Goal: Task Accomplishment & Management: Complete application form

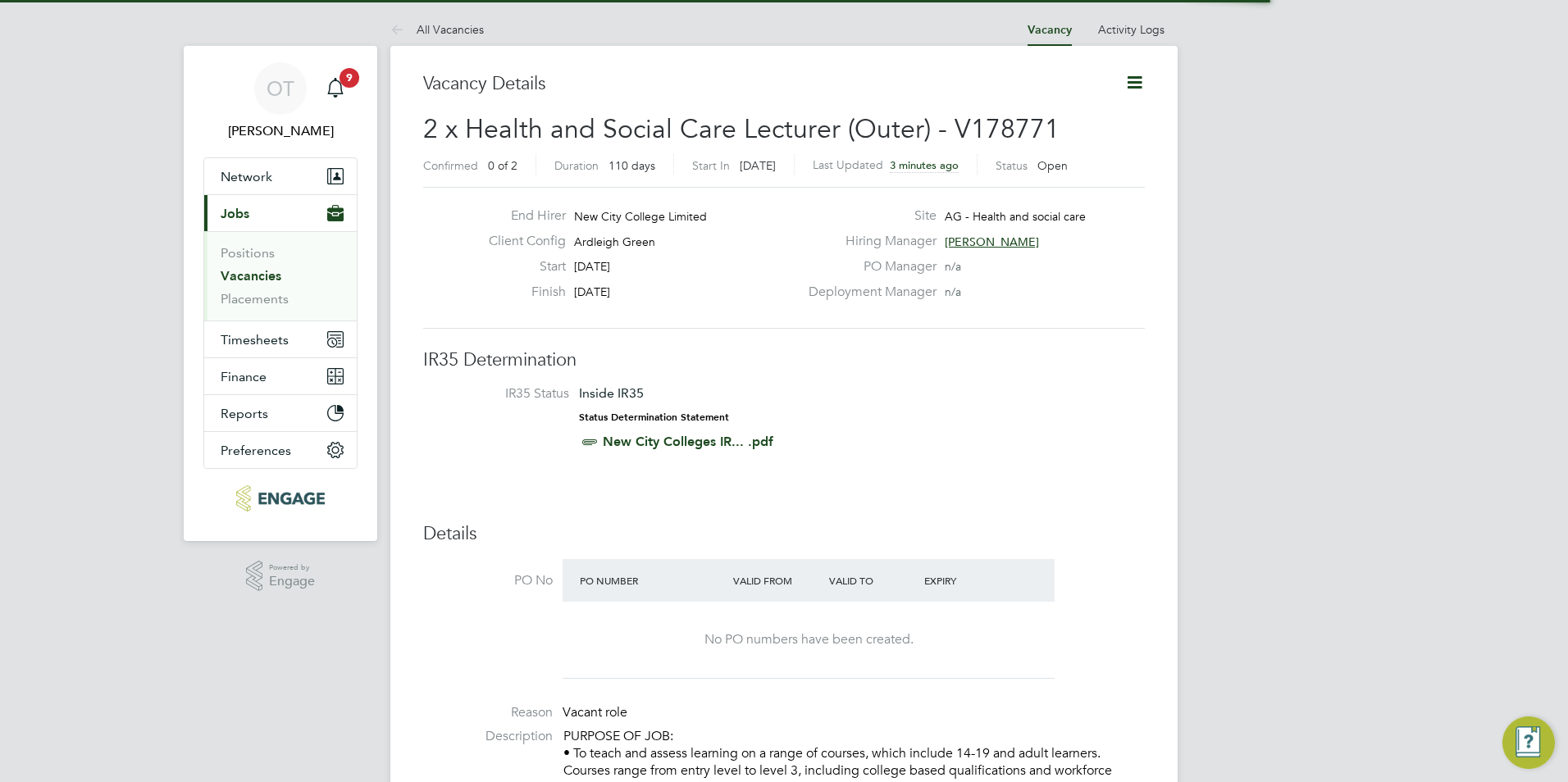
scroll to position [48, 115]
click at [258, 273] on link "Vacancies" at bounding box center [251, 276] width 61 height 16
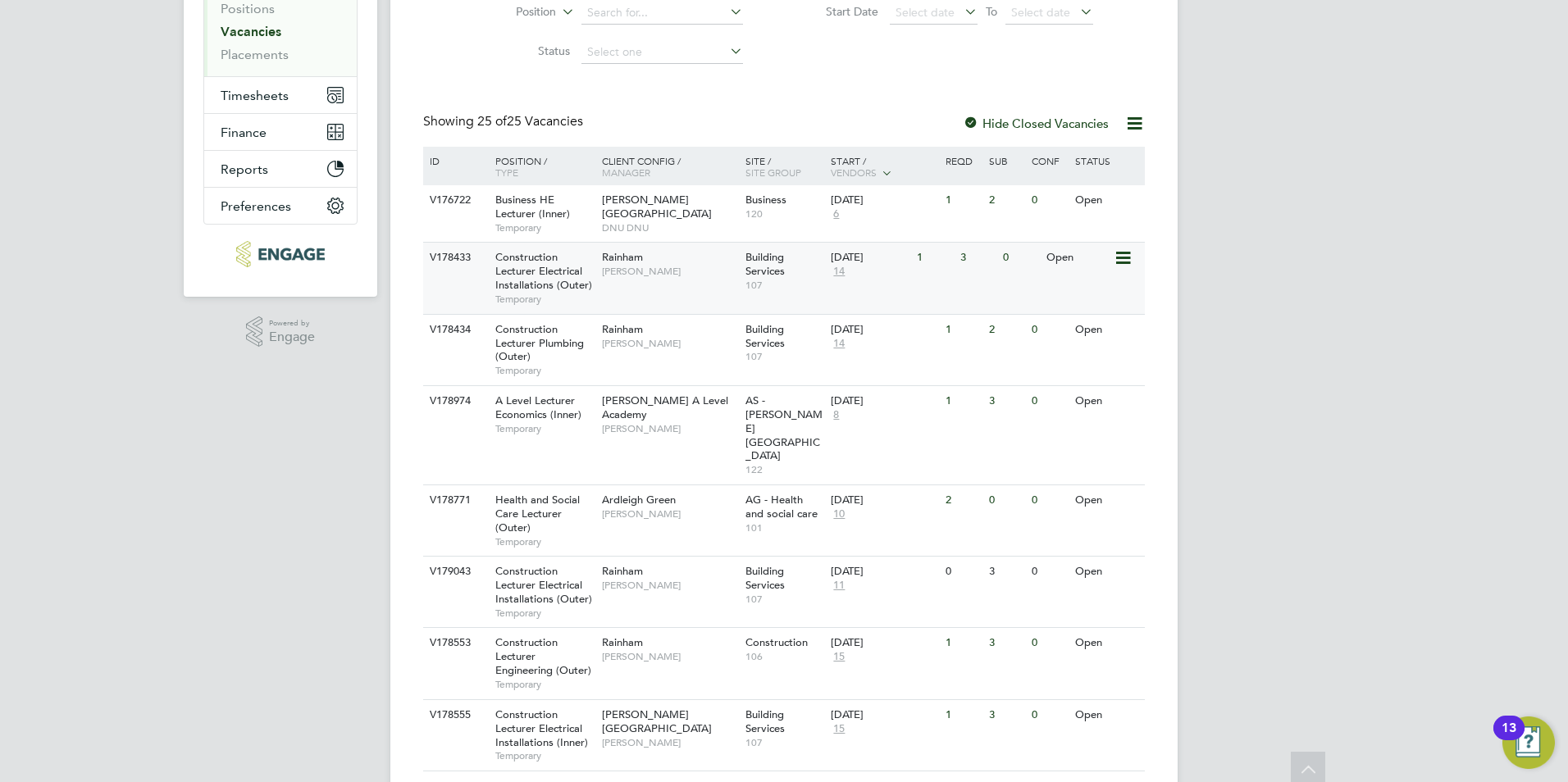
scroll to position [246, 0]
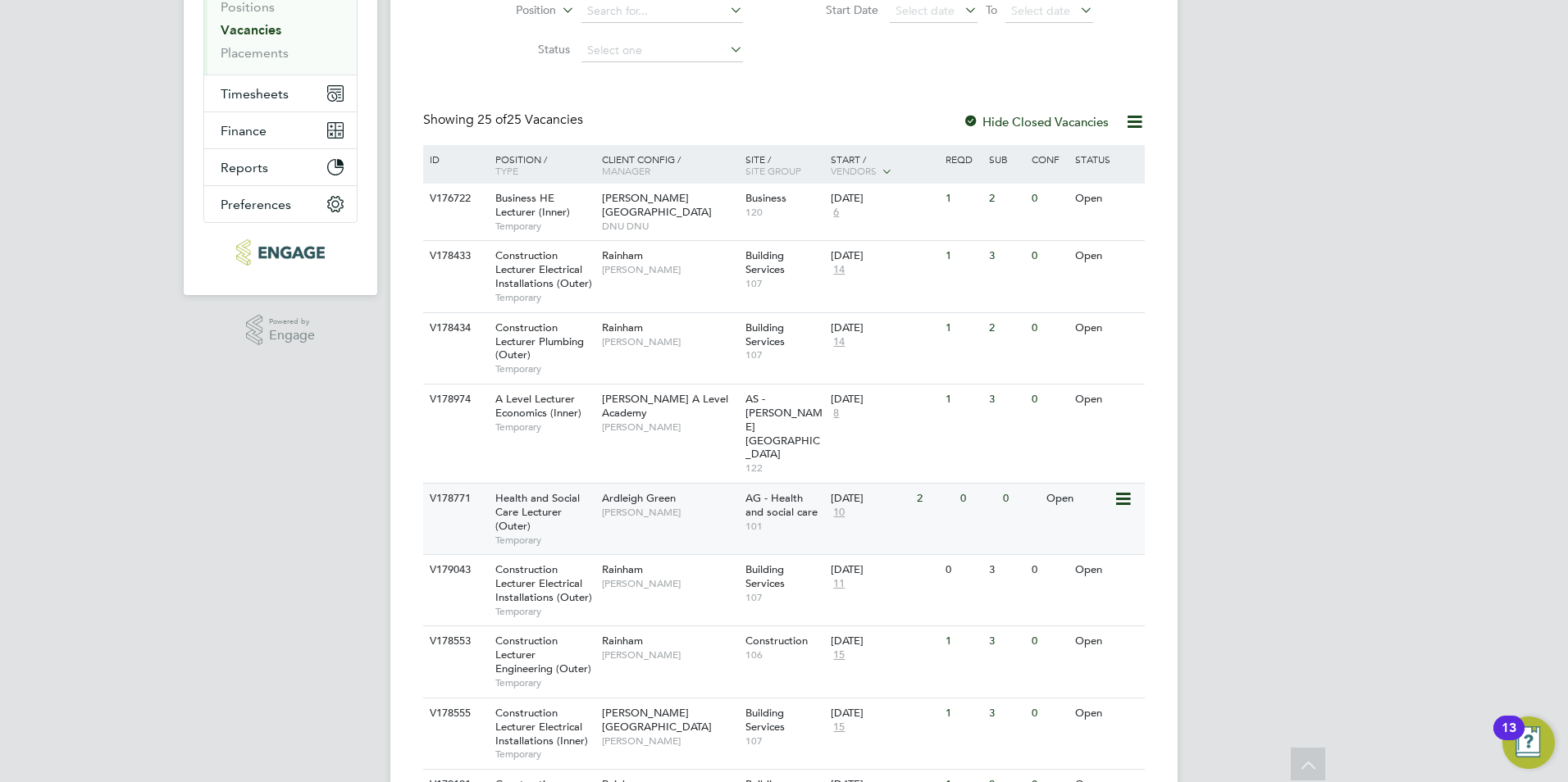
click at [646, 506] on span "[PERSON_NAME]" at bounding box center [669, 512] width 135 height 13
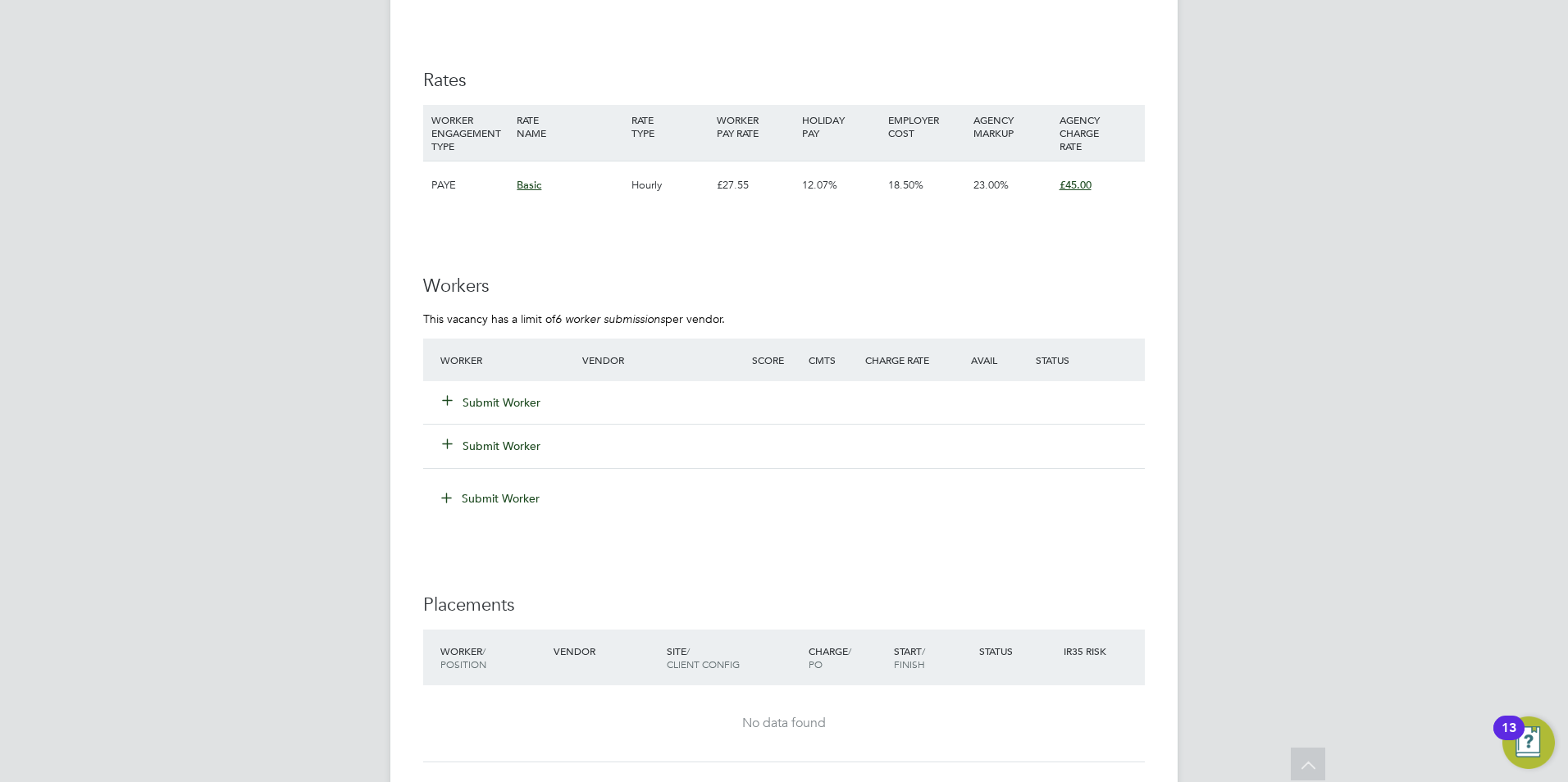
scroll to position [2460, 0]
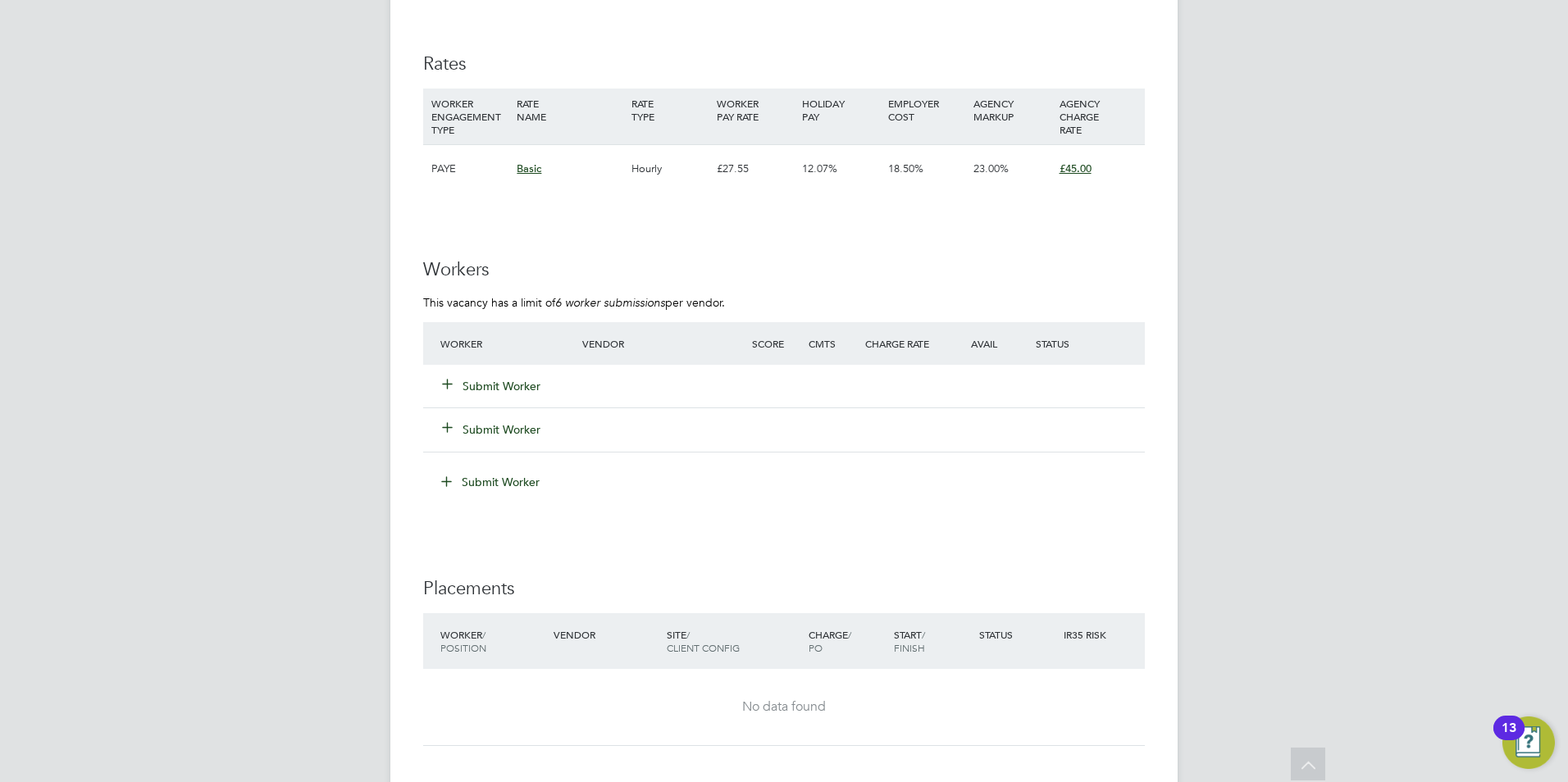
click at [512, 386] on button "Submit Worker" at bounding box center [492, 386] width 99 height 16
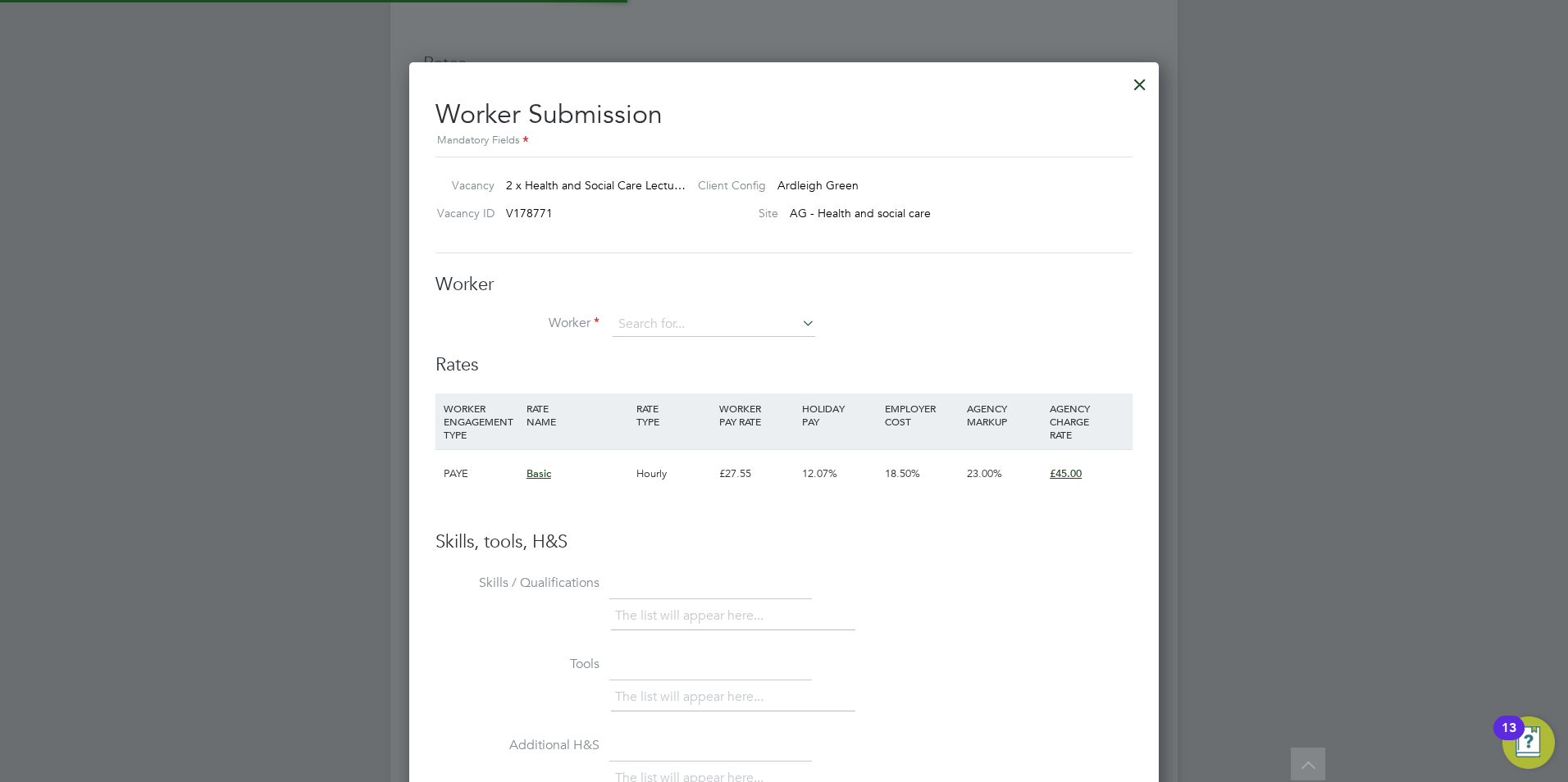
scroll to position [996, 750]
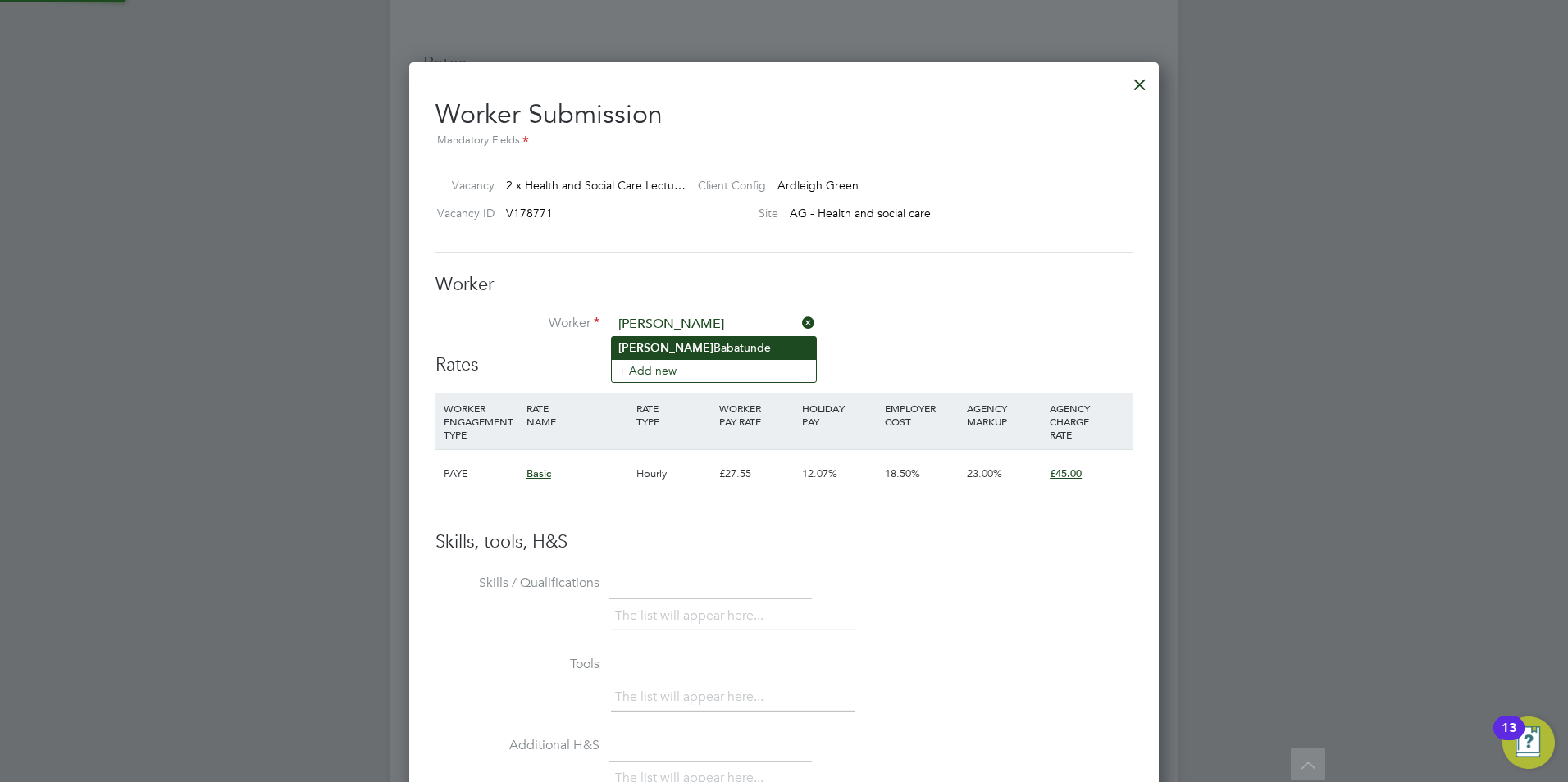
click at [643, 353] on b "Paula" at bounding box center [666, 348] width 95 height 14
type input "Paula Babatunde"
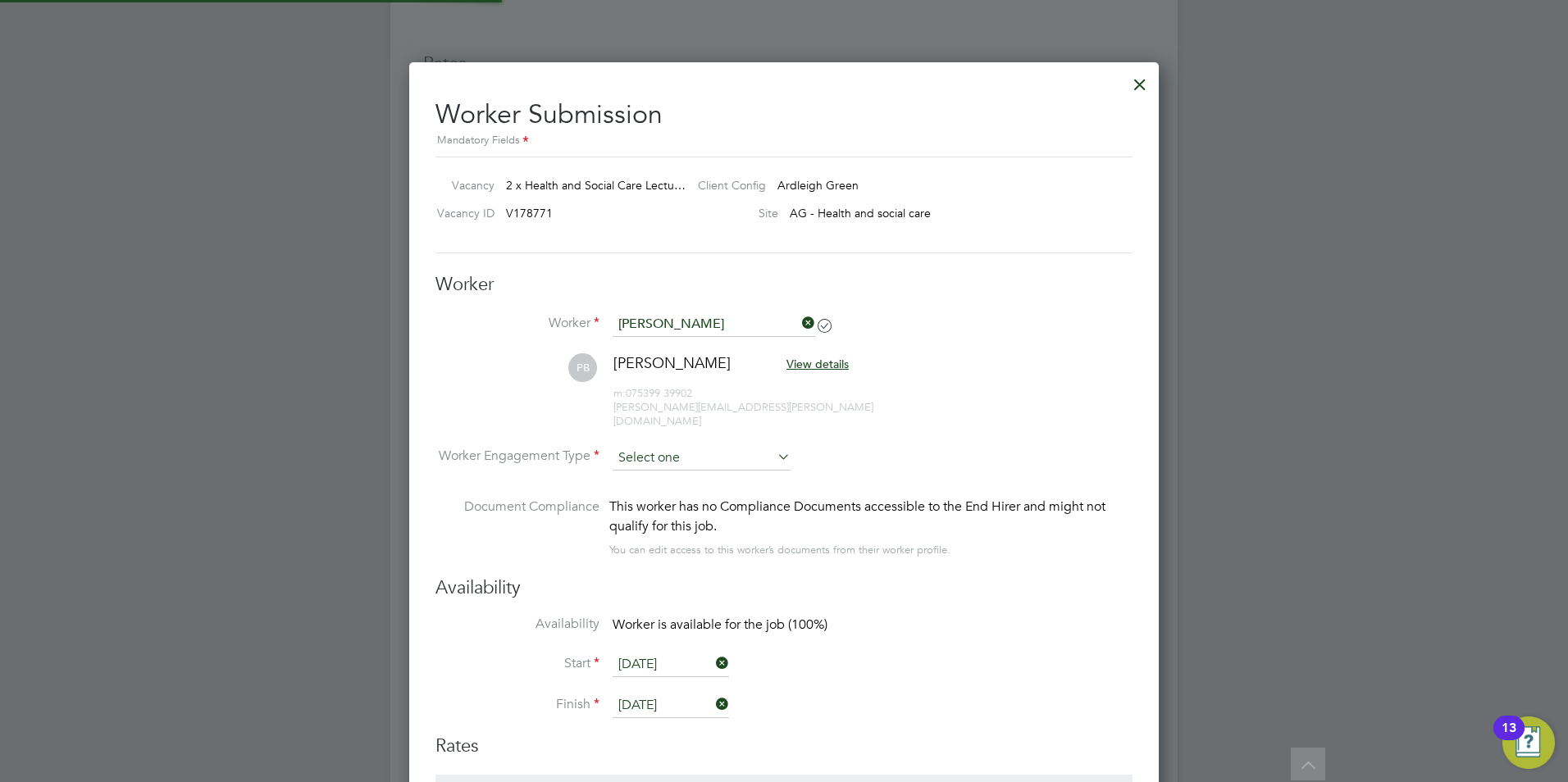
scroll to position [1363, 750]
click at [667, 446] on input at bounding box center [701, 458] width 178 height 25
click at [675, 470] on li "Contract" at bounding box center [701, 466] width 180 height 21
type input "Contract"
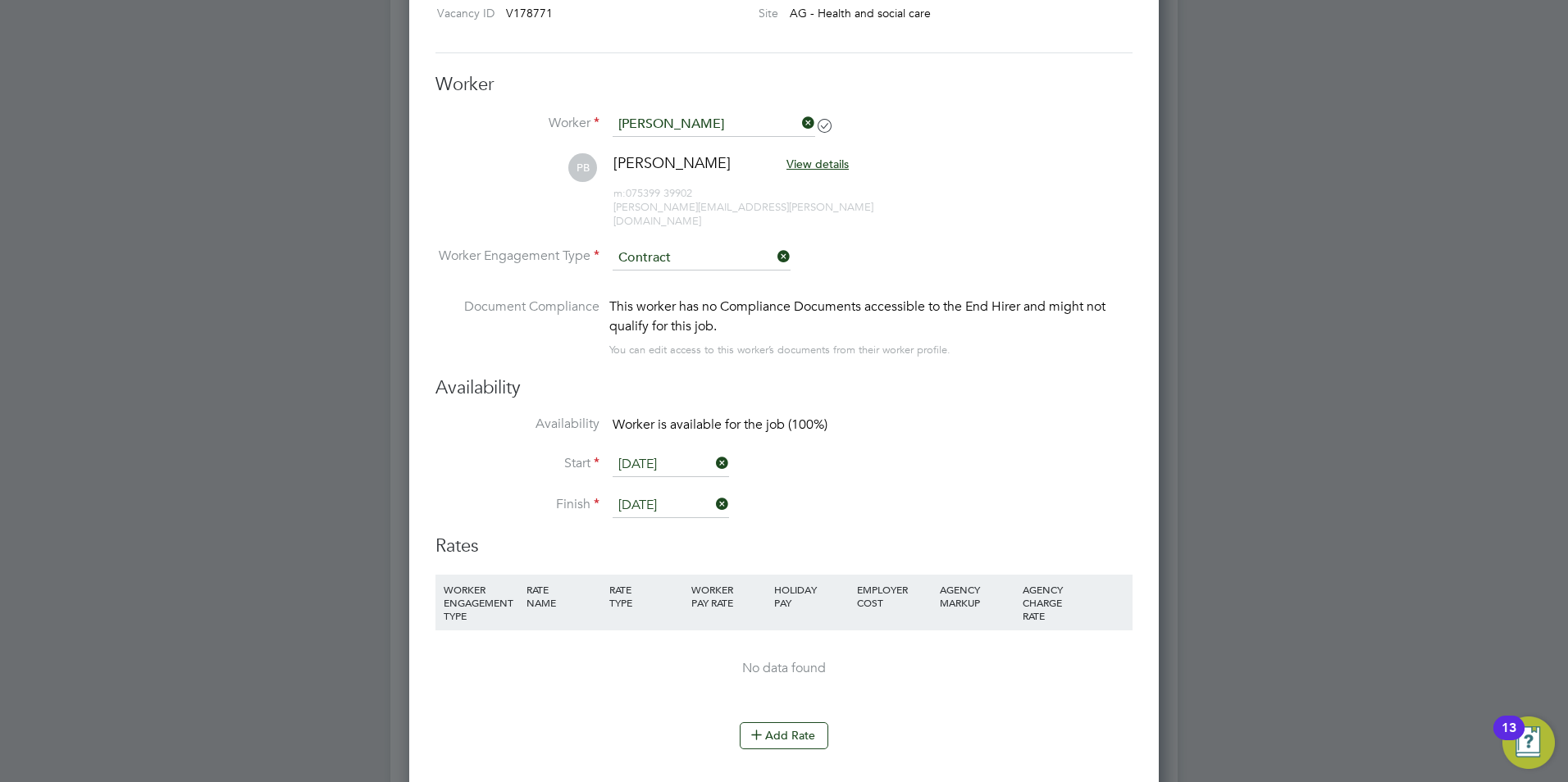
scroll to position [0, 0]
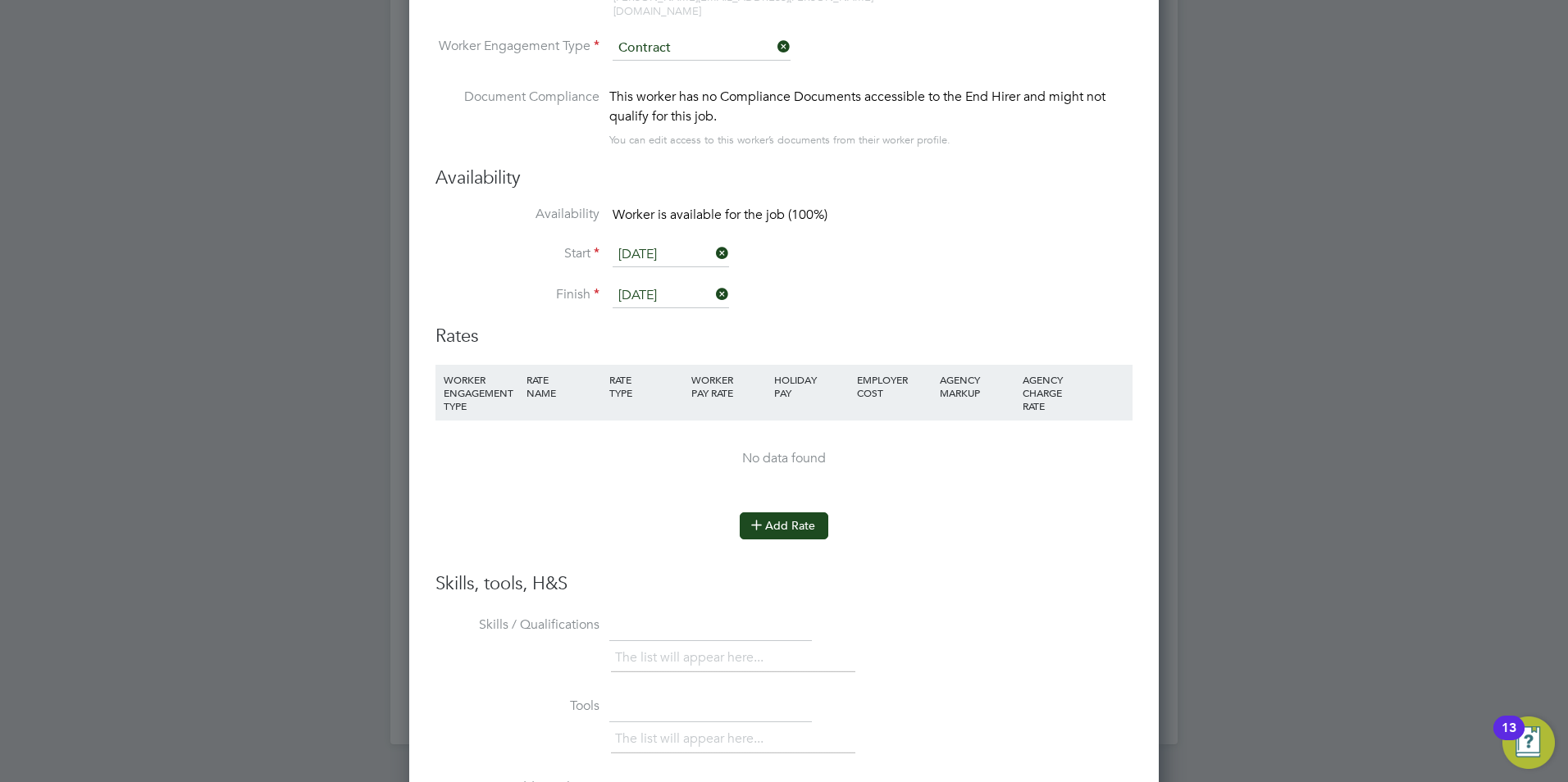
click at [768, 523] on button "Add Rate" at bounding box center [784, 525] width 89 height 26
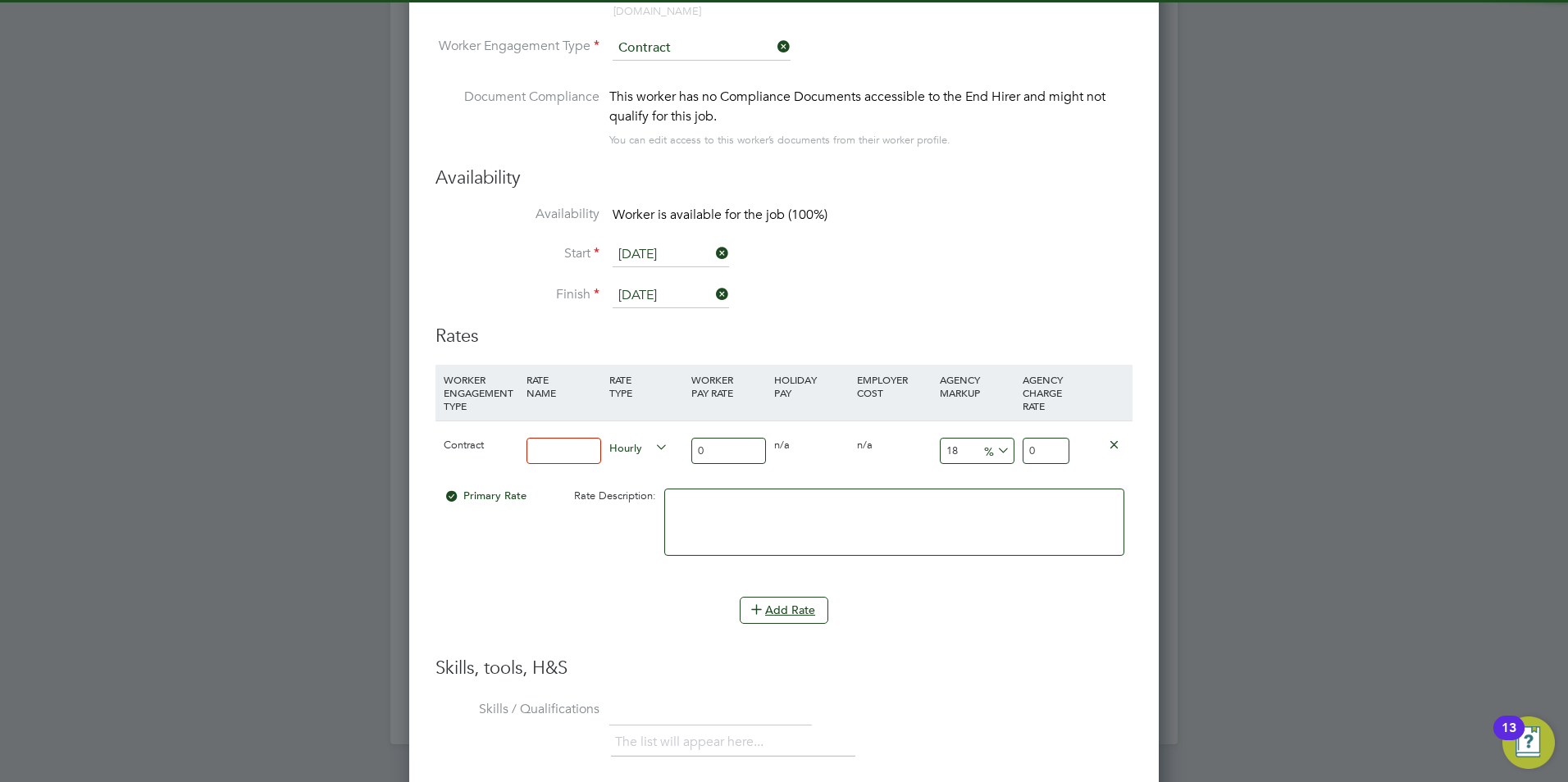
click at [555, 441] on input at bounding box center [564, 451] width 75 height 27
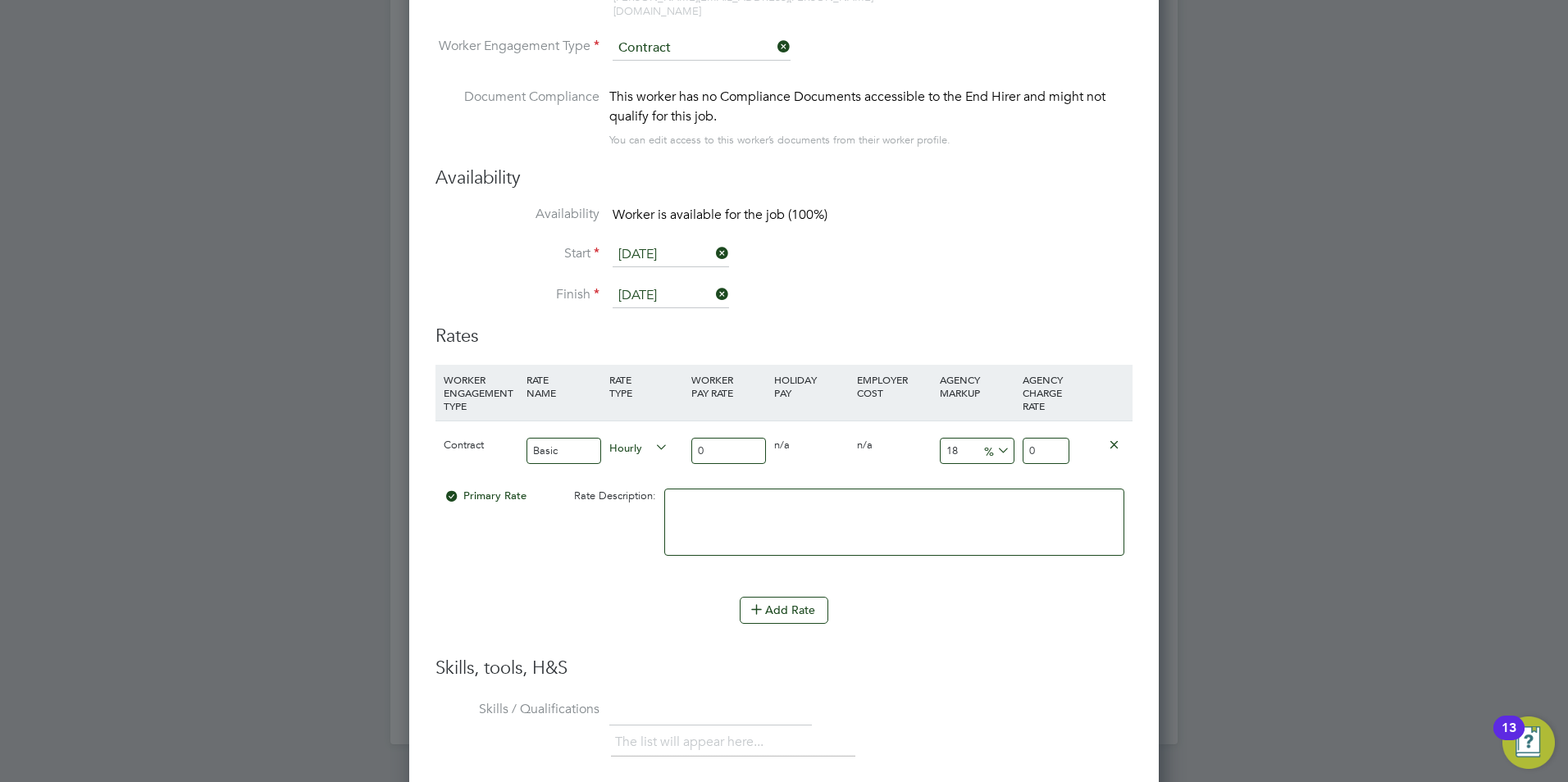
type input "Basic"
click at [707, 438] on input "0" at bounding box center [729, 451] width 75 height 27
drag, startPoint x: 726, startPoint y: 432, endPoint x: 651, endPoint y: 425, distance: 75.3
click at [676, 440] on div "Contract Basic Hourly 0 0 n/a 0 n/a 18 0 % 0" at bounding box center [783, 451] width 697 height 60
type input "4"
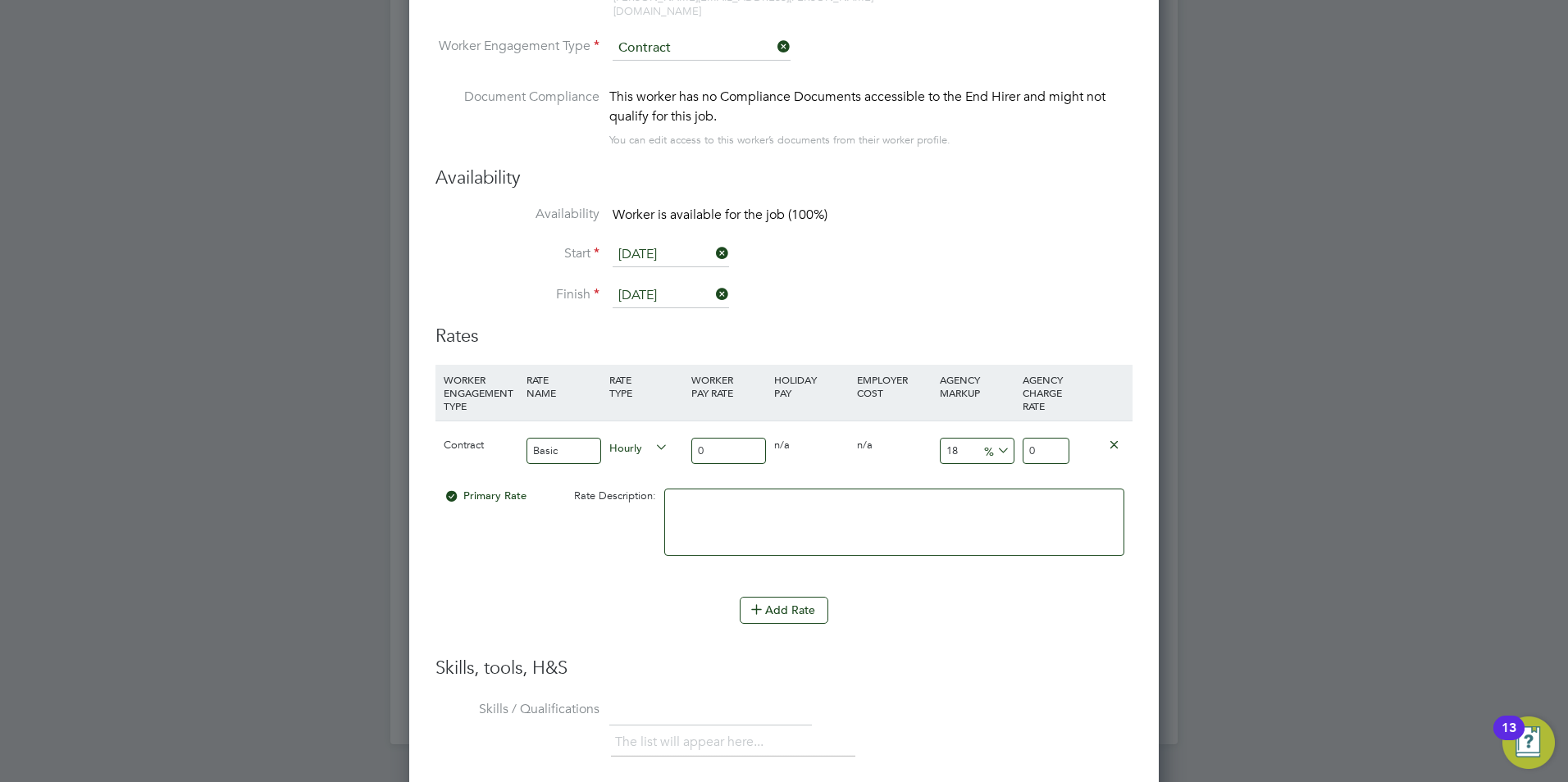
type input "4.72"
type input "40"
type input "47.2"
type input "40"
drag, startPoint x: 973, startPoint y: 431, endPoint x: 876, endPoint y: 444, distance: 97.9
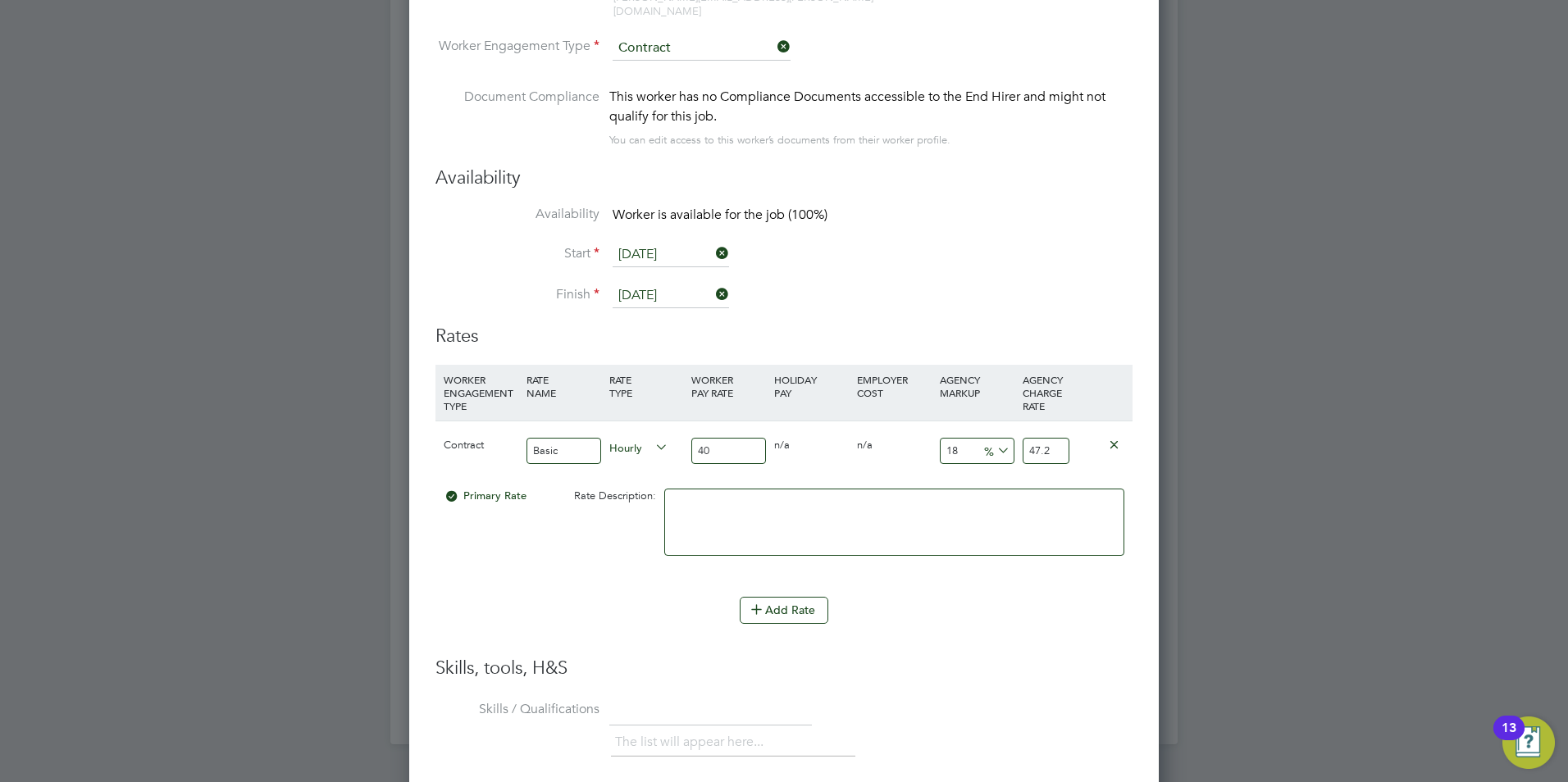
click at [876, 444] on div "Contract Basic Hourly 40 0 n/a 0 n/a 18 7.2 % 47.2" at bounding box center [783, 451] width 697 height 60
type input "2"
type input "40.8"
type input "23"
type input "49.2"
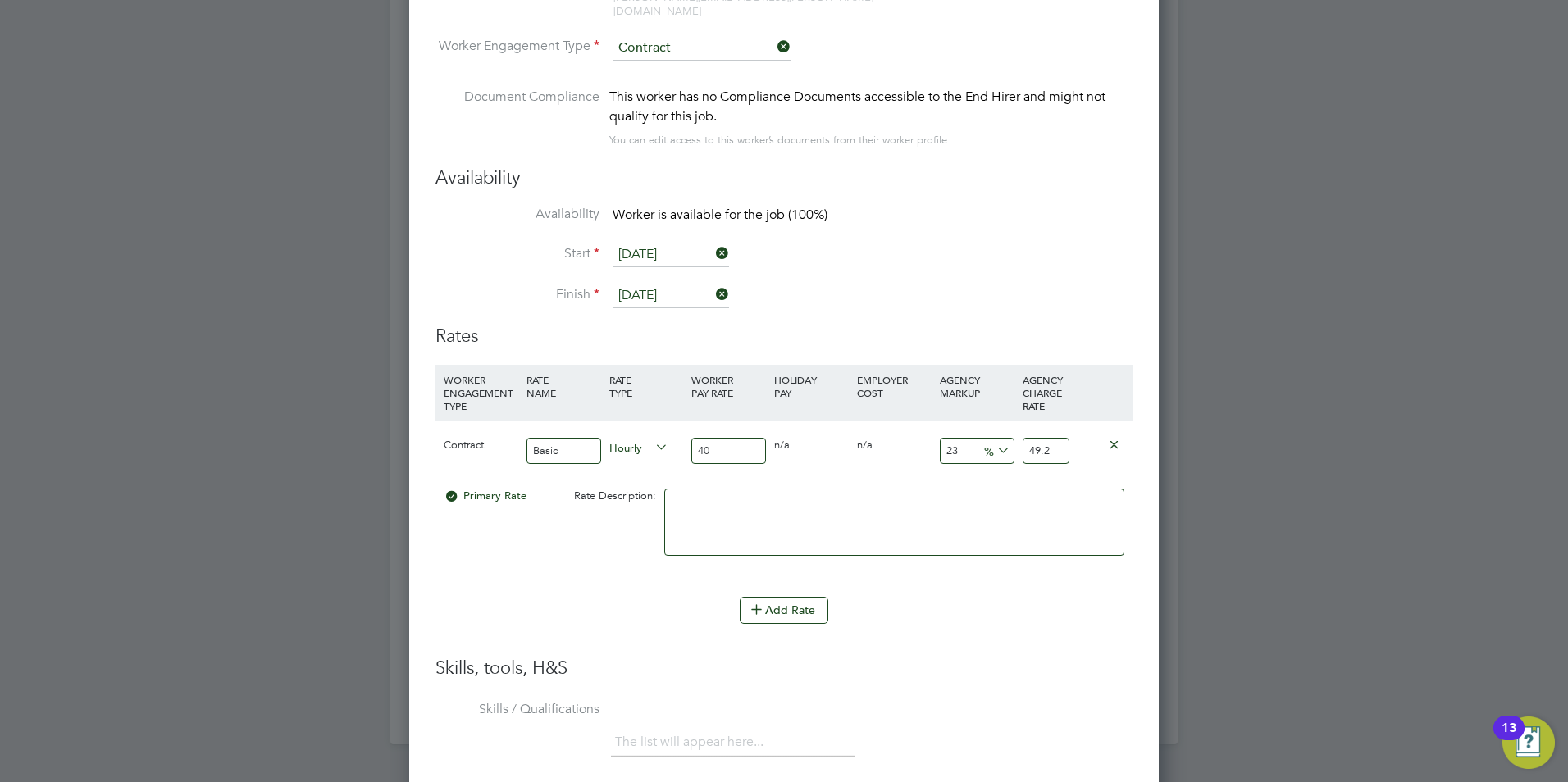
type input "23"
drag, startPoint x: 933, startPoint y: 622, endPoint x: 893, endPoint y: 622, distance: 40.0
click at [934, 622] on li "Add Rate" at bounding box center [783, 618] width 697 height 43
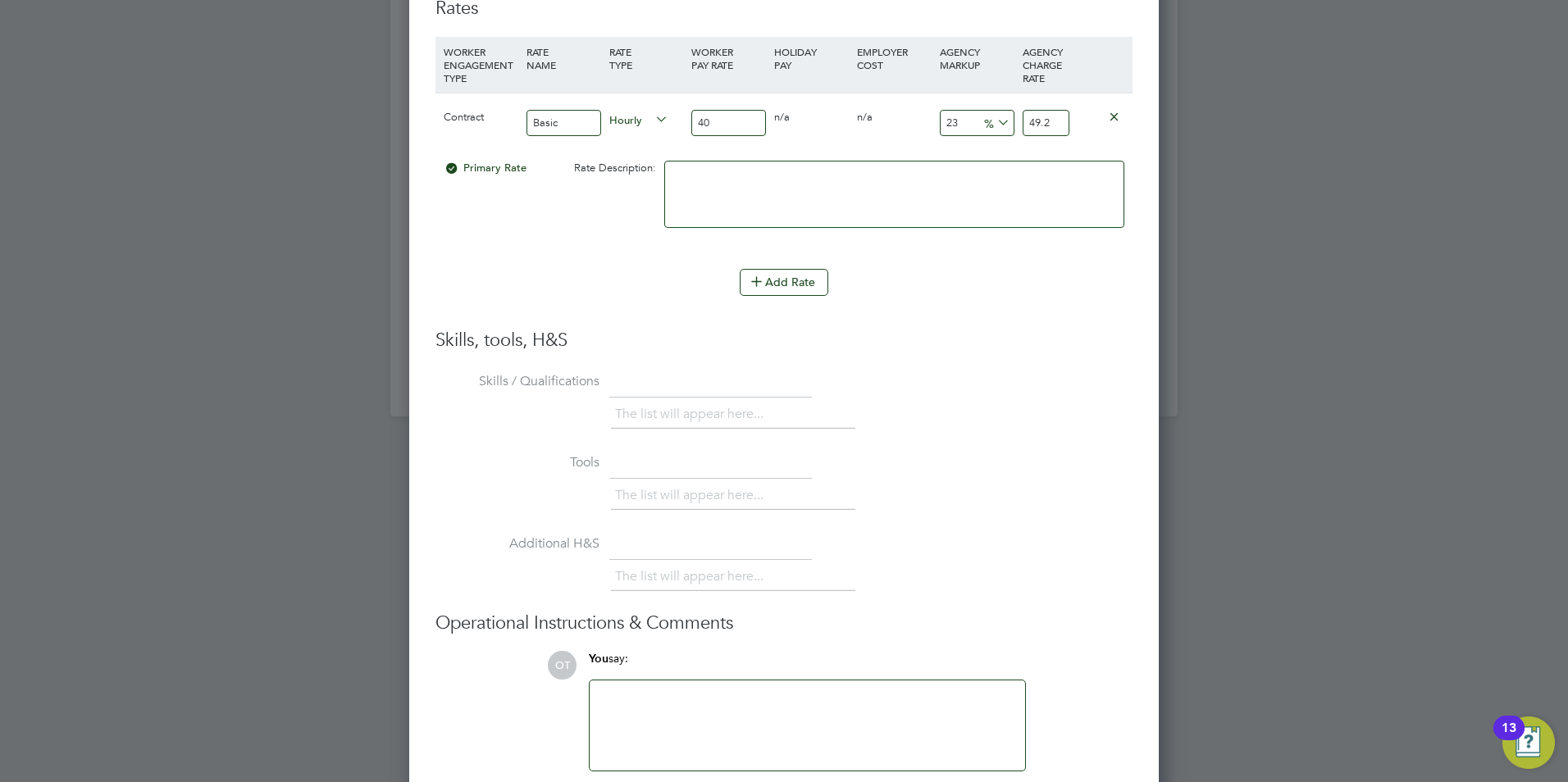
click at [790, 703] on div at bounding box center [807, 725] width 416 height 70
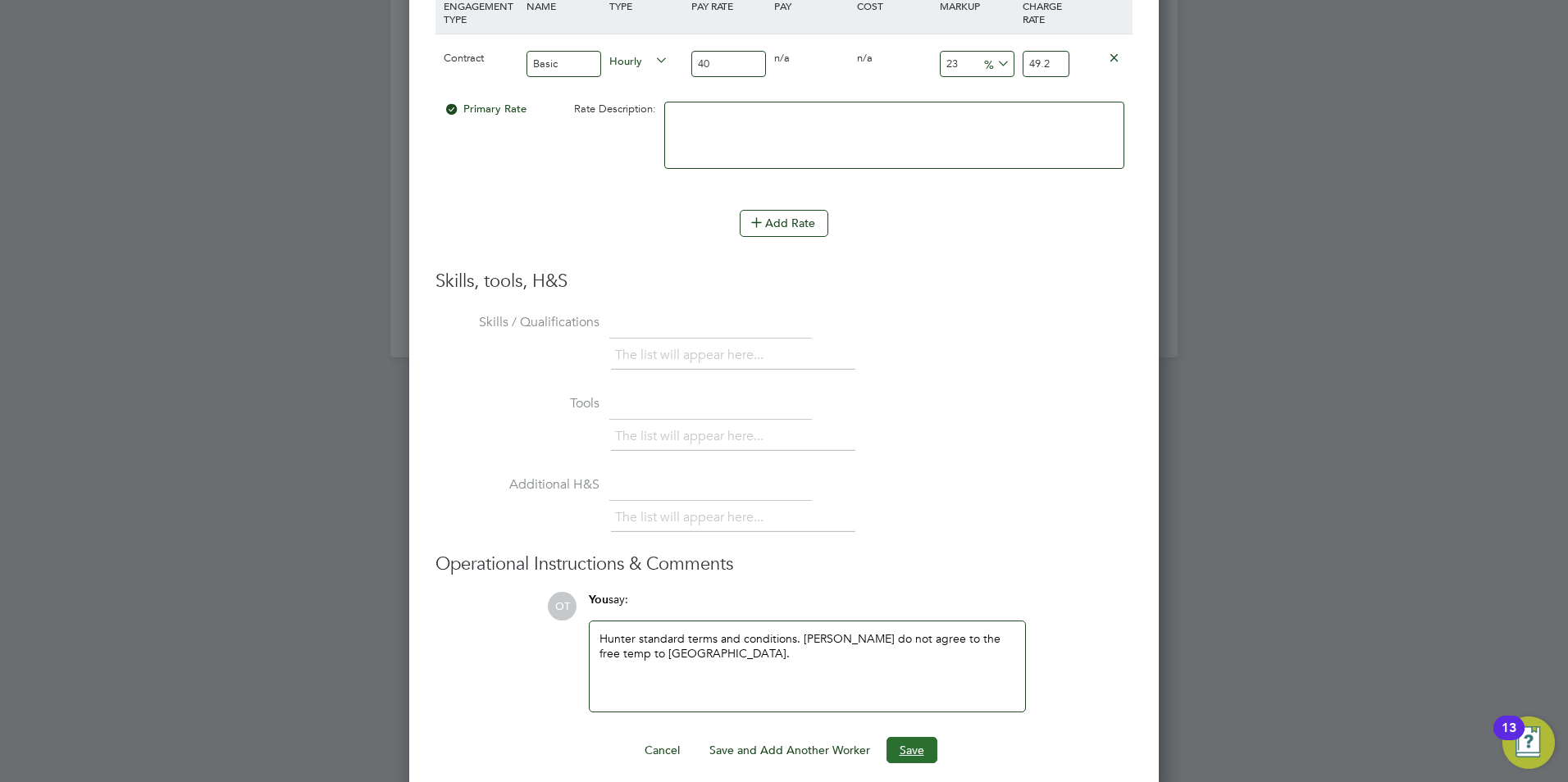
click at [904, 737] on button "Save" at bounding box center [911, 749] width 51 height 26
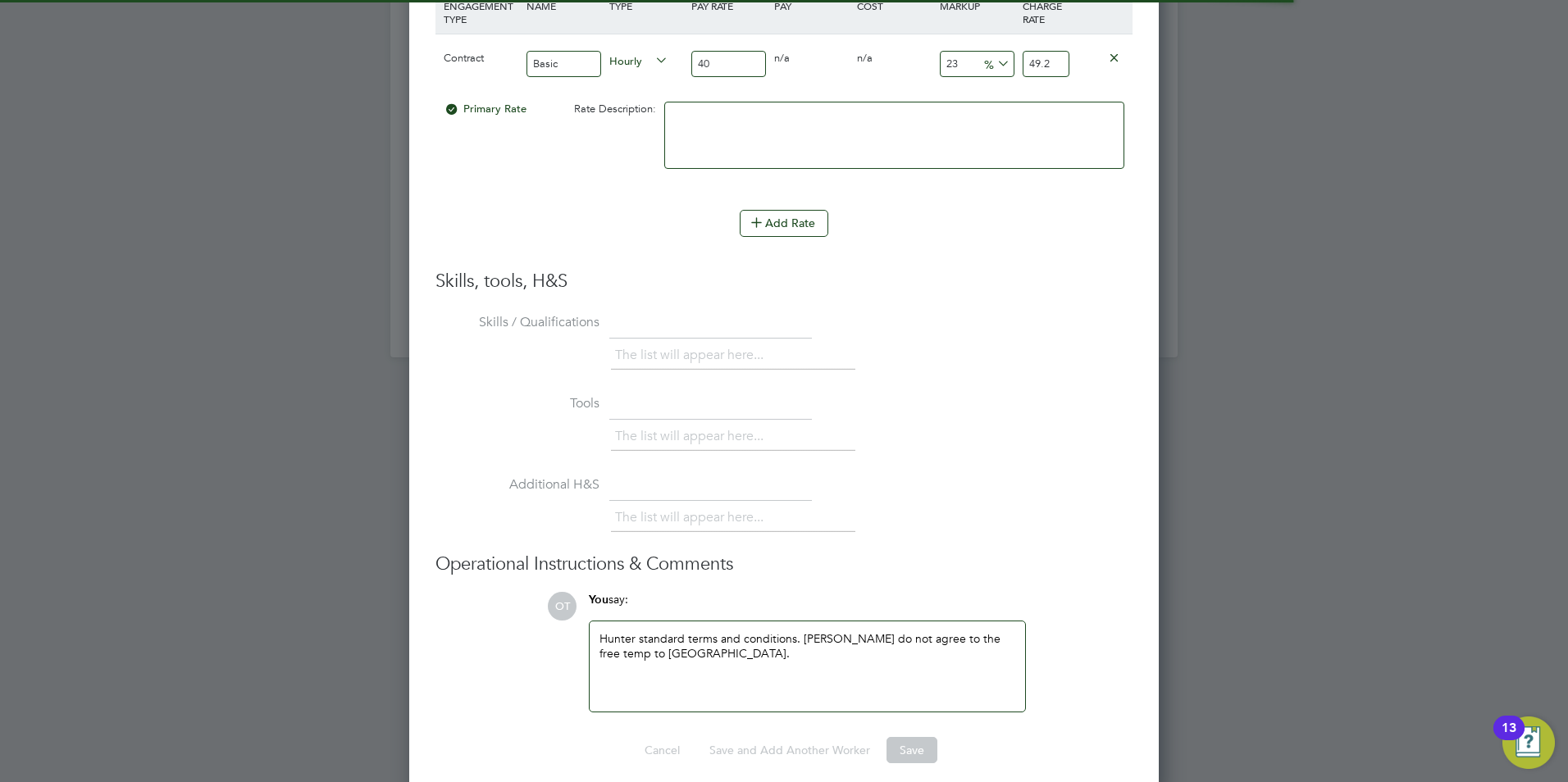
click at [911, 754] on div "Worker Submission Mandatory Fields Vacancy 2 x Health and Social Care Lectu… Cl…" at bounding box center [784, 30] width 749 height 1531
click at [857, 690] on div "Hunter standard terms and conditions. Hunter do not agree to the free temp to p…" at bounding box center [807, 666] width 435 height 90
click at [803, 646] on div "Hunter standard terms and conditions. Hunter do not agree to the free temp to p…" at bounding box center [807, 666] width 416 height 70
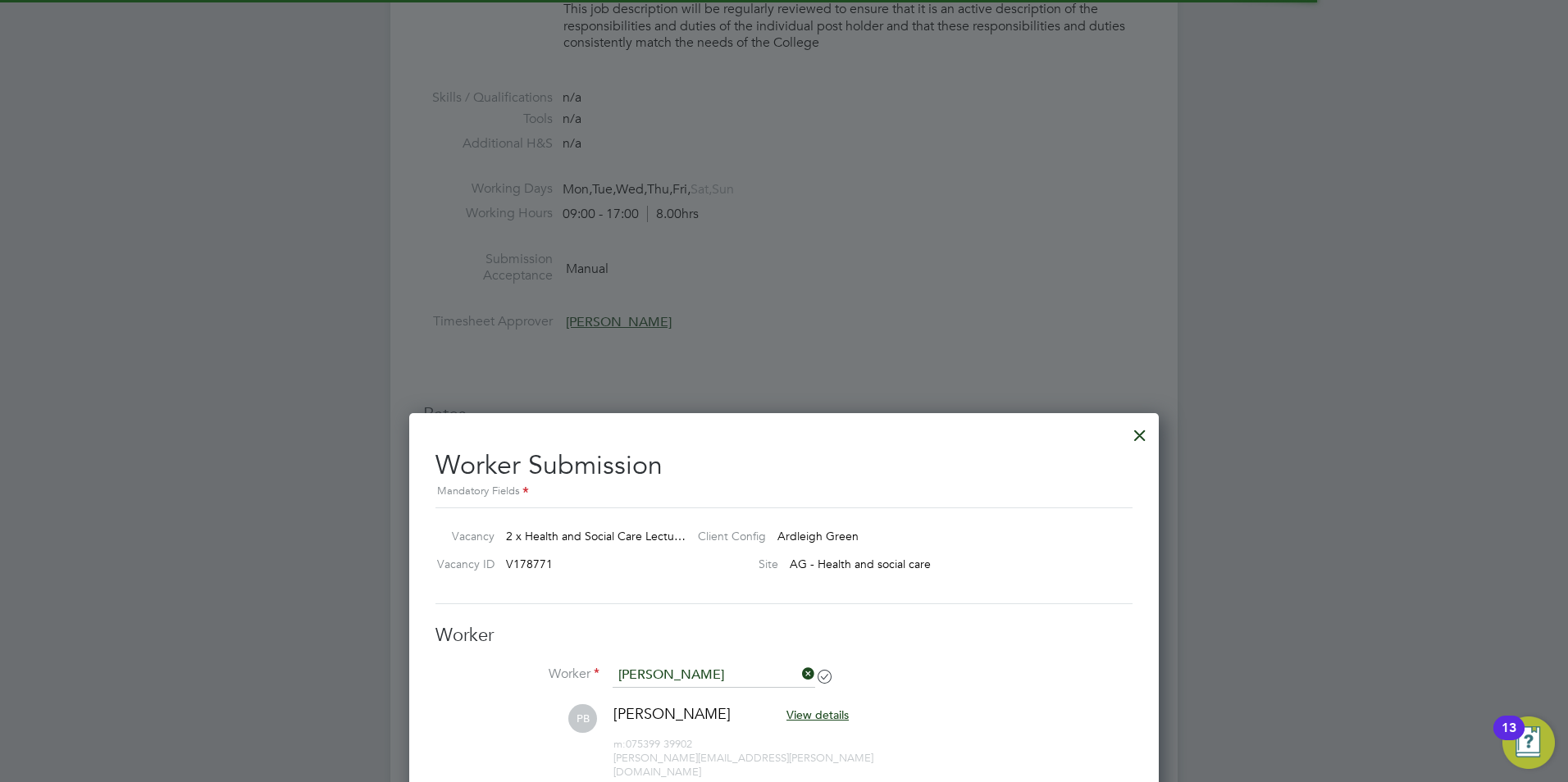
click at [1141, 432] on div at bounding box center [1139, 431] width 29 height 29
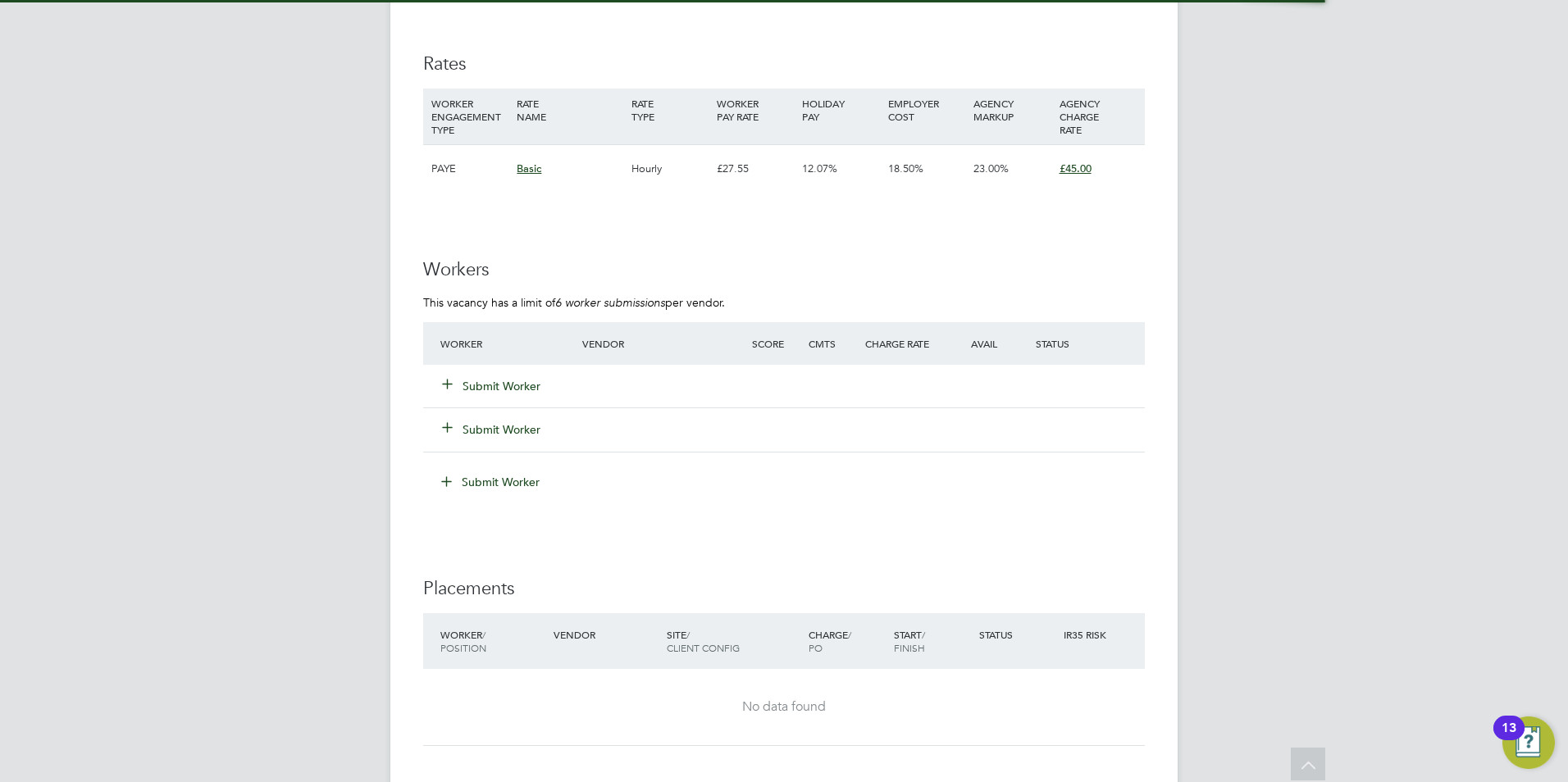
scroll to position [2542, 0]
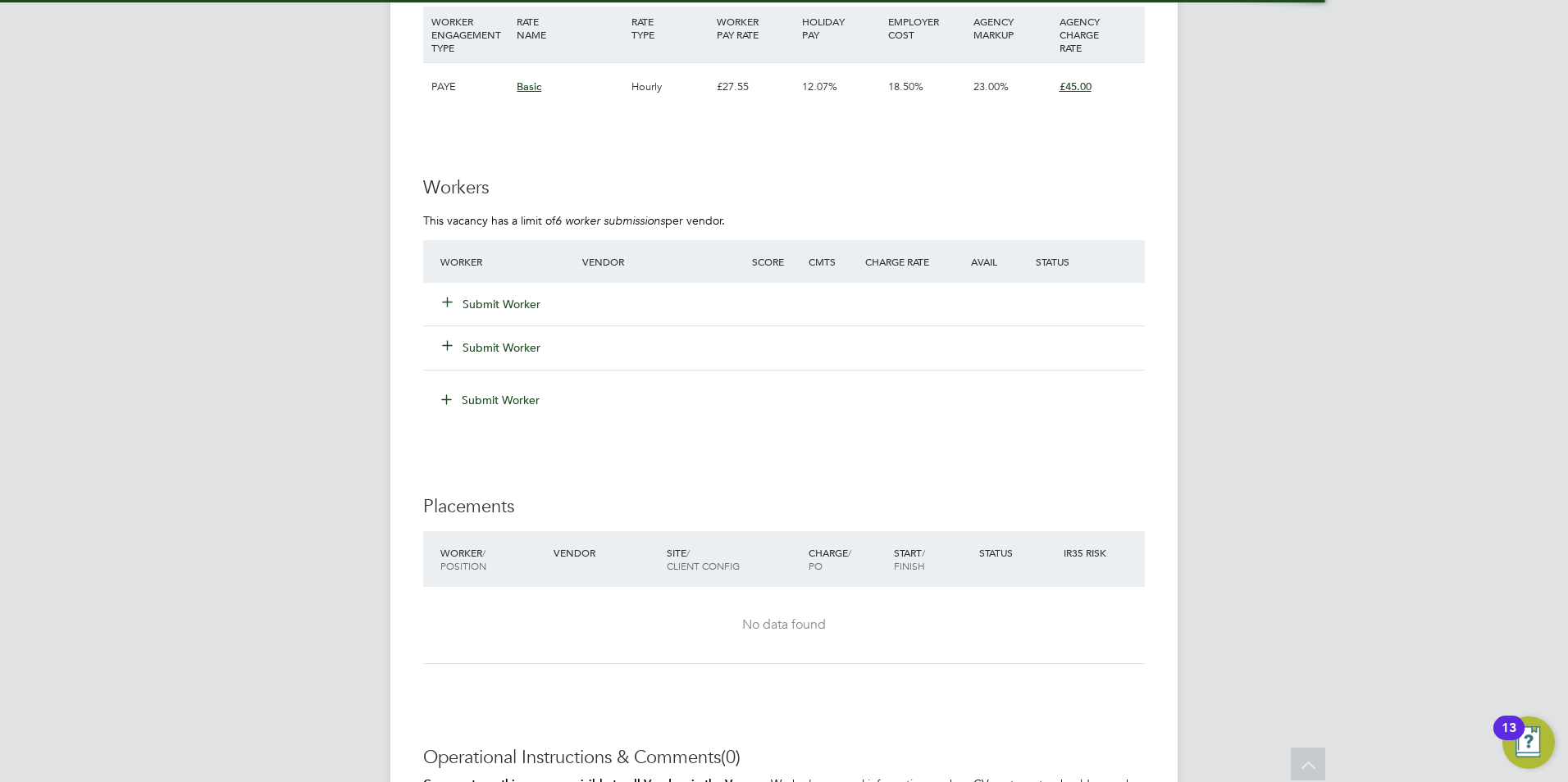
click at [528, 303] on button "Submit Worker" at bounding box center [492, 304] width 99 height 16
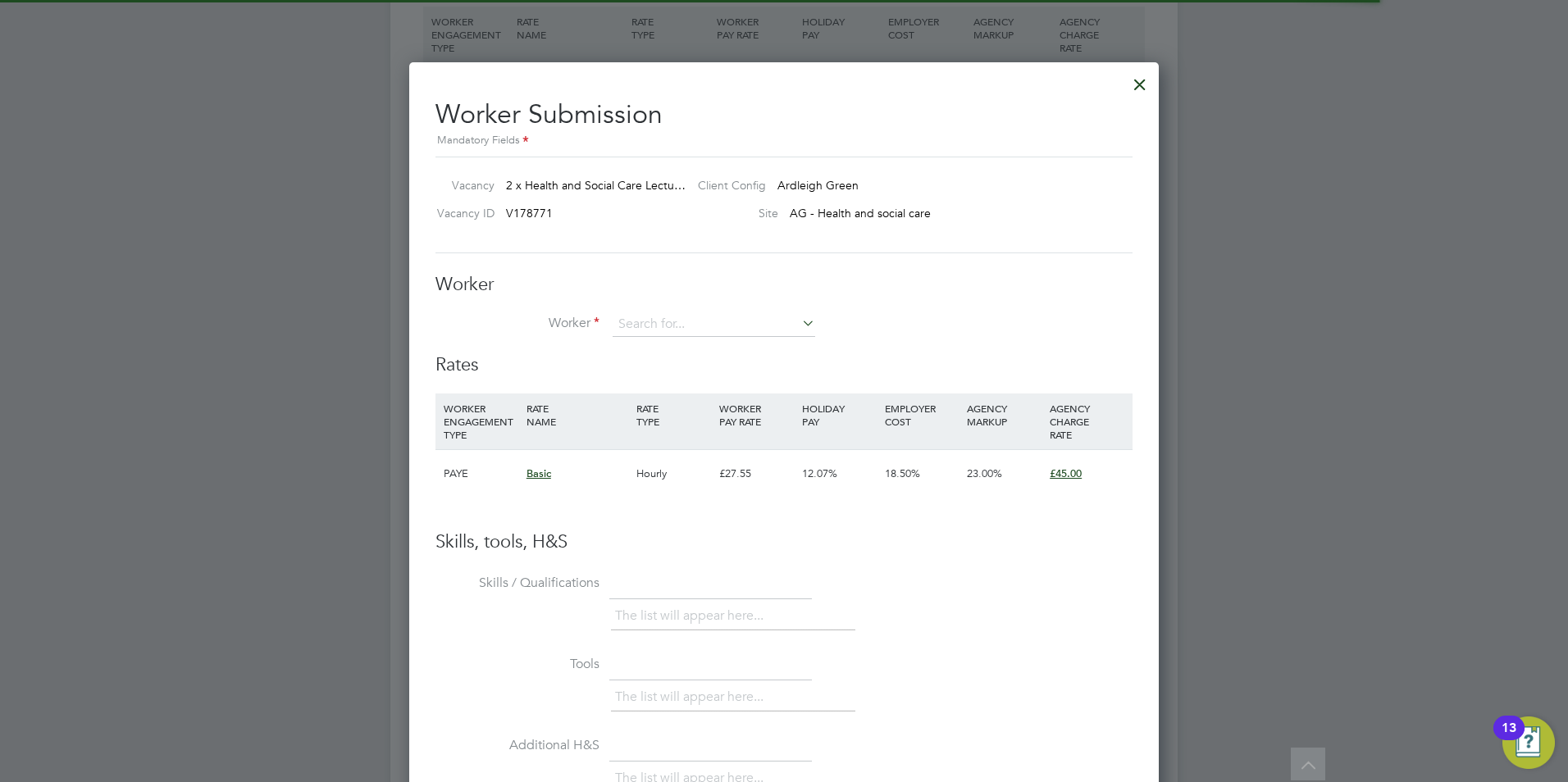
scroll to position [8, 8]
click at [686, 328] on input at bounding box center [714, 325] width 203 height 25
click at [690, 350] on li "Paula Babatunde" at bounding box center [713, 348] width 204 height 22
type input "[PERSON_NAME]"
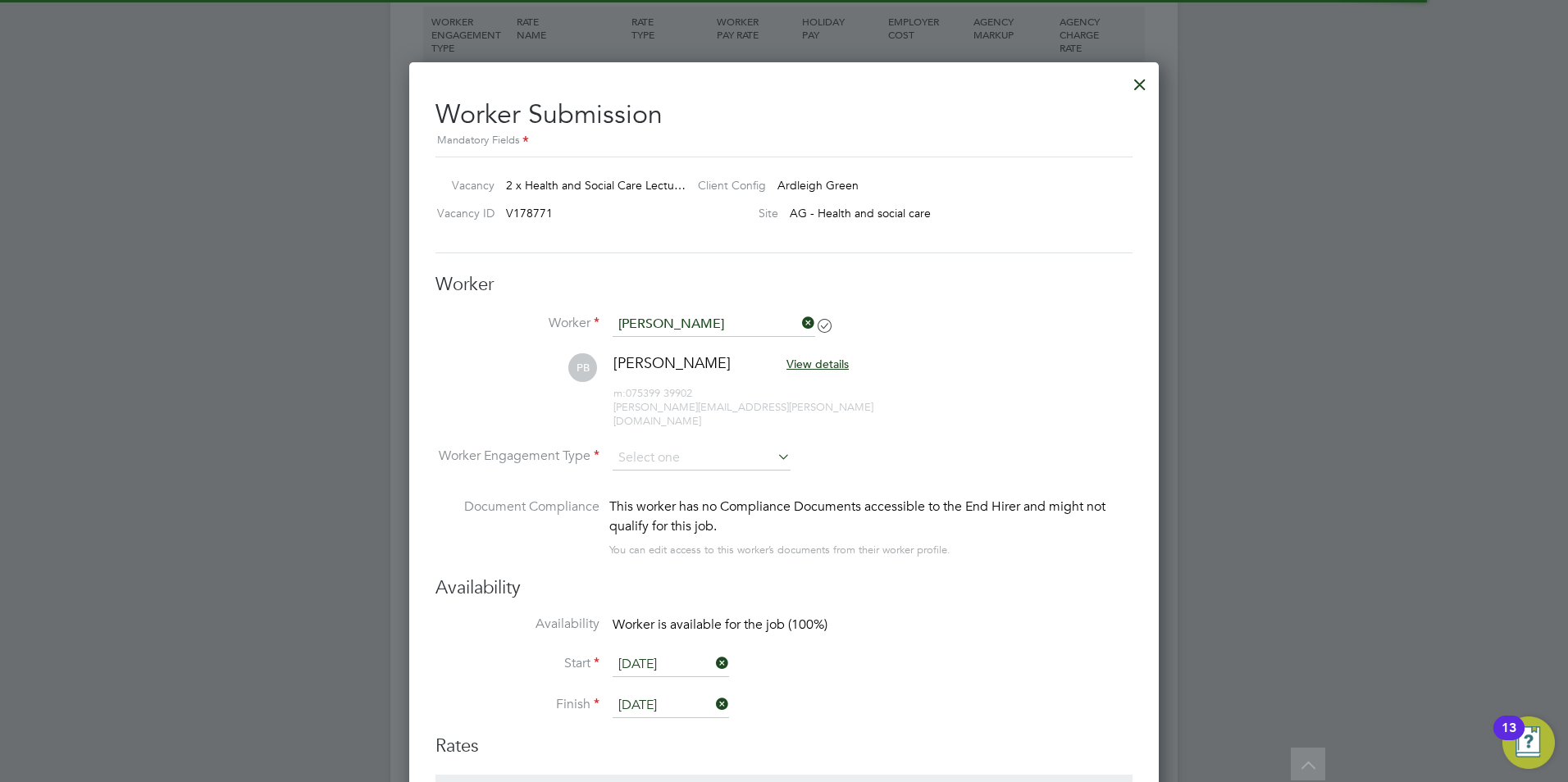
scroll to position [1363, 750]
click at [699, 455] on input at bounding box center [701, 458] width 178 height 25
click at [685, 466] on li "Contract" at bounding box center [701, 466] width 180 height 21
type input "Contract"
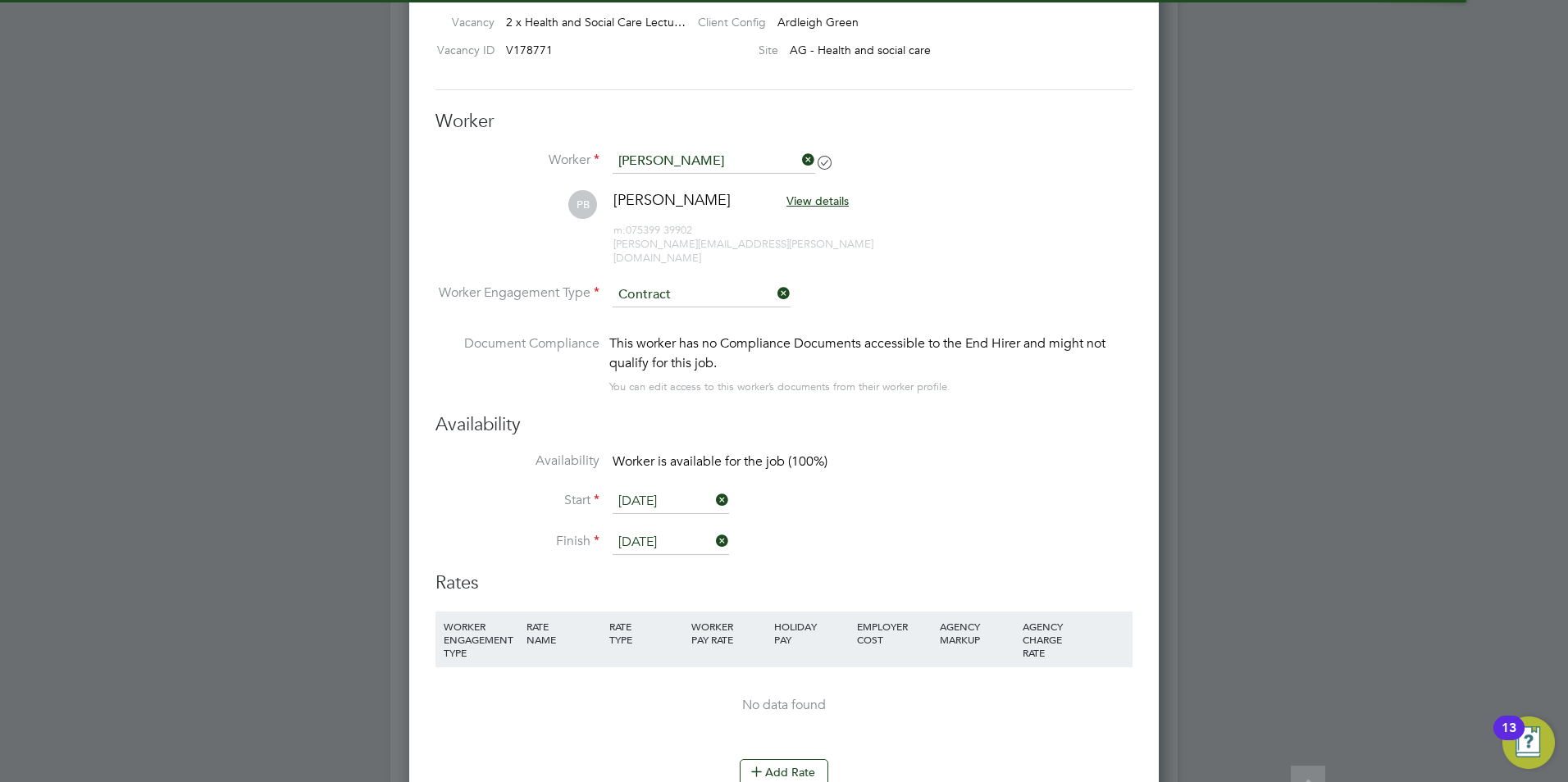
scroll to position [2952, 0]
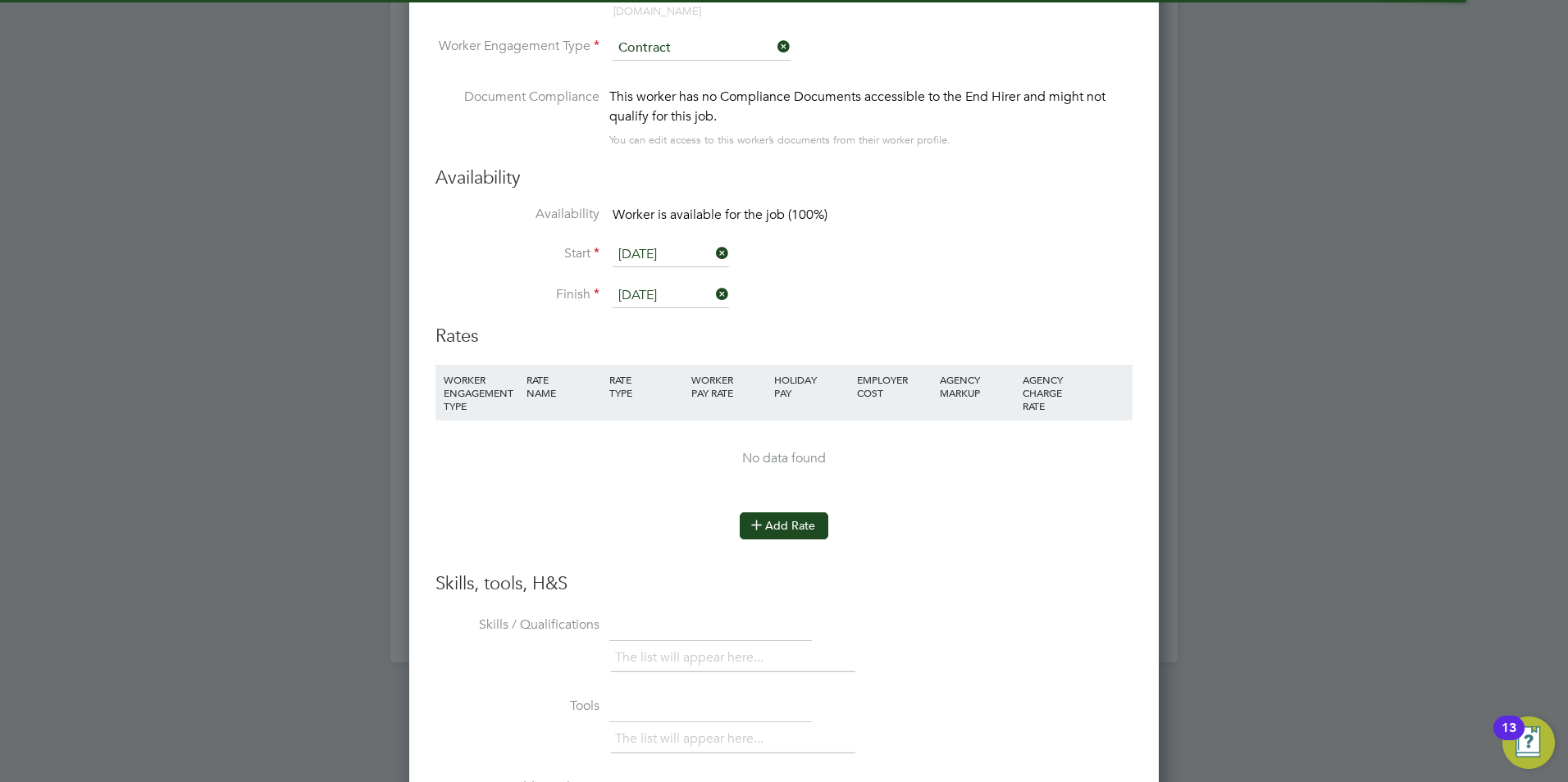
click at [780, 512] on button "Add Rate" at bounding box center [784, 525] width 89 height 26
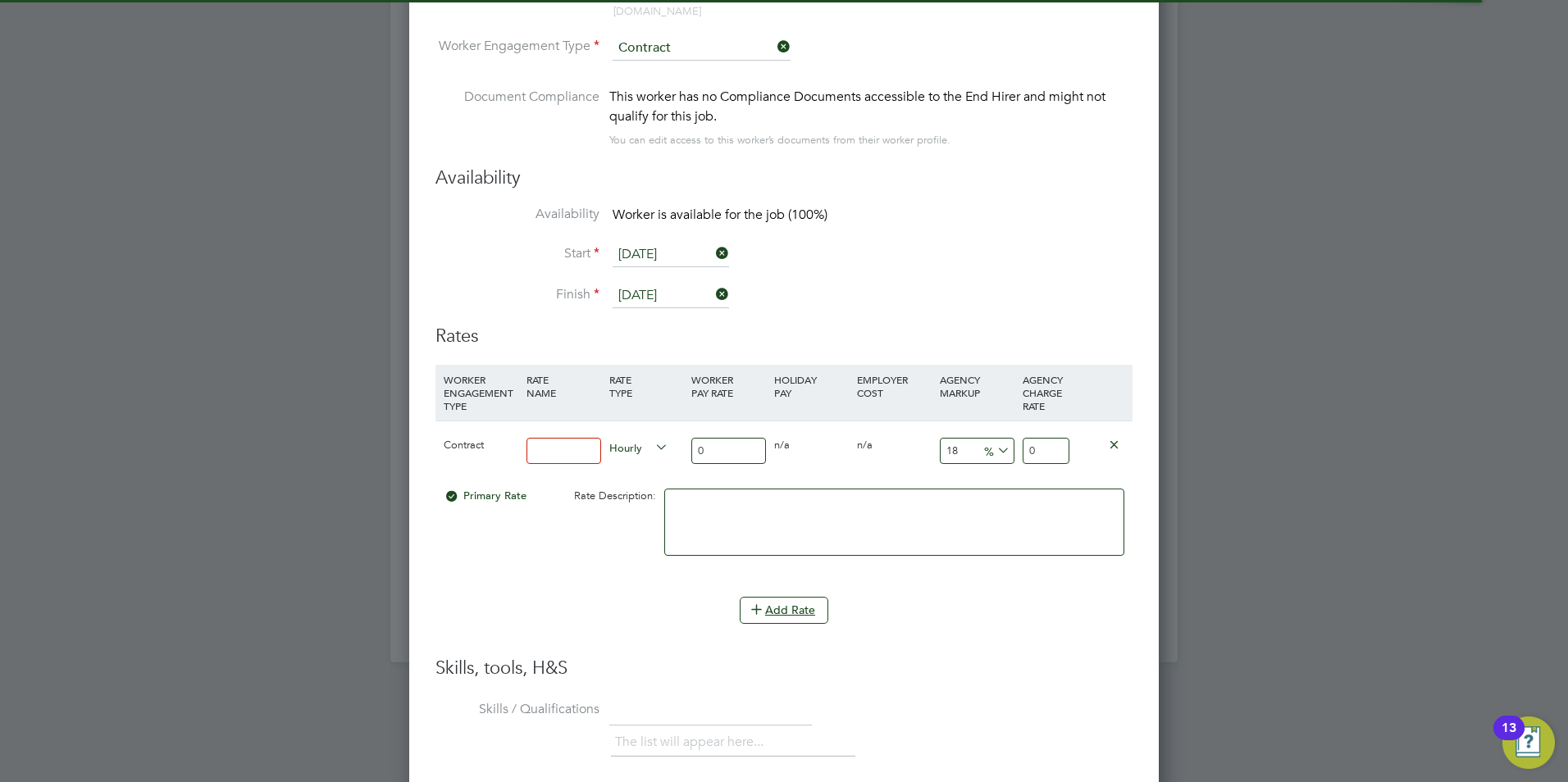
scroll to position [1518, 750]
click at [546, 439] on input at bounding box center [564, 451] width 75 height 27
type input "Basic"
click at [716, 438] on input "0" at bounding box center [729, 451] width 75 height 27
drag, startPoint x: 716, startPoint y: 430, endPoint x: 667, endPoint y: 421, distance: 49.8
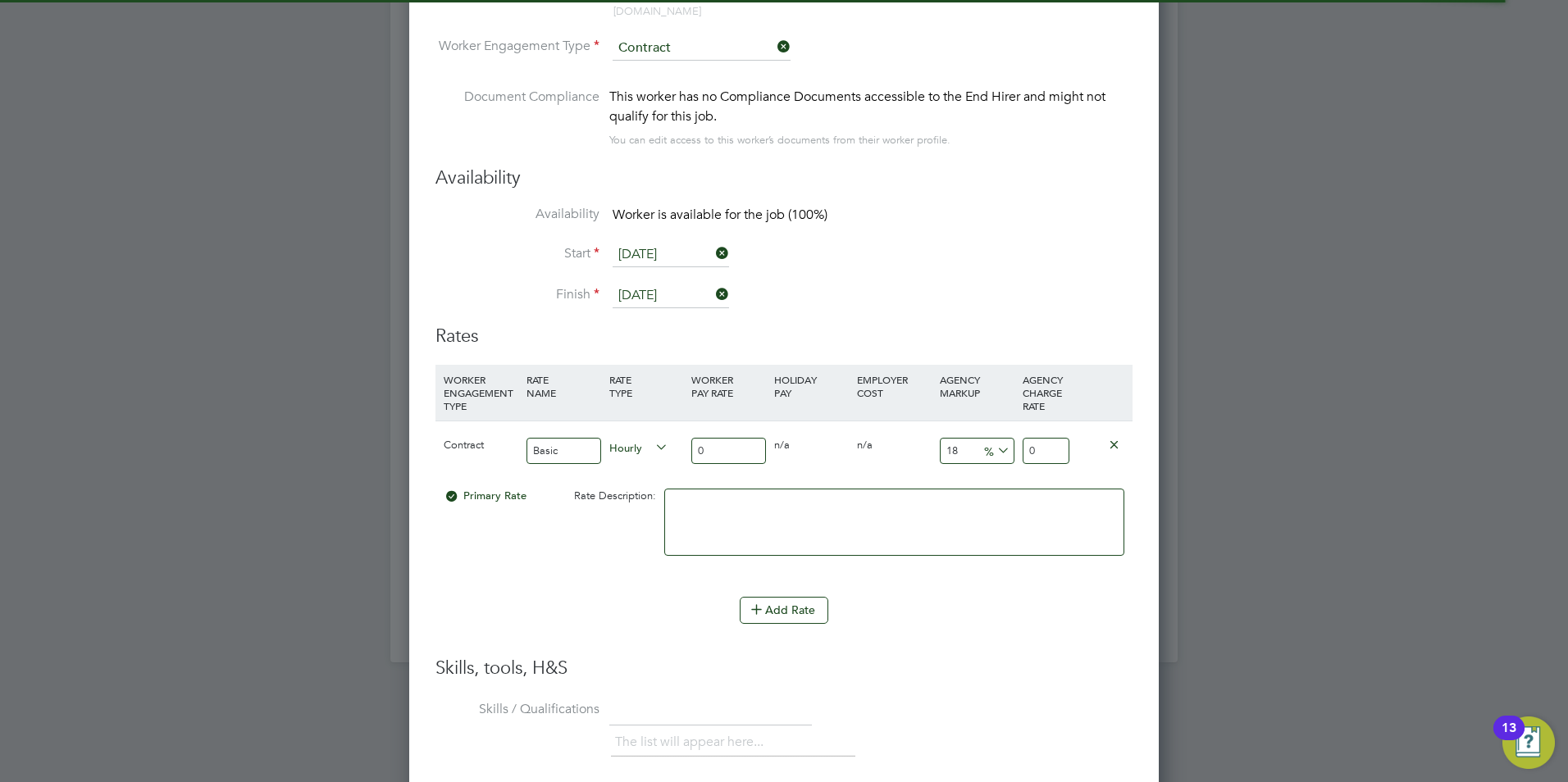
click at [664, 430] on div "Contract Basic Hourly 0 0 n/a 0 n/a 18 0 % 0" at bounding box center [783, 451] width 697 height 60
type input "4"
type input "4.72"
type input "40"
type input "47.2"
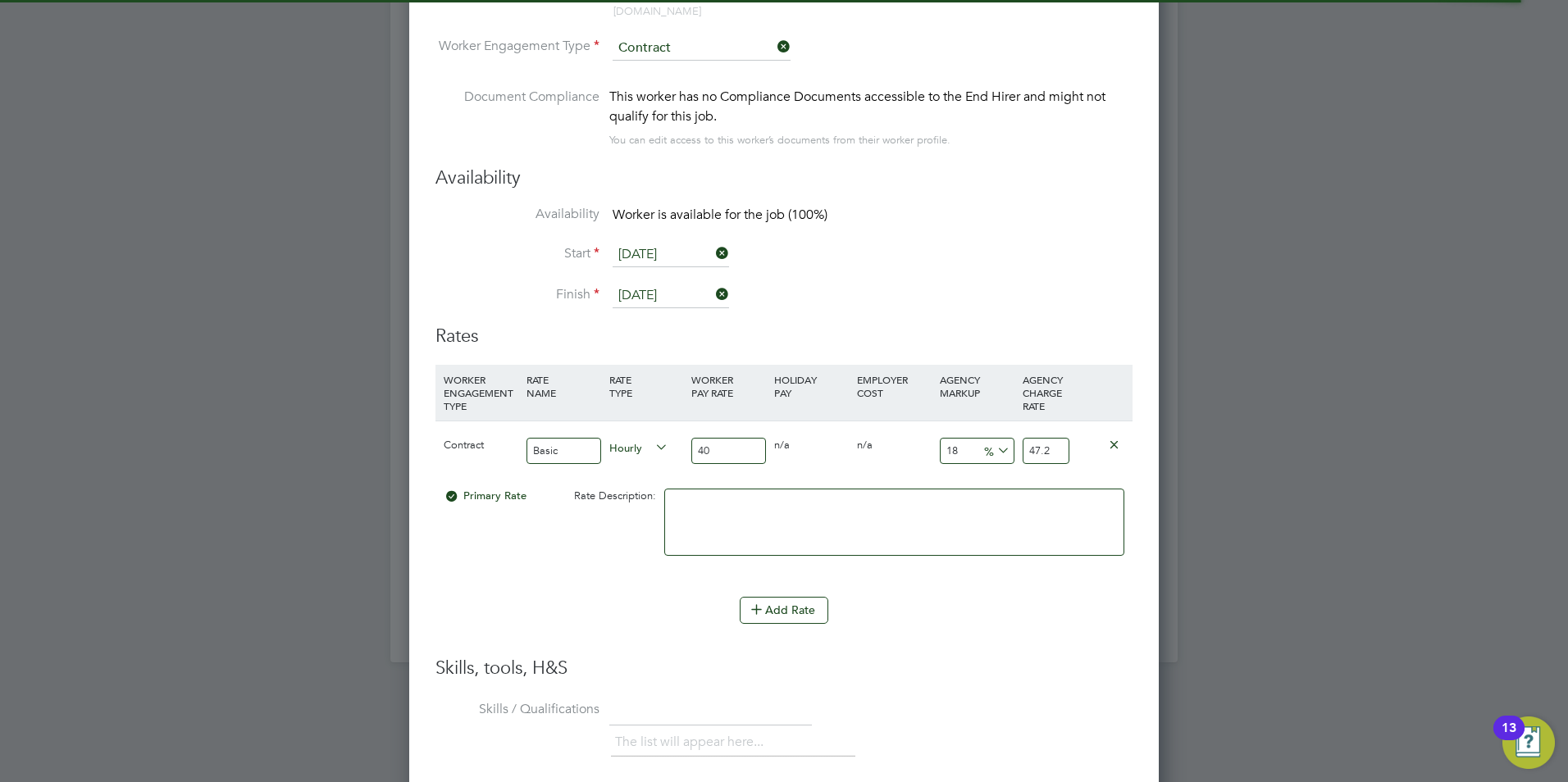
type input "400"
type input "472"
type input "40"
type input "47.2"
type input "40"
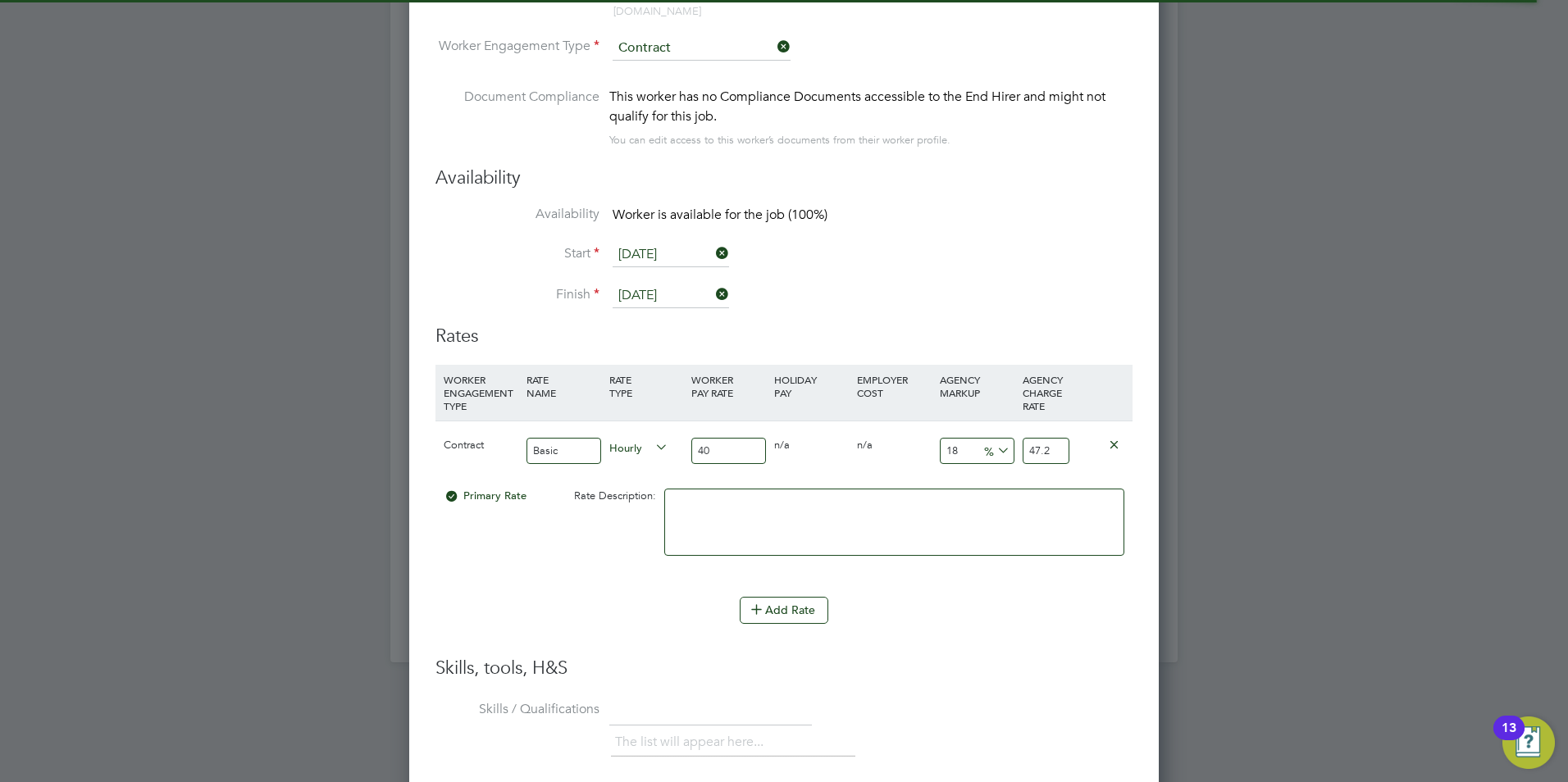
drag, startPoint x: 964, startPoint y: 440, endPoint x: 939, endPoint y: 438, distance: 25.1
click at [940, 438] on input "18" at bounding box center [977, 451] width 75 height 27
type input "2"
type input "40.8"
type input "23"
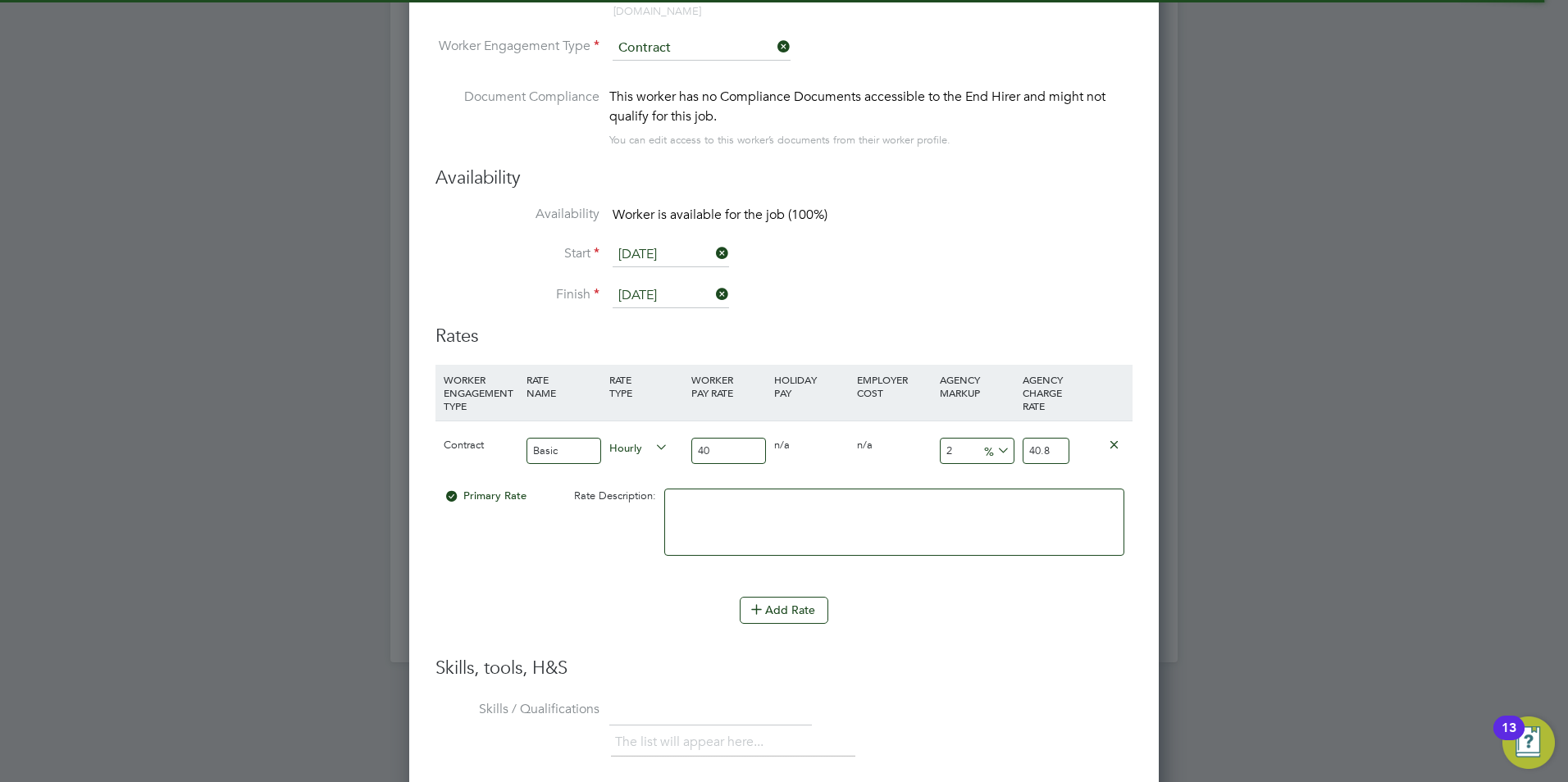
type input "49.2"
type input "23"
click at [985, 571] on li "WORKER ENGAGEMENT TYPE RATE NAME RATE TYPE WORKER PAY RATE HOLIDAY PAY EMPLOYER…" at bounding box center [783, 481] width 697 height 233
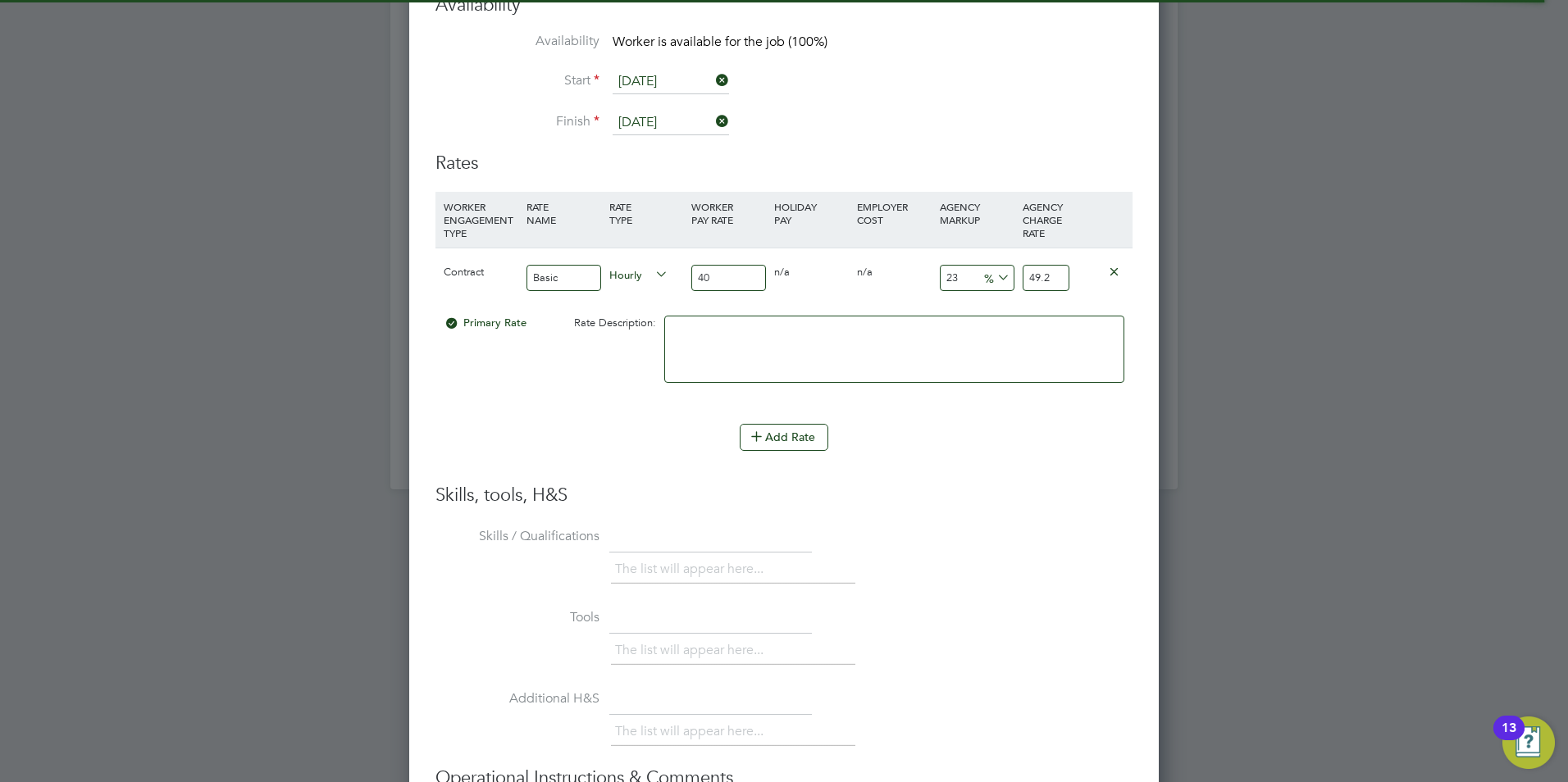
scroll to position [3339, 0]
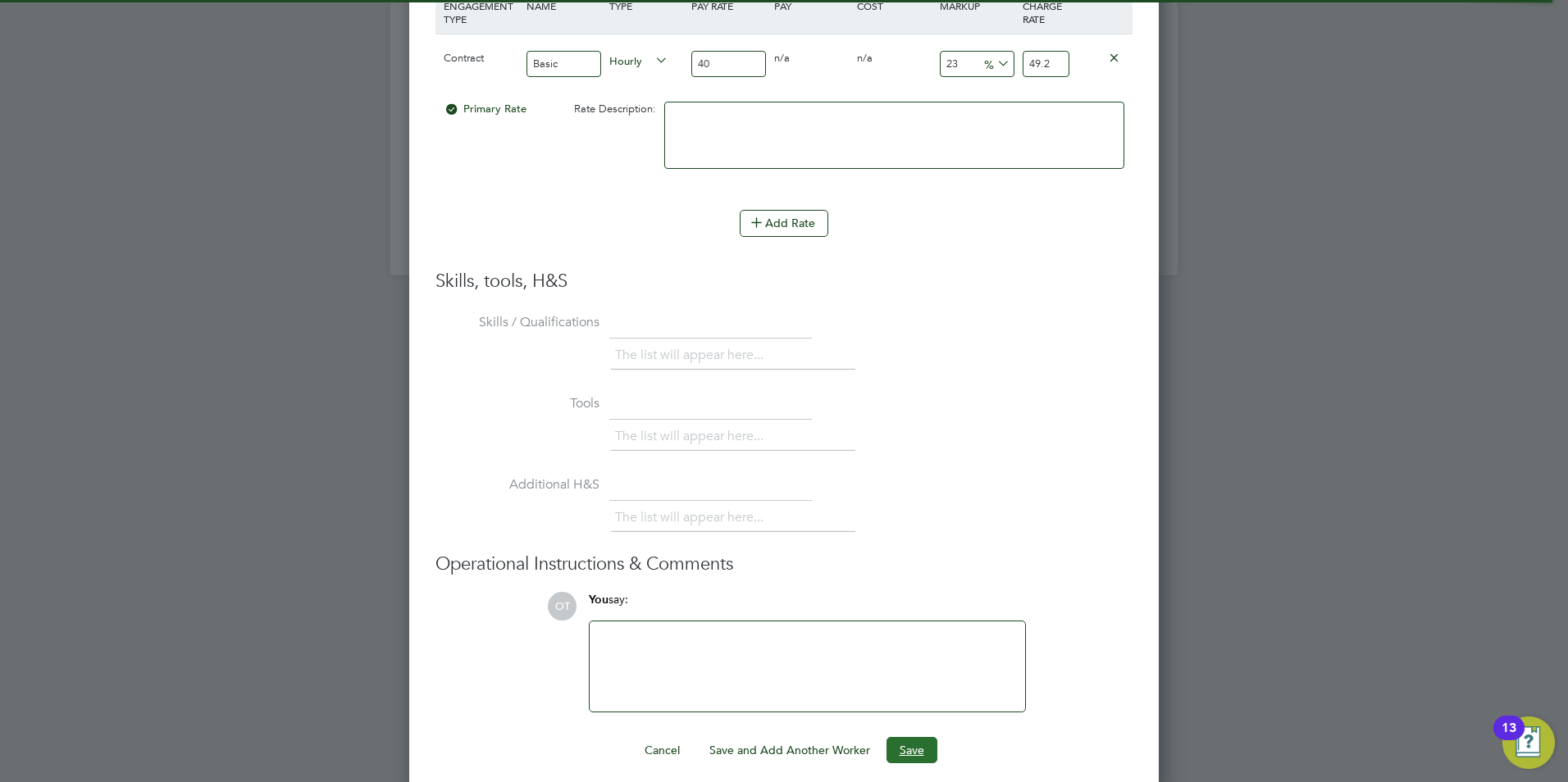
click at [917, 737] on button "Save" at bounding box center [911, 749] width 51 height 26
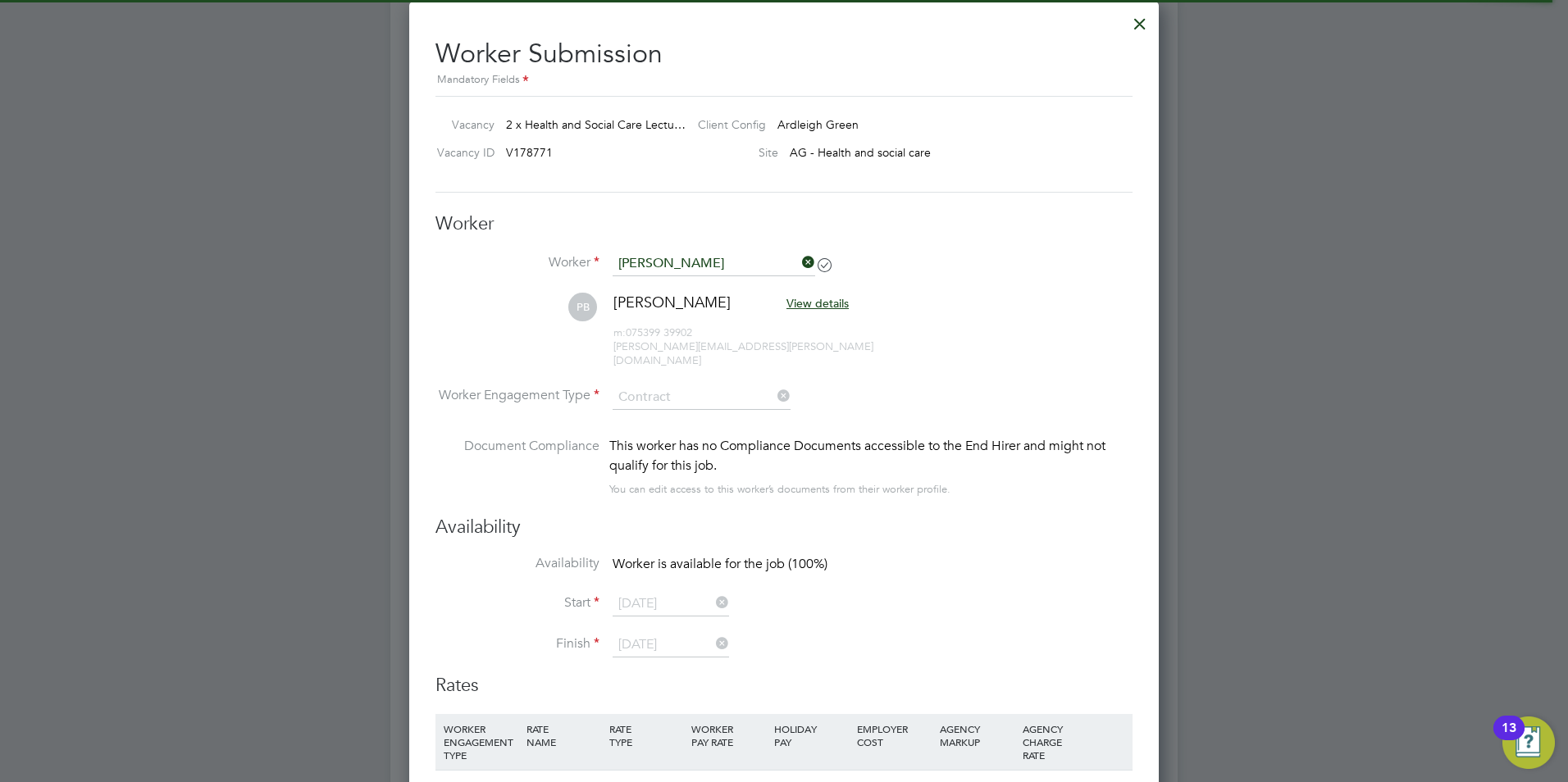
scroll to position [2847, 0]
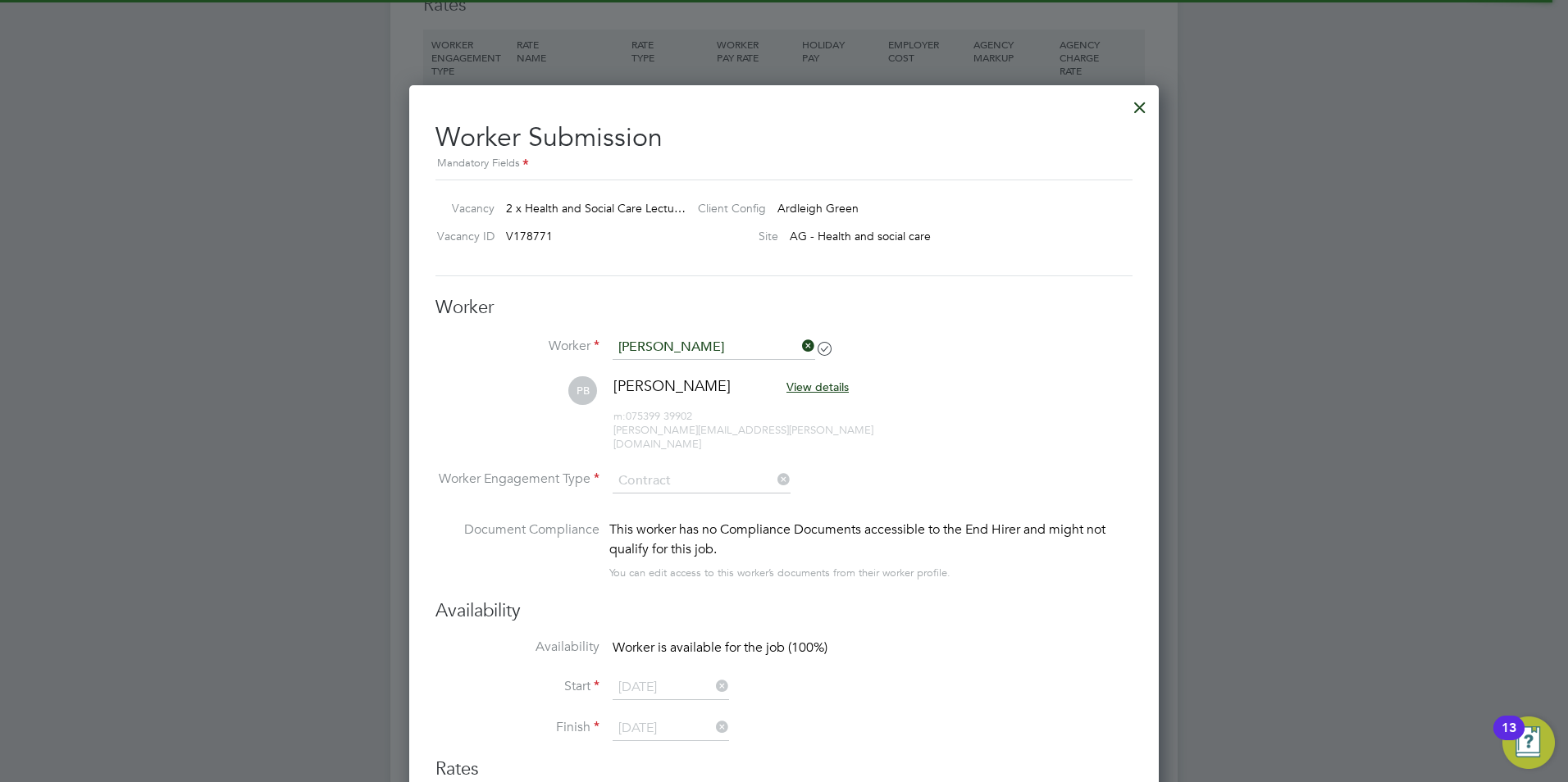
click at [1145, 108] on div at bounding box center [1139, 103] width 29 height 29
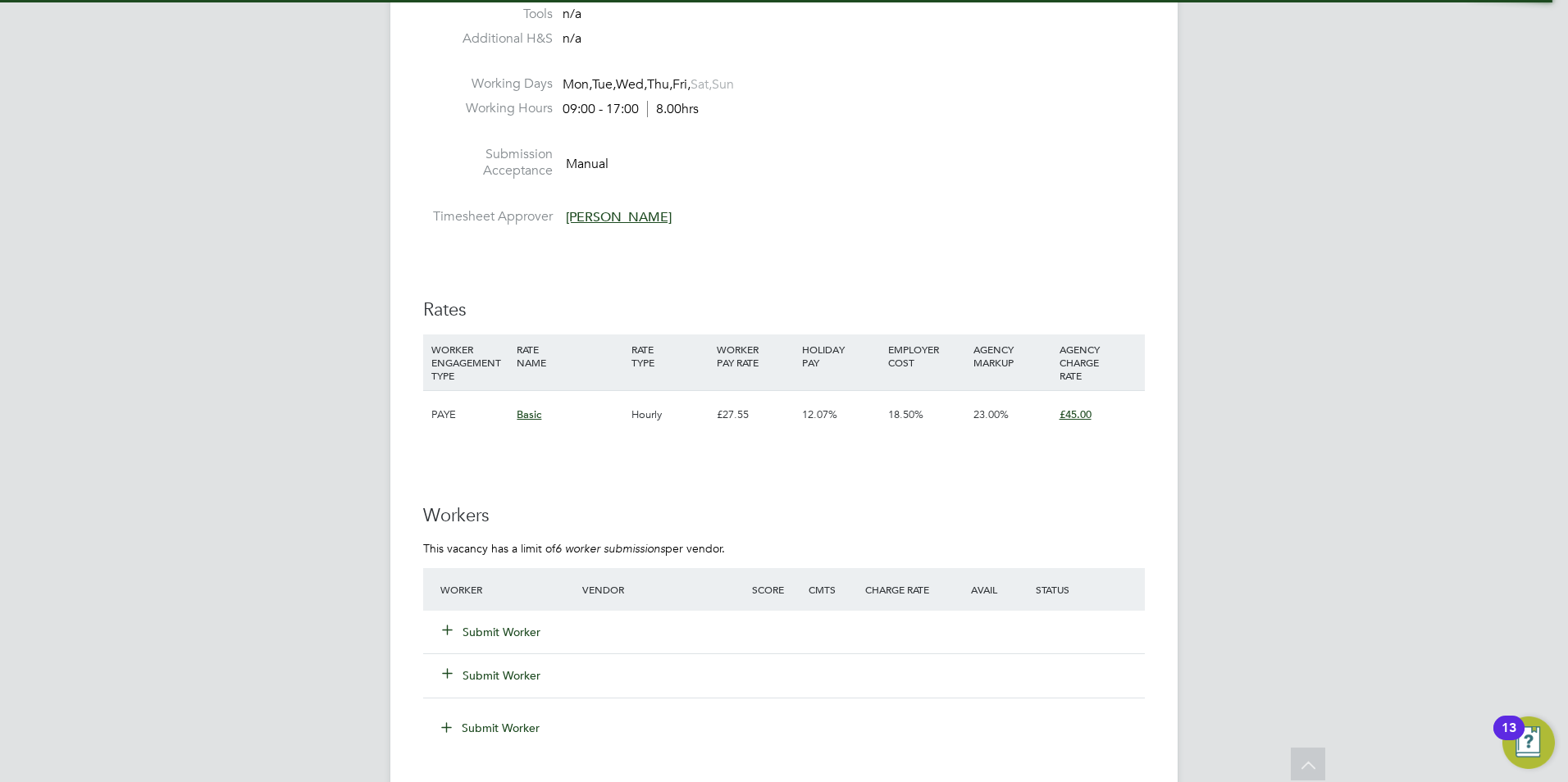
scroll to position [2542, 0]
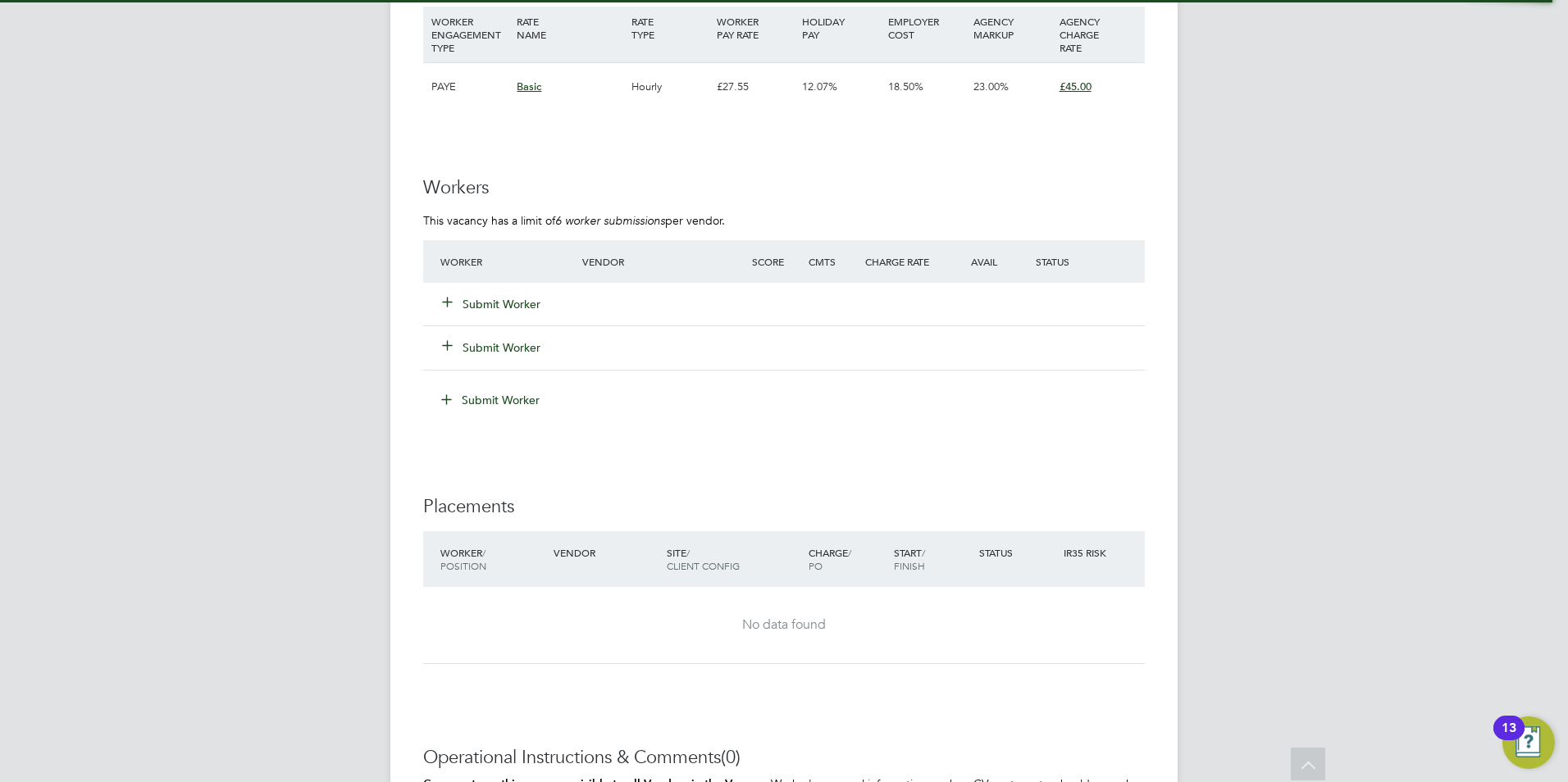
click at [513, 300] on button "Submit Worker" at bounding box center [492, 304] width 99 height 16
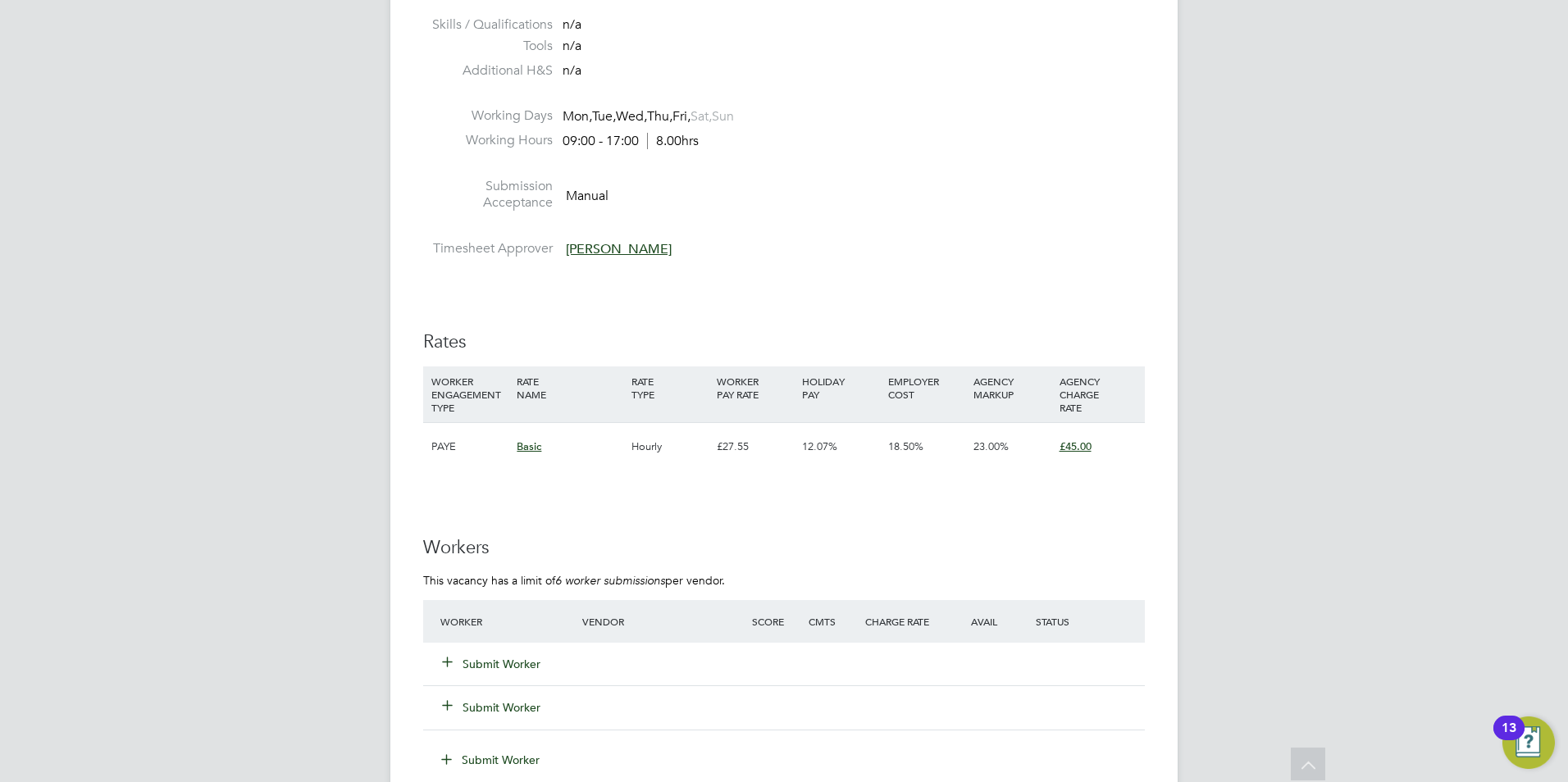
scroll to position [2295, 0]
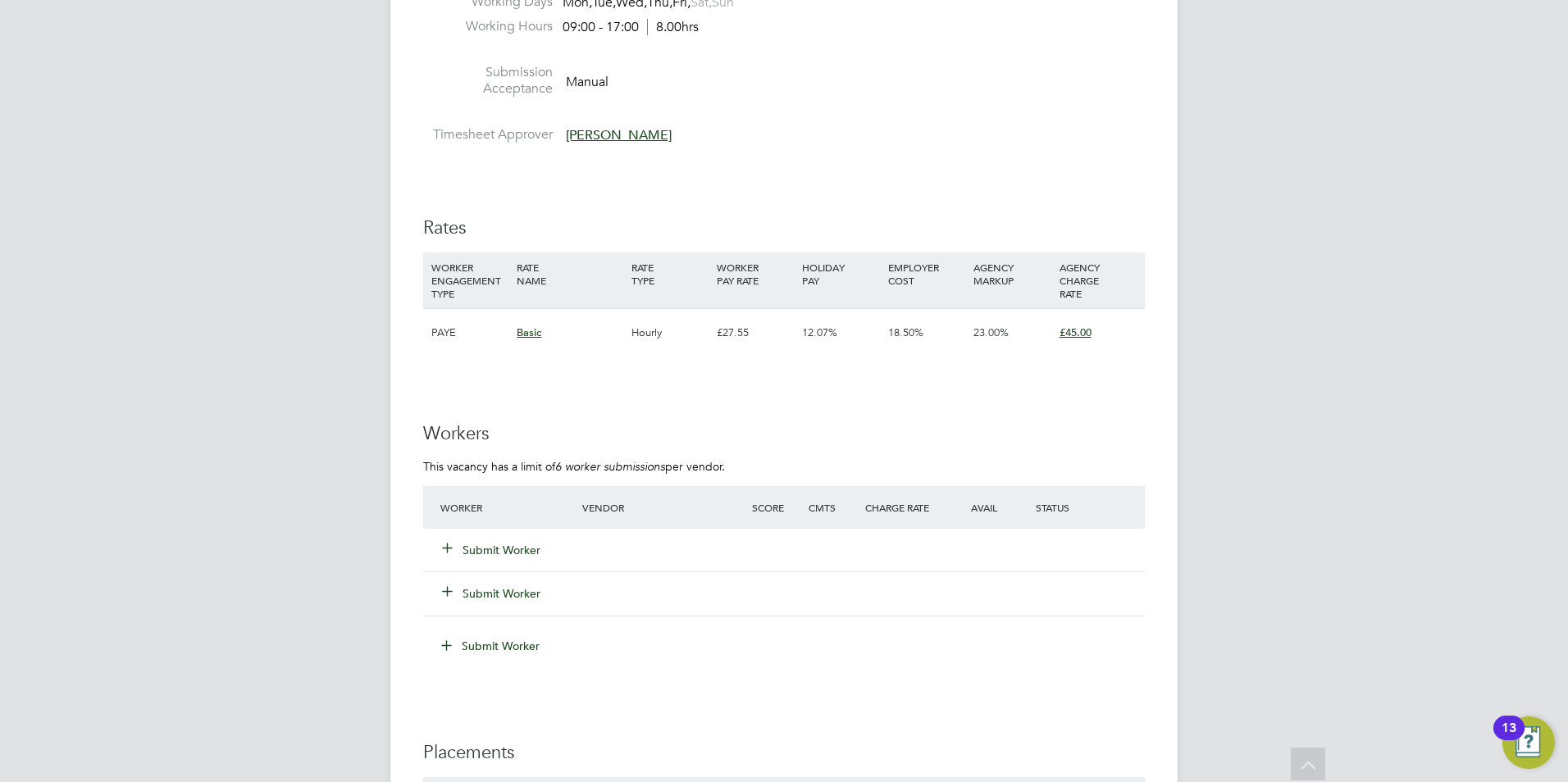
drag, startPoint x: 518, startPoint y: 561, endPoint x: 515, endPoint y: 552, distance: 9.5
click at [516, 561] on div "Submit Worker" at bounding box center [521, 550] width 170 height 29
click at [515, 545] on button "Submit Worker" at bounding box center [492, 550] width 99 height 16
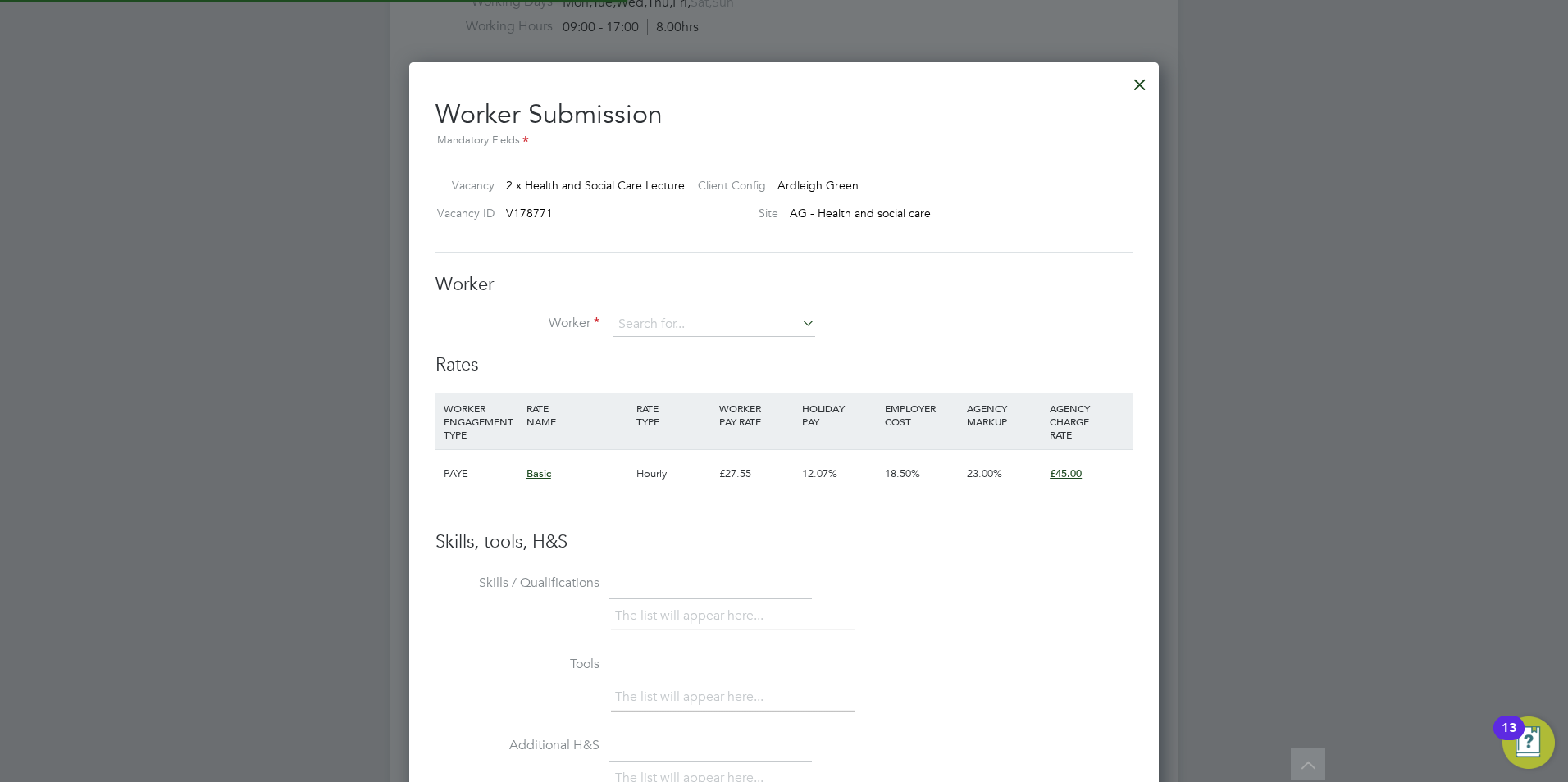
scroll to position [996, 750]
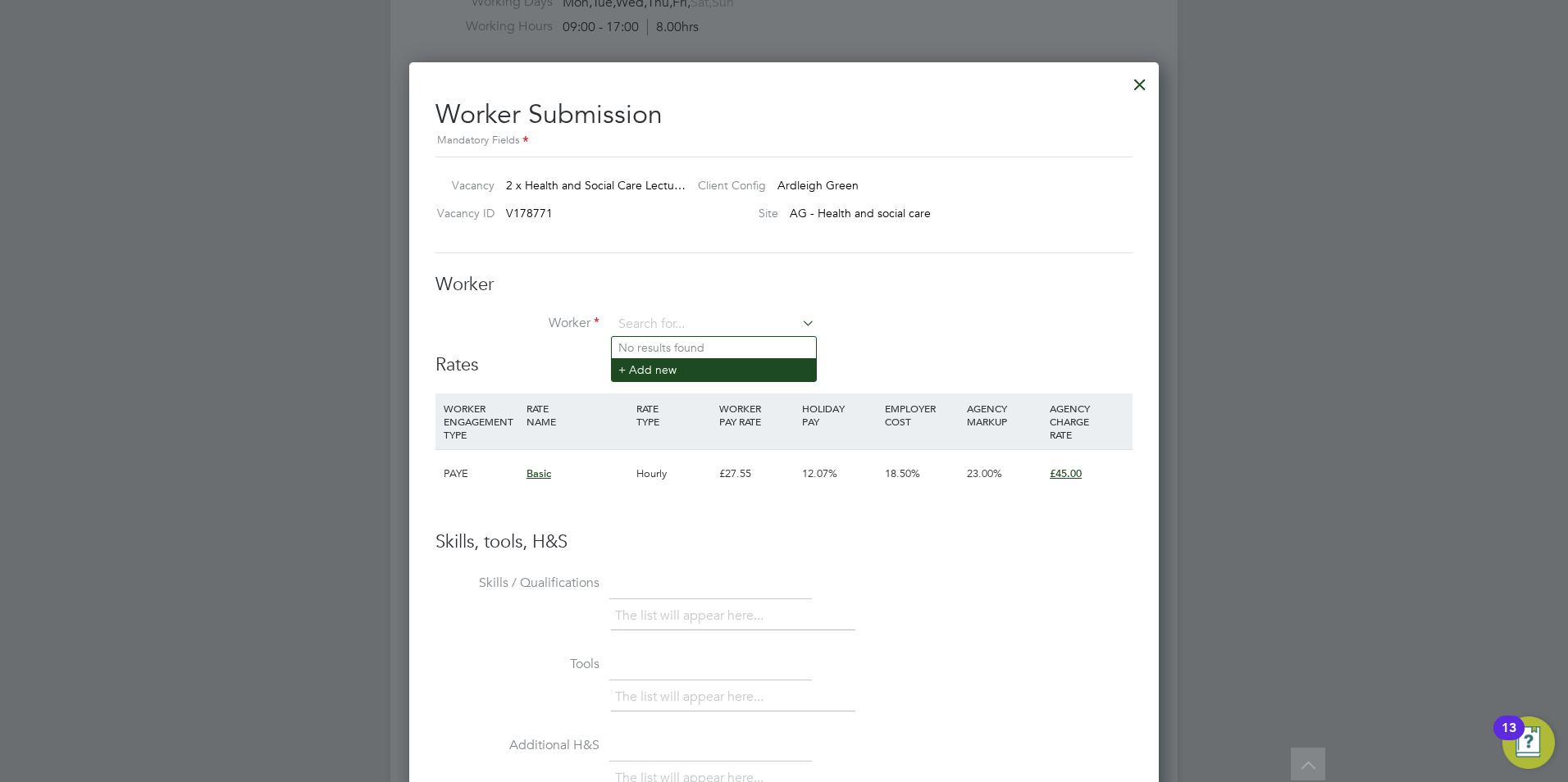
click at [640, 369] on li "+ Add new" at bounding box center [713, 369] width 204 height 22
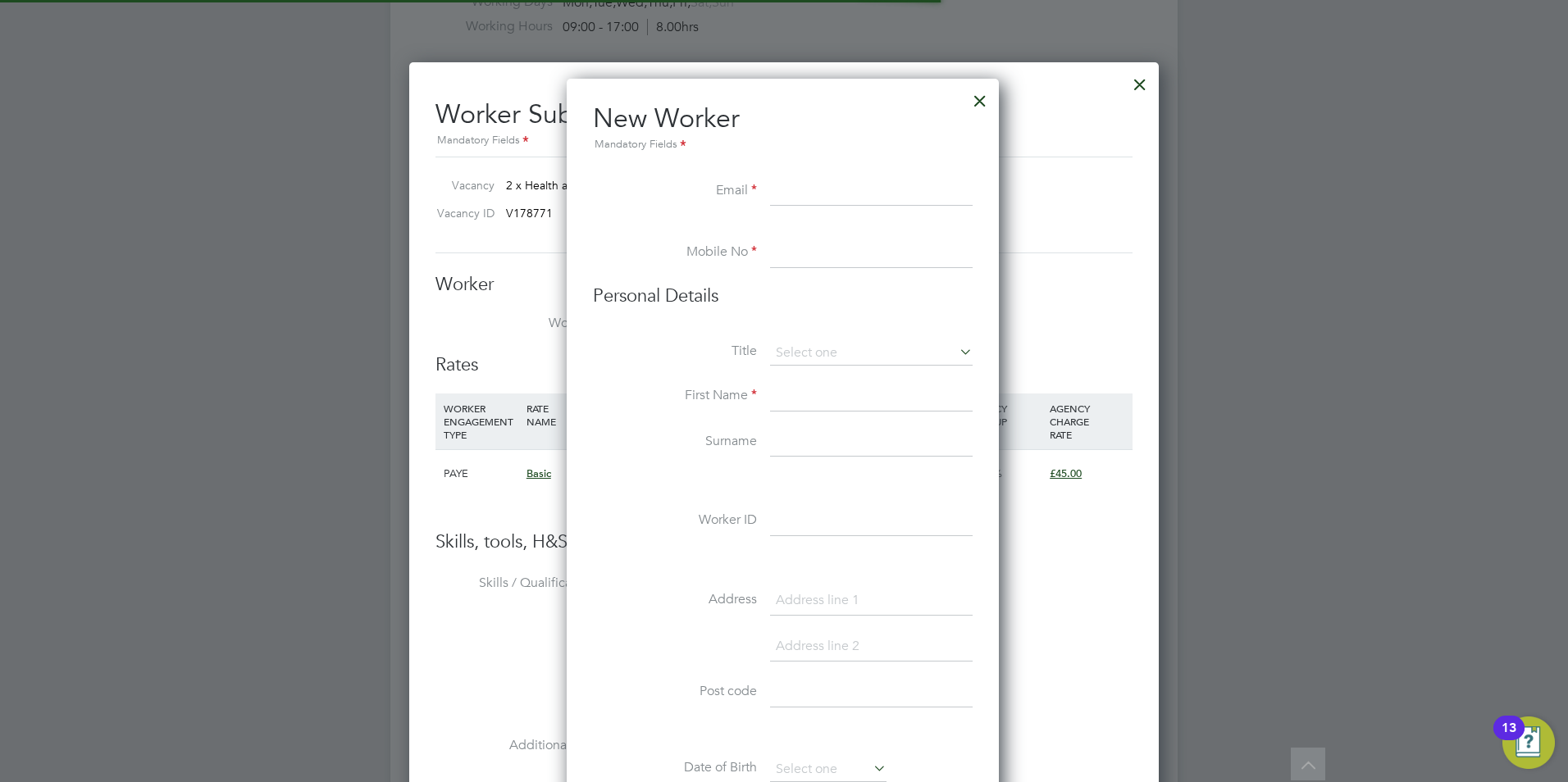
scroll to position [1396, 434]
paste input "olagbennga60@gmail.com"
type input "olagbennga60@gmail.com"
click at [807, 262] on input at bounding box center [871, 253] width 203 height 29
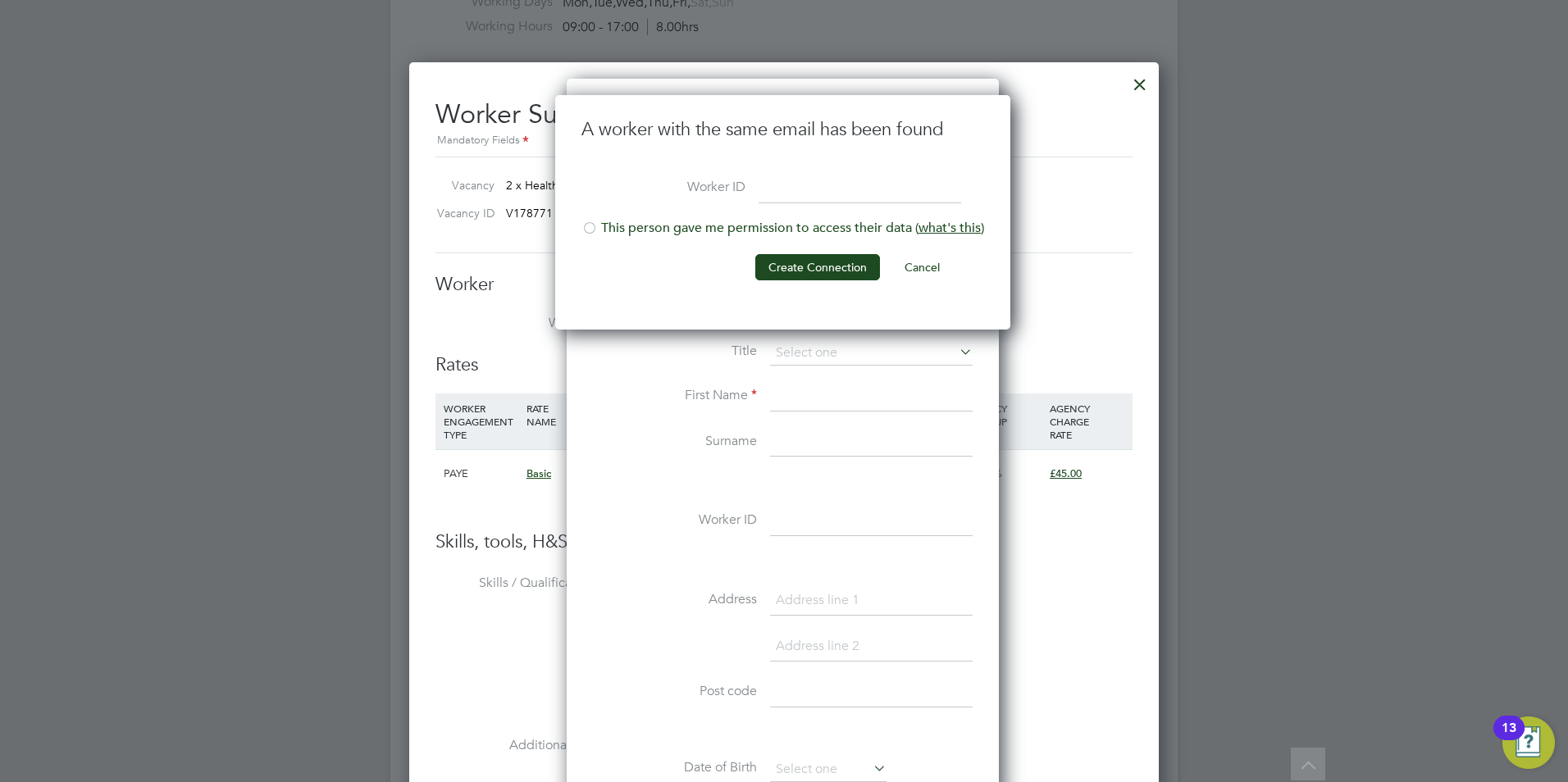
scroll to position [235, 457]
click at [725, 228] on li "This person gave me permission to access their data ( what's this )" at bounding box center [782, 237] width 402 height 34
click at [821, 262] on button "Create Connection" at bounding box center [818, 267] width 125 height 26
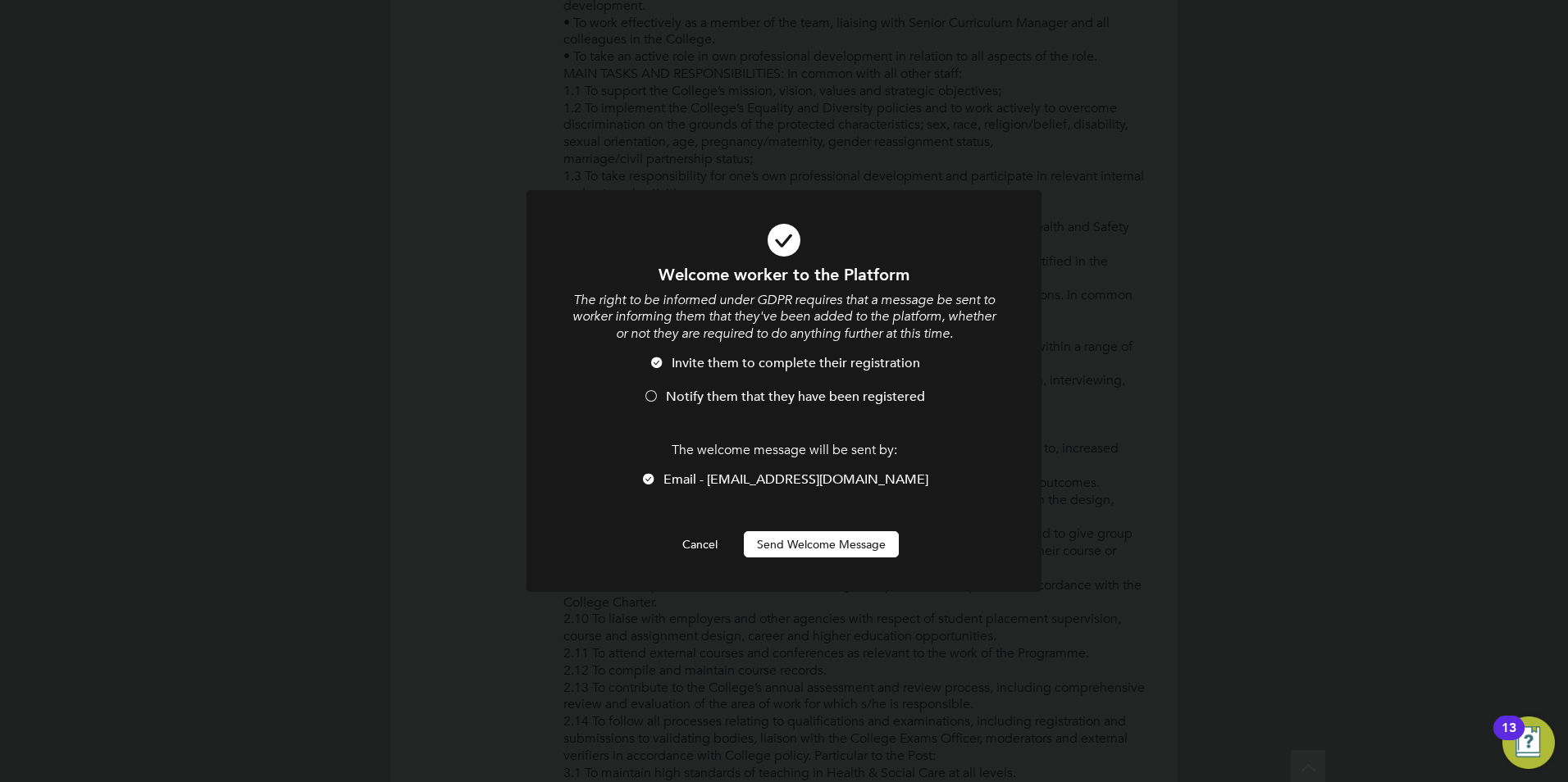
scroll to position [0, 0]
click at [700, 386] on li "Invite them to complete their registration" at bounding box center [783, 372] width 426 height 34
click at [828, 538] on button "Send Welcome Message" at bounding box center [821, 544] width 155 height 26
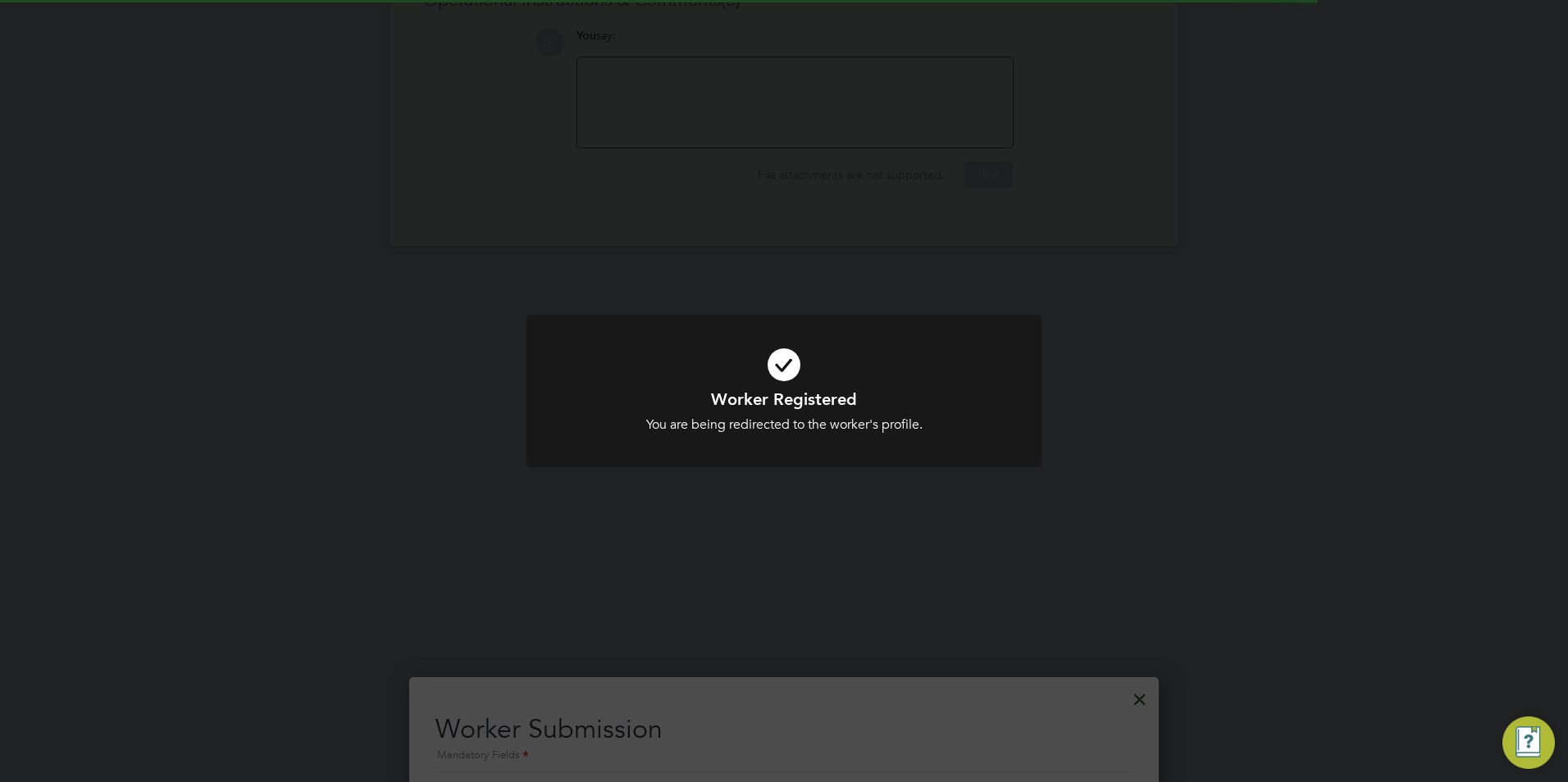
scroll to position [2295, 0]
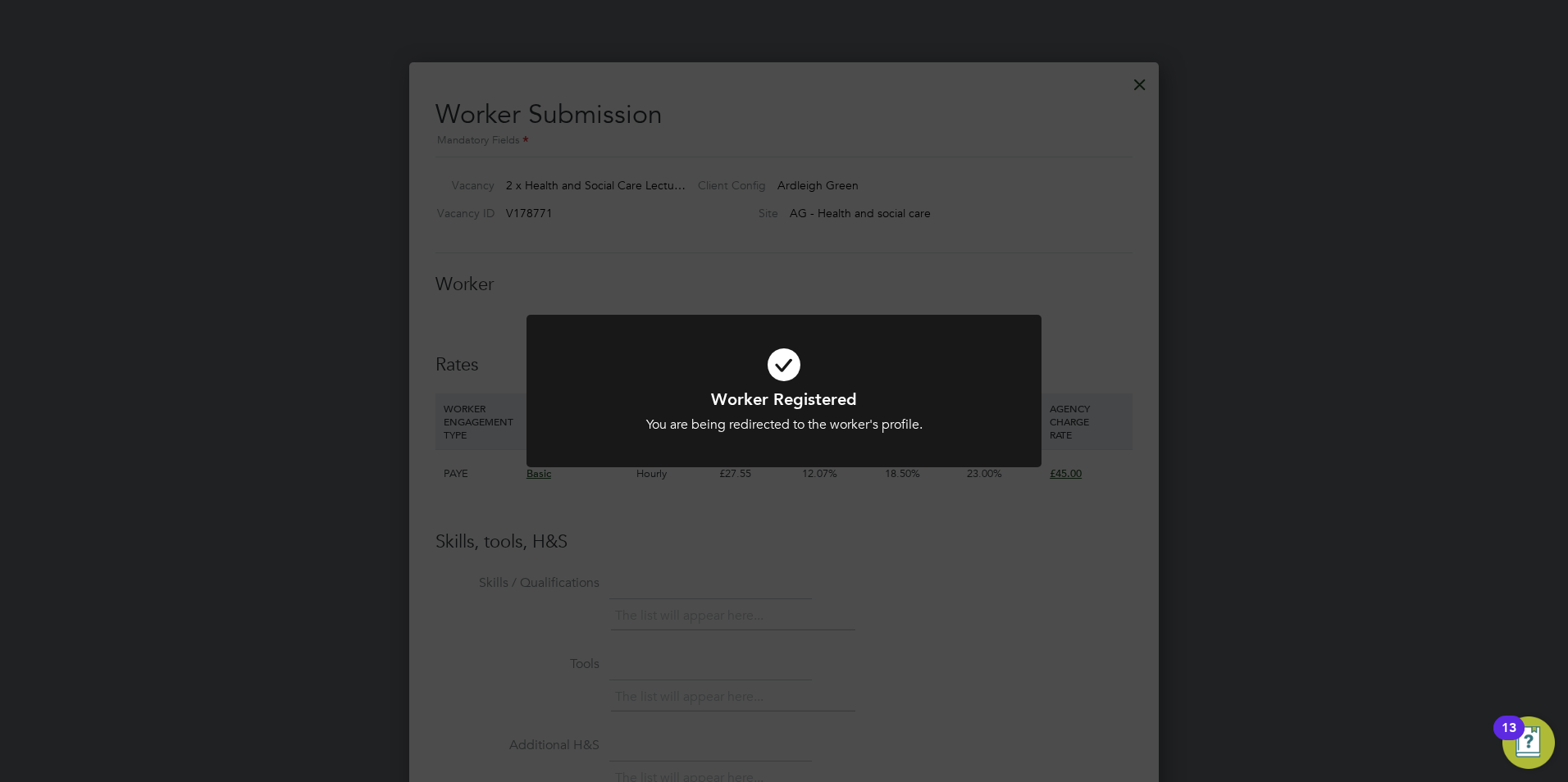
drag, startPoint x: 1017, startPoint y: 507, endPoint x: 1003, endPoint y: 505, distance: 14.1
click at [1018, 507] on div "Worker Registered You are being redirected to the worker's profile. Cancel Okay" at bounding box center [784, 391] width 1568 height 782
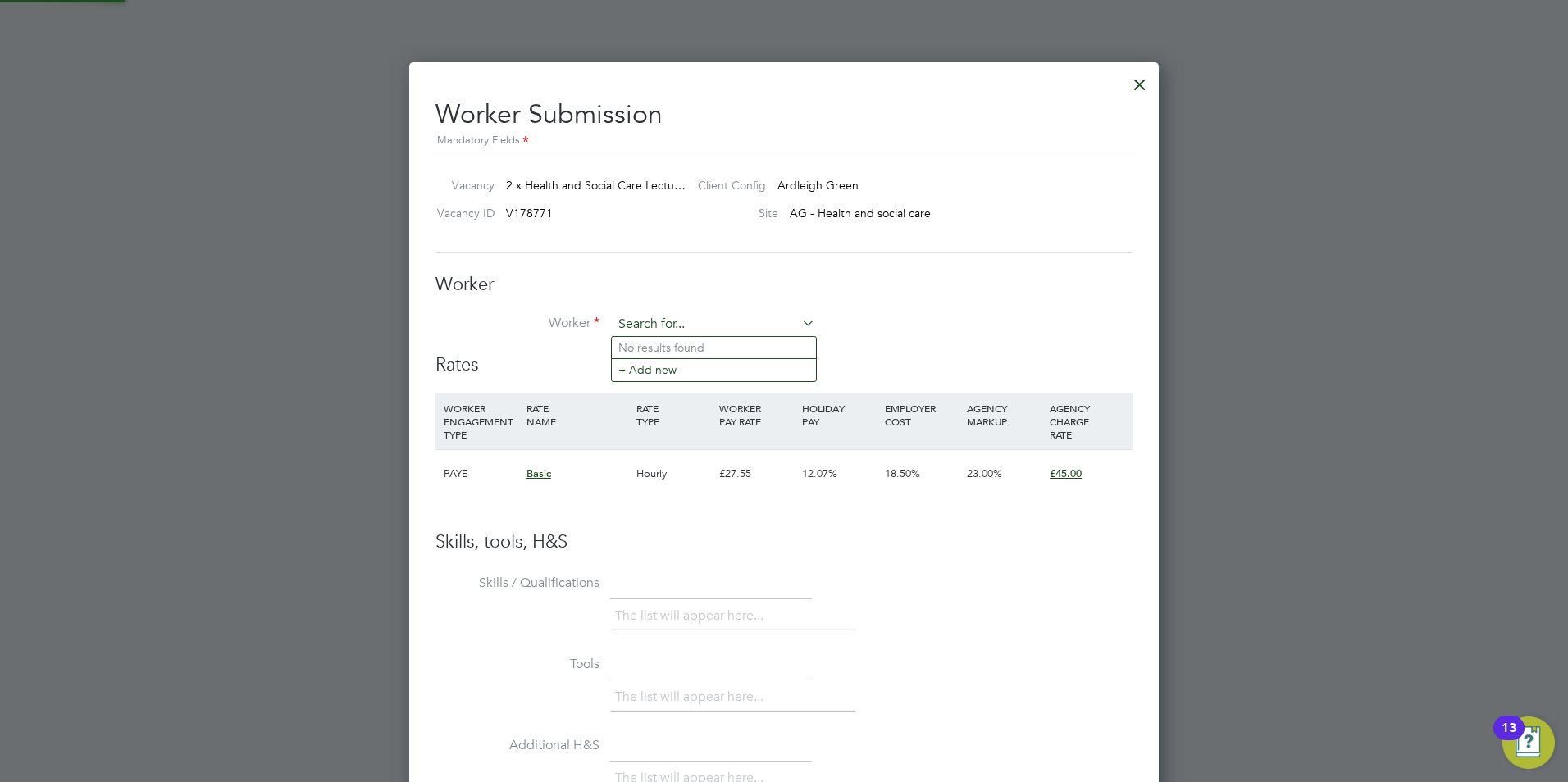
click at [727, 329] on input at bounding box center [714, 325] width 203 height 25
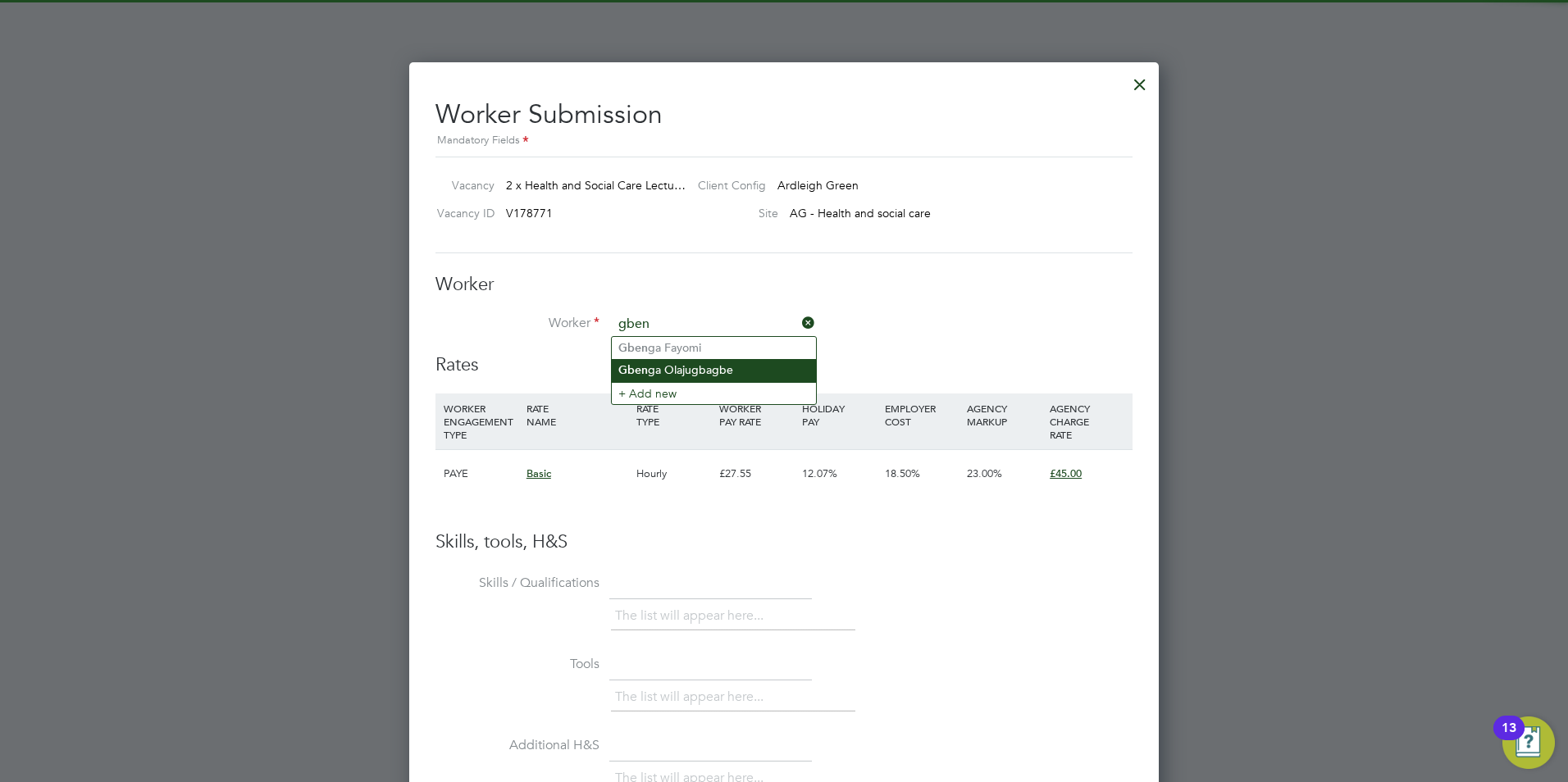
click at [710, 366] on li "Gben ga Olajugbagbe" at bounding box center [713, 370] width 204 height 22
type input "[PERSON_NAME]"
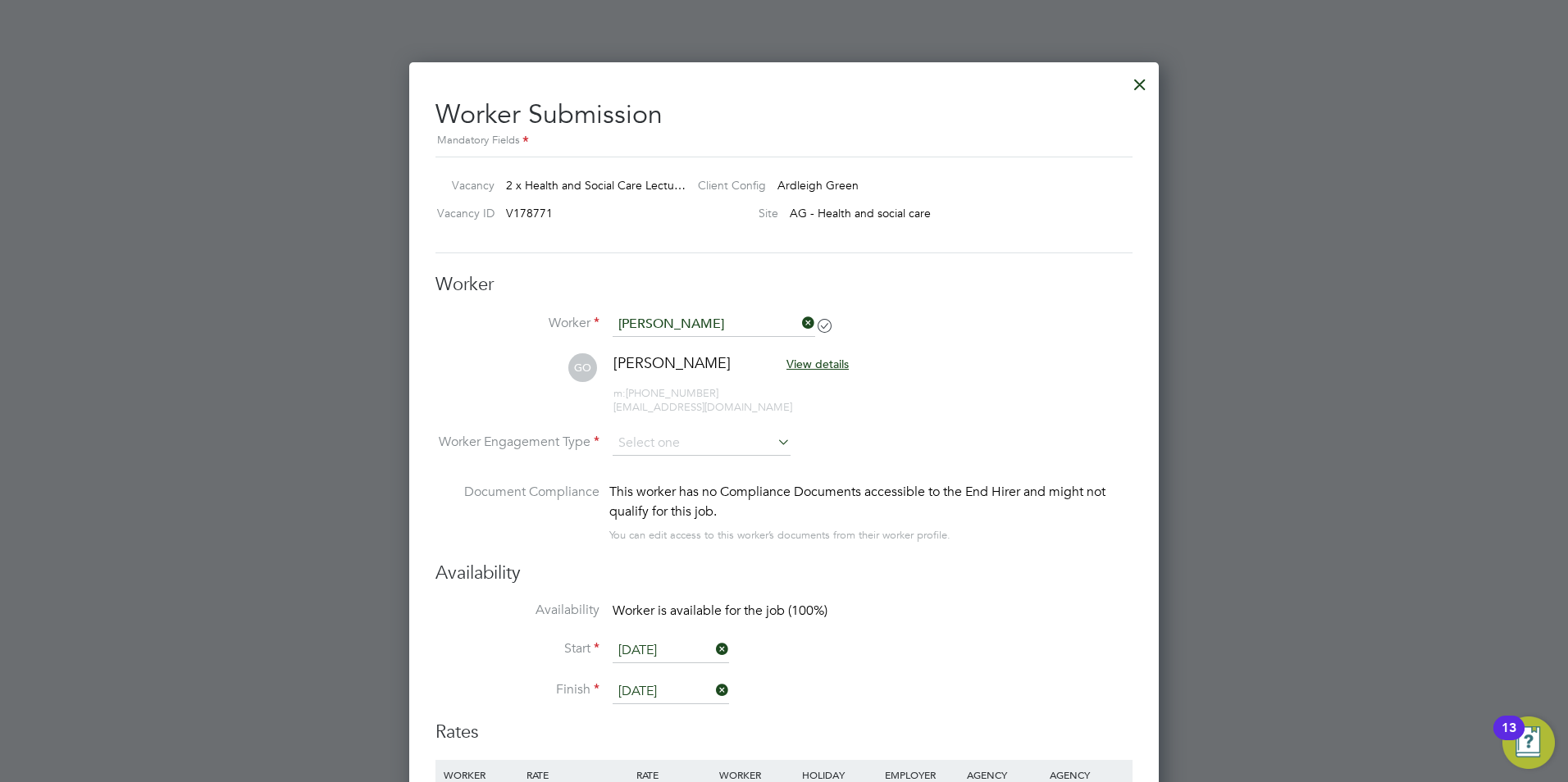
scroll to position [0, 0]
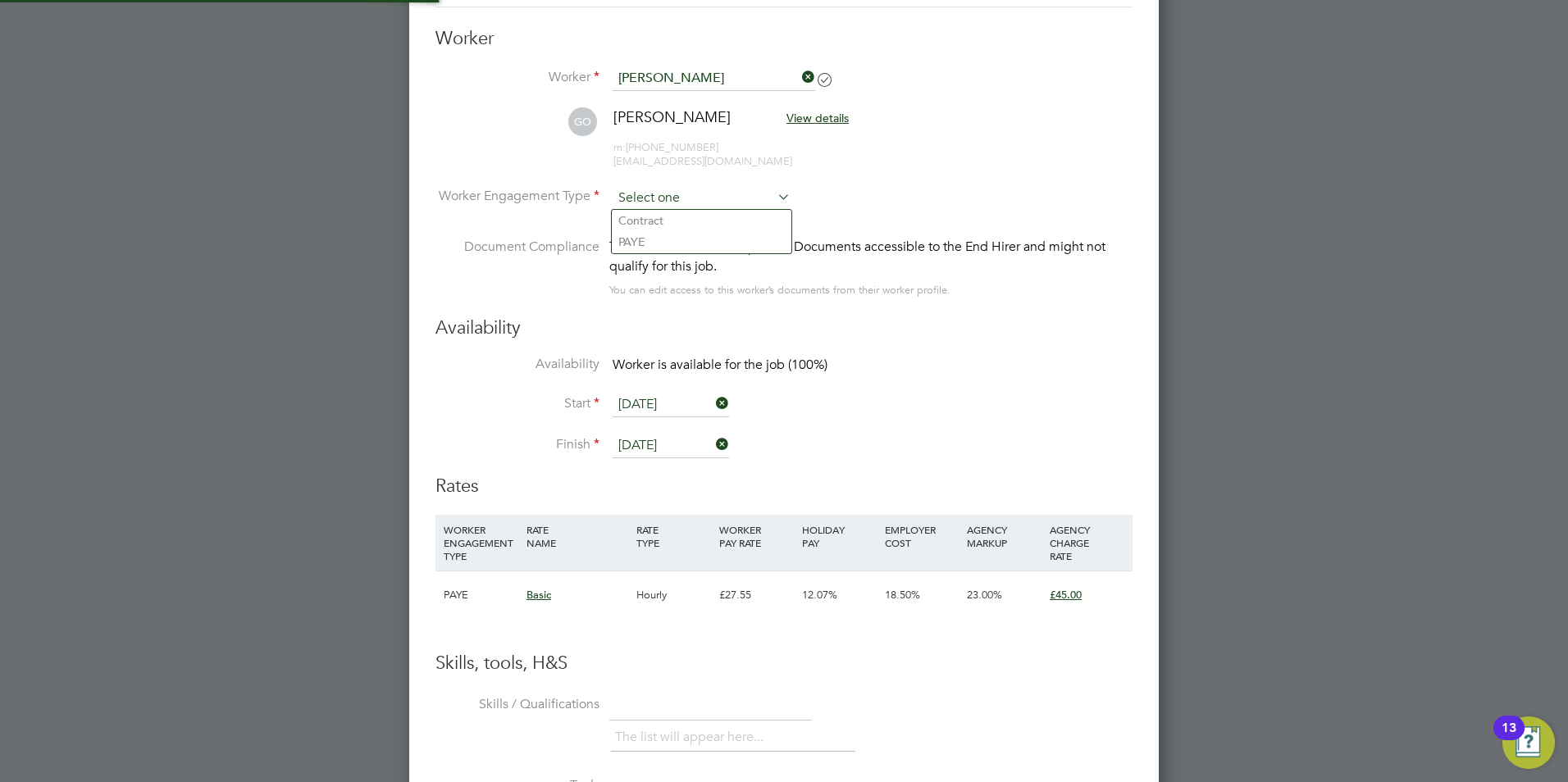
click at [666, 200] on input at bounding box center [701, 198] width 178 height 25
click at [684, 222] on li "Contract" at bounding box center [701, 221] width 180 height 21
type input "Contract"
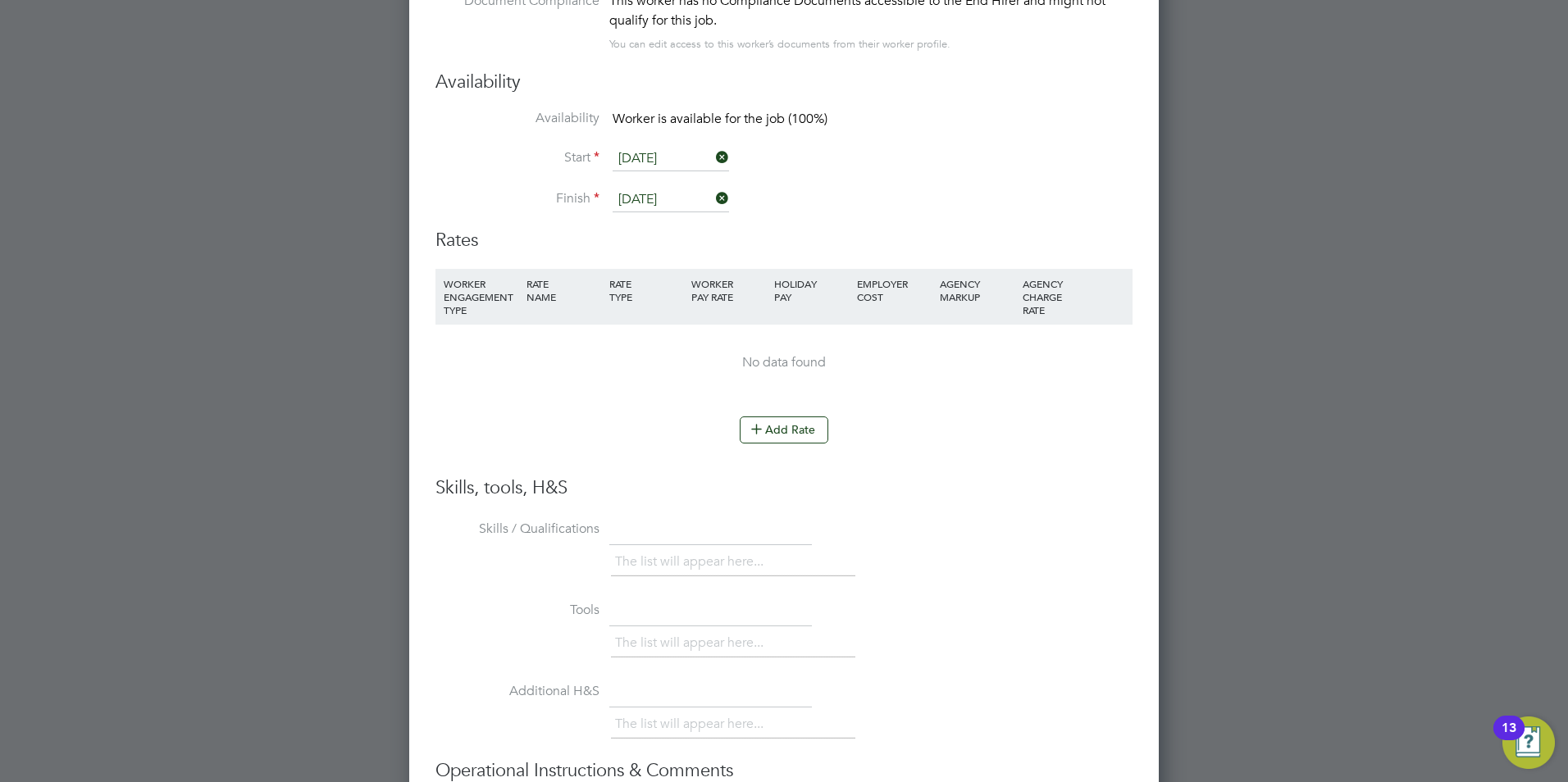
click at [763, 412] on li "WORKER ENGAGEMENT TYPE RATE NAME RATE TYPE WORKER PAY RATE HOLIDAY PAY EMPLOYER…" at bounding box center [783, 343] width 697 height 149
click at [763, 423] on icon at bounding box center [756, 429] width 12 height 12
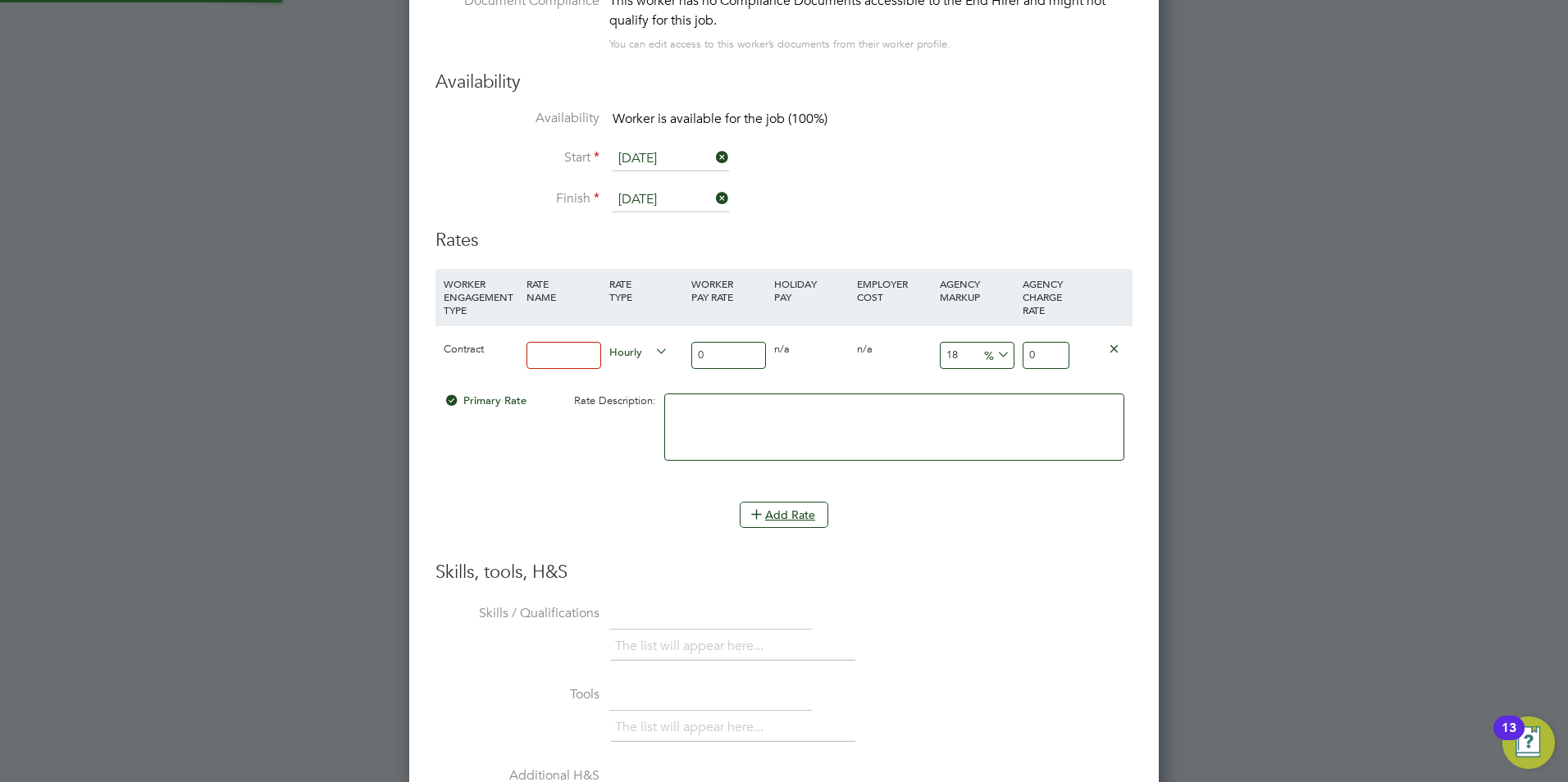
click at [550, 352] on input at bounding box center [564, 355] width 75 height 27
type input "Basic"
click at [681, 352] on div "Contract Basic Hourly 0 0 n/a 0 n/a 18 0 % 0" at bounding box center [783, 355] width 697 height 60
type input "4"
type input "4.72"
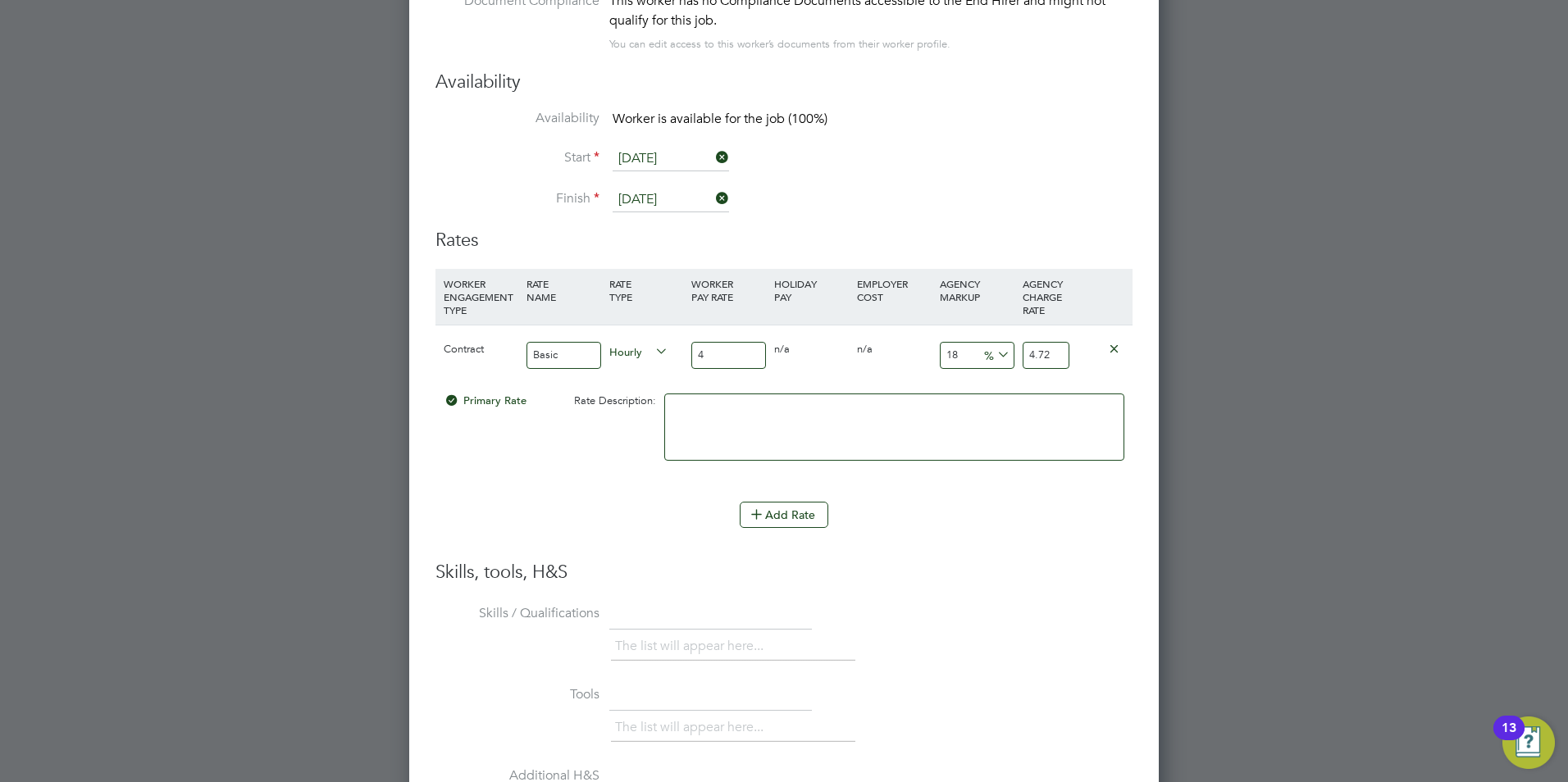
type input "40"
type input "47.2"
type input "40"
click at [956, 348] on input "18" at bounding box center [977, 355] width 75 height 27
drag, startPoint x: 966, startPoint y: 352, endPoint x: 902, endPoint y: 353, distance: 64.0
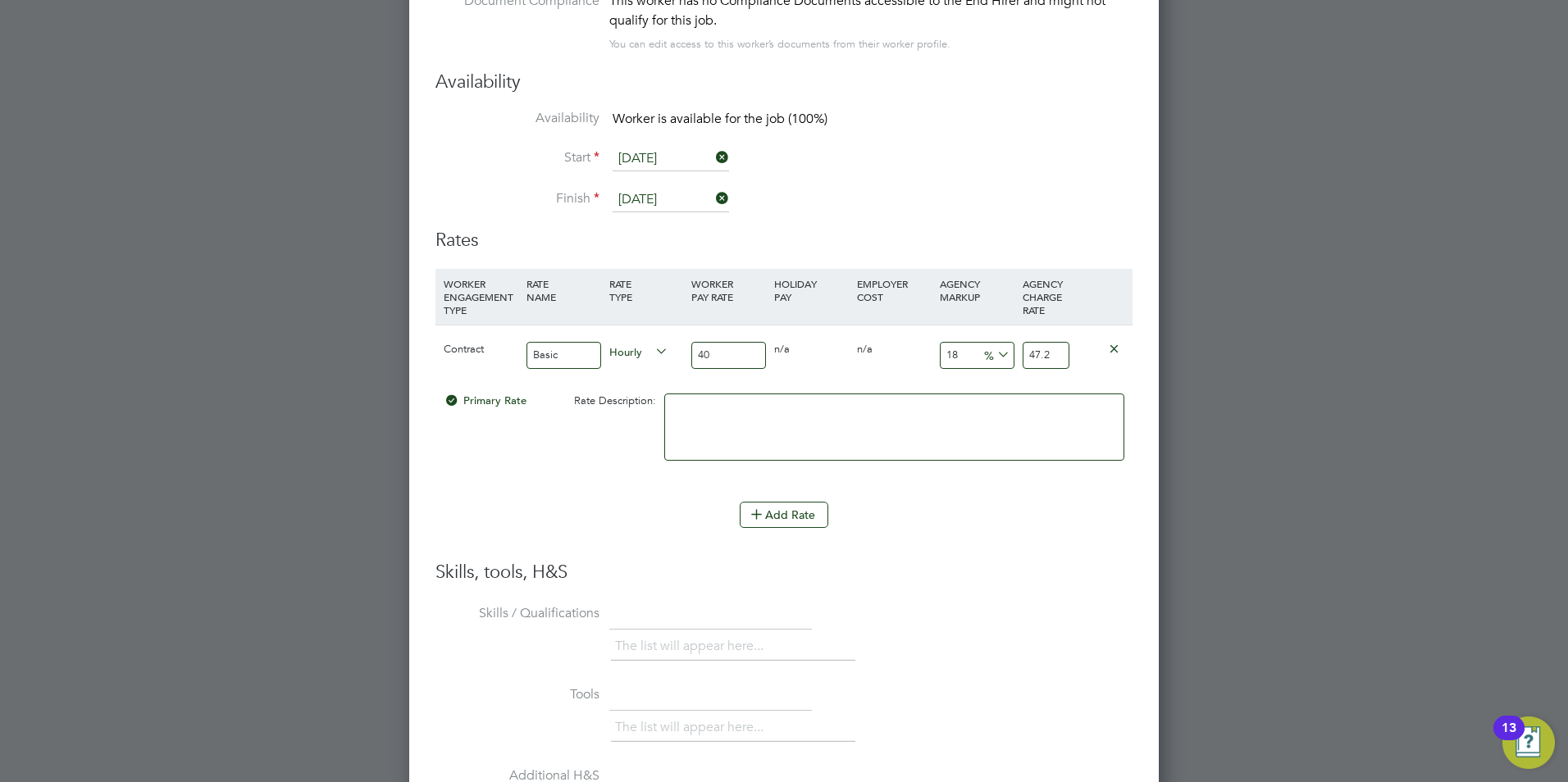
click at [902, 353] on div "Contract Basic Hourly 40 0 n/a 0 n/a 18 7.2 % 47.2" at bounding box center [783, 355] width 697 height 60
type input "2"
type input "40.8"
type input "23"
type input "49.2"
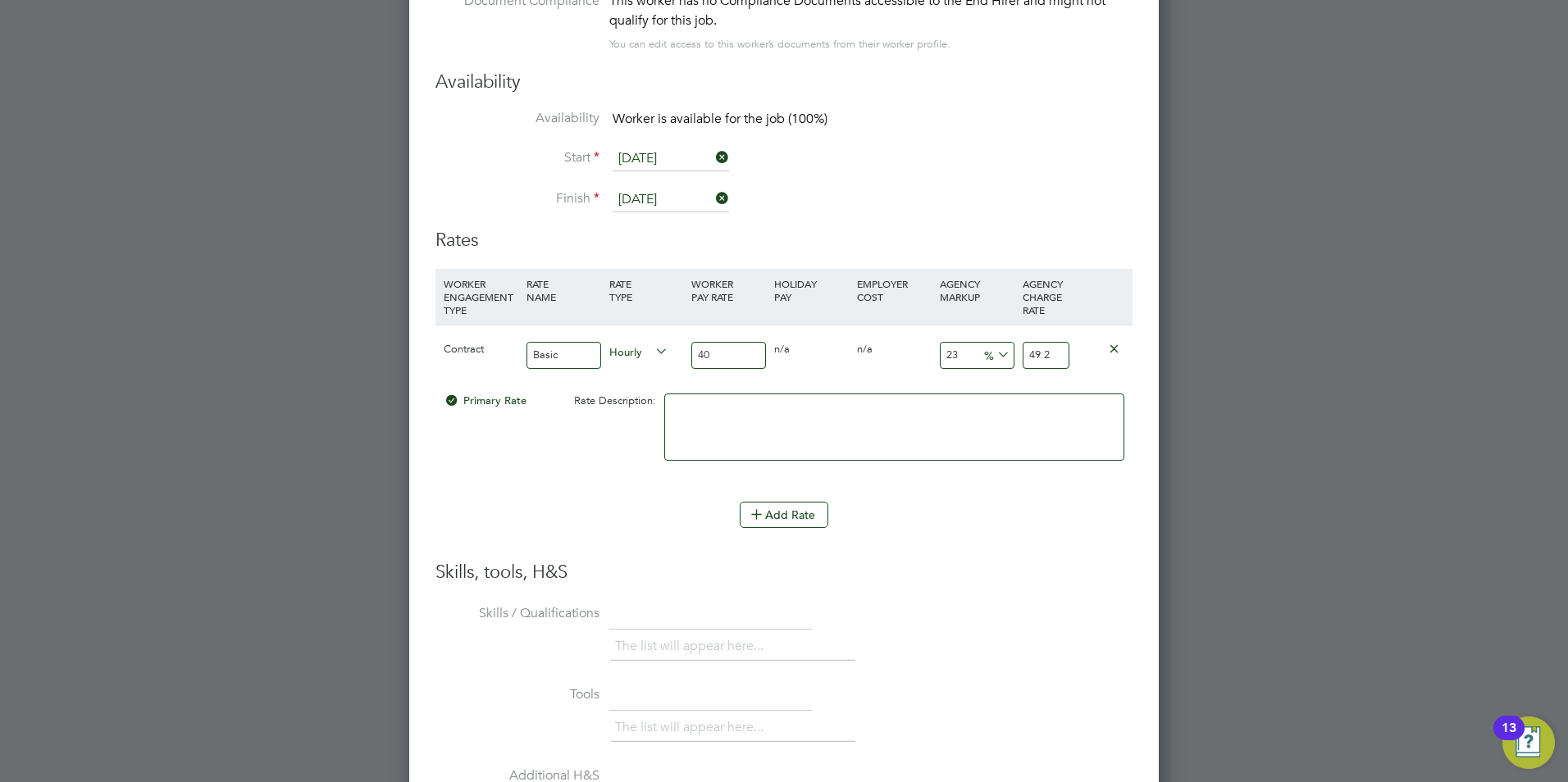
type input "23"
click at [968, 587] on div "Skills, tools, H&S Skills / Qualifications The list will appear here... Tools T…" at bounding box center [783, 782] width 697 height 444
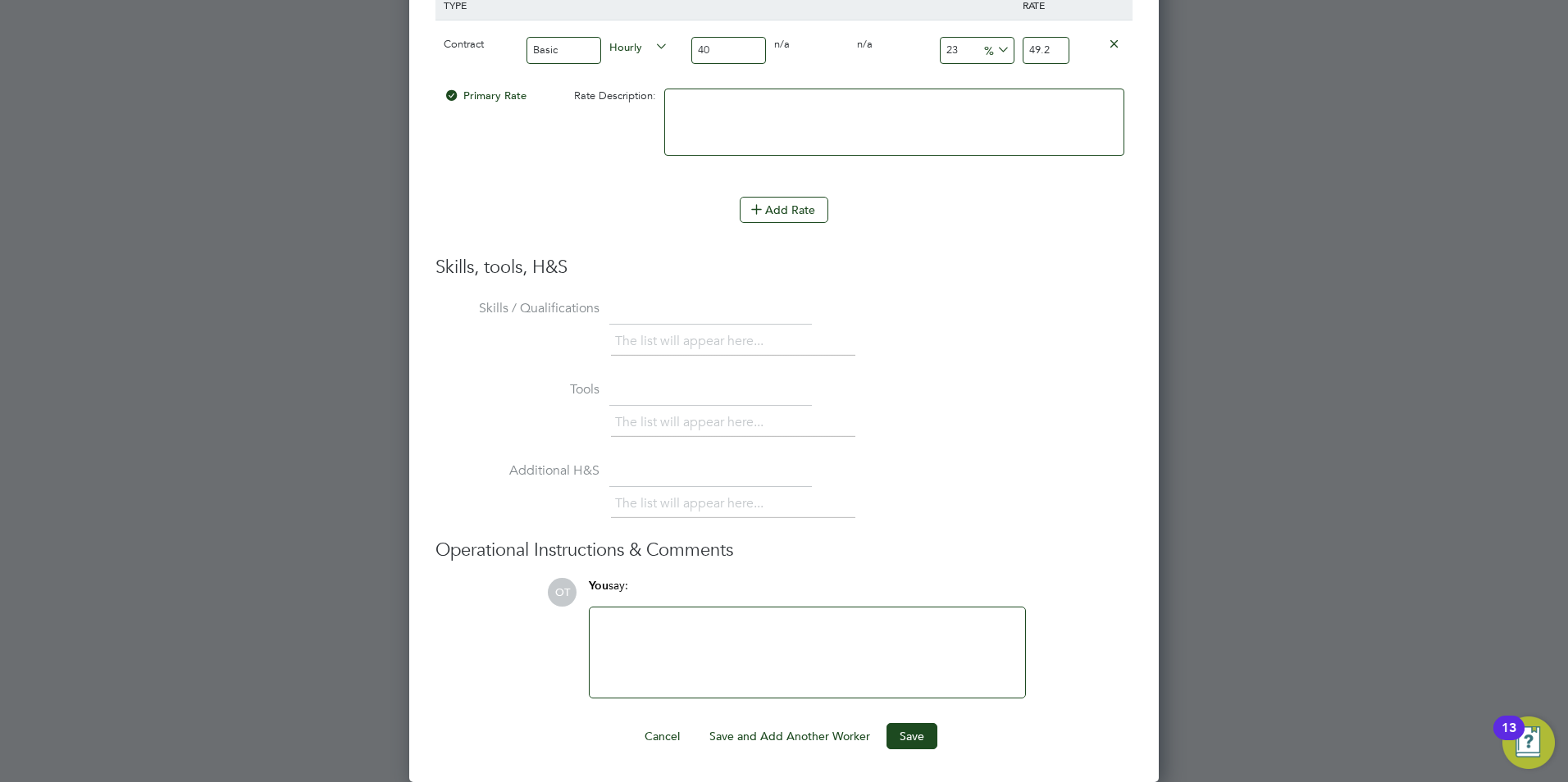
click at [823, 656] on div at bounding box center [807, 652] width 416 height 70
click at [898, 734] on button "Save" at bounding box center [911, 736] width 51 height 26
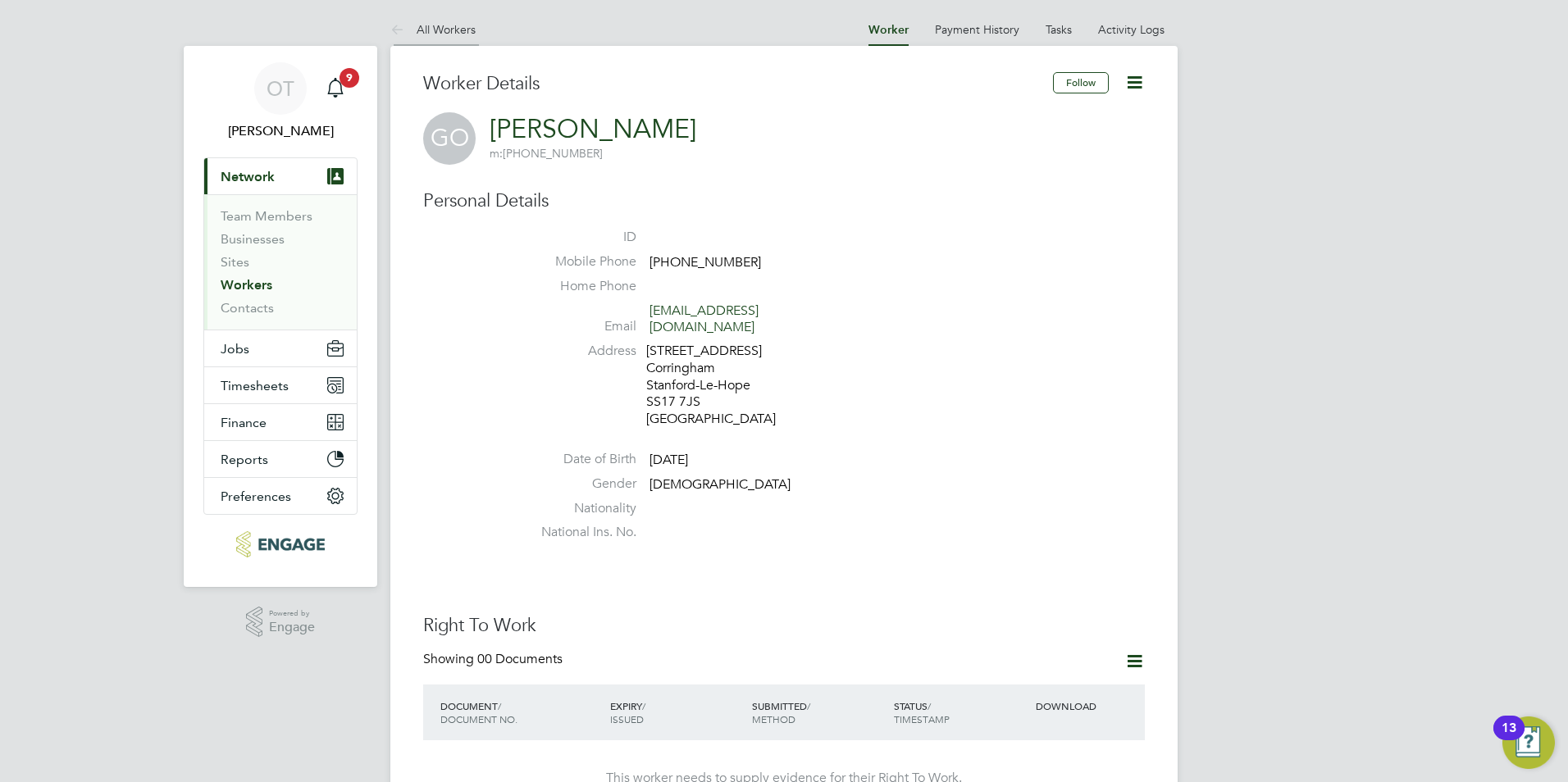
click at [461, 20] on li "All Workers" at bounding box center [433, 29] width 85 height 33
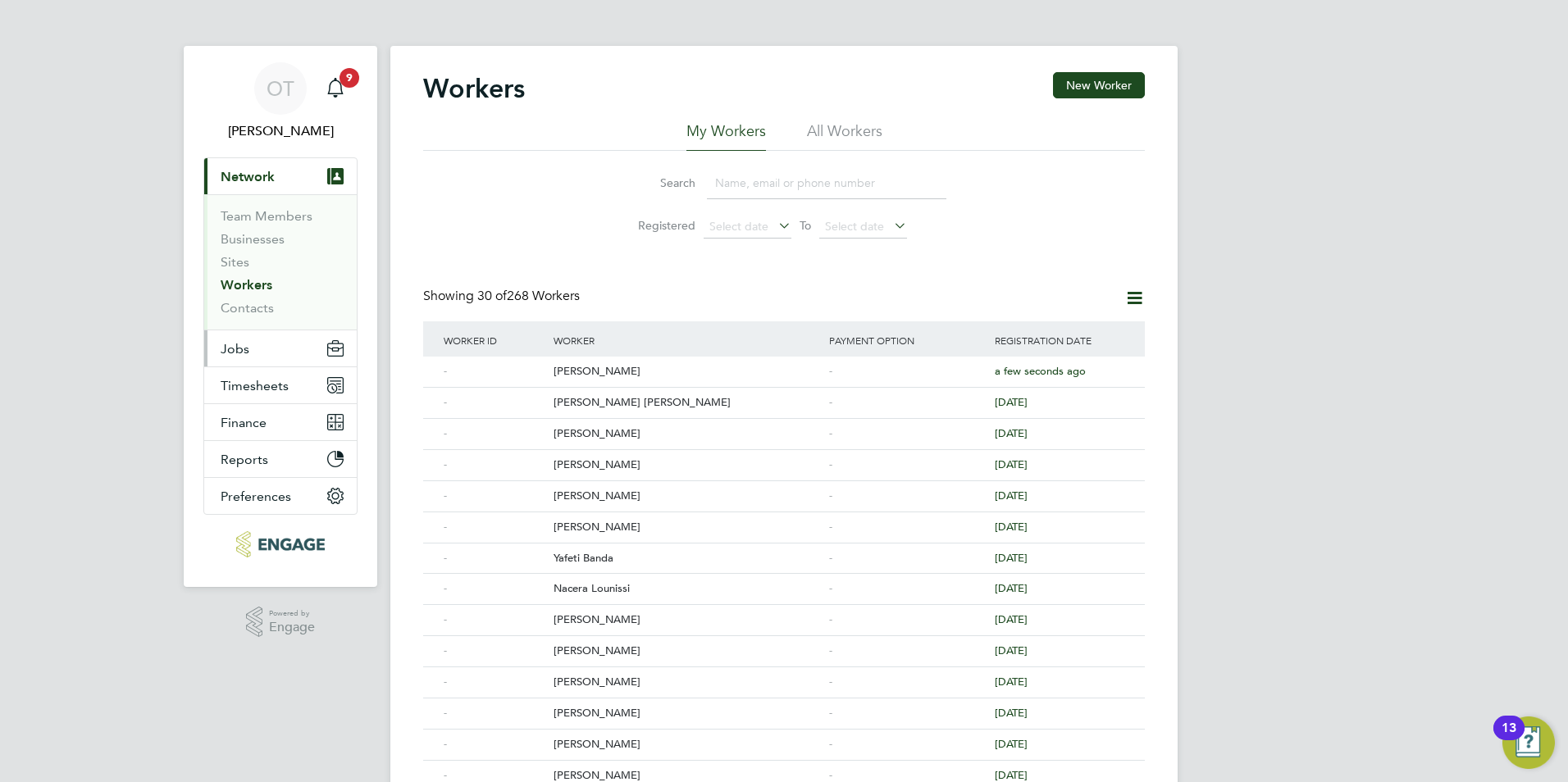
click at [270, 340] on button "Jobs" at bounding box center [279, 348] width 152 height 36
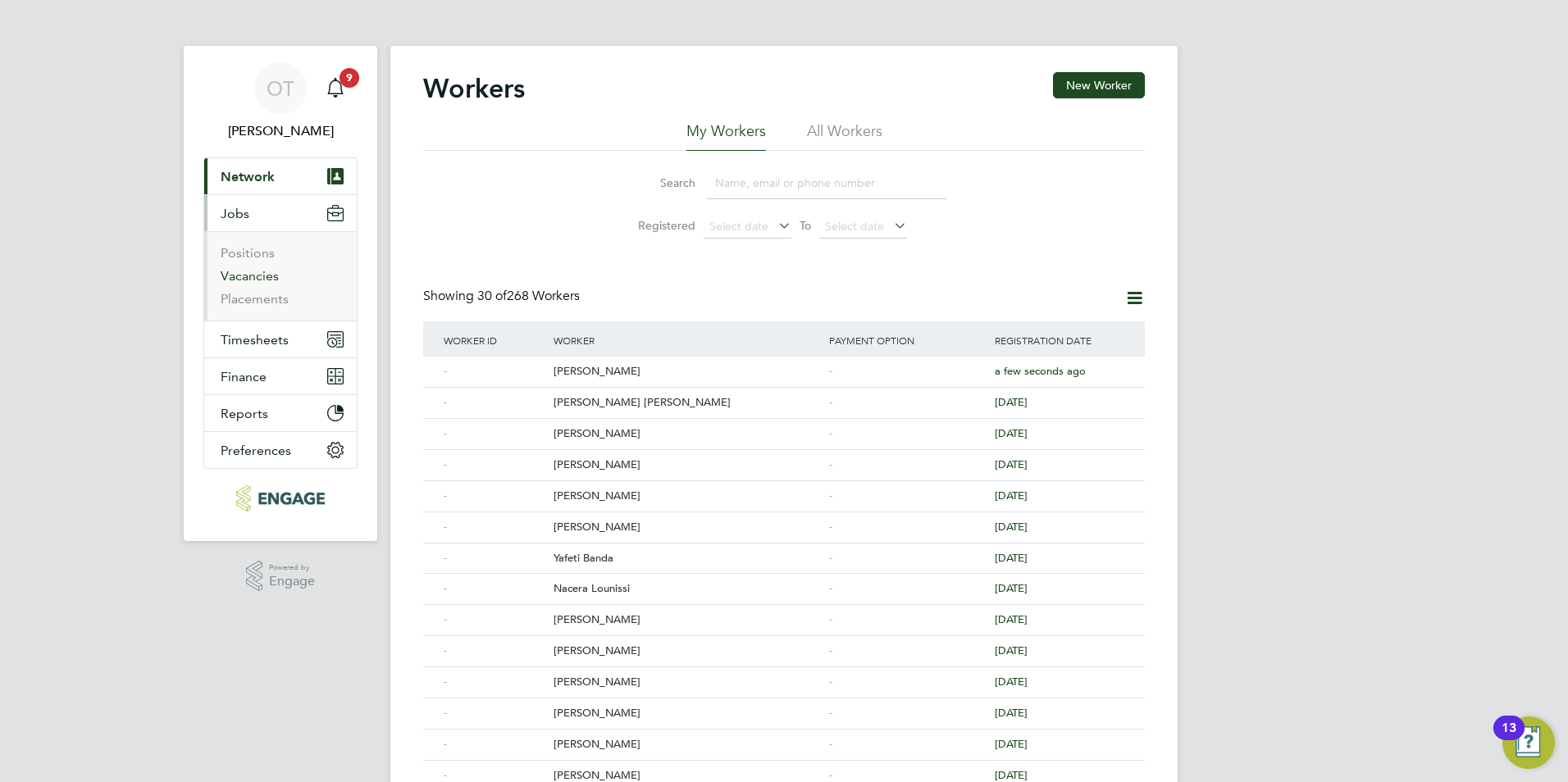
click at [247, 275] on link "Vacancies" at bounding box center [249, 276] width 58 height 16
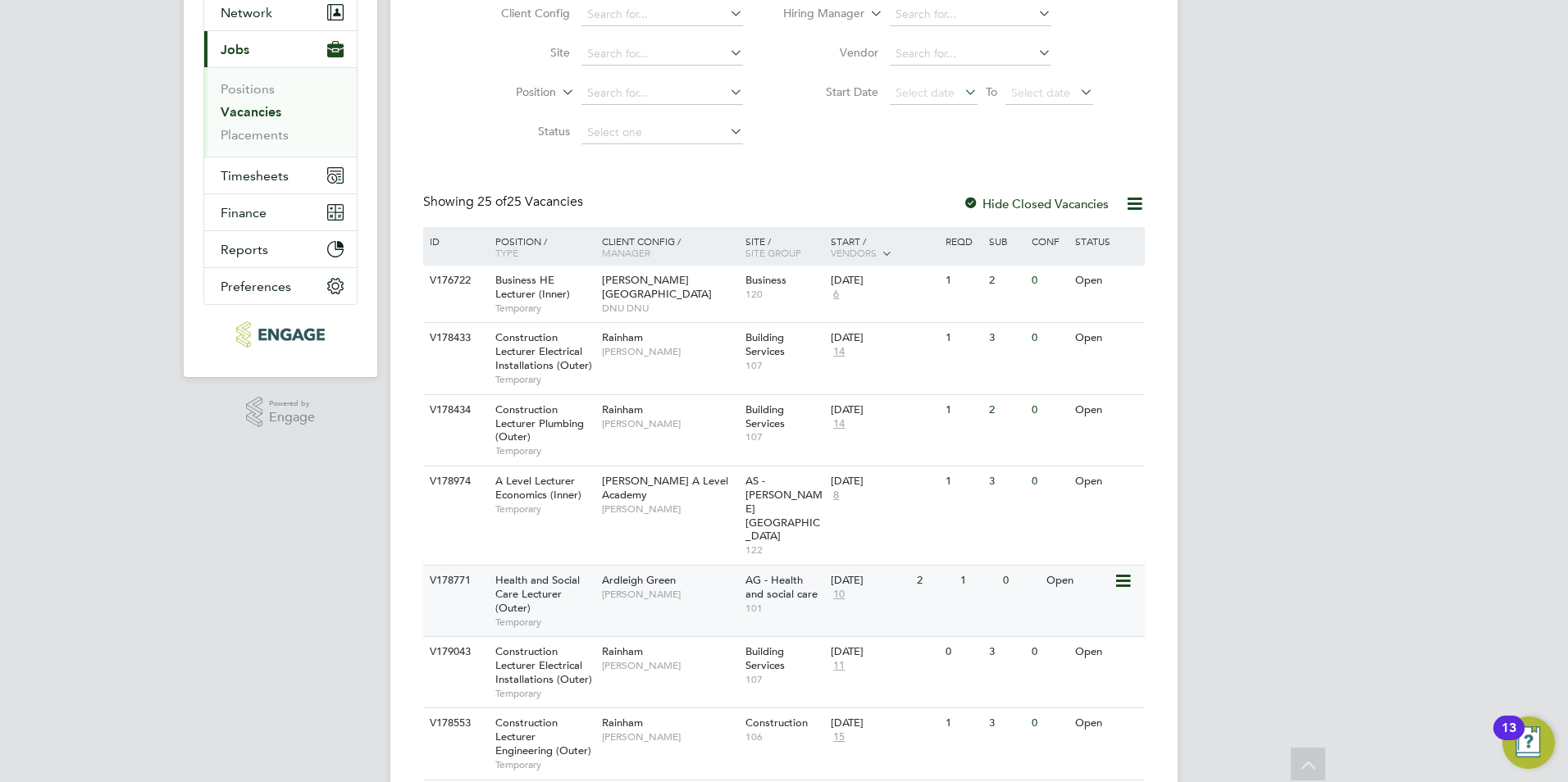
click at [688, 566] on div "Ardleigh Green Roslyn O'Garro" at bounding box center [669, 587] width 143 height 43
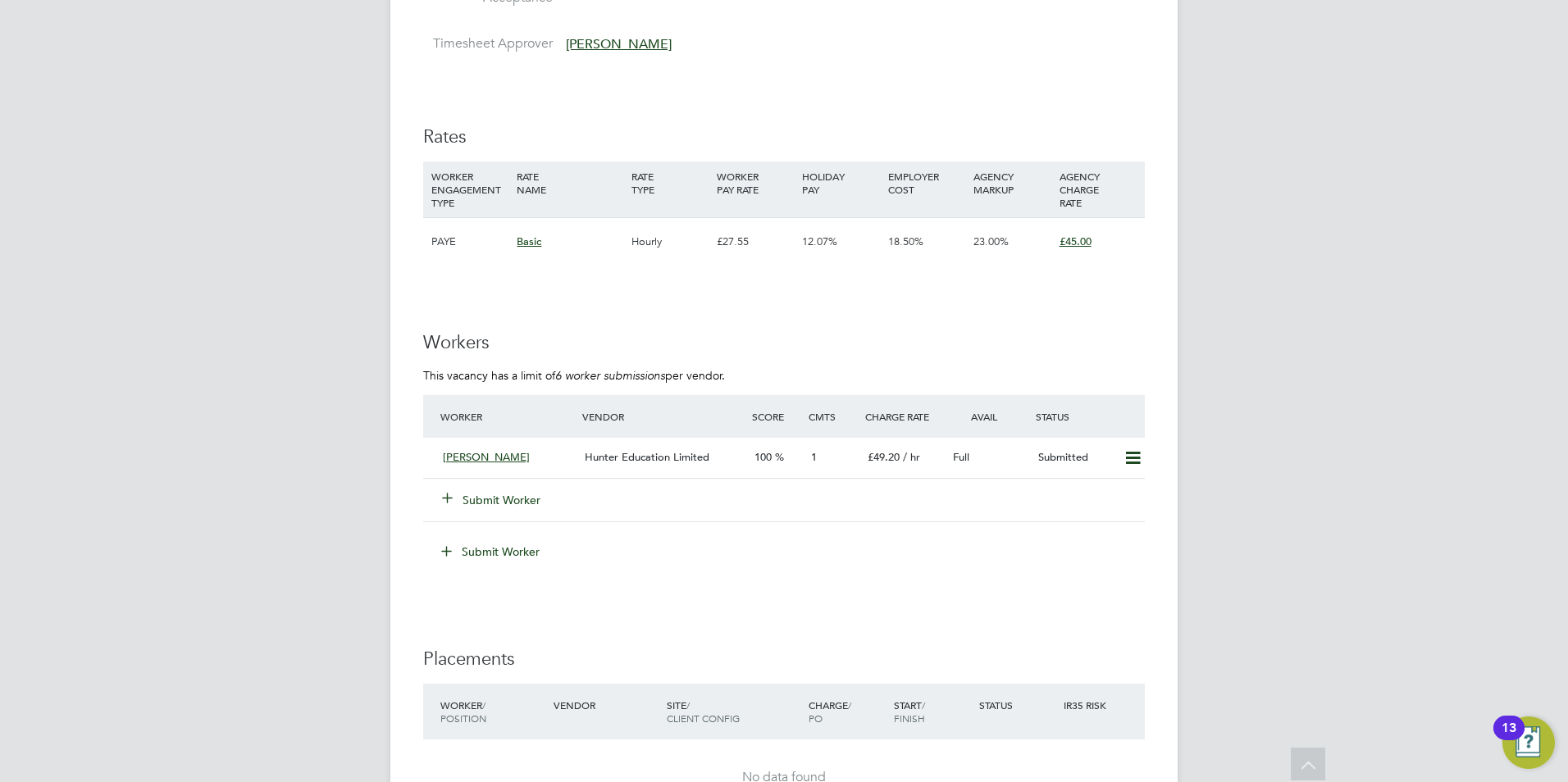
scroll to position [2460, 0]
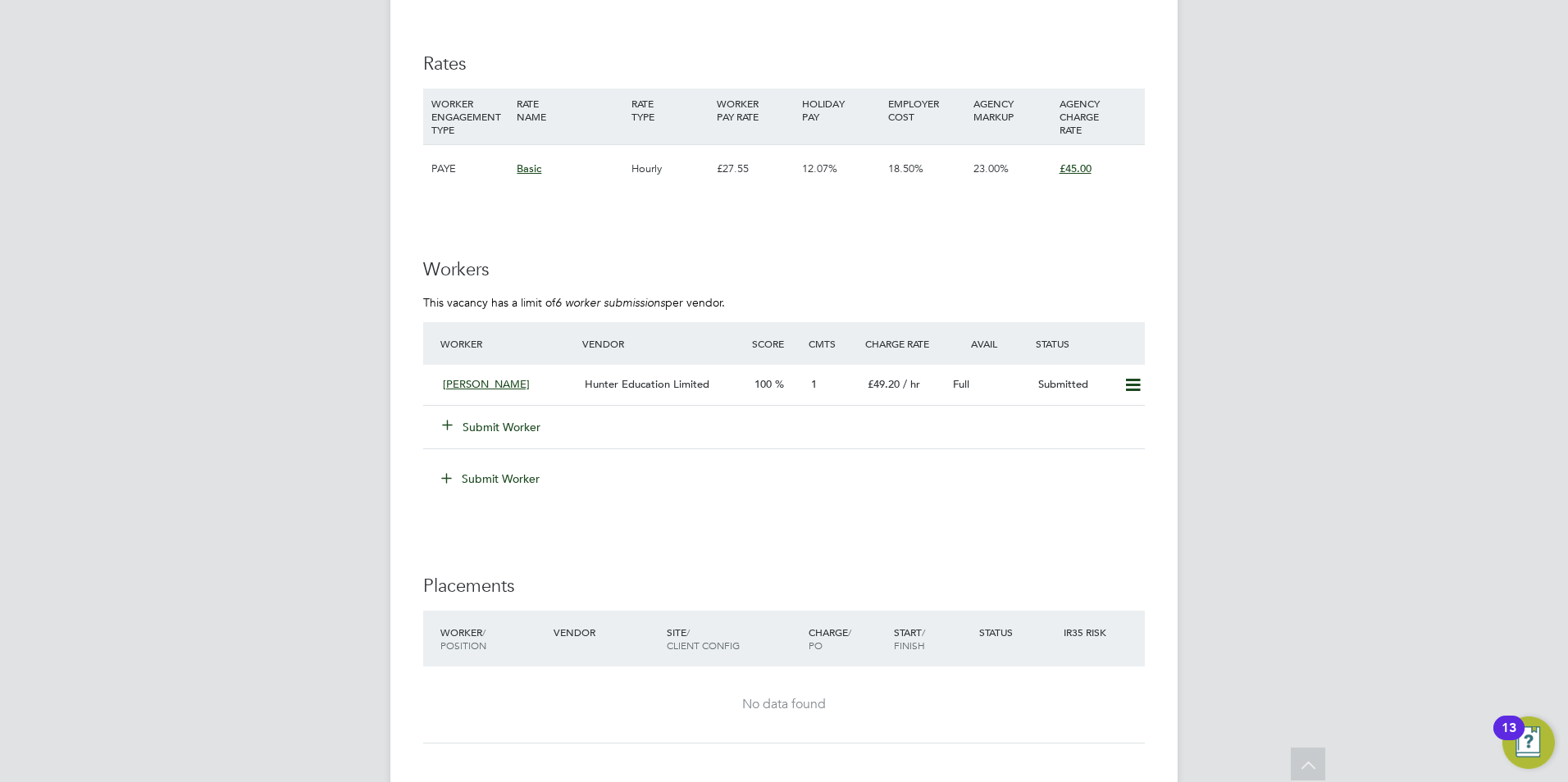
click at [518, 426] on button "Submit Worker" at bounding box center [492, 427] width 99 height 16
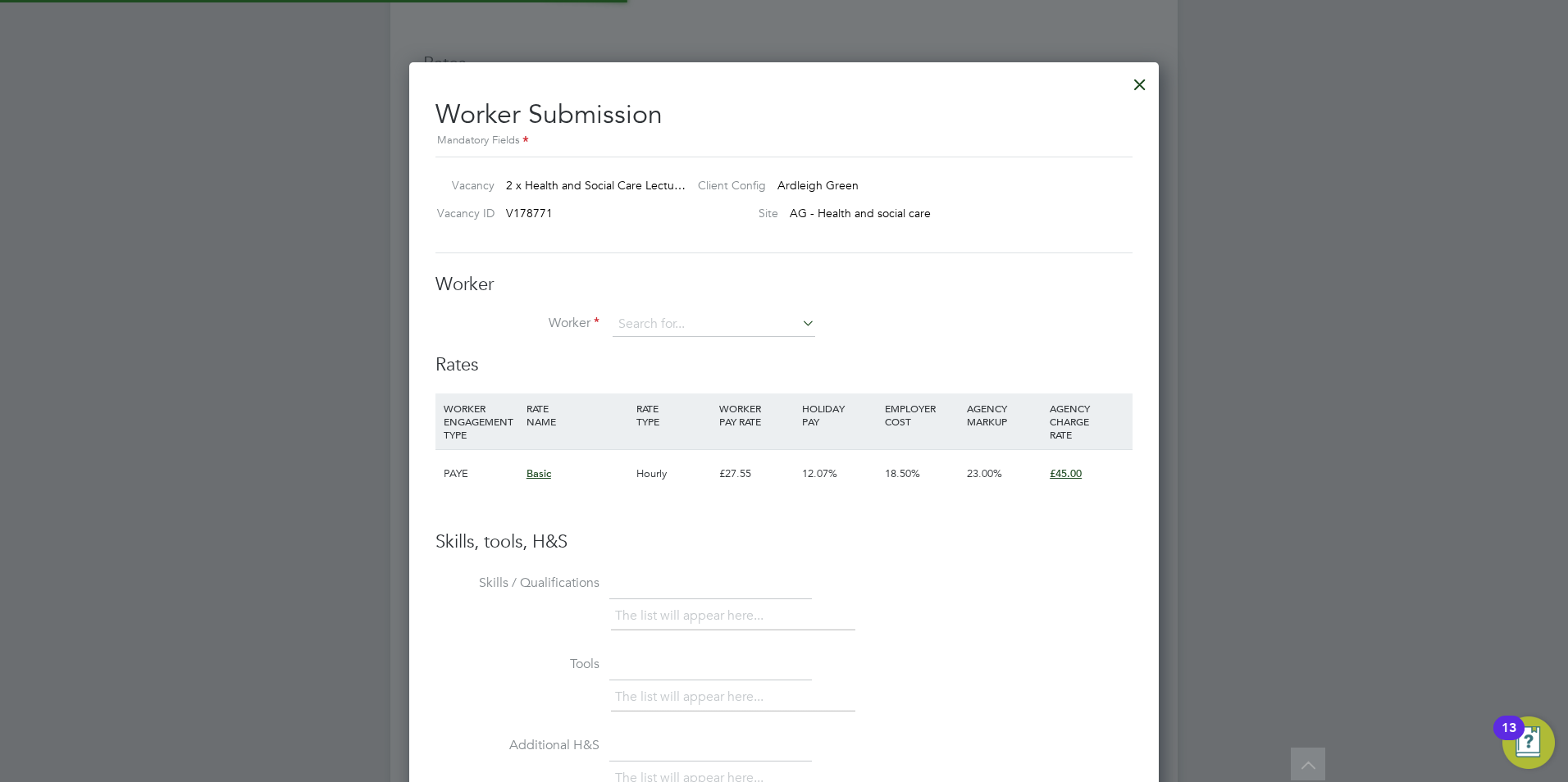
scroll to position [996, 750]
click at [712, 367] on li "+ Add new" at bounding box center [713, 369] width 204 height 22
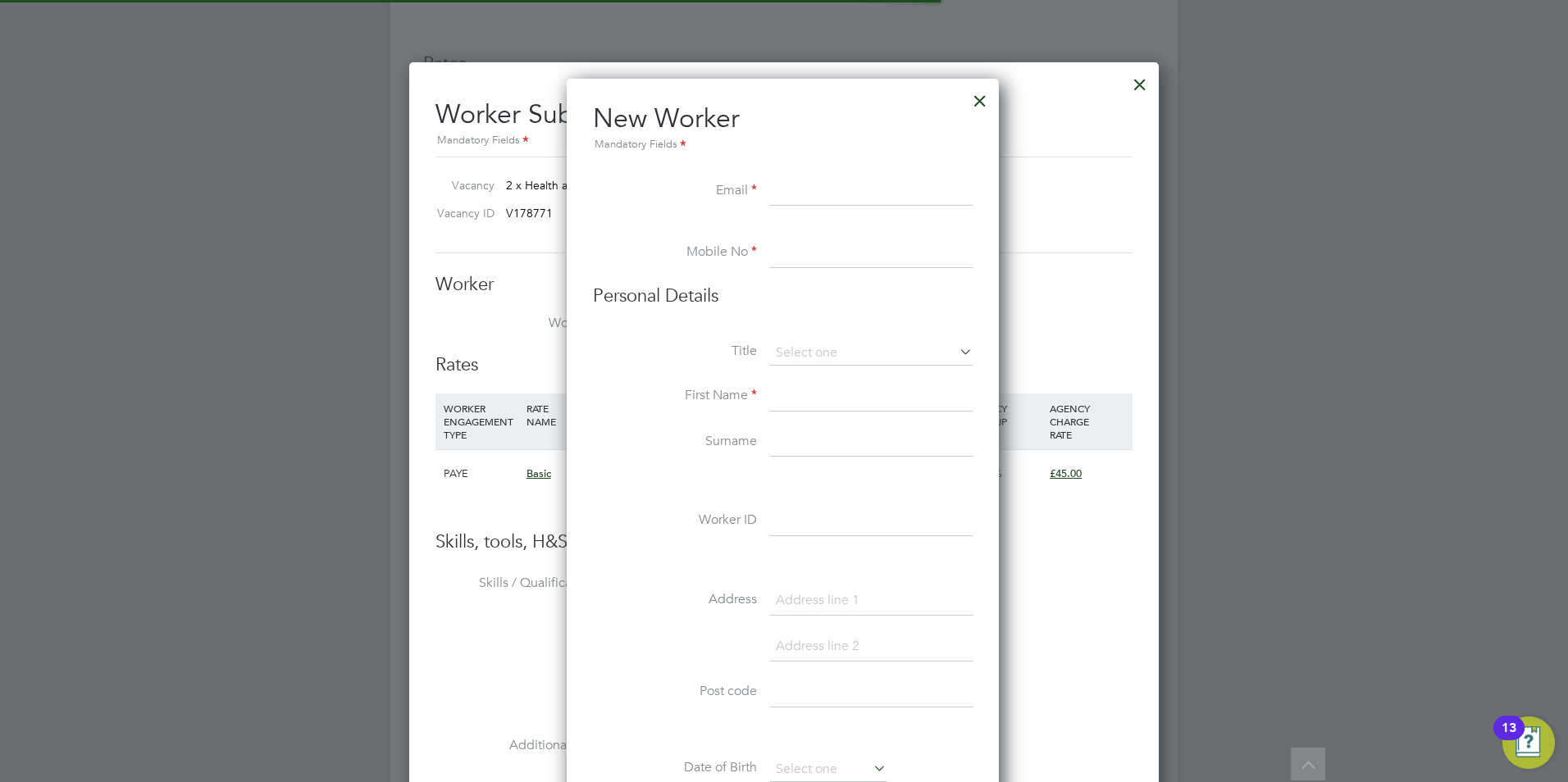
scroll to position [1396, 434]
paste input "minalewis2000@yahoo.co.uk"
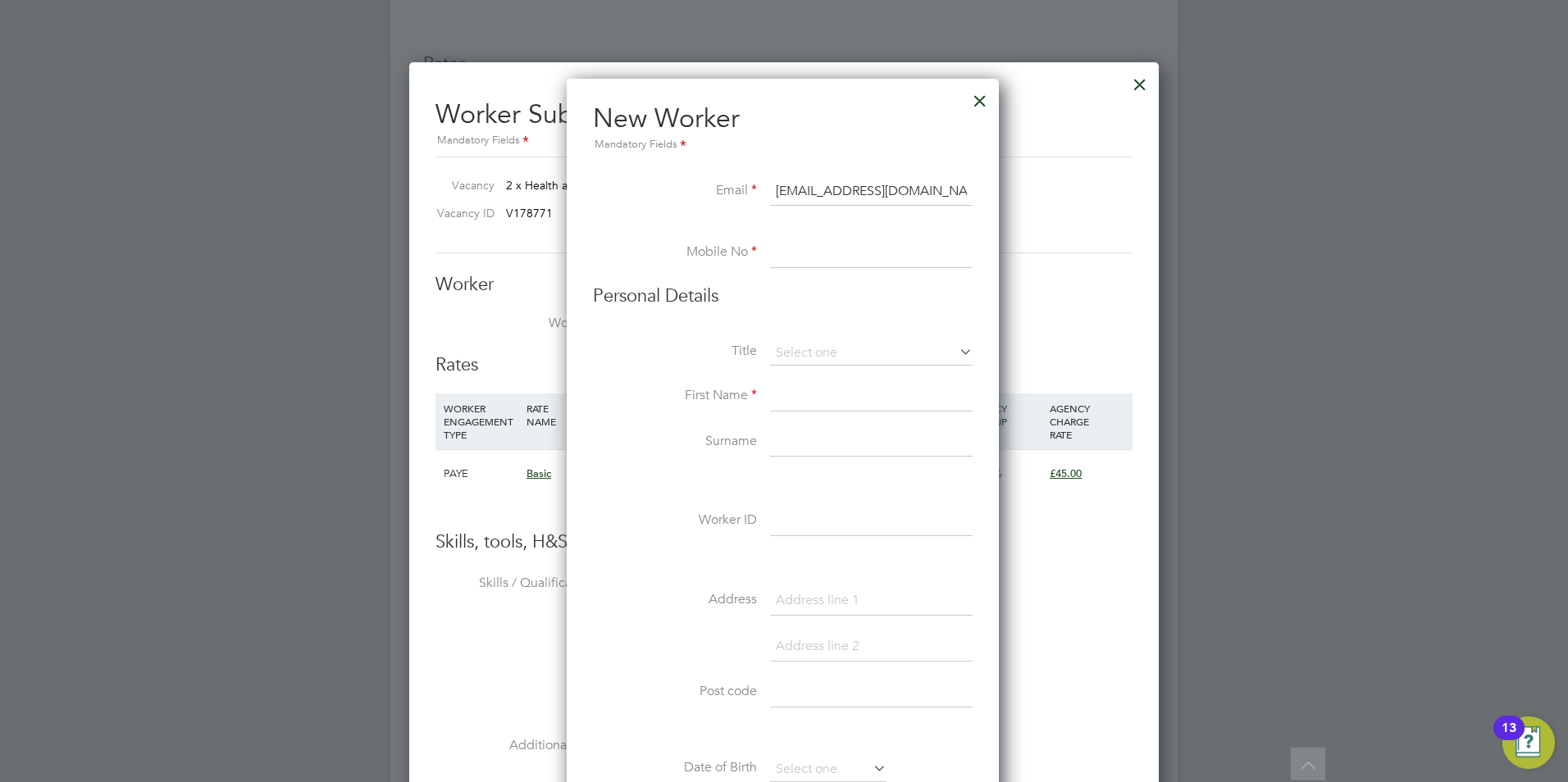
type input "minalewis2000@yahoo.co.uk"
drag, startPoint x: 810, startPoint y: 246, endPoint x: 811, endPoint y: 260, distance: 14.0
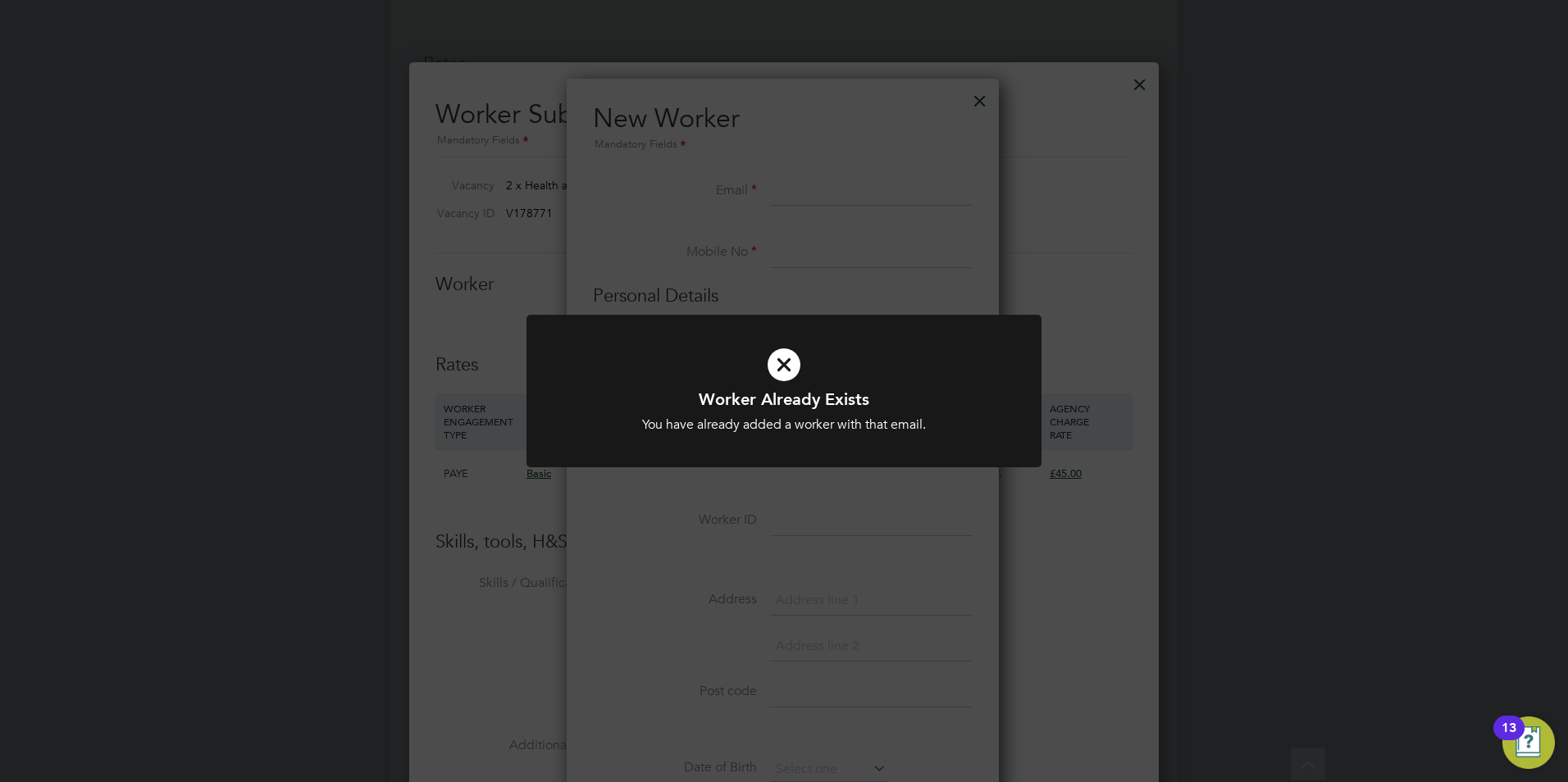
drag, startPoint x: 726, startPoint y: 293, endPoint x: 772, endPoint y: 311, distance: 49.4
click at [726, 293] on div "Worker Already Exists You have already added a worker with that email. Cancel O…" at bounding box center [784, 391] width 1568 height 782
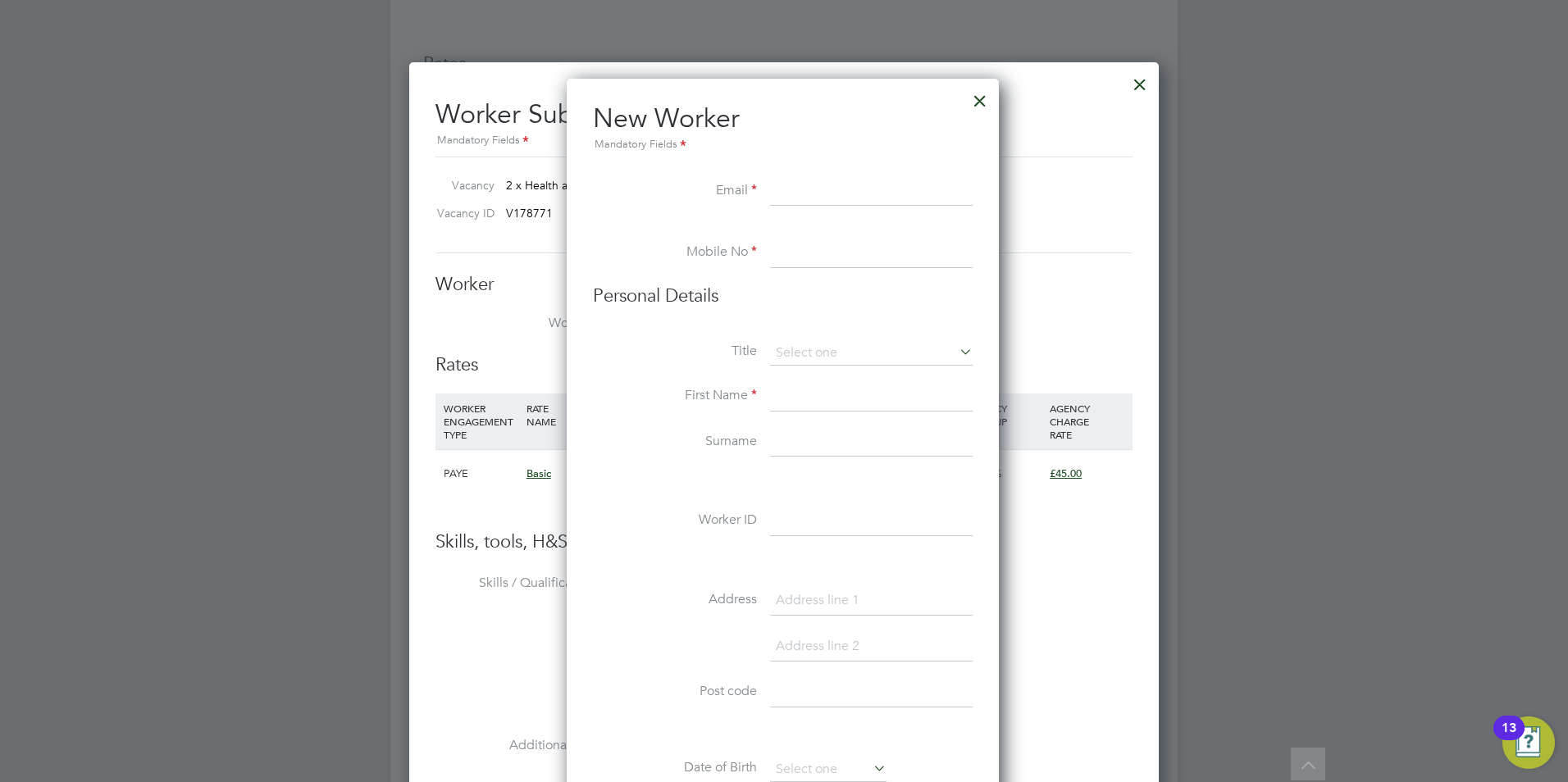
click at [795, 204] on input at bounding box center [871, 191] width 203 height 29
paste input "minalewis2000@yahoo.co.uk"
type input "minalewis2000@yahoo.co.uk"
click at [953, 254] on input at bounding box center [871, 253] width 203 height 29
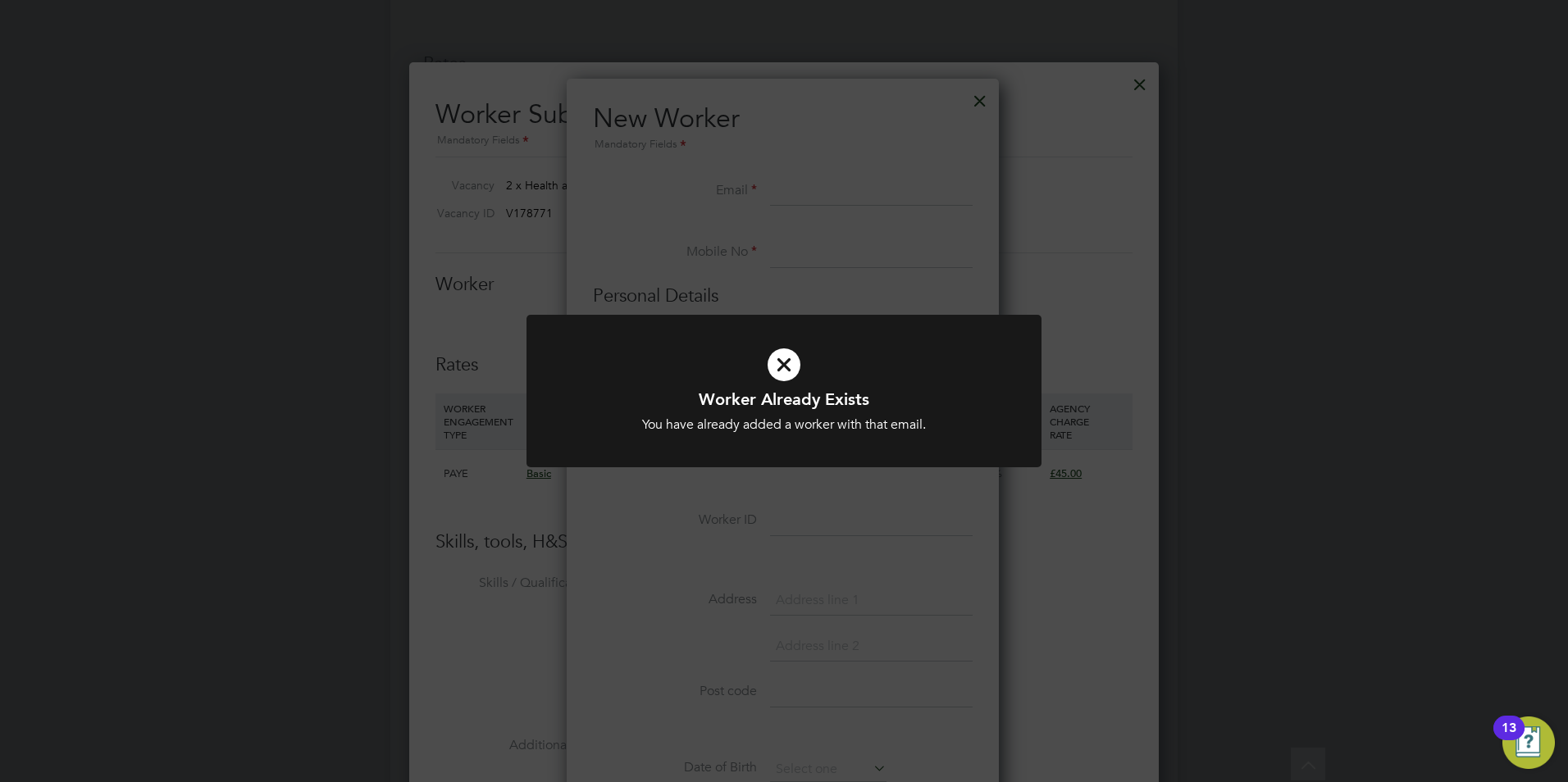
click at [853, 262] on div "Worker Already Exists You have already added a worker with that email. Cancel O…" at bounding box center [784, 391] width 1568 height 782
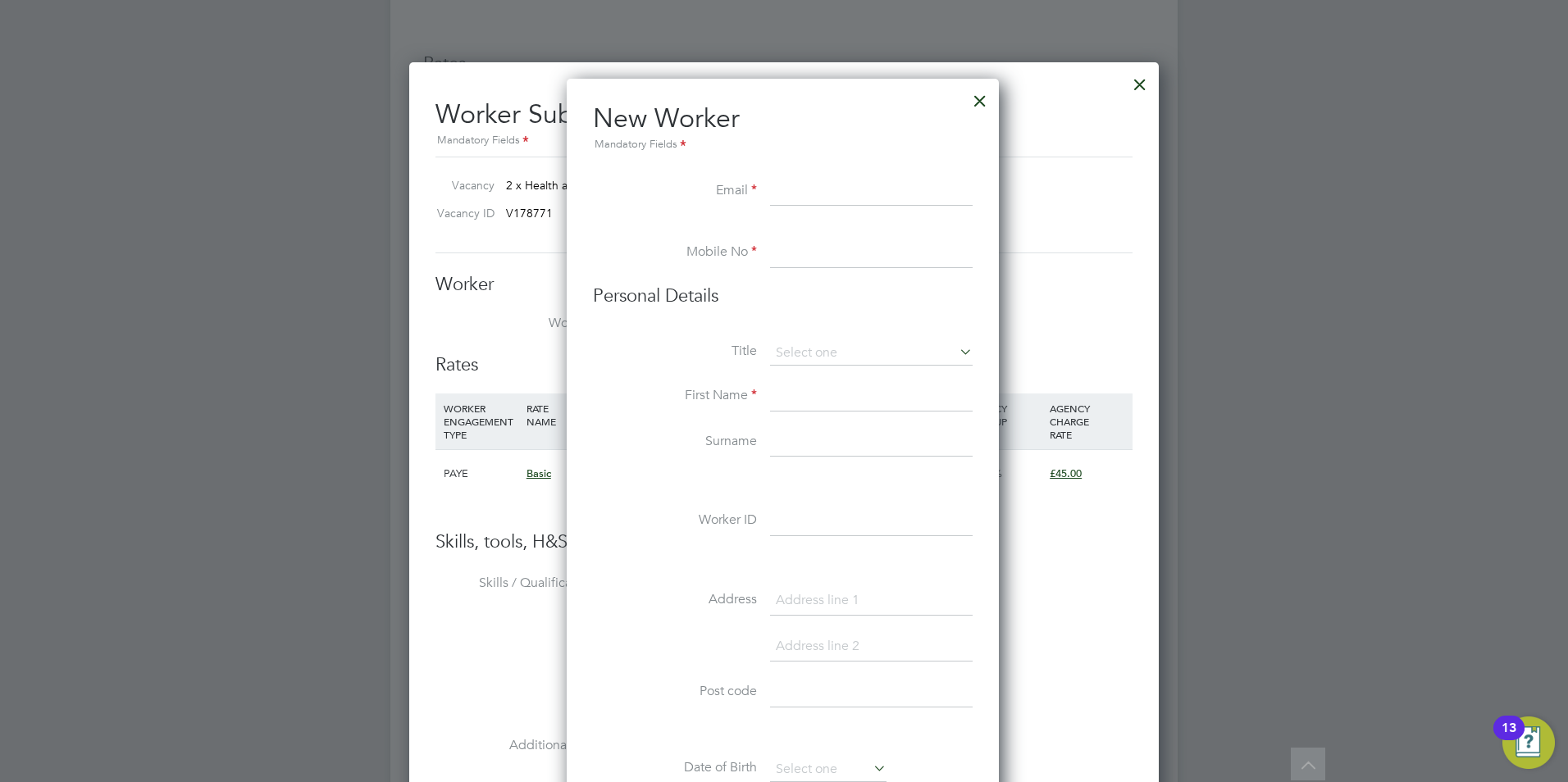
click at [978, 99] on div at bounding box center [980, 96] width 29 height 29
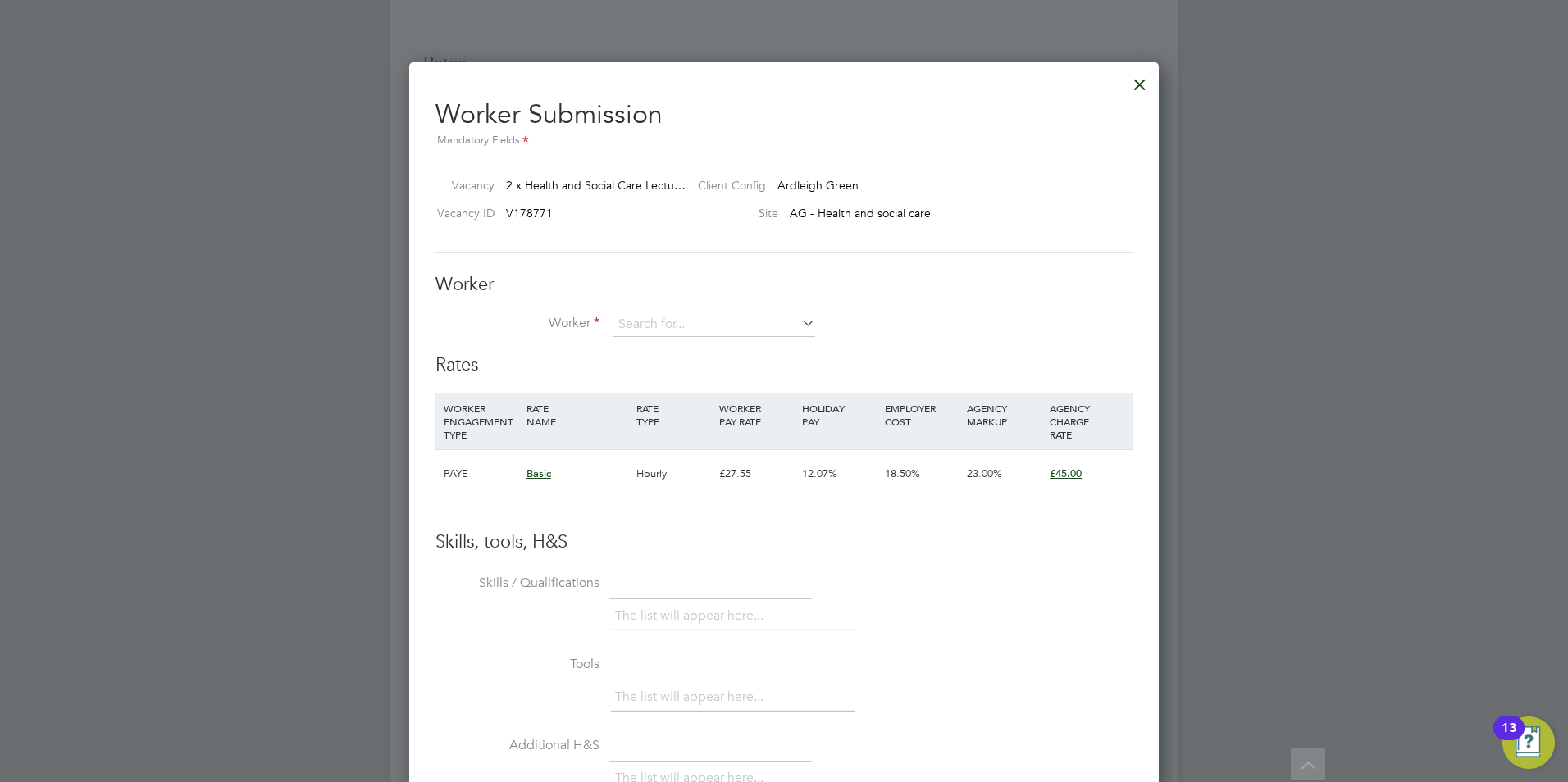
click at [1142, 78] on div at bounding box center [1139, 80] width 29 height 29
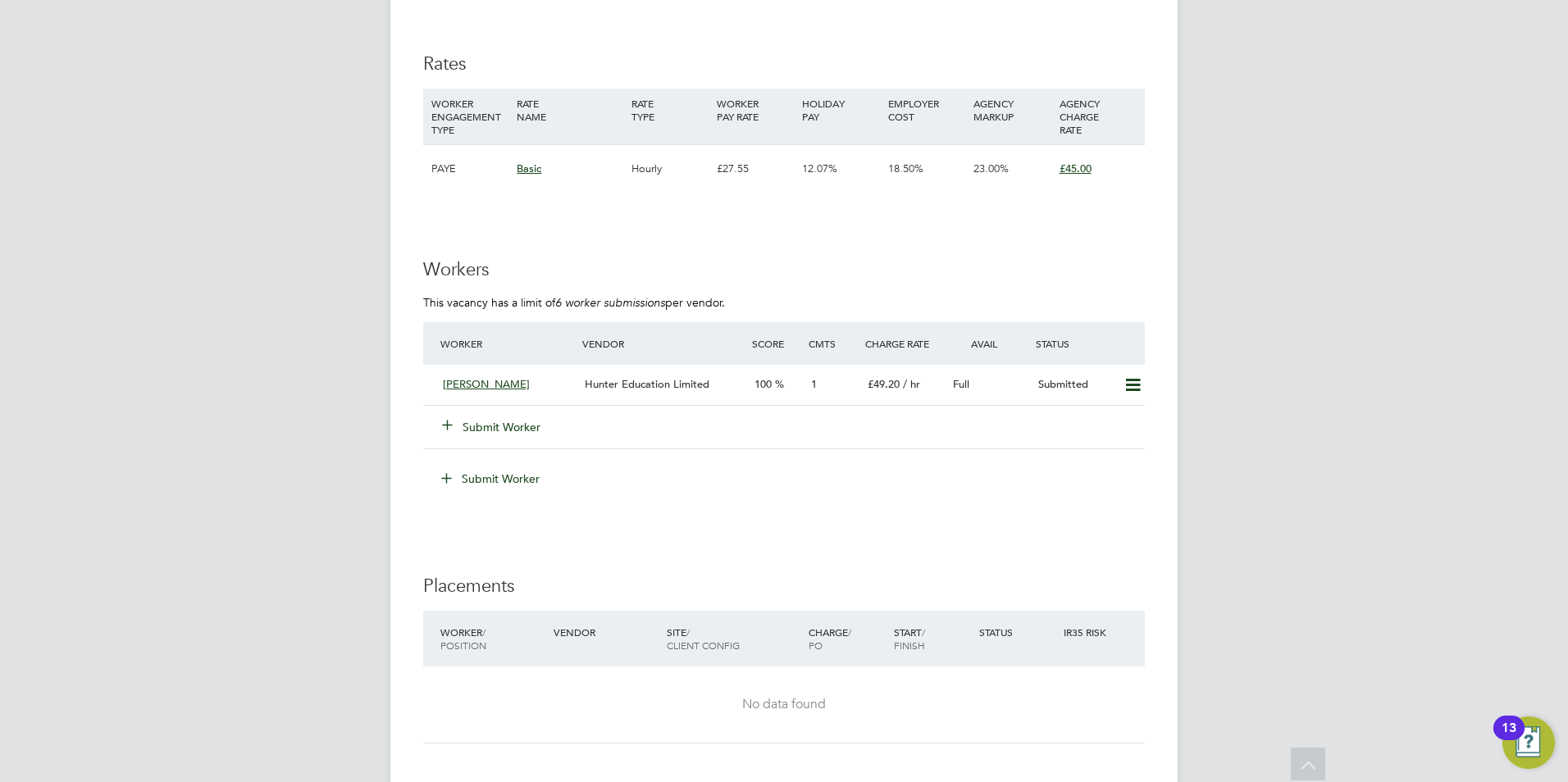
click at [482, 431] on button "Submit Worker" at bounding box center [492, 427] width 99 height 16
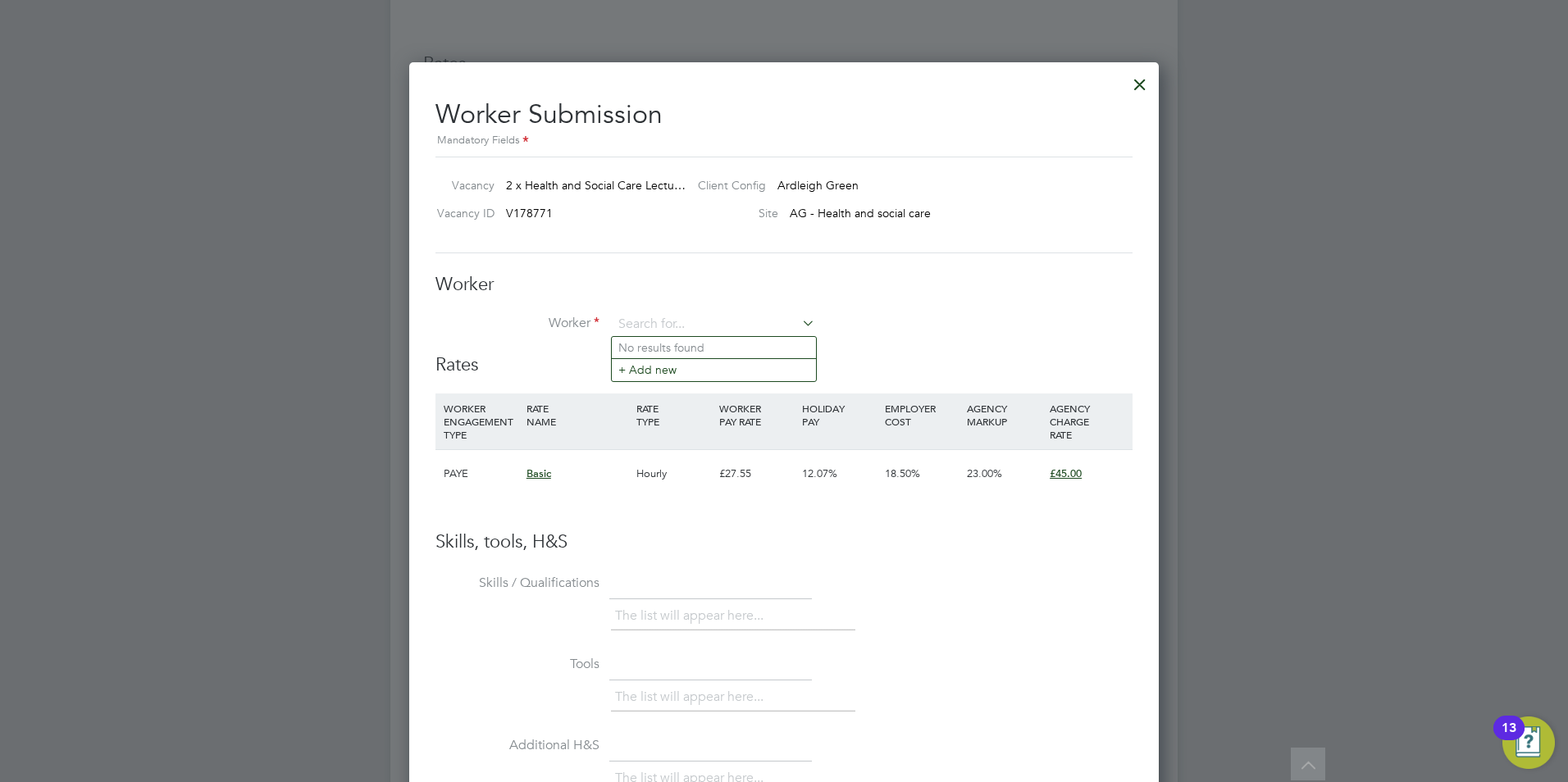
paste input "minalewis2000@yahoo.co.uk"
click at [699, 350] on li "[PERSON_NAME]" at bounding box center [713, 348] width 204 height 21
type input "[PERSON_NAME]"
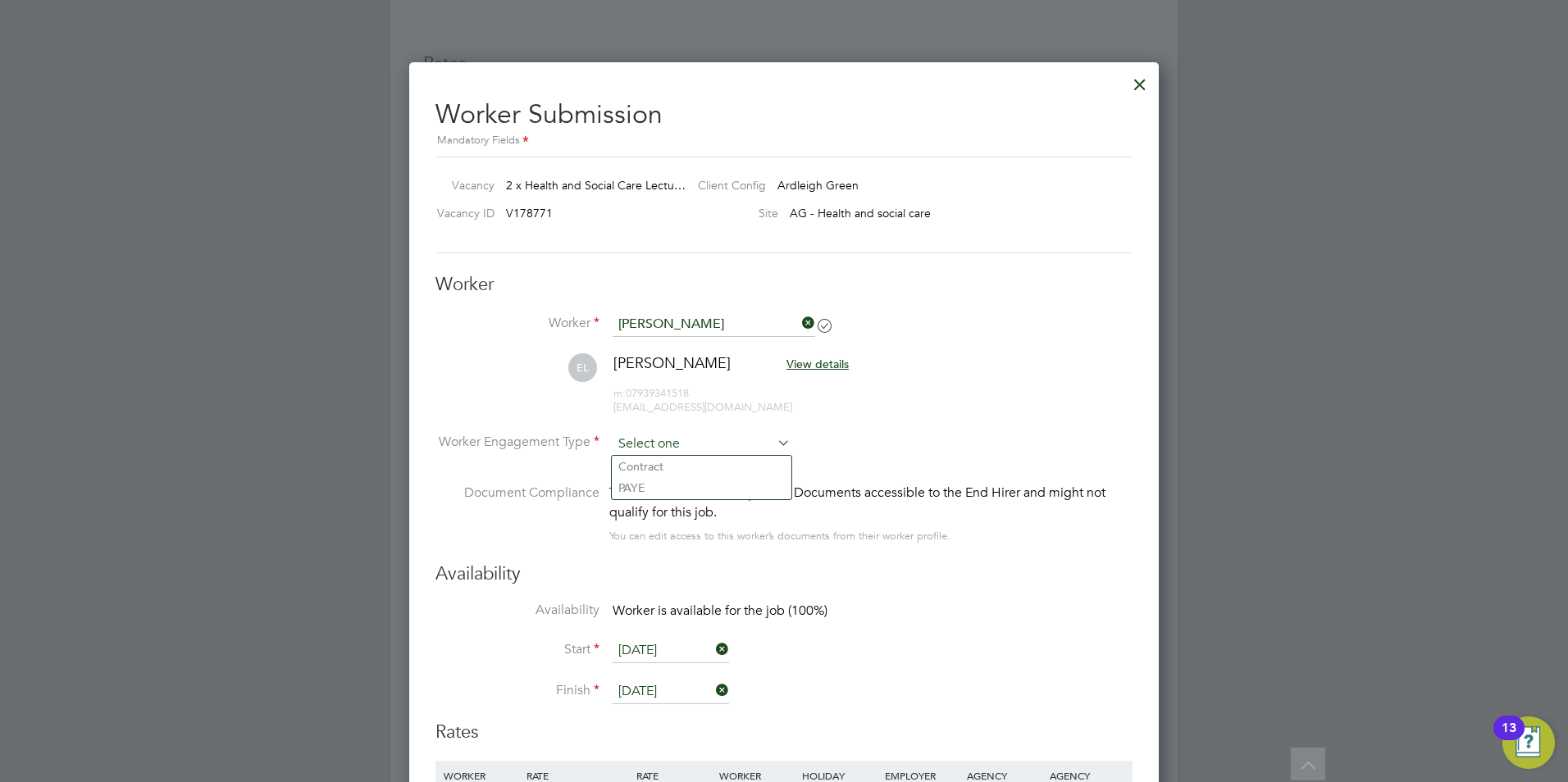
click at [701, 461] on li "Contract" at bounding box center [701, 466] width 180 height 21
type input "Contract"
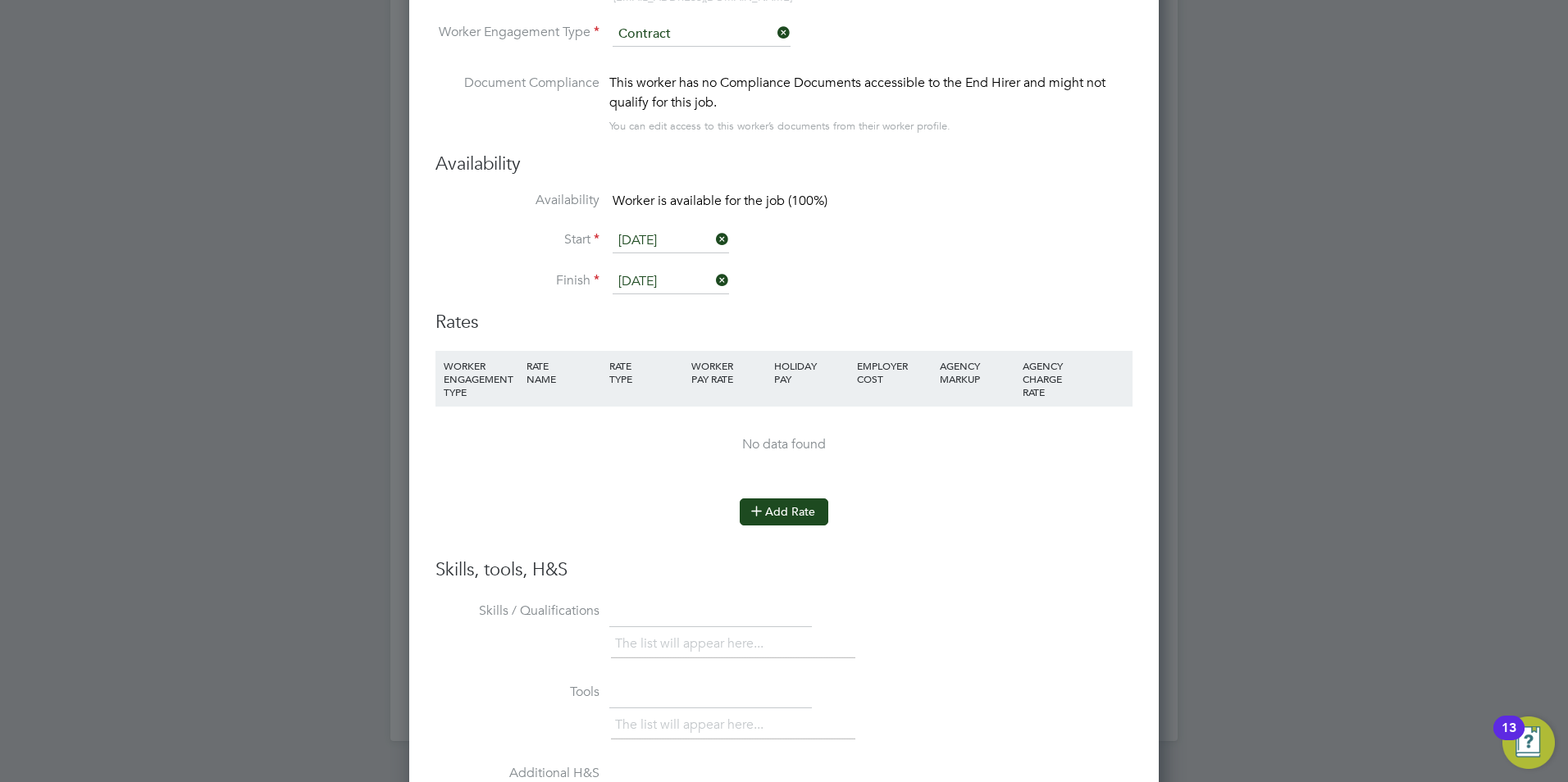
click at [788, 520] on button "Add Rate" at bounding box center [784, 511] width 89 height 26
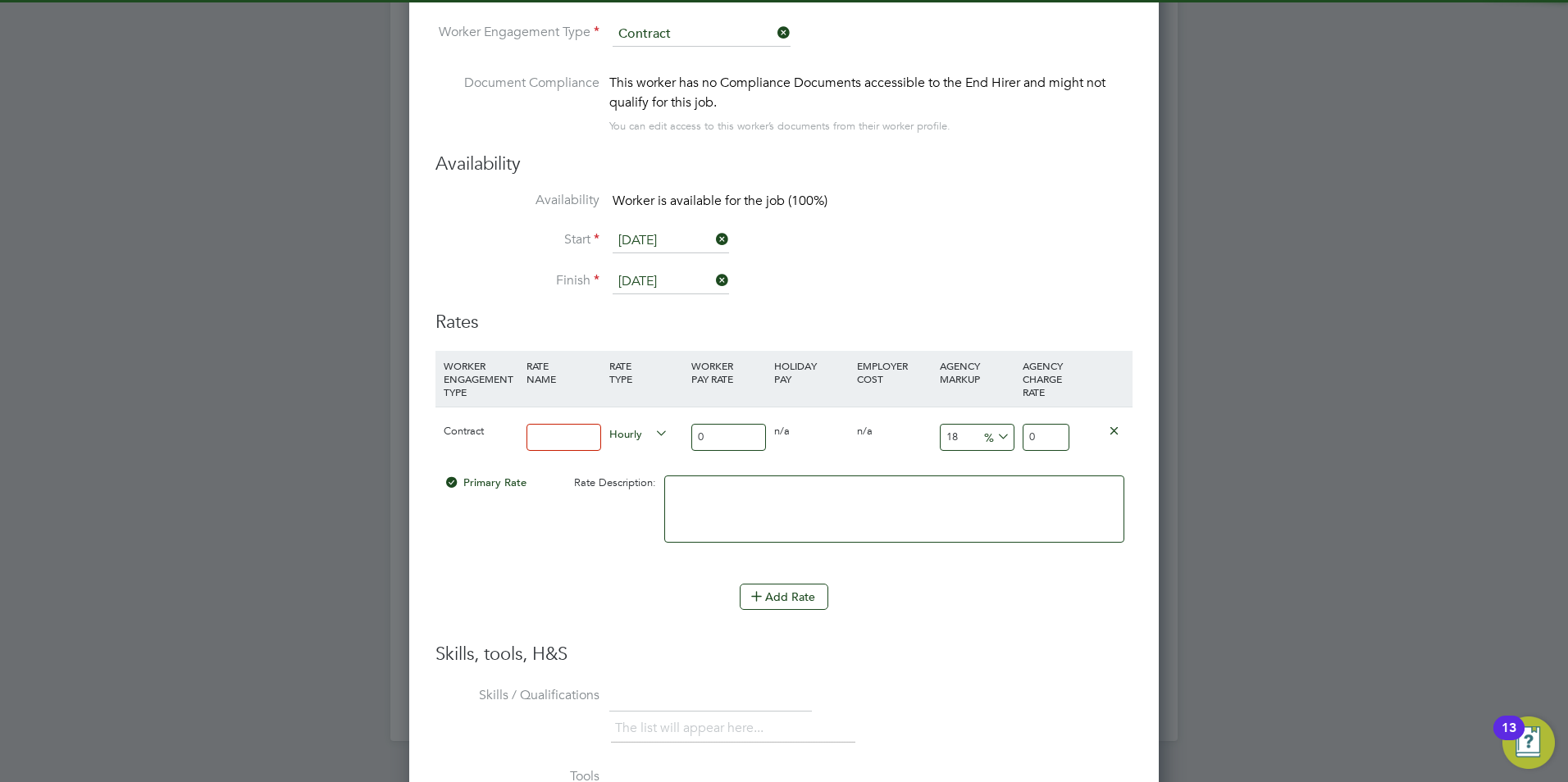
click at [558, 445] on input at bounding box center [564, 437] width 75 height 27
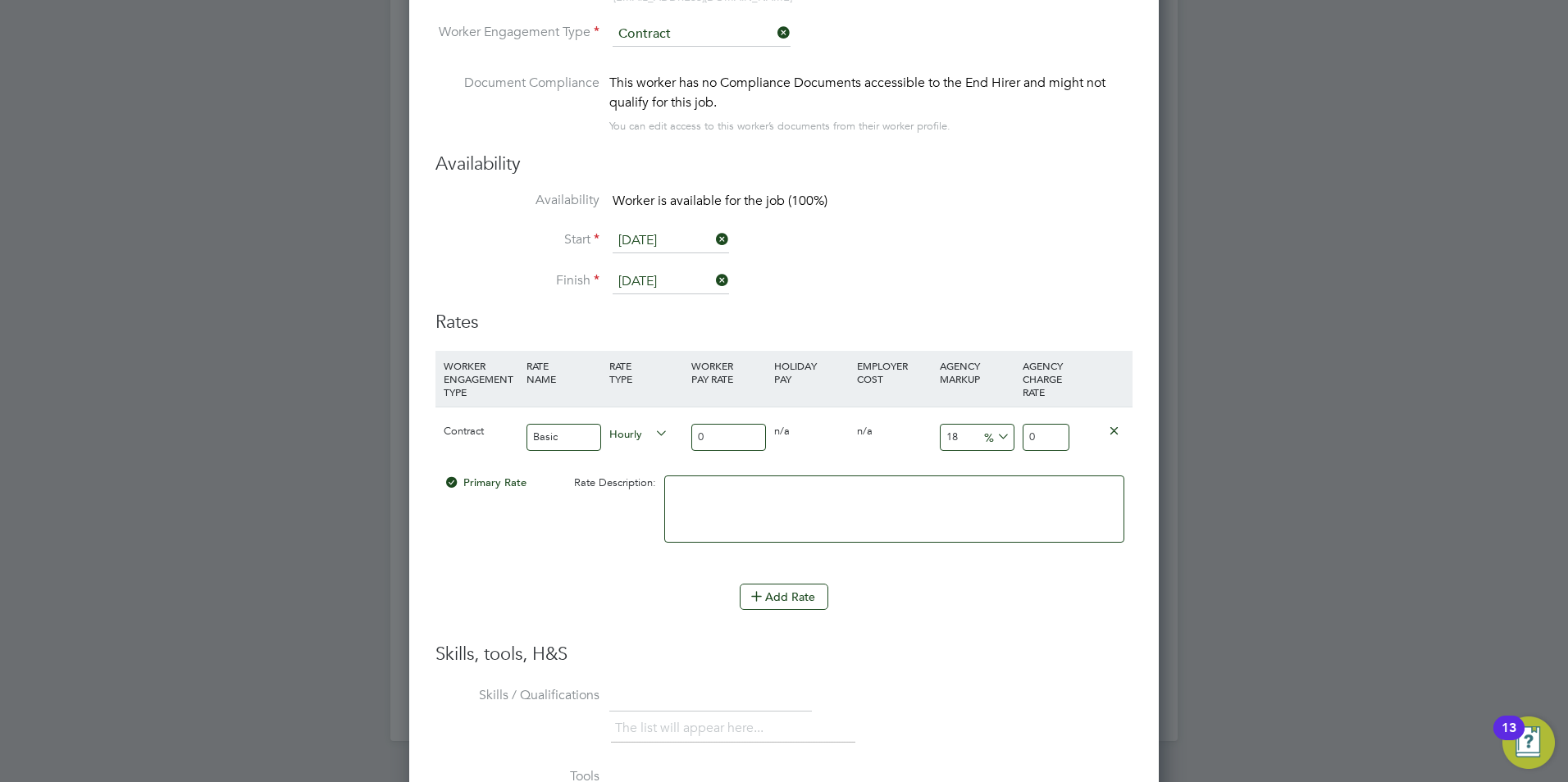
type input "Basic"
click at [717, 435] on input "0" at bounding box center [729, 437] width 75 height 27
drag, startPoint x: 717, startPoint y: 435, endPoint x: 689, endPoint y: 434, distance: 28.0
click at [689, 434] on div "0" at bounding box center [728, 437] width 83 height 60
type input "4"
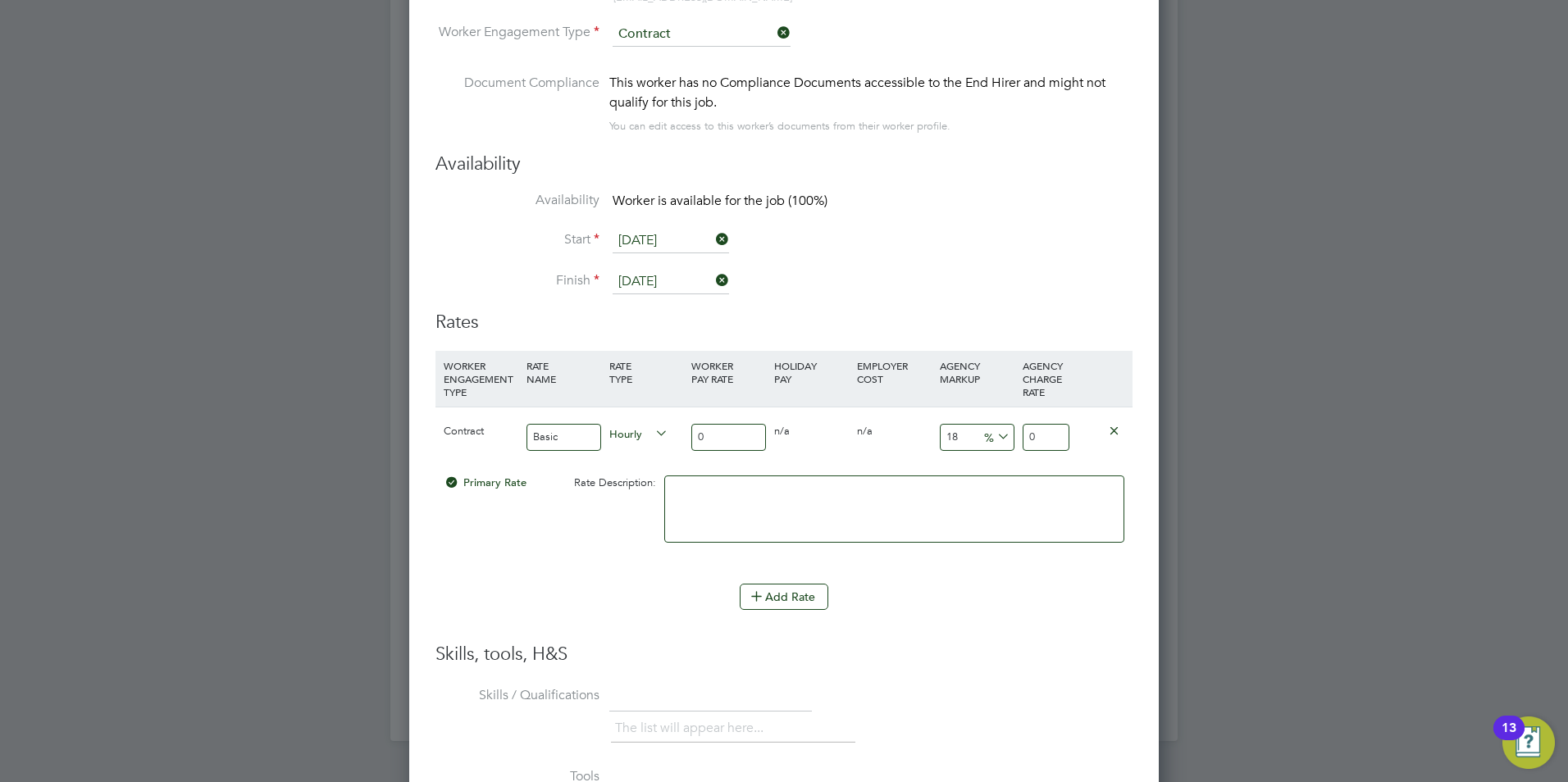
type input "4.72"
type input "40"
type input "47.2"
type input "40"
drag, startPoint x: 972, startPoint y: 441, endPoint x: 891, endPoint y: 429, distance: 81.9
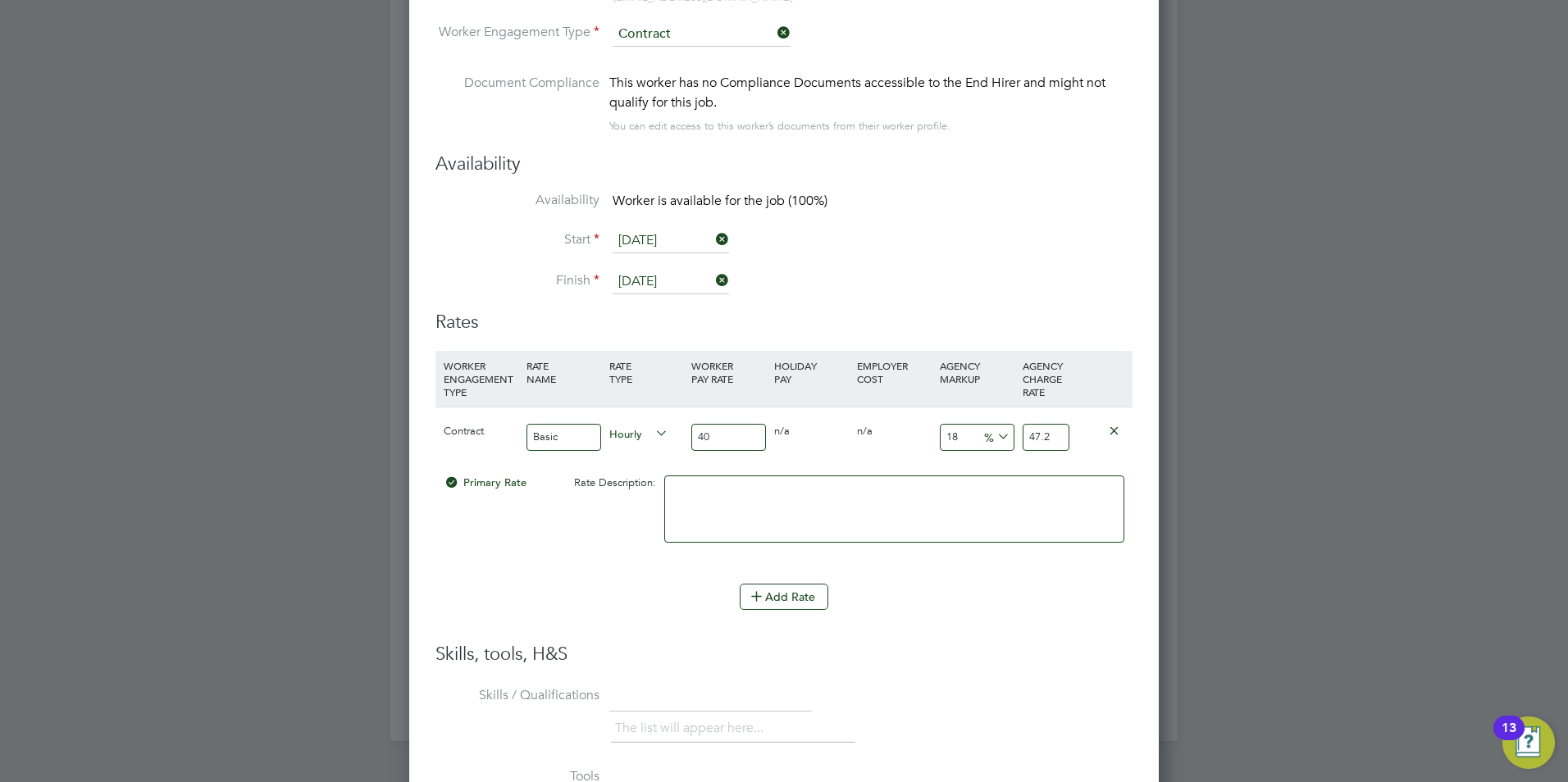
click at [891, 429] on div "Contract Basic Hourly 40 0 n/a 0 n/a 18 7.2 % 47.2" at bounding box center [783, 437] width 697 height 60
type input "2"
type input "40.8"
type input "23"
type input "49.2"
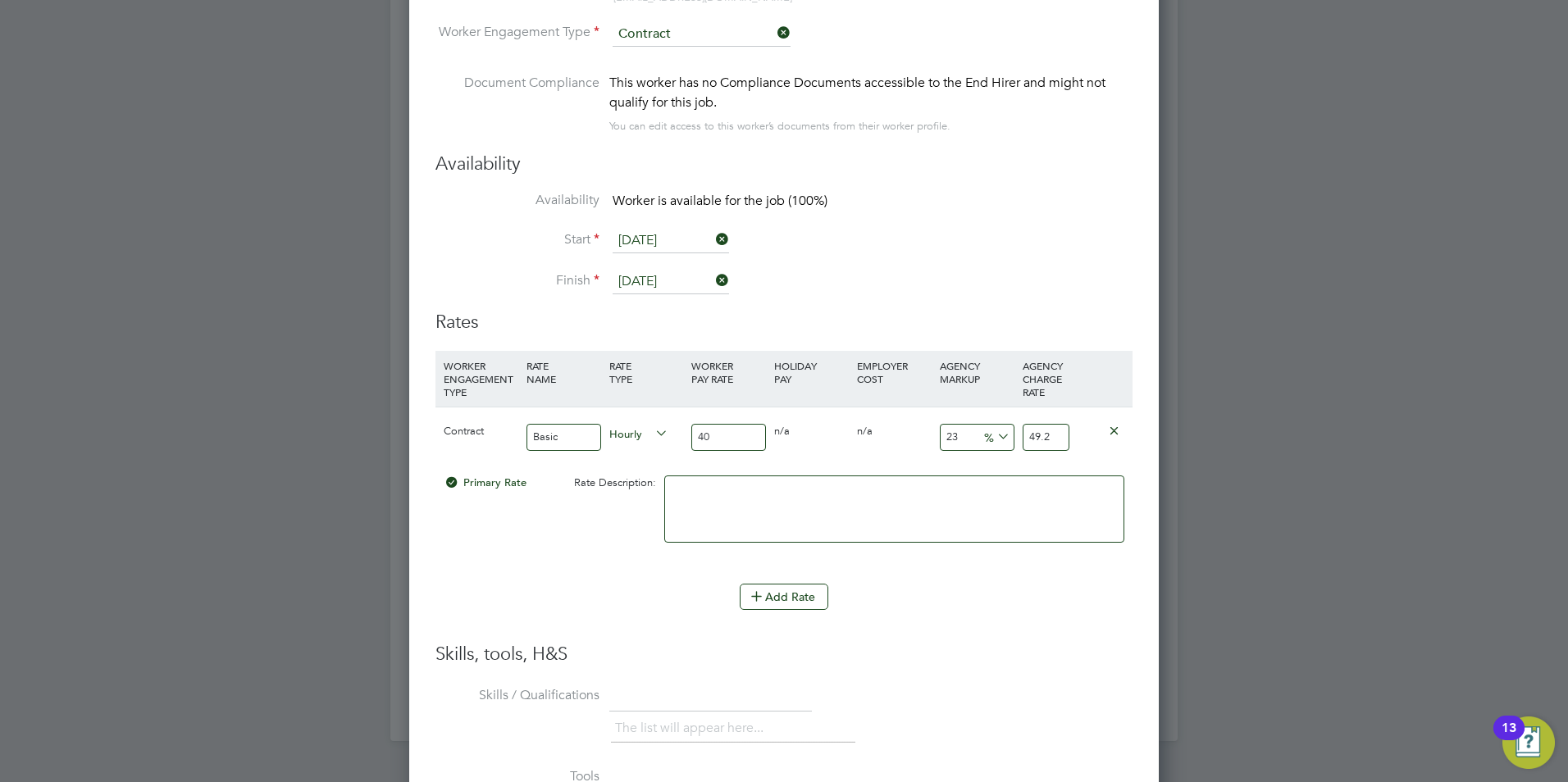
type input "23"
click at [944, 616] on li "Add Rate" at bounding box center [783, 605] width 697 height 43
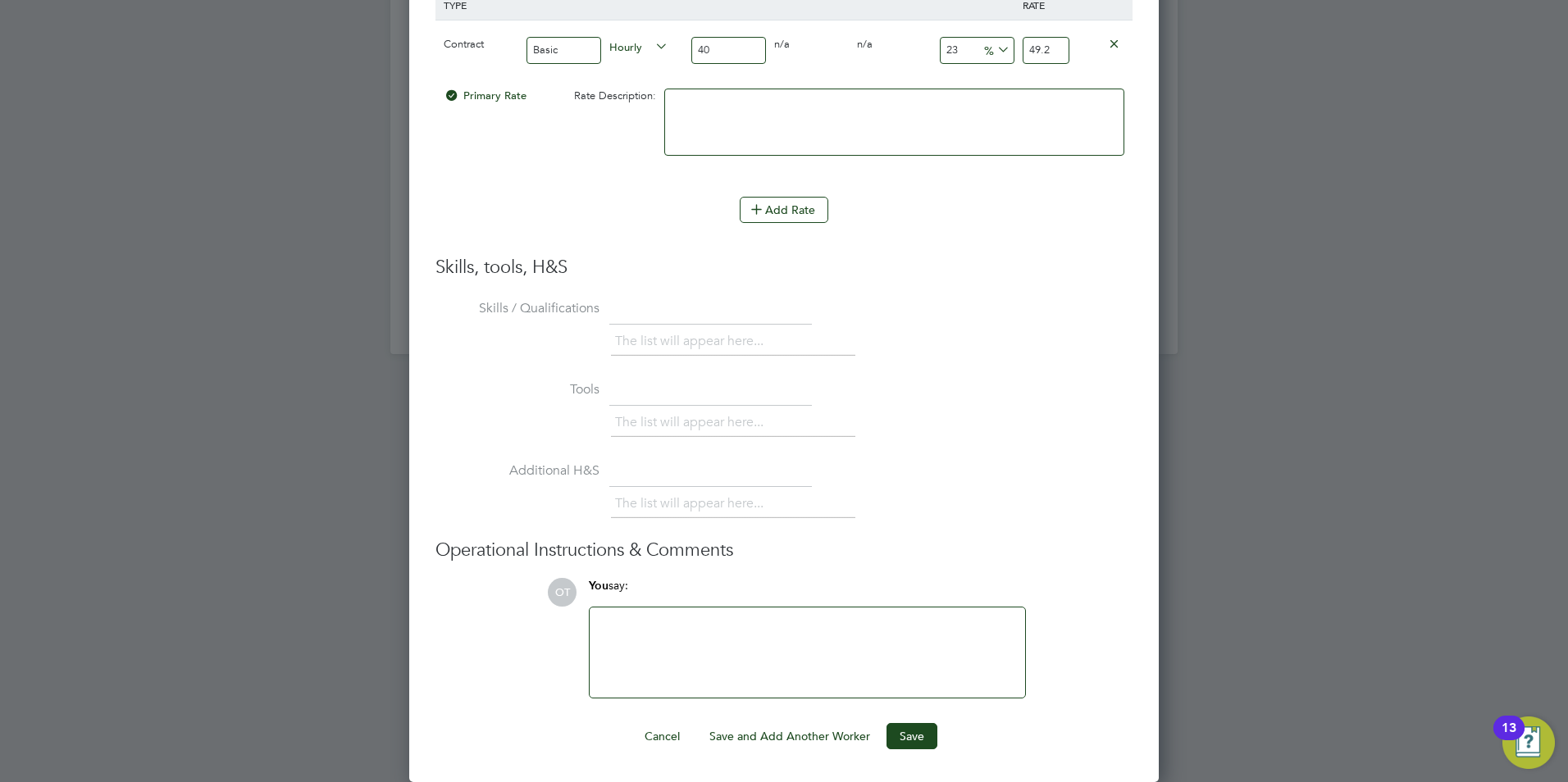
click at [848, 633] on div at bounding box center [807, 652] width 416 height 70
click at [927, 745] on button "Save" at bounding box center [911, 736] width 51 height 26
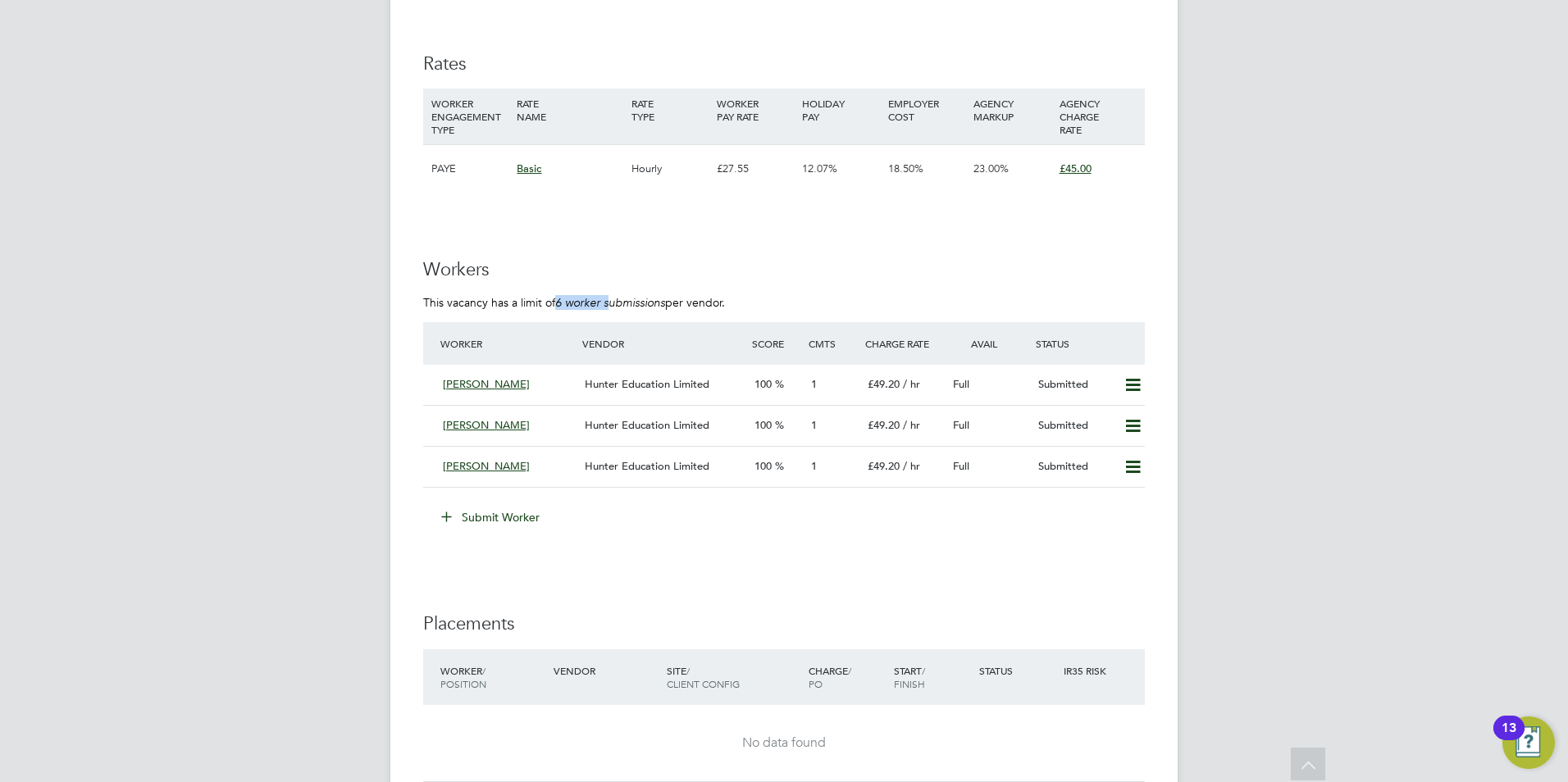
drag, startPoint x: 611, startPoint y: 305, endPoint x: 562, endPoint y: 297, distance: 49.6
click at [562, 297] on em "6 worker submissions" at bounding box center [610, 302] width 109 height 15
drag, startPoint x: 562, startPoint y: 297, endPoint x: 653, endPoint y: 297, distance: 91.0
click at [653, 297] on em "6 worker submissions" at bounding box center [610, 302] width 109 height 15
click at [505, 512] on button "Submit Worker" at bounding box center [491, 517] width 123 height 26
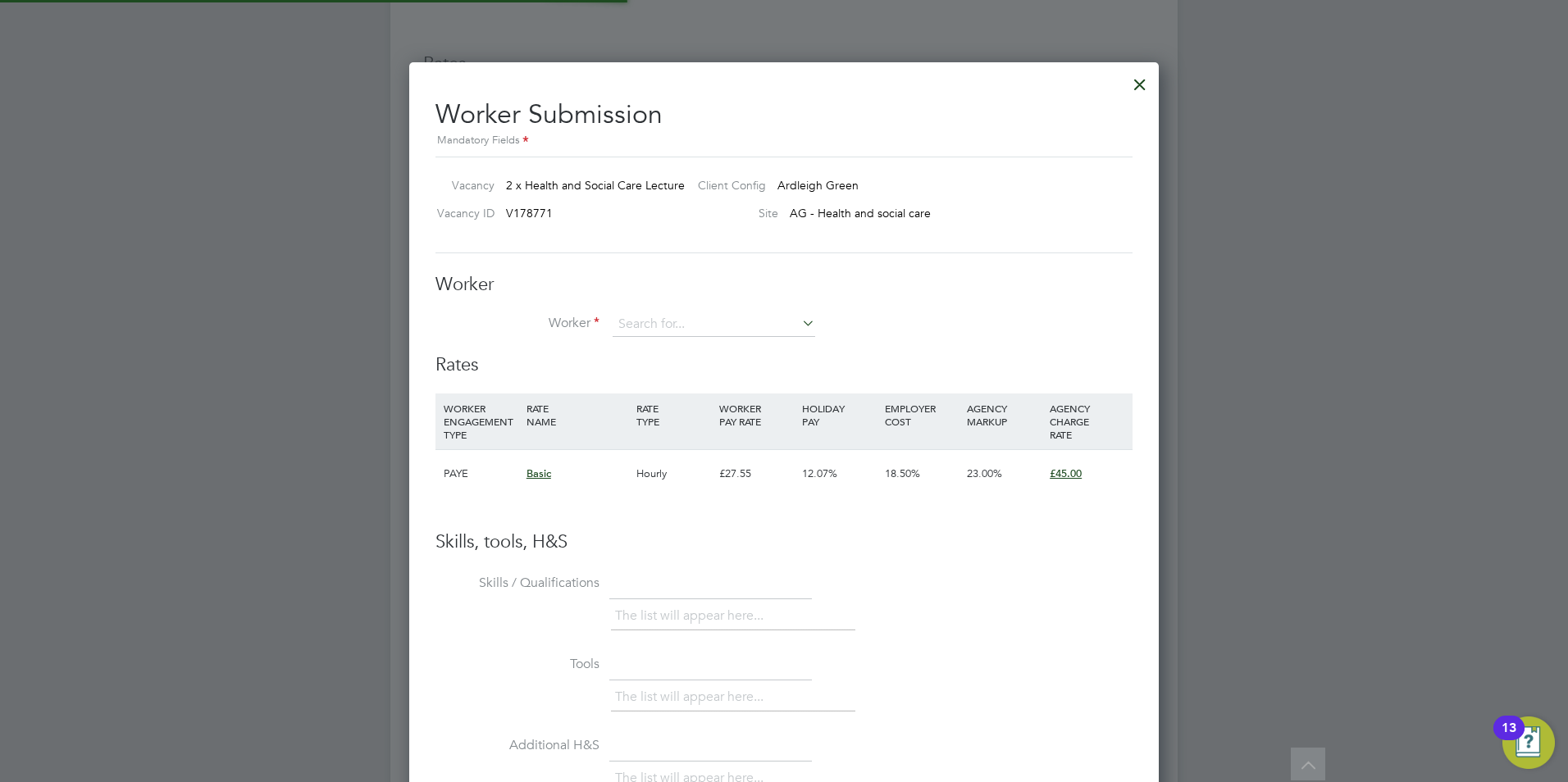
scroll to position [996, 750]
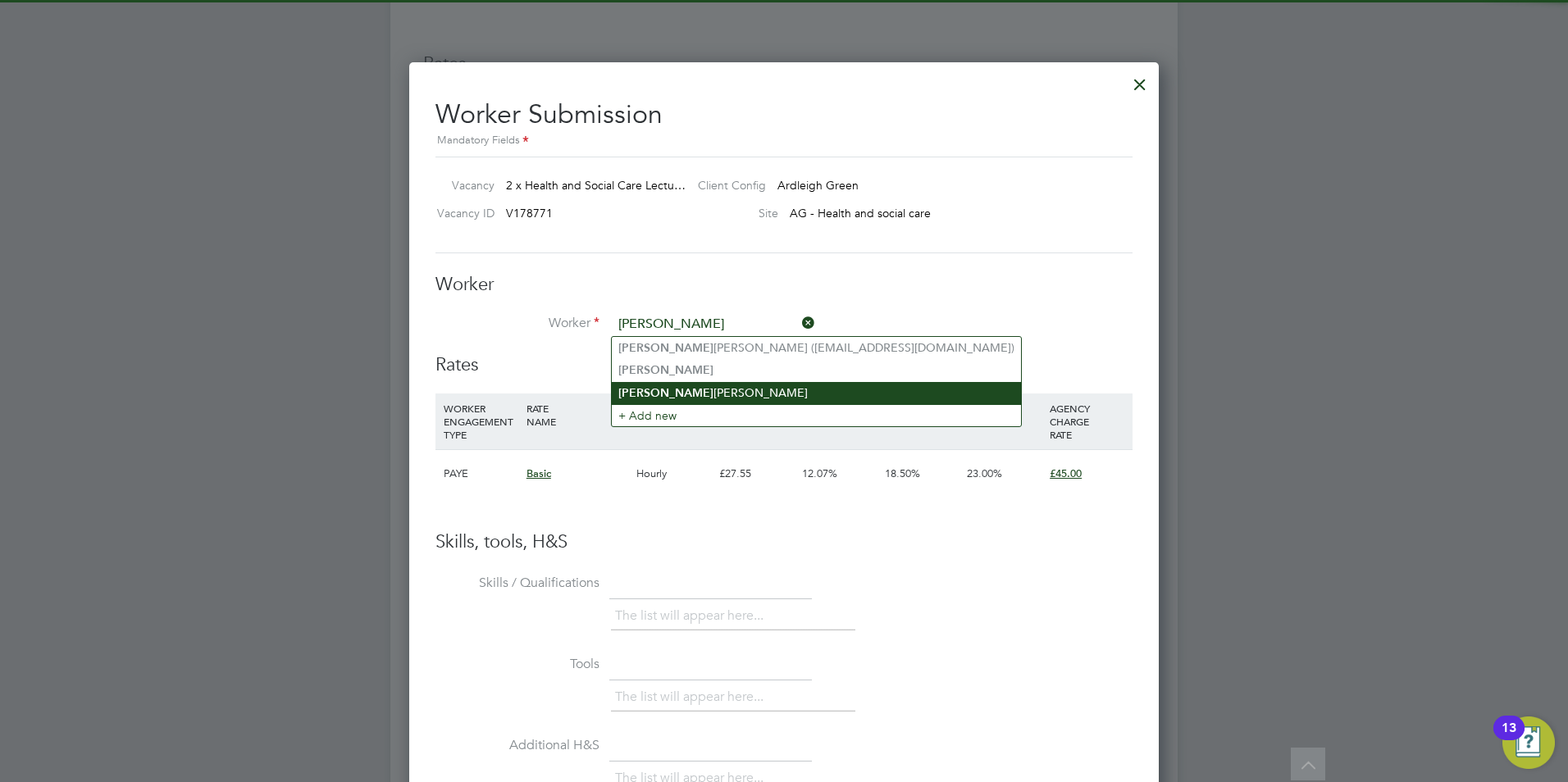
click at [695, 394] on li "Elizabeth Hedger" at bounding box center [816, 392] width 409 height 22
type input "Elizabeth Hedger"
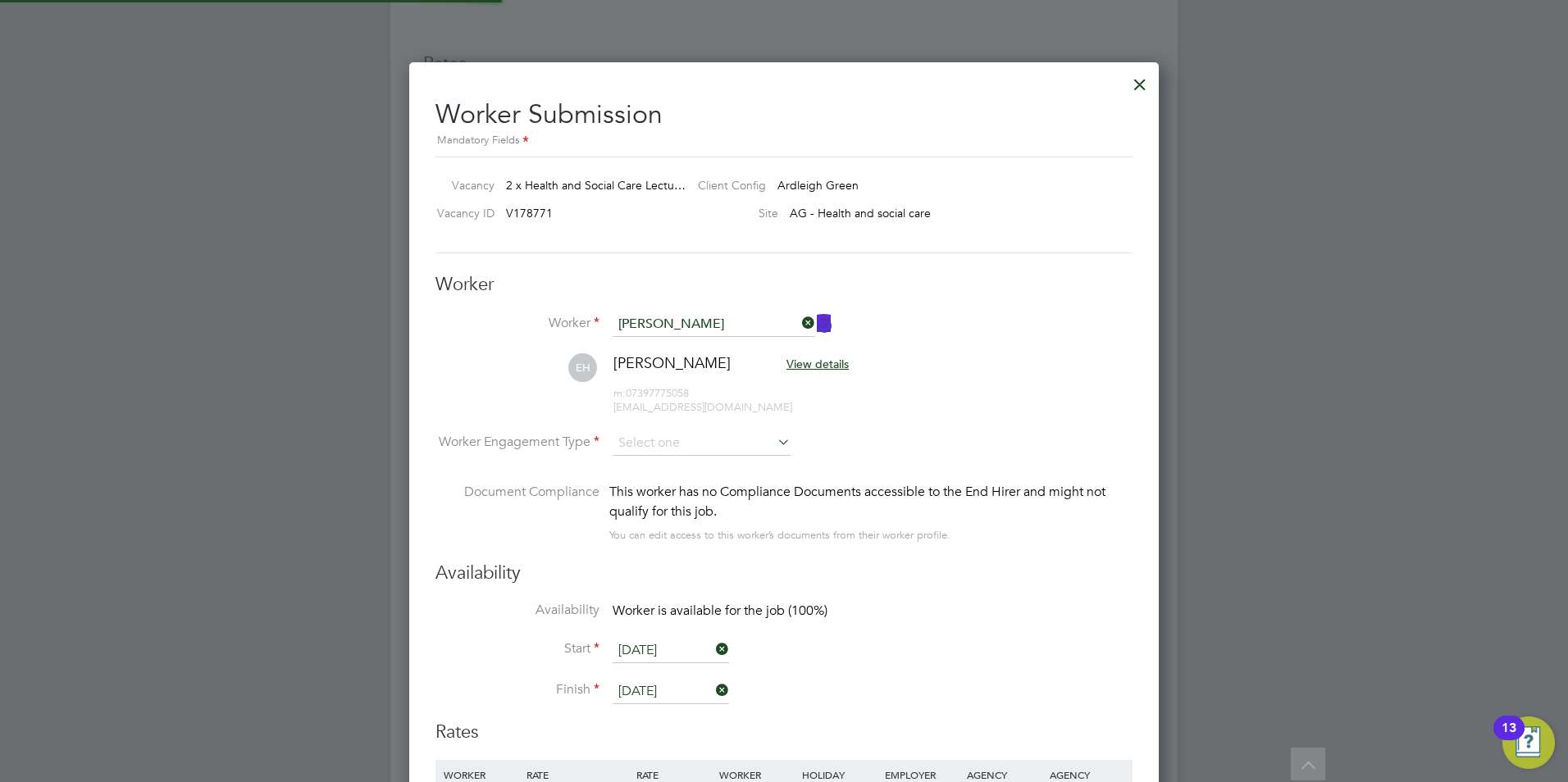
scroll to position [1363, 750]
click at [679, 442] on input at bounding box center [701, 445] width 178 height 25
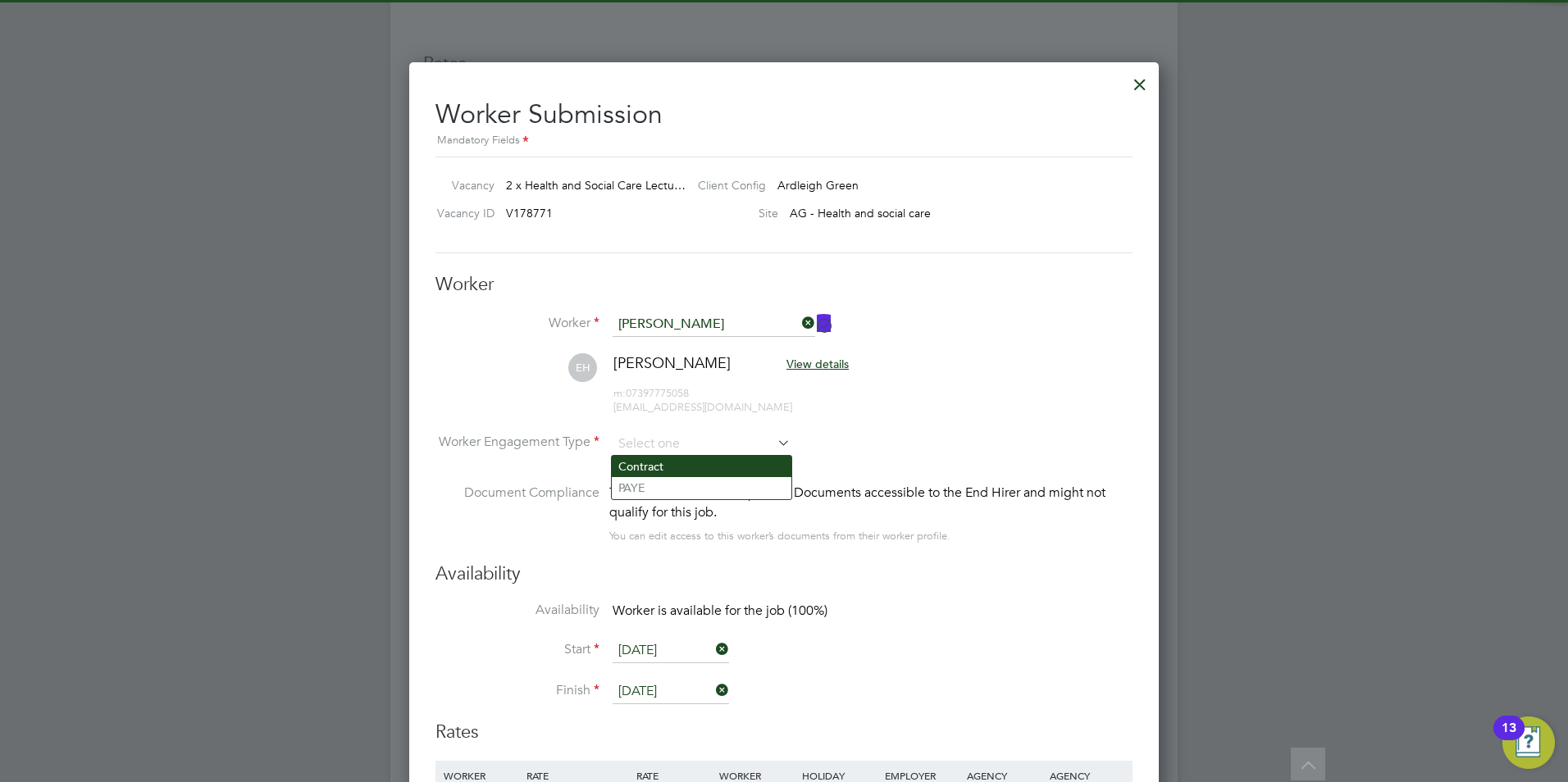
click at [677, 472] on li "Contract" at bounding box center [701, 466] width 180 height 21
type input "Contract"
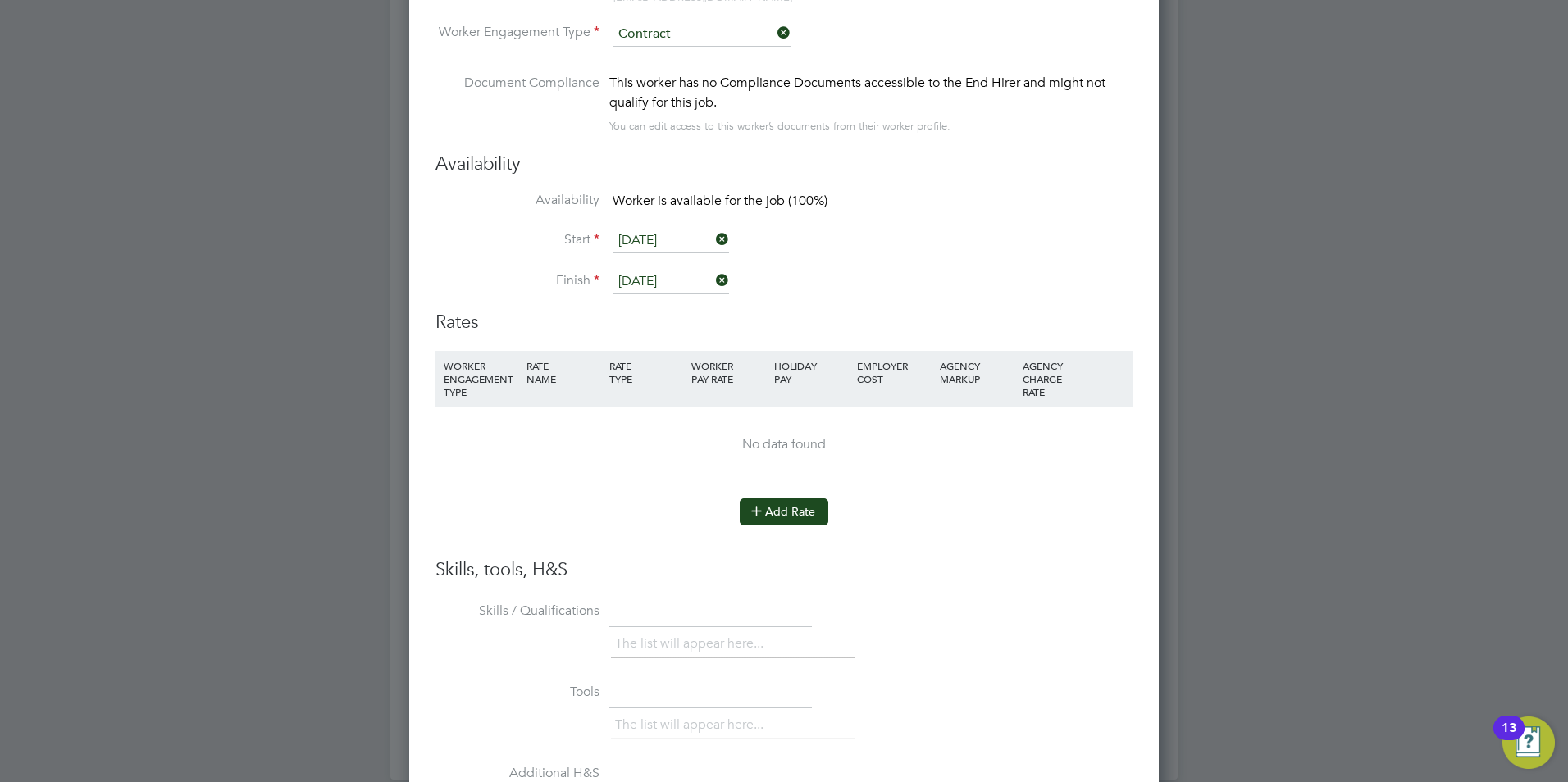
click at [771, 514] on button "Add Rate" at bounding box center [784, 511] width 89 height 26
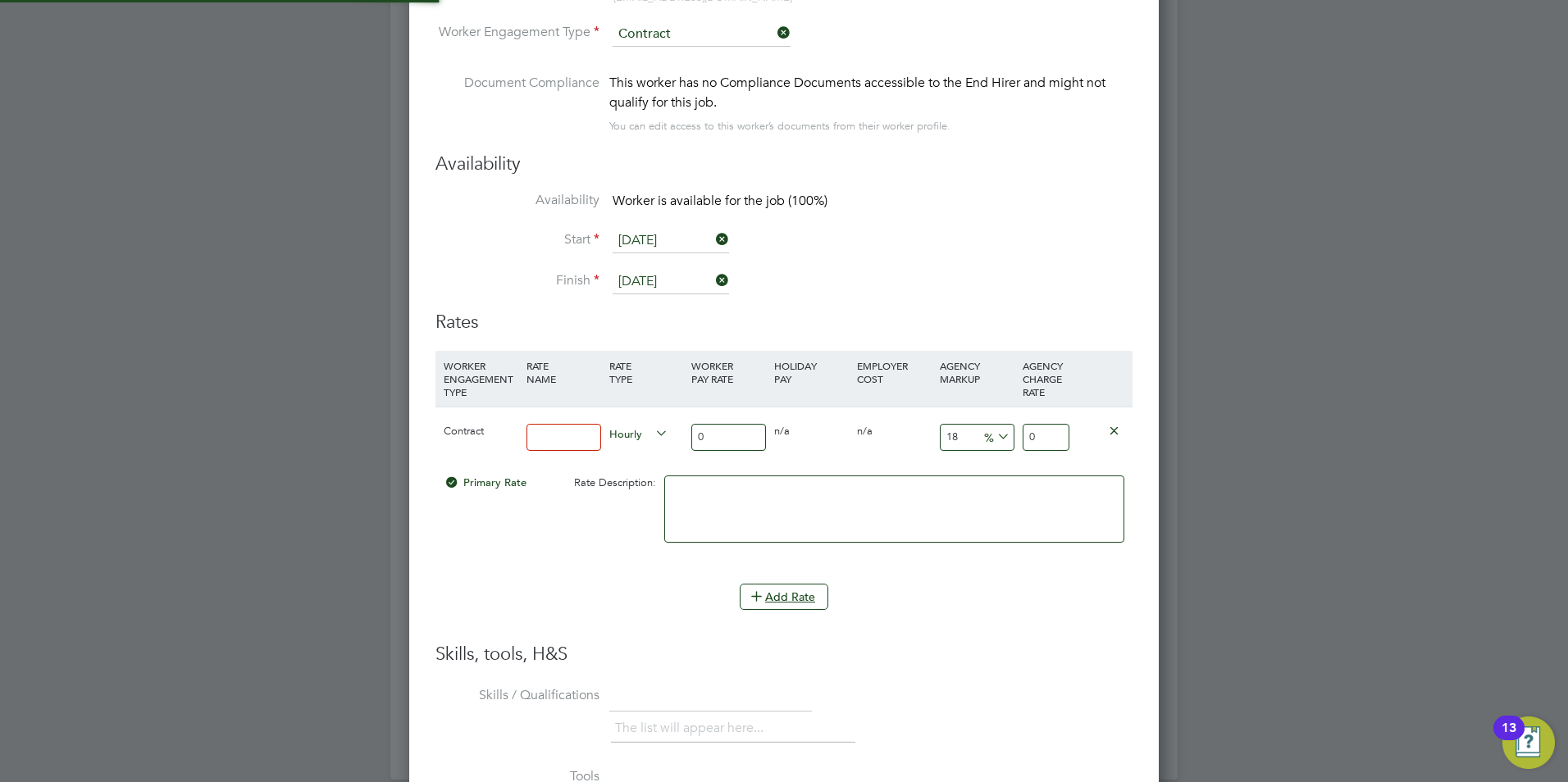
click at [546, 439] on input at bounding box center [564, 437] width 75 height 27
type input "Basic"
click at [721, 429] on input "0" at bounding box center [729, 437] width 75 height 27
type input "4"
type input "4.72"
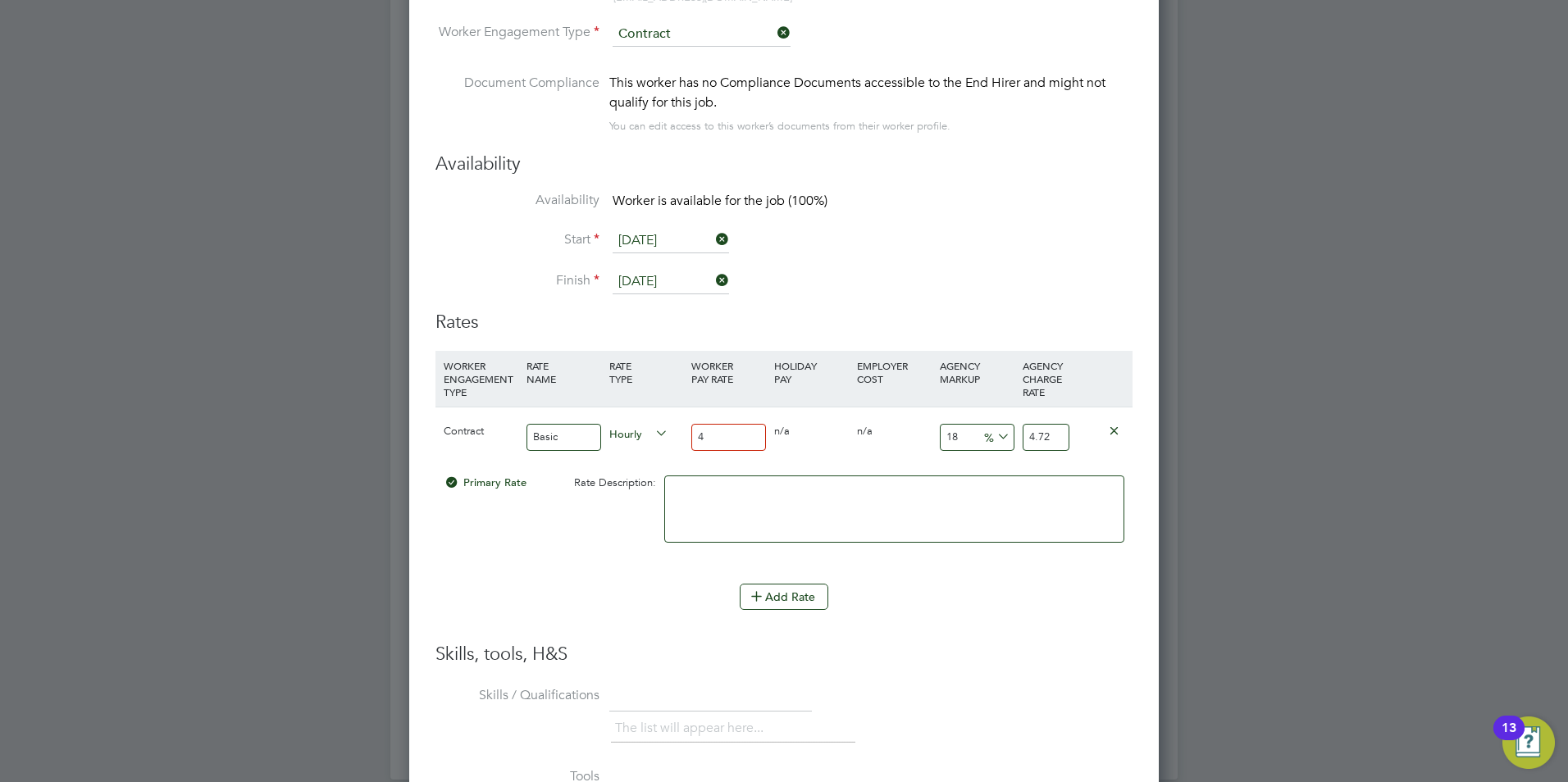
type input "40"
type input "47.2"
type input "40"
drag, startPoint x: 942, startPoint y: 439, endPoint x: 882, endPoint y: 439, distance: 60.0
click at [882, 439] on div "Contract Basic Hourly 40 0 n/a 0 n/a 18 7.2 % 47.2" at bounding box center [783, 437] width 697 height 60
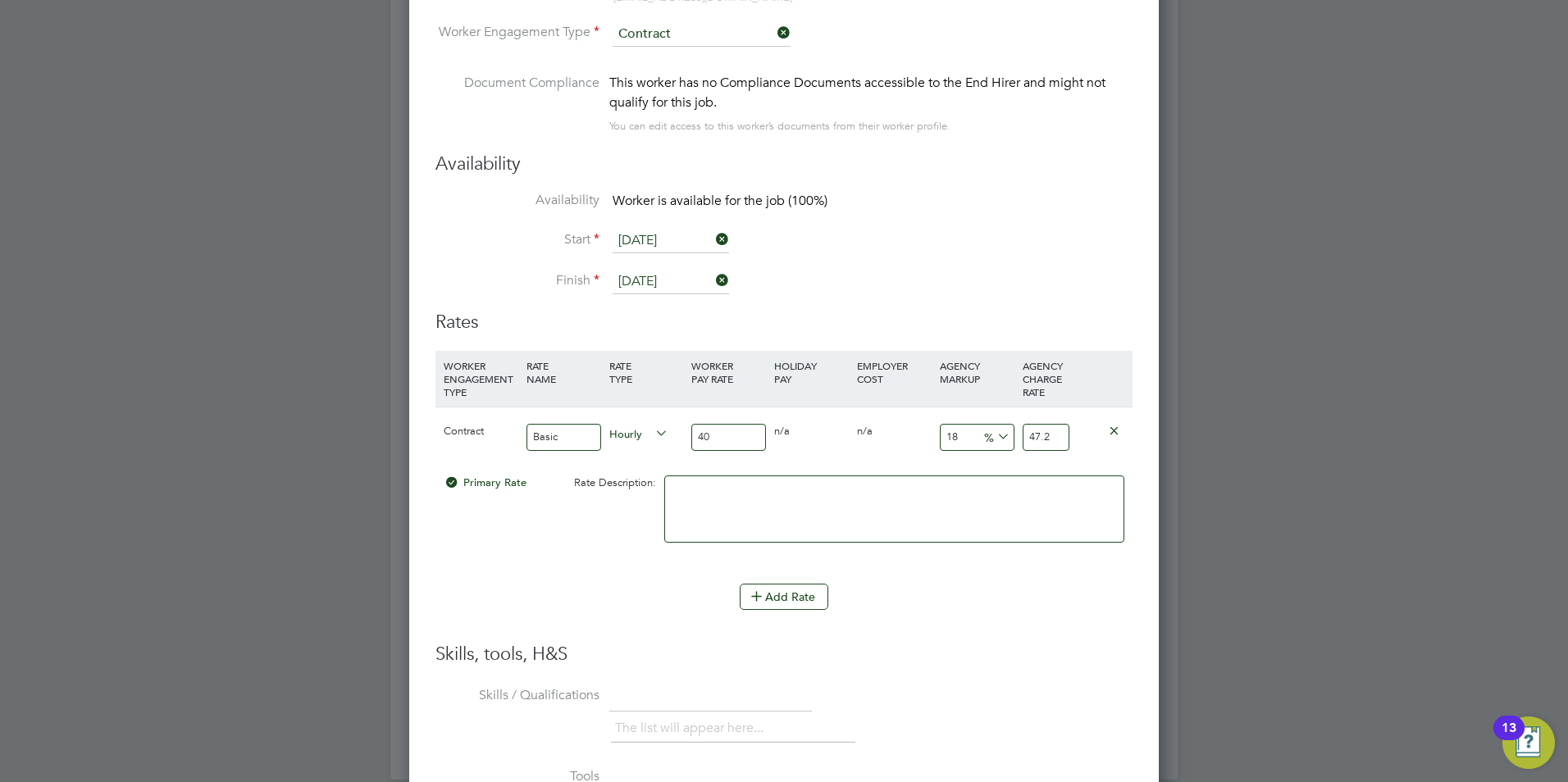
type input "2"
type input "40.8"
type input "23"
type input "49.2"
type input "23"
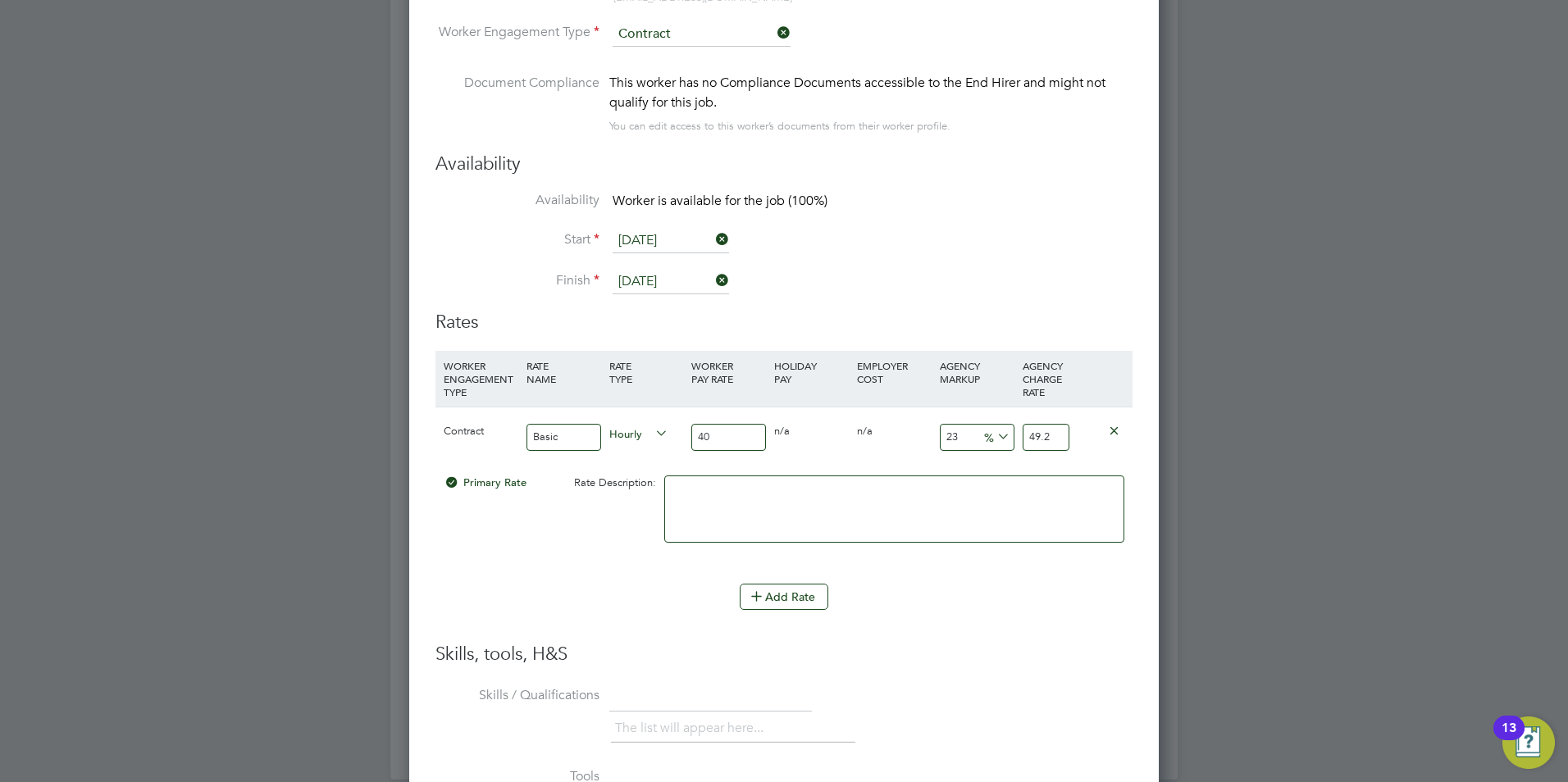
click at [935, 628] on li "WORKER ENGAGEMENT TYPE RATE NAME RATE TYPE WORKER PAY RATE HOLIDAY PAY EMPLOYER…" at bounding box center [783, 496] width 697 height 292
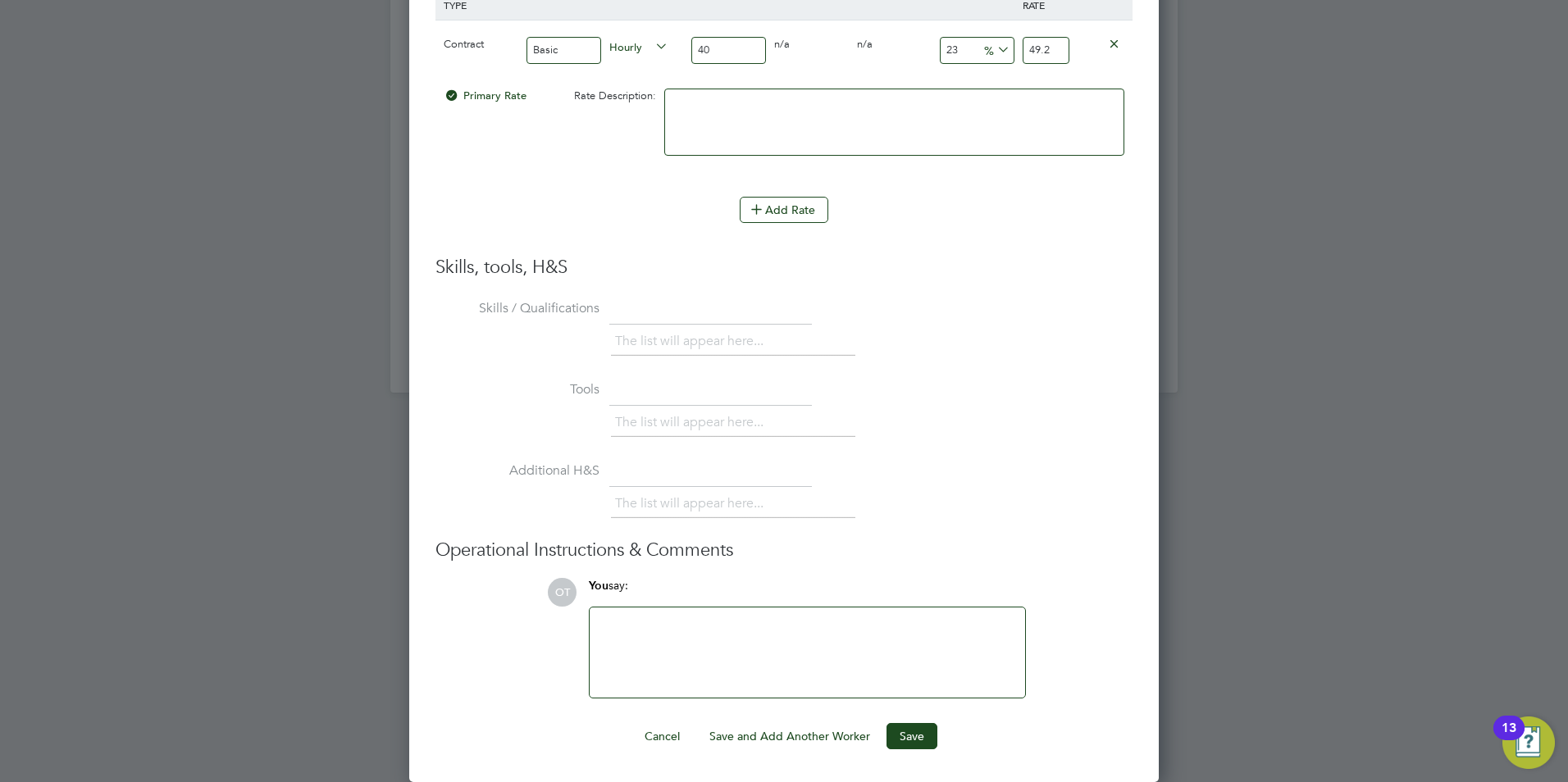
click at [664, 739] on button "Cancel" at bounding box center [662, 736] width 61 height 26
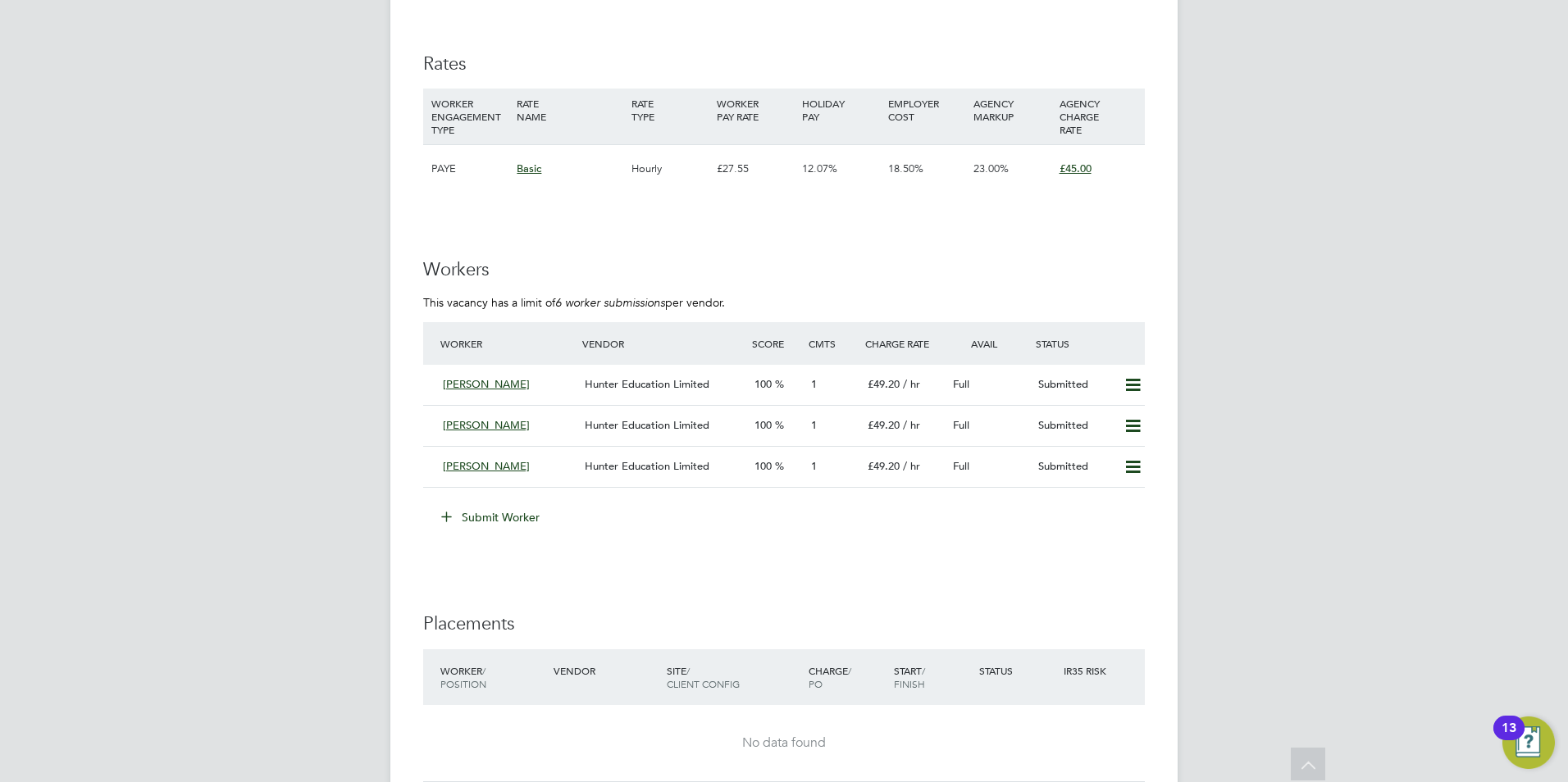
click at [485, 509] on button "Submit Worker" at bounding box center [491, 517] width 123 height 26
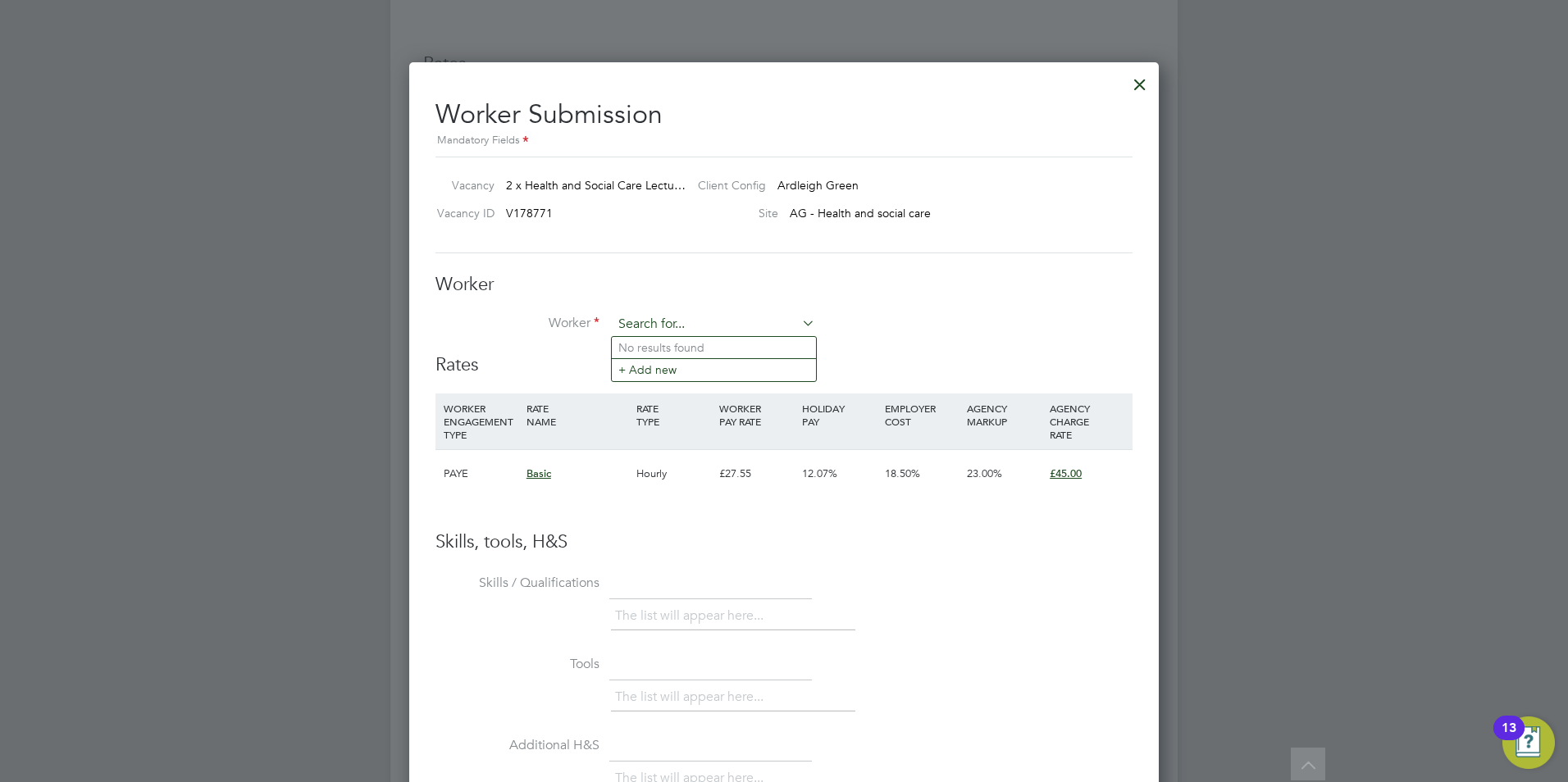
click at [727, 315] on div "Worker Worker Worker Engagement Type" at bounding box center [783, 313] width 697 height 81
click at [727, 315] on input at bounding box center [714, 325] width 203 height 25
click at [1139, 83] on div at bounding box center [1139, 80] width 29 height 29
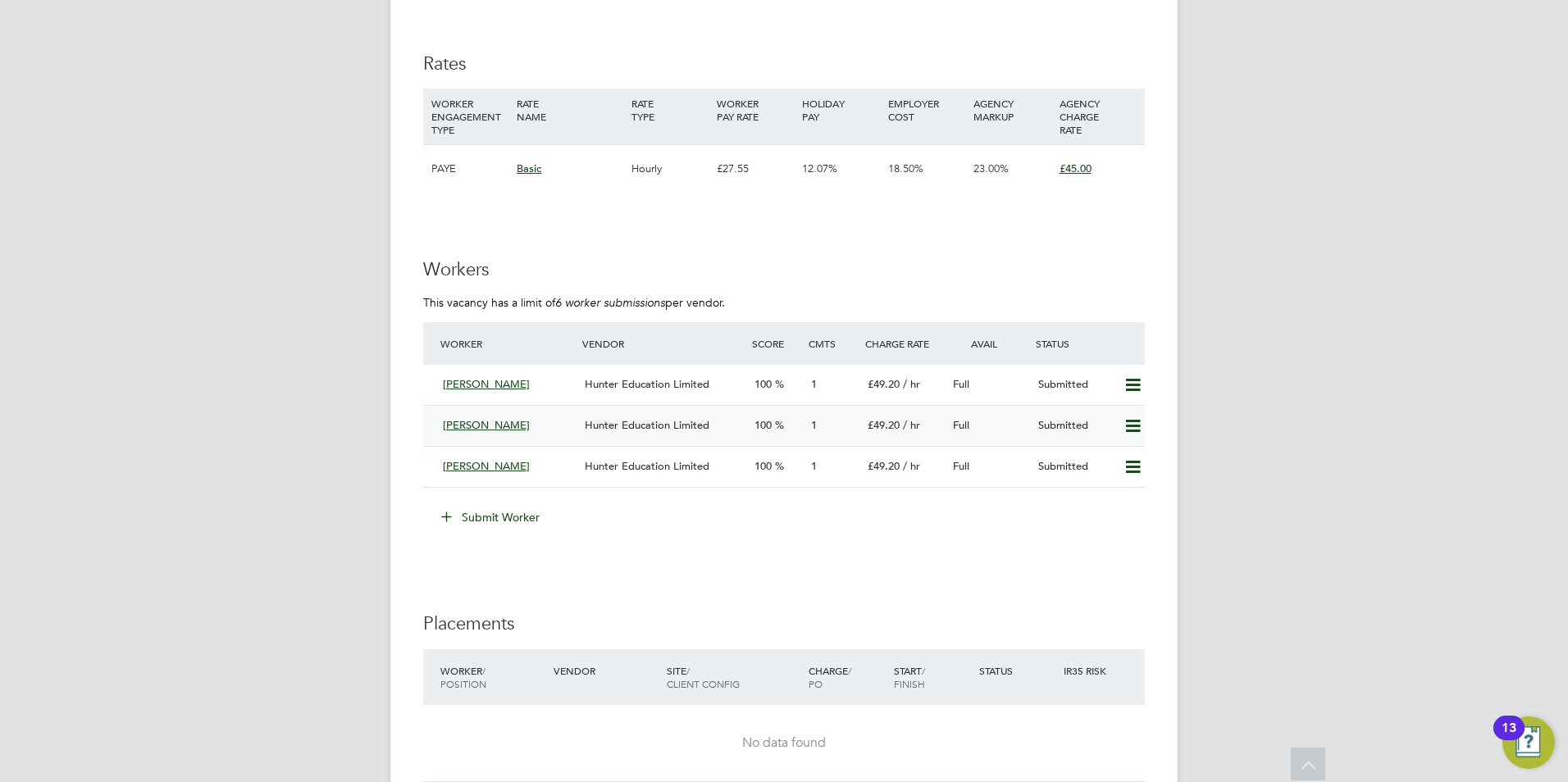
click at [597, 417] on div "Hunter Education Limited" at bounding box center [663, 426] width 170 height 27
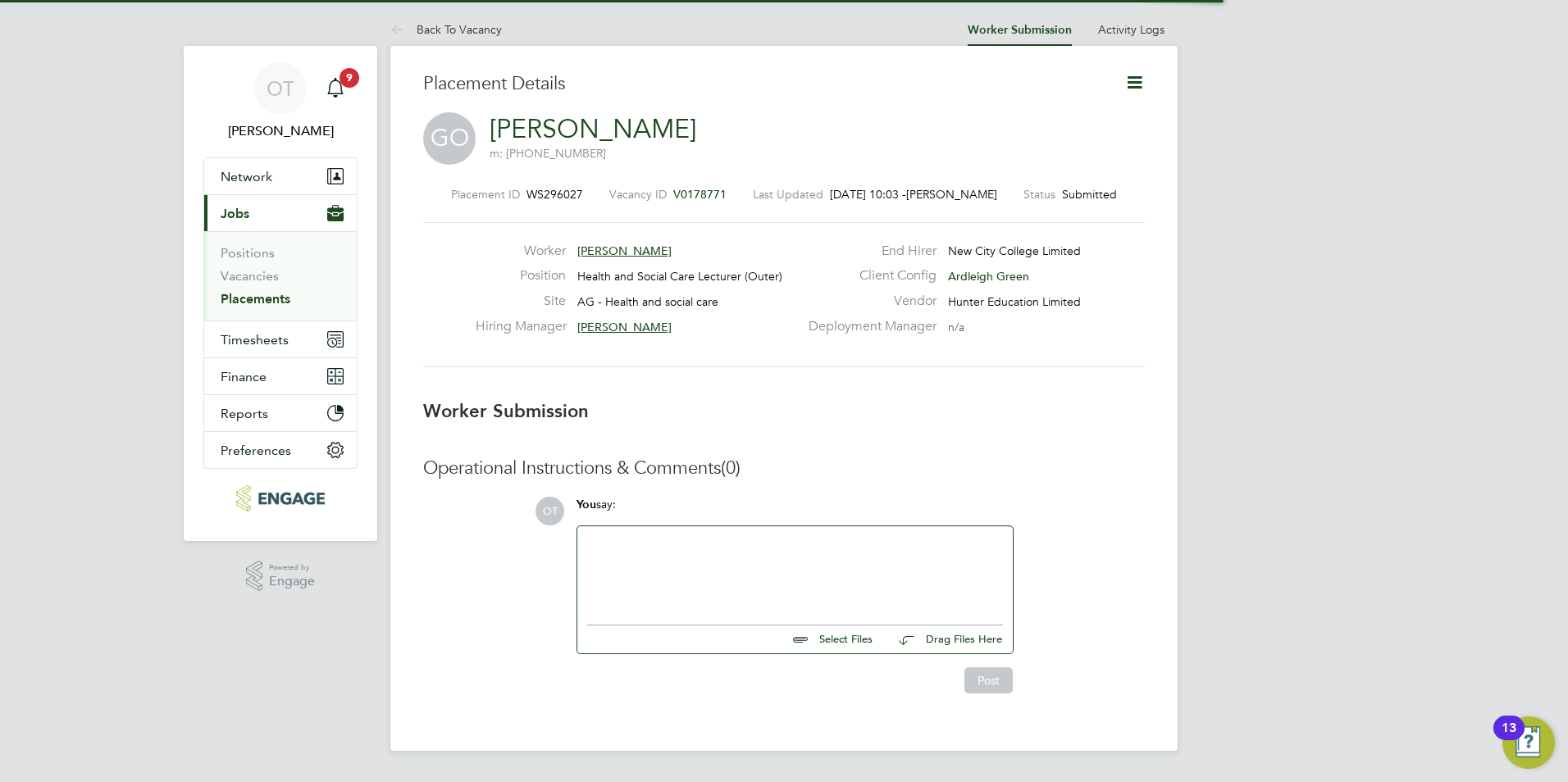
scroll to position [8, 8]
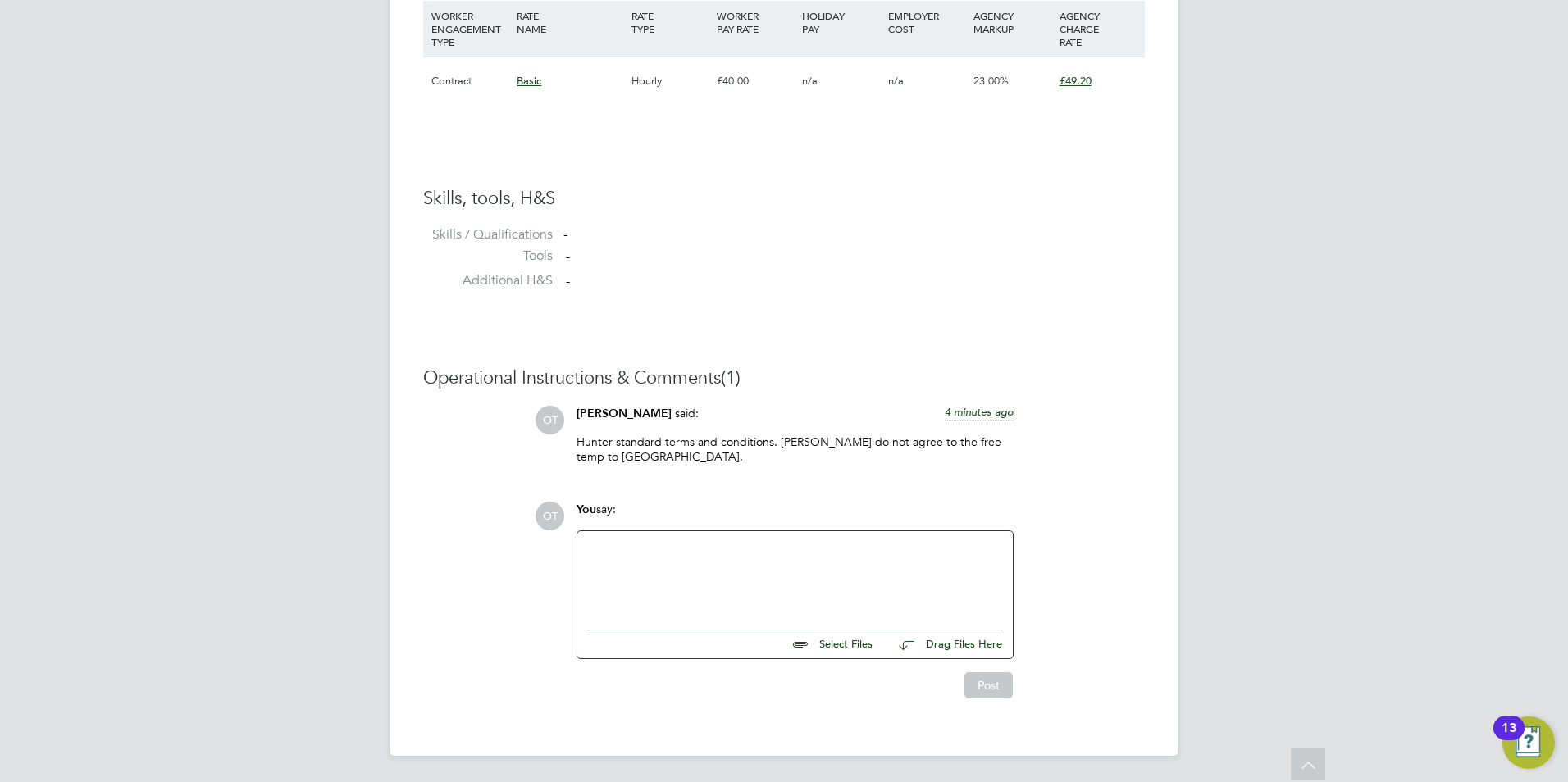
click at [849, 649] on input "file" at bounding box center [880, 642] width 246 height 23
type input "C:\fakepath\G5982.docx"
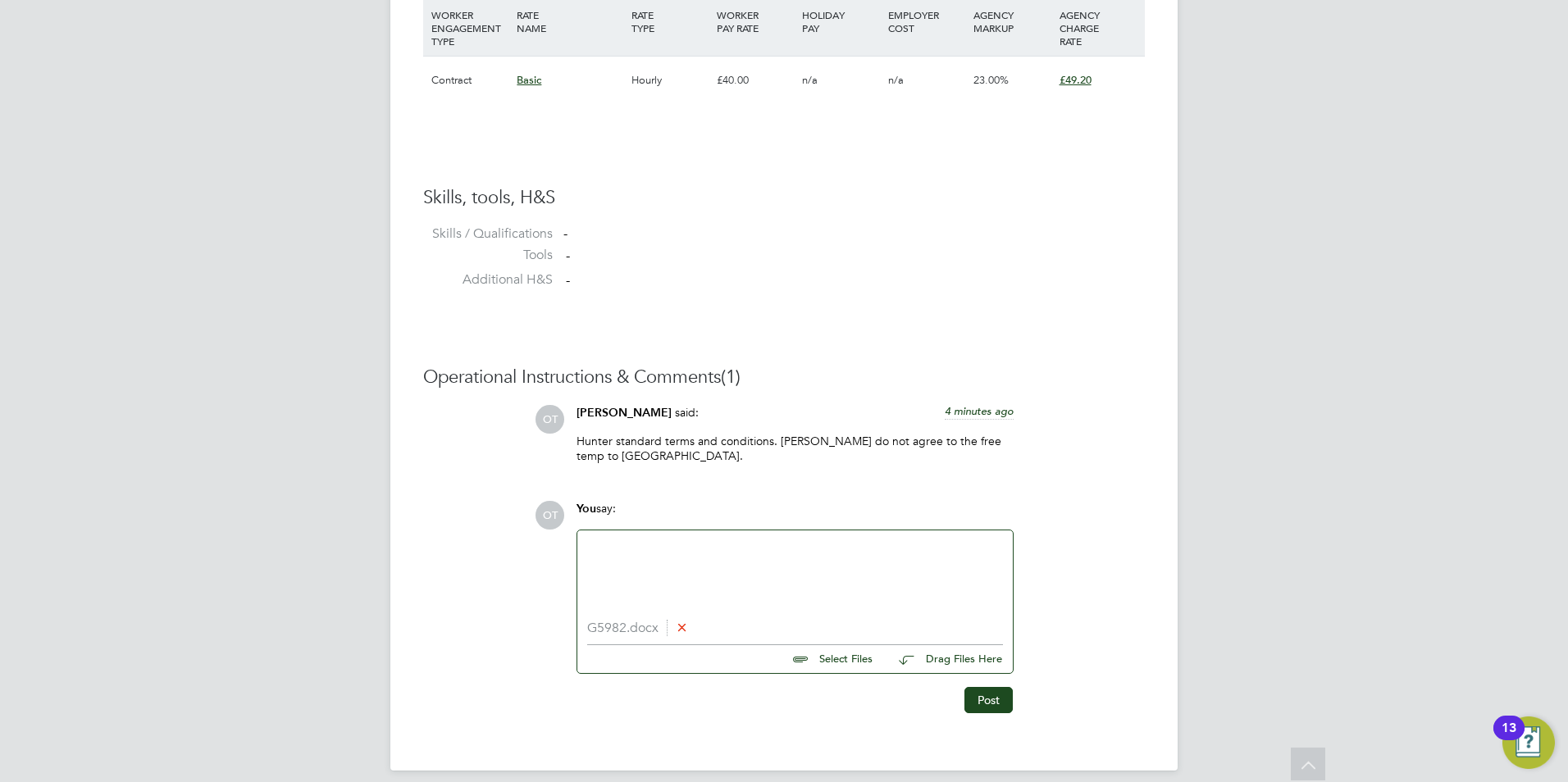
click at [680, 591] on div at bounding box center [795, 575] width 416 height 70
click at [635, 622] on li "G5982.docx" at bounding box center [795, 629] width 416 height 16
drag, startPoint x: 635, startPoint y: 622, endPoint x: 689, endPoint y: 633, distance: 55.1
click at [682, 625] on icon at bounding box center [682, 627] width 12 height 12
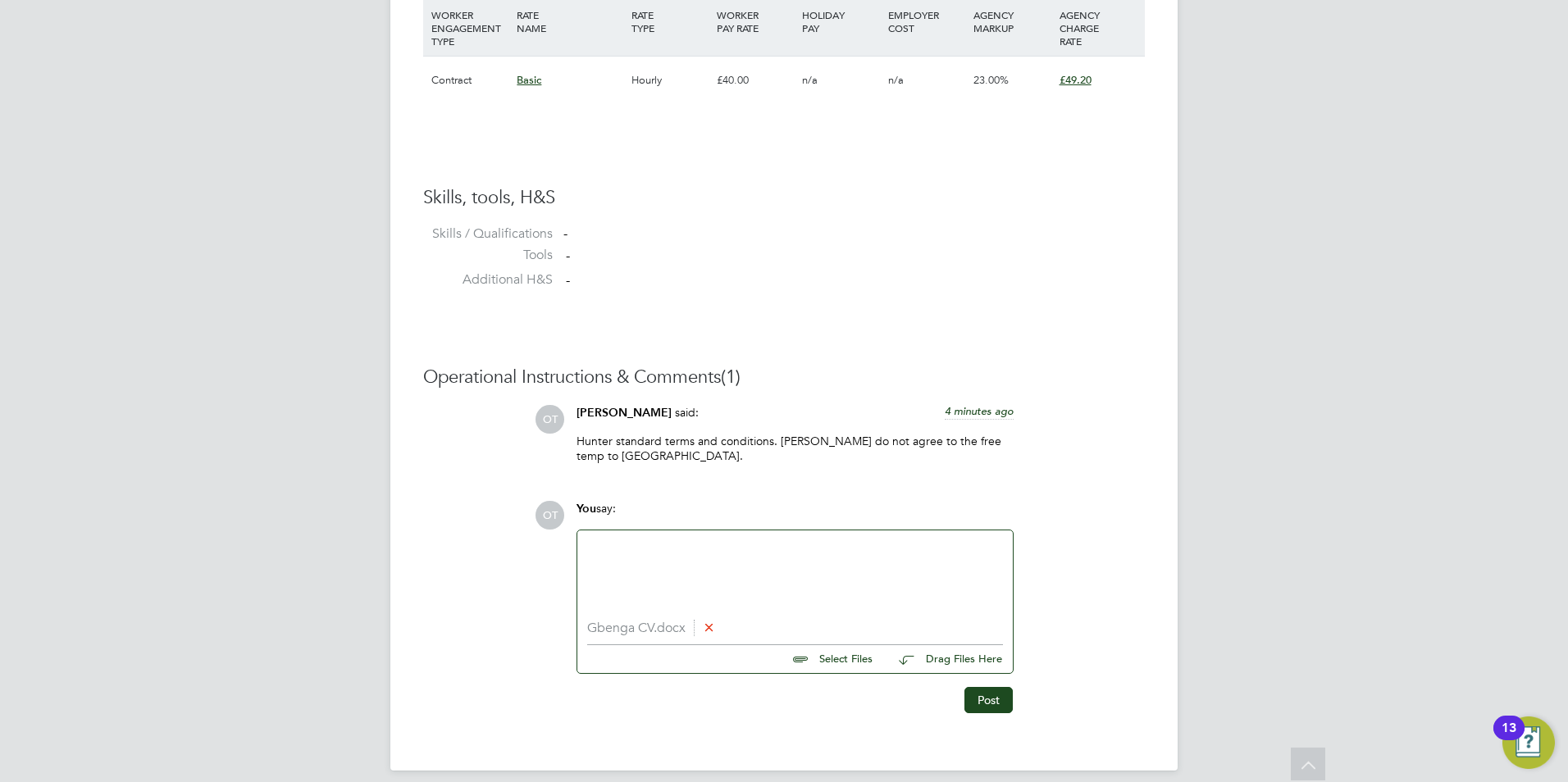
click at [602, 589] on div at bounding box center [795, 575] width 416 height 70
click at [793, 578] on div at bounding box center [795, 575] width 416 height 70
click at [866, 569] on div "Can lecturer Health & social Care Levels 1-3. Has a Professional Graduate Certi…" at bounding box center [795, 575] width 416 height 70
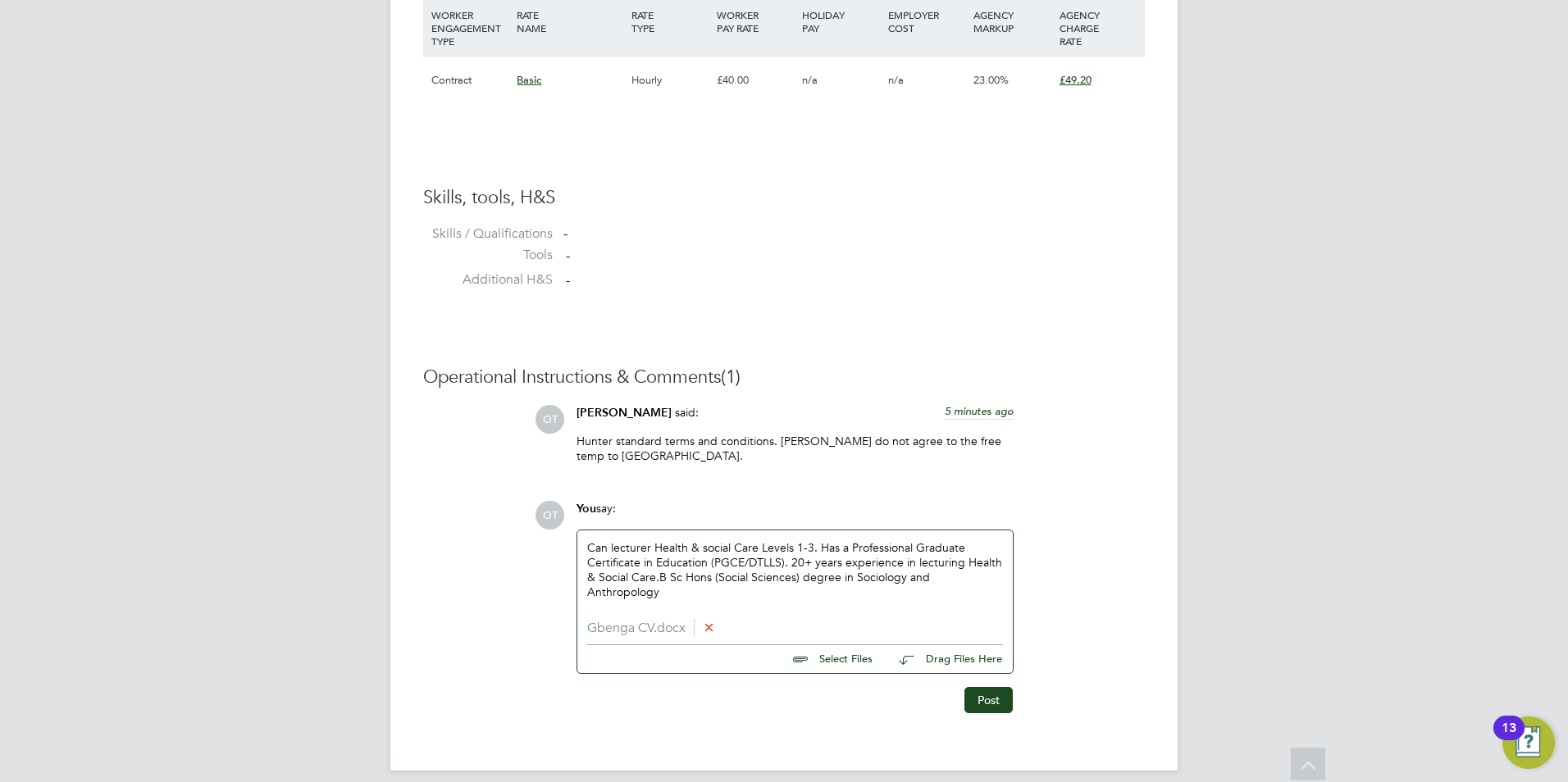
click at [803, 593] on div "Can lecturer Health & social Care Levels 1-3. Has a Professional Graduate Certi…" at bounding box center [795, 575] width 416 height 70
click at [980, 699] on button "Post" at bounding box center [989, 699] width 48 height 26
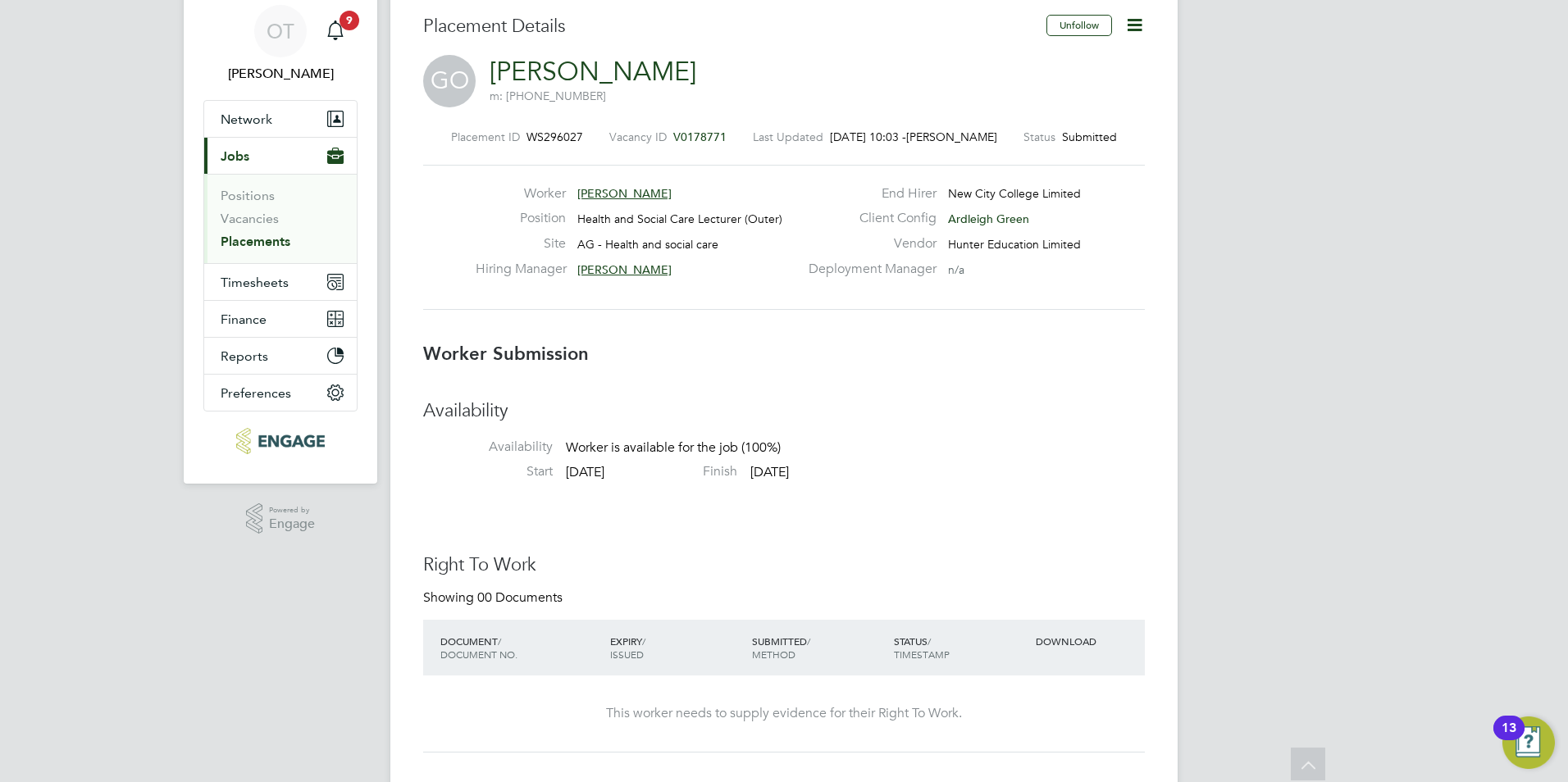
scroll to position [0, 0]
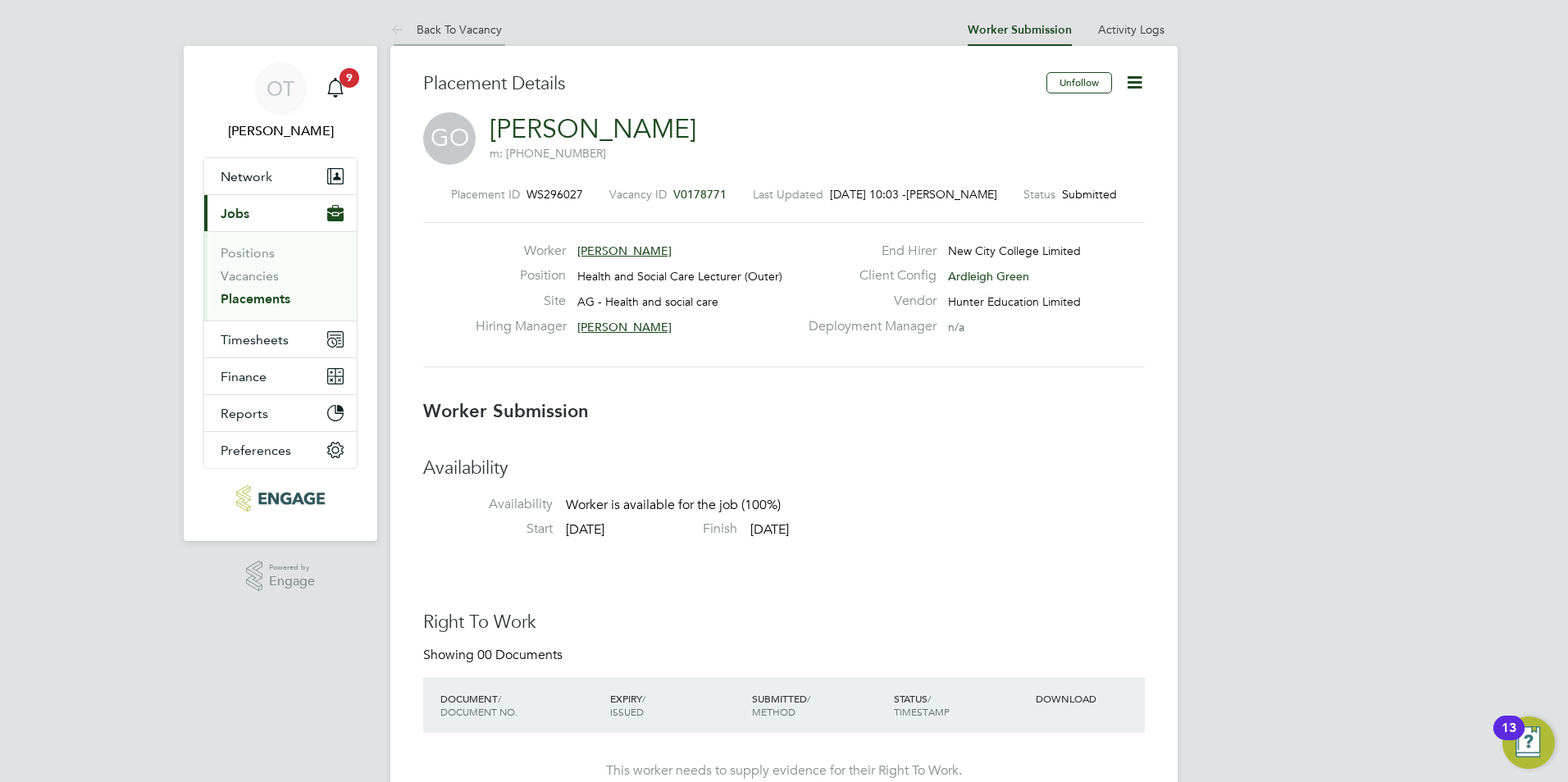
click at [485, 37] on li "Back To Vacancy" at bounding box center [446, 29] width 111 height 33
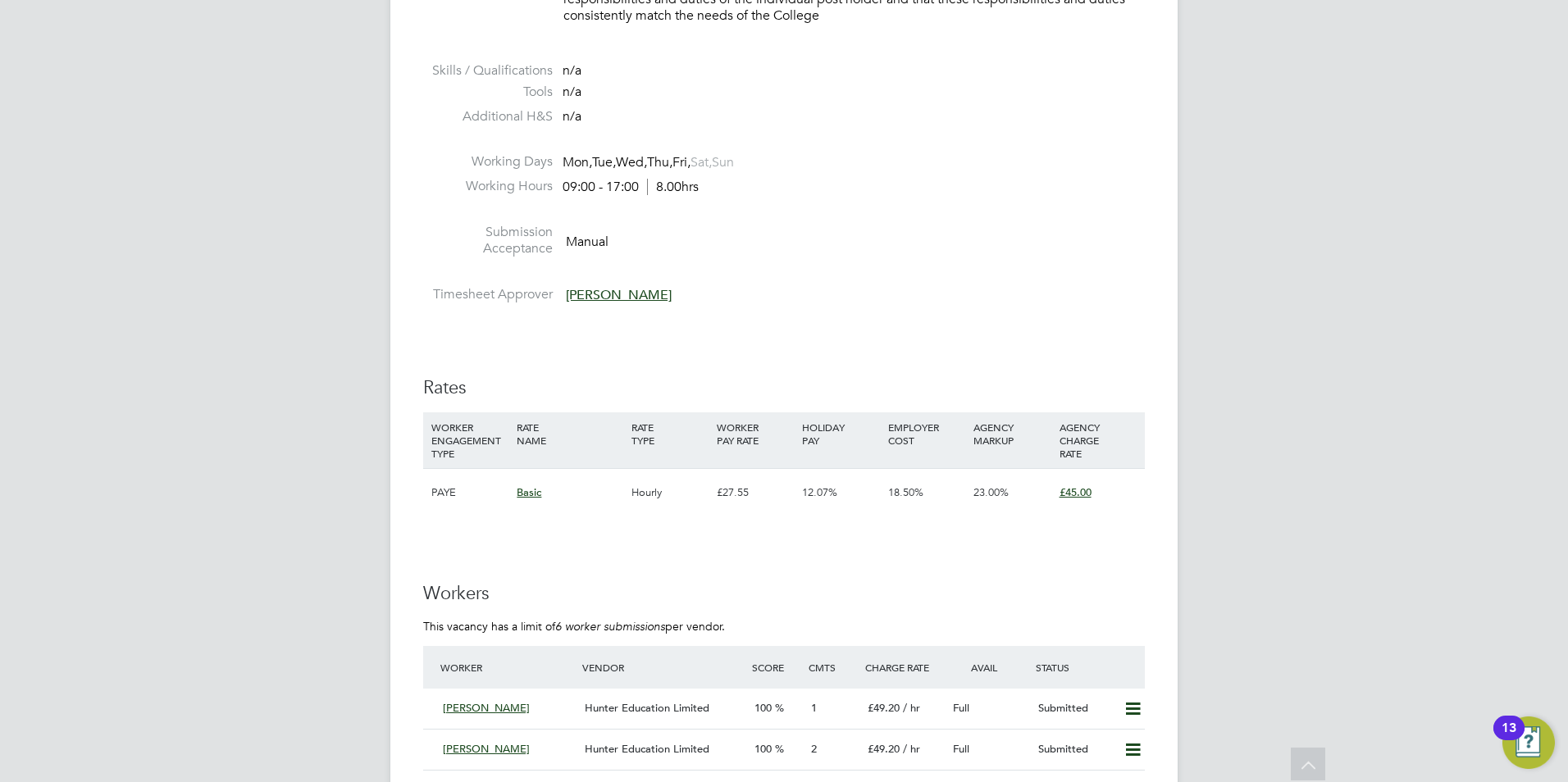
scroll to position [2295, 0]
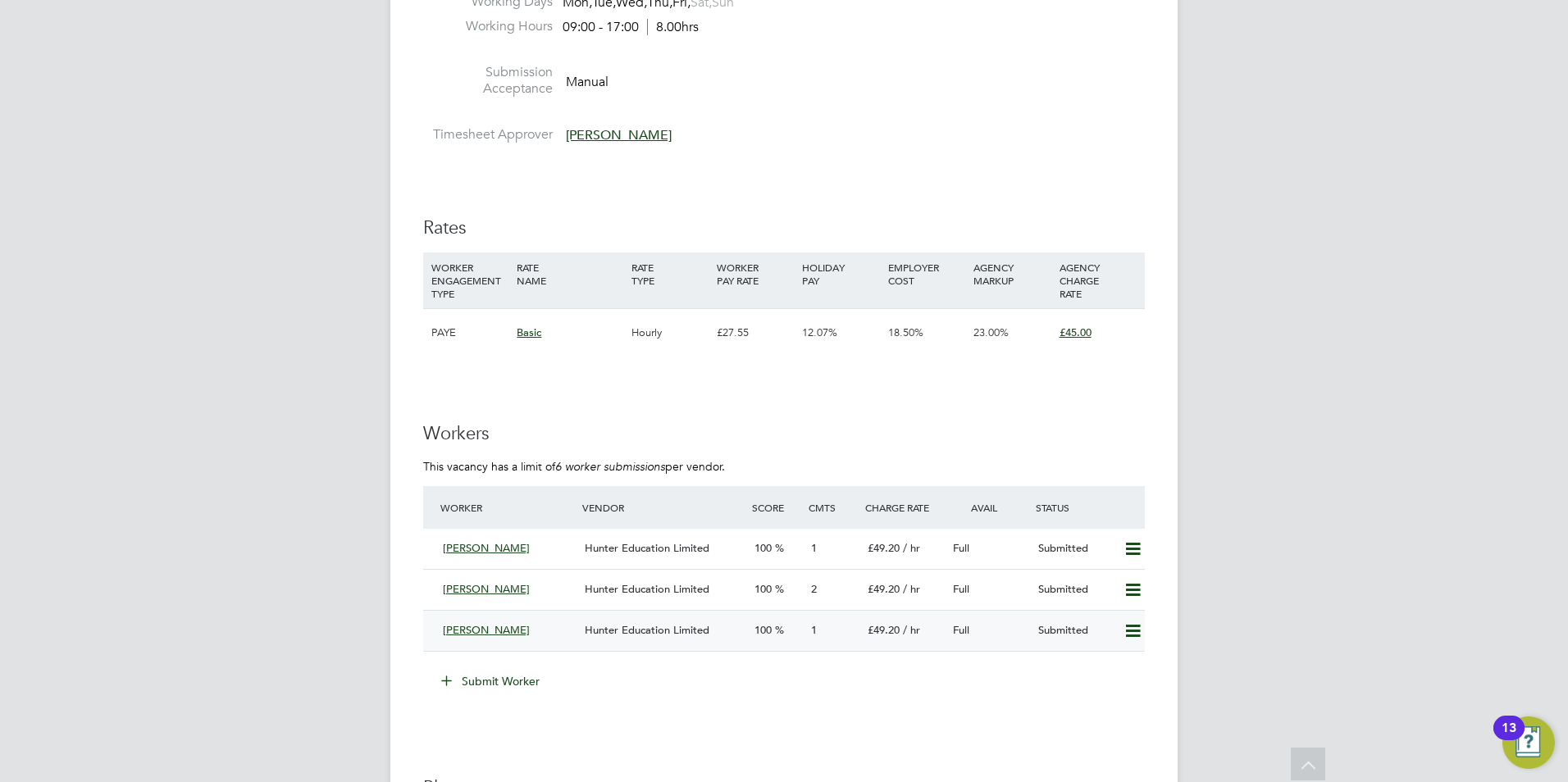
click at [537, 619] on div "[PERSON_NAME]" at bounding box center [506, 631] width 141 height 27
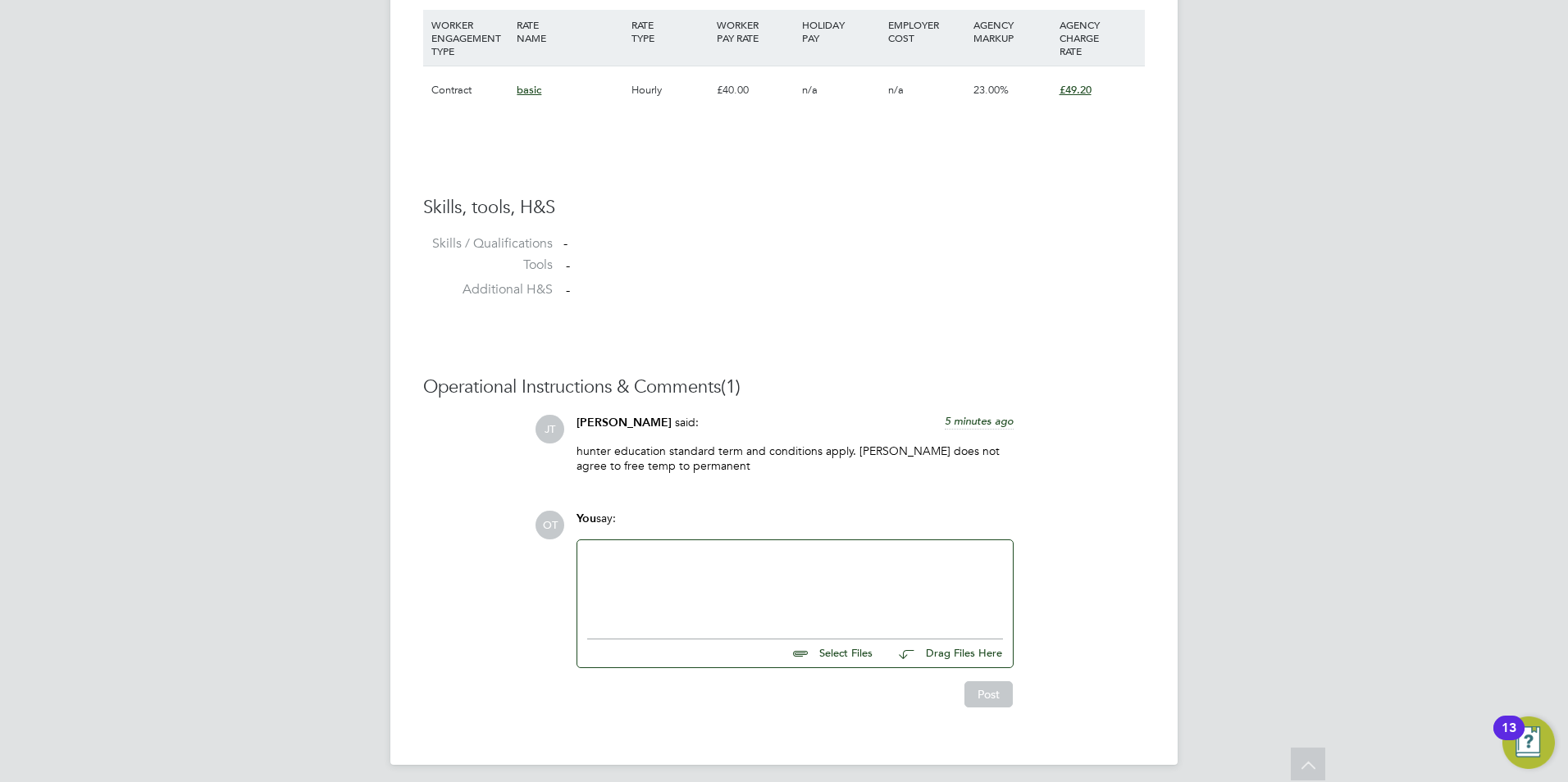
scroll to position [1181, 0]
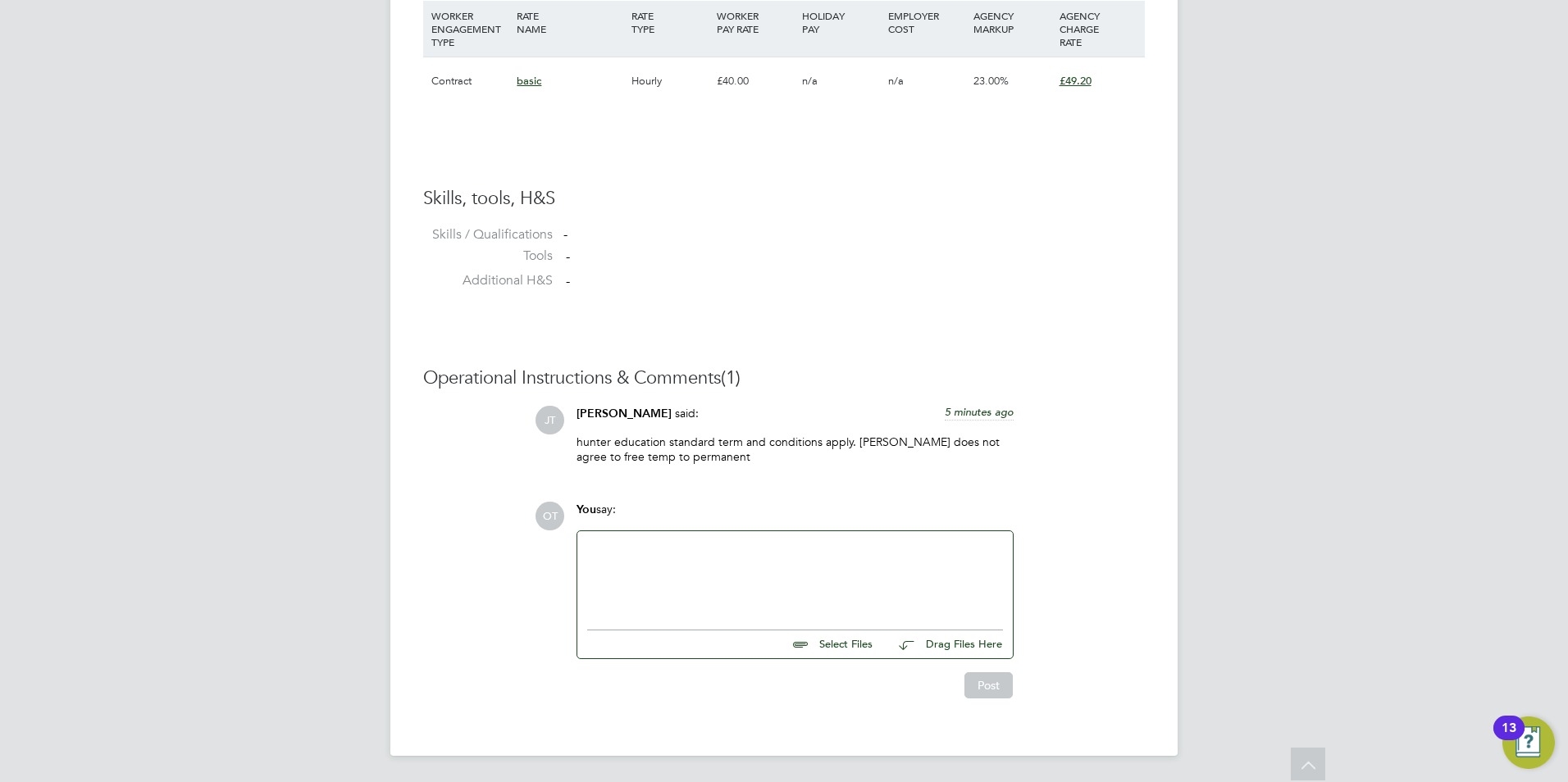
click at [837, 644] on input "file" at bounding box center [880, 642] width 246 height 23
type input "C:\fakepath\Paula.docx"
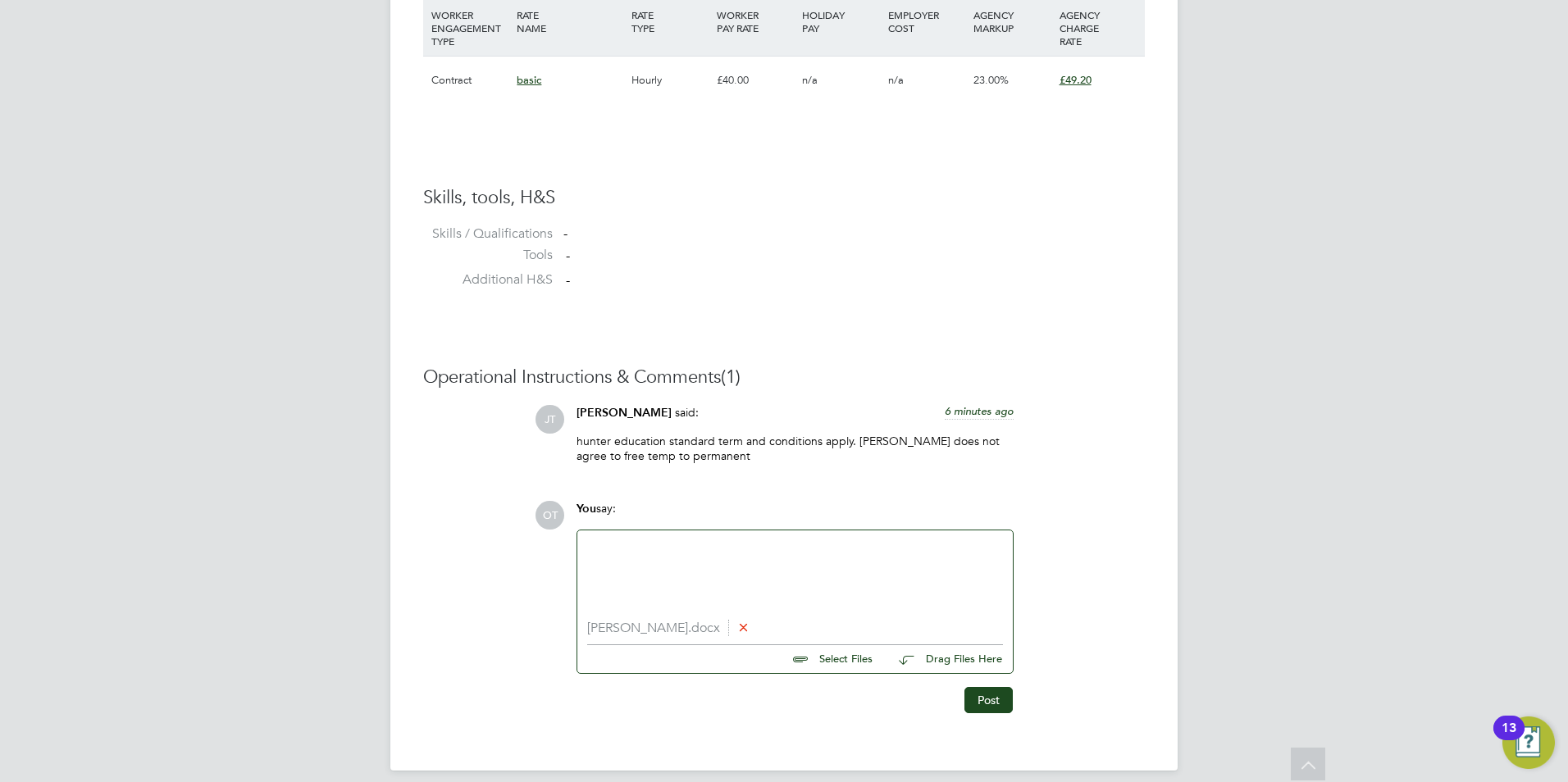
click at [591, 560] on div at bounding box center [795, 575] width 416 height 70
click at [599, 554] on div at bounding box center [795, 575] width 416 height 70
click at [878, 568] on div "Can teach BTEC Levels 1-3. PGCE – Professional Teaching Practice" at bounding box center [795, 575] width 416 height 70
click at [940, 544] on div "Can teach BTEC Levels 1-3. PGCE – Professional Teaching Practice" at bounding box center [795, 575] width 416 height 70
click at [946, 571] on div "Can teach BTEC Levels 1-3. PGCE – Professional Teaching Practice. BSc Combined …" at bounding box center [795, 575] width 416 height 70
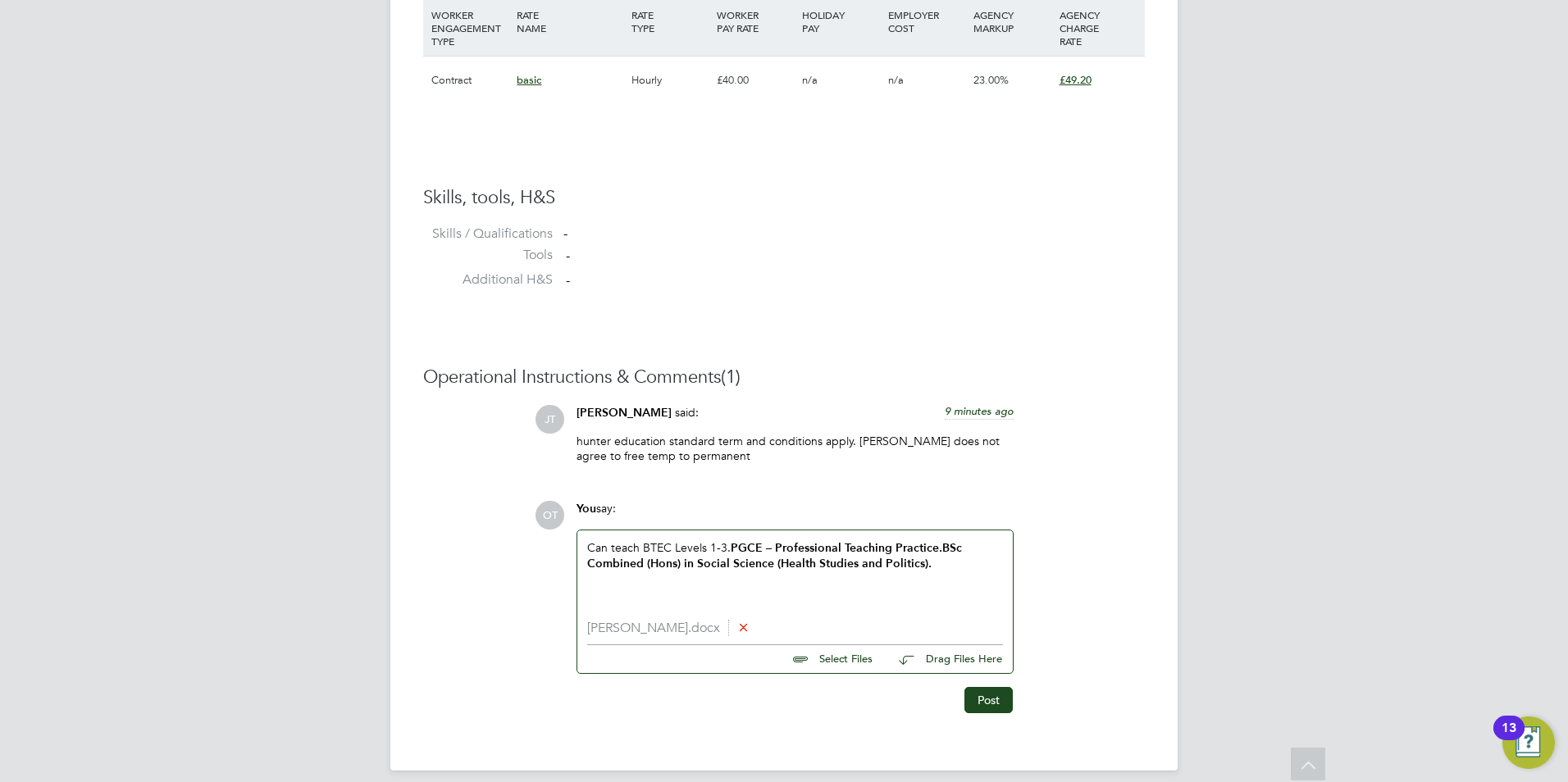
click at [737, 633] on icon at bounding box center [743, 627] width 12 height 12
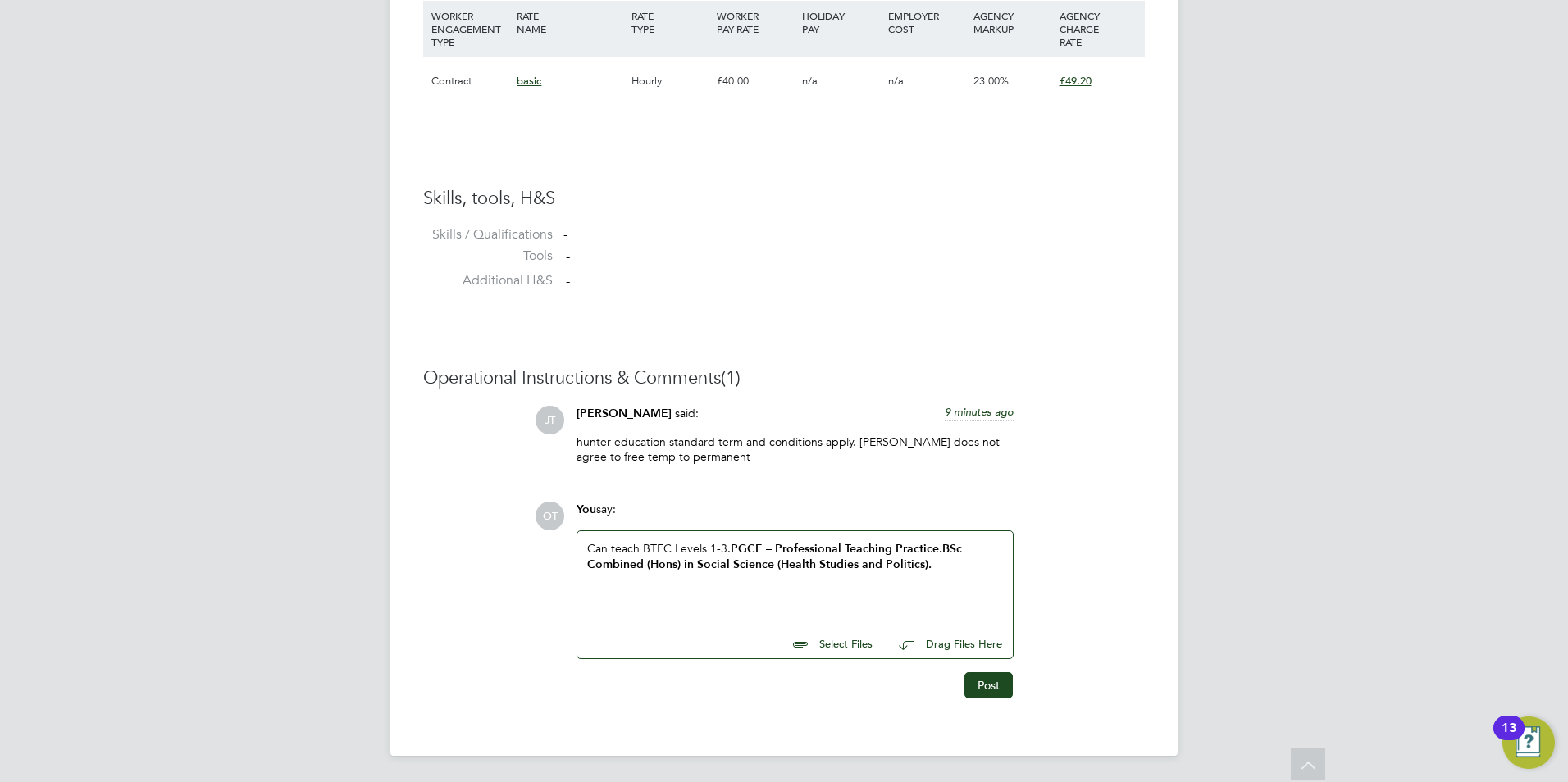
click at [833, 643] on input "file" at bounding box center [880, 642] width 246 height 23
type input "C:\fakepath\Paula.docx"
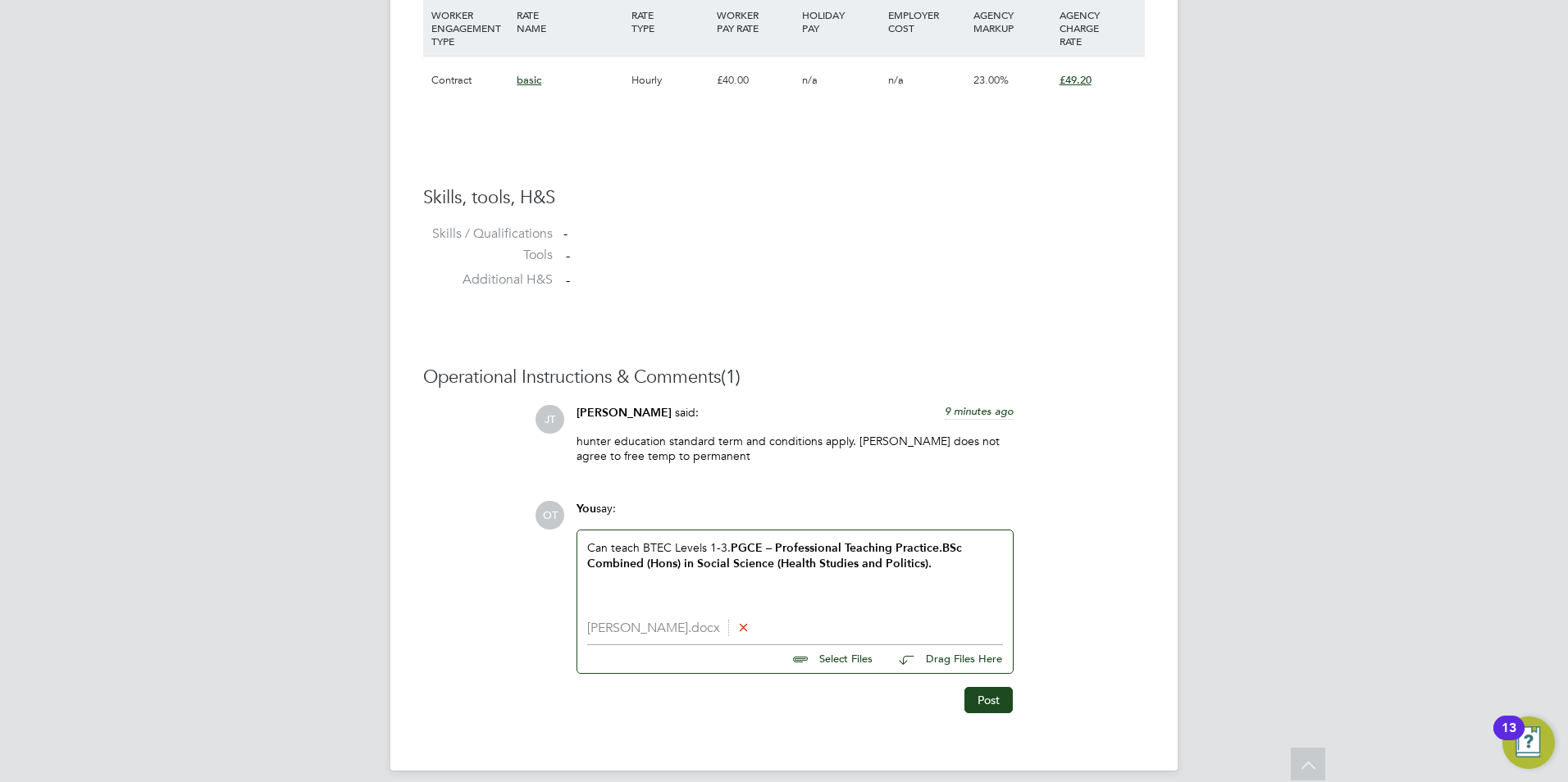
click at [942, 564] on div "Can teach BTEC Levels 1-3. PGCE – Professional Teaching Practice. BSc Combined …" at bounding box center [795, 575] width 416 height 70
click at [791, 601] on div "Can teach BTEC Levels 1-3. PGCE – Professional Teaching Practice. BSc Combined …" at bounding box center [795, 575] width 416 height 70
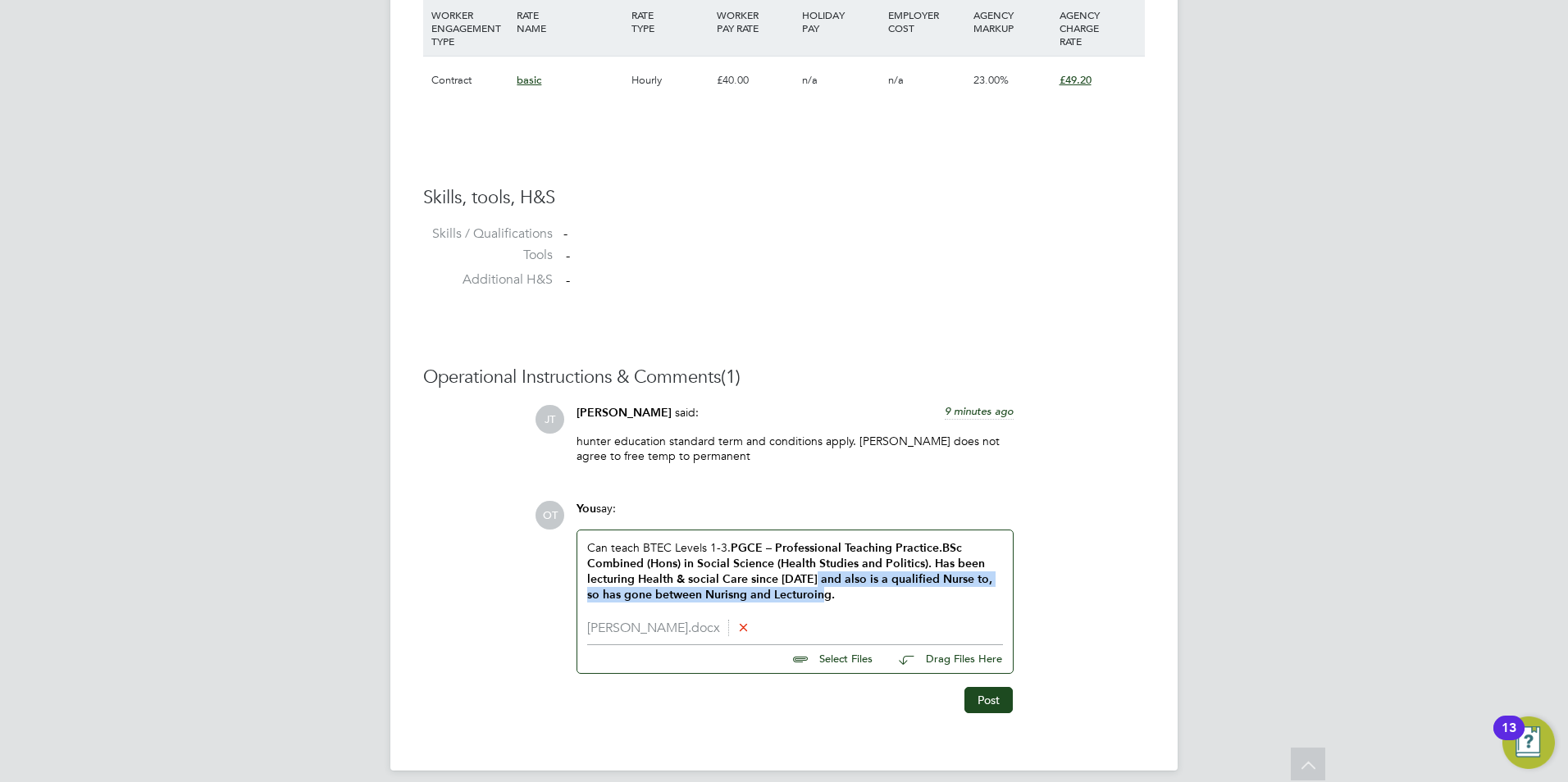
click at [820, 584] on div "Can teach BTEC Levels 1-3. PGCE – Professional Teaching Practice. BSc Combined …" at bounding box center [795, 575] width 416 height 70
click at [932, 563] on b "BSc Combined (Hons) in Social Science (Health Studies and Politics). Has been l…" at bounding box center [789, 571] width 405 height 61
click at [825, 584] on b "BSc Combined (Hons) in Social Science (Health Studies and Politics). Has been l…" at bounding box center [789, 571] width 405 height 61
click at [804, 592] on div "Can teach BTEC Levels 1-3. PGCE – Professional Teaching Practice. BSc Combined …" at bounding box center [795, 575] width 416 height 70
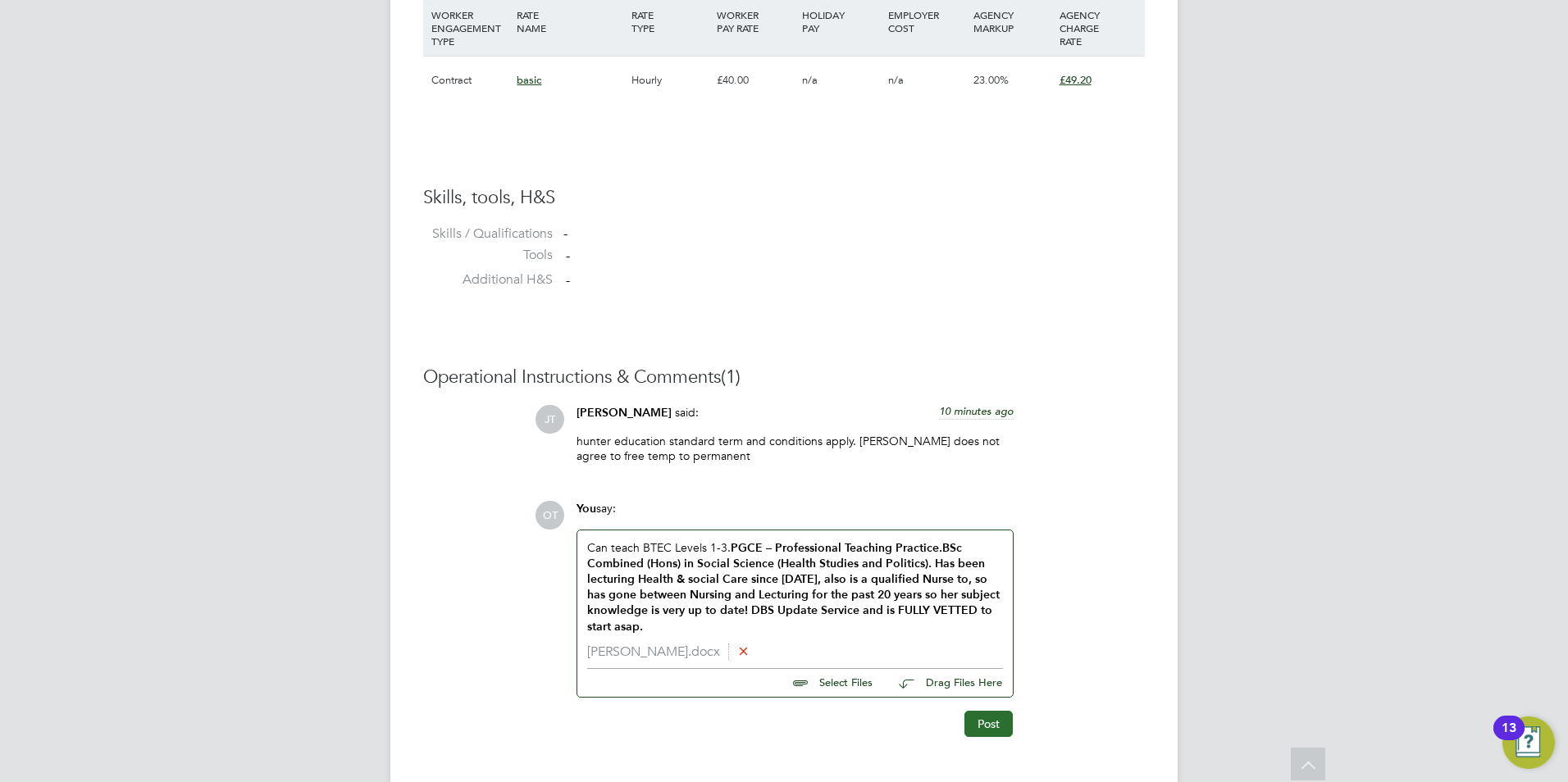
click at [974, 718] on button "Post" at bounding box center [989, 723] width 48 height 26
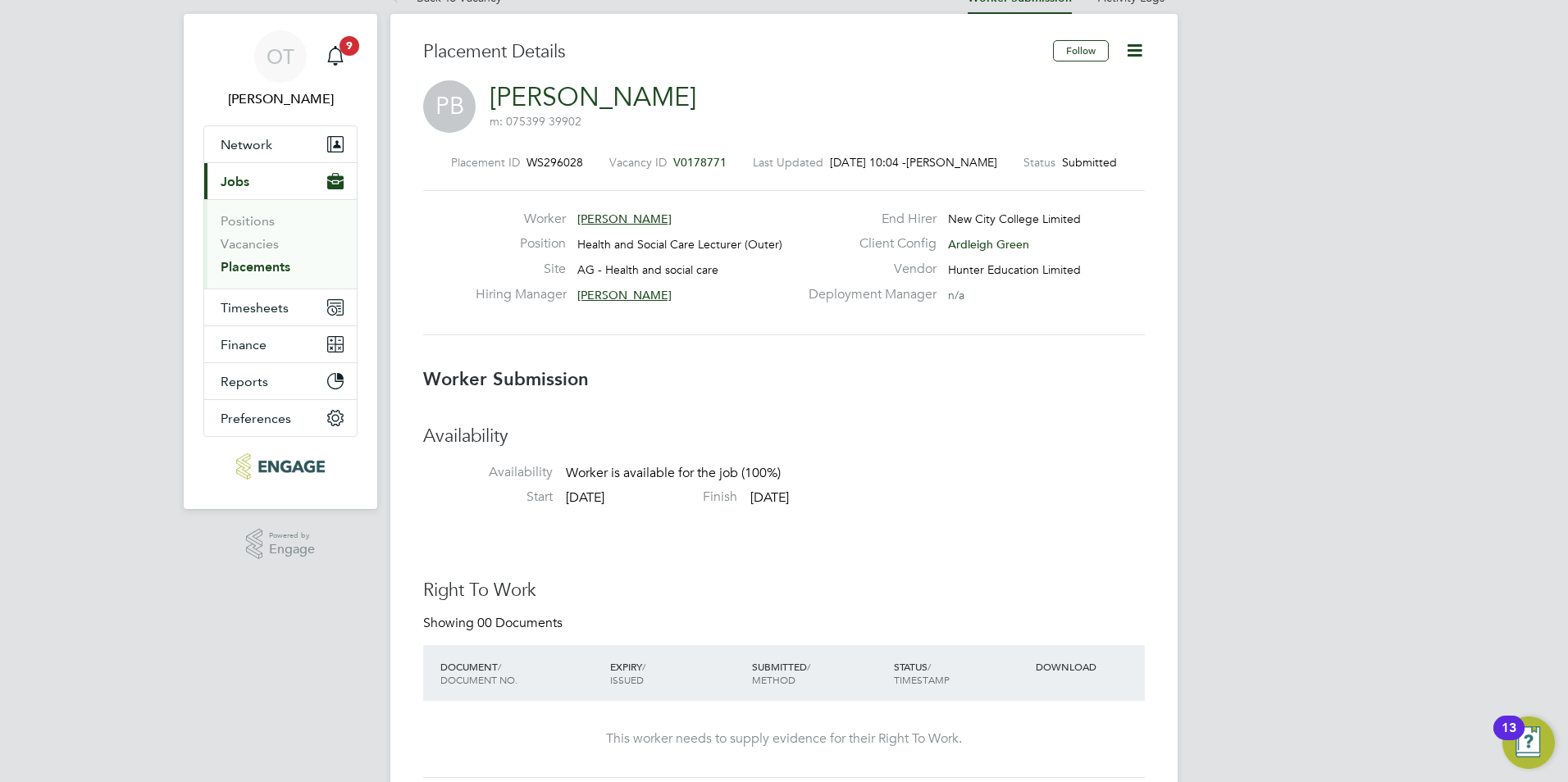
scroll to position [0, 0]
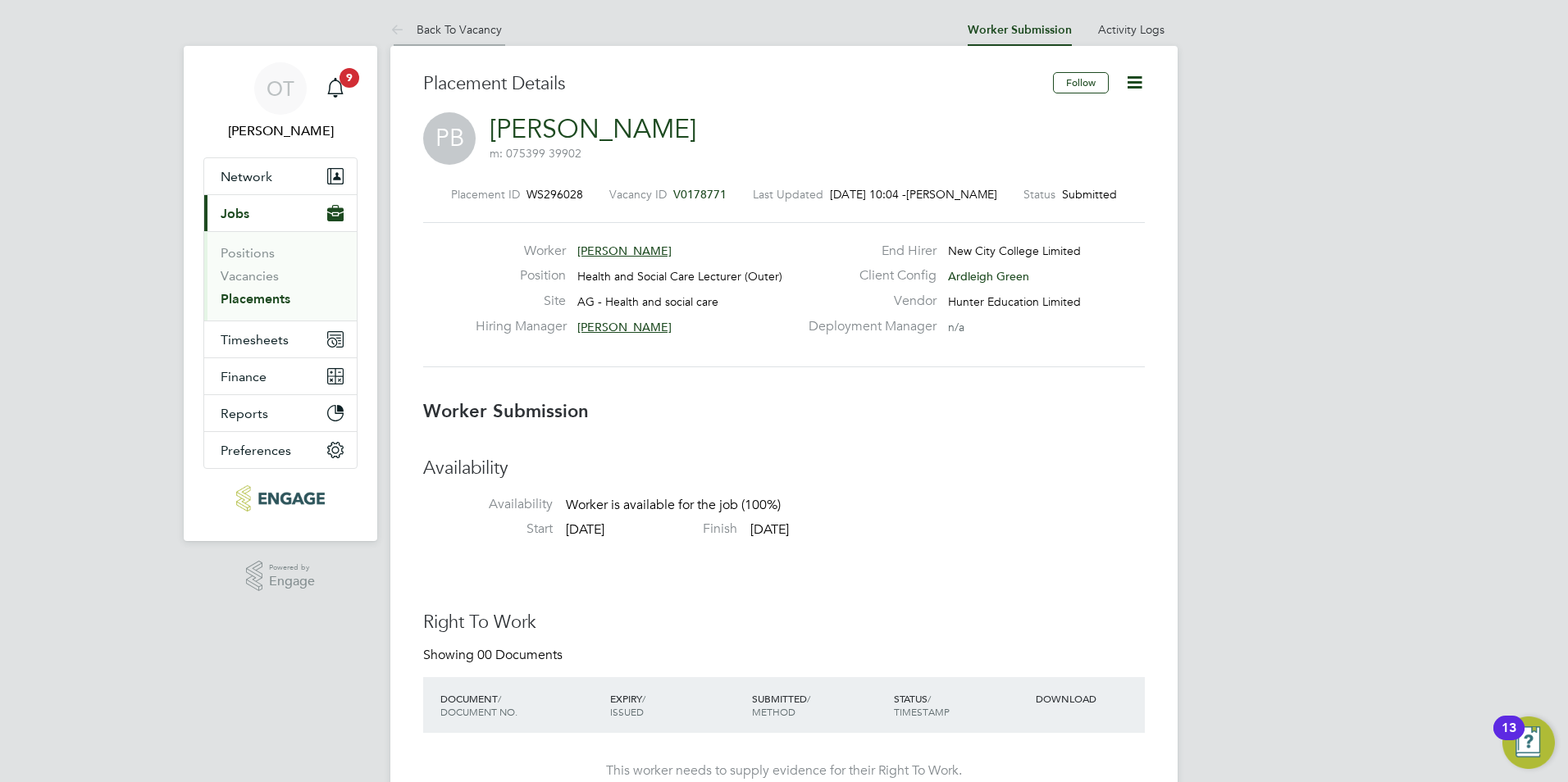
click at [453, 19] on li "Back To Vacancy" at bounding box center [446, 29] width 111 height 33
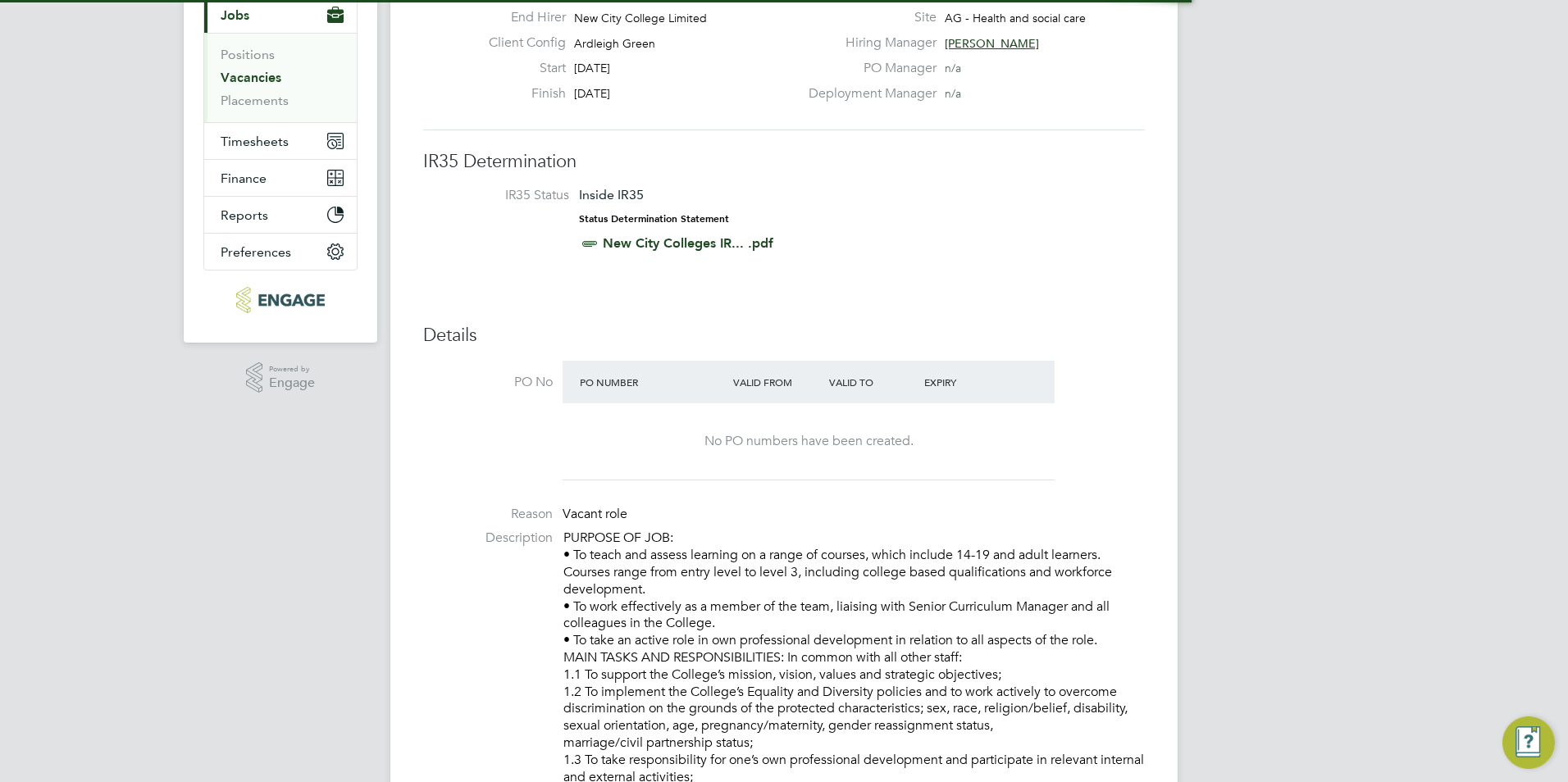
scroll to position [8, 8]
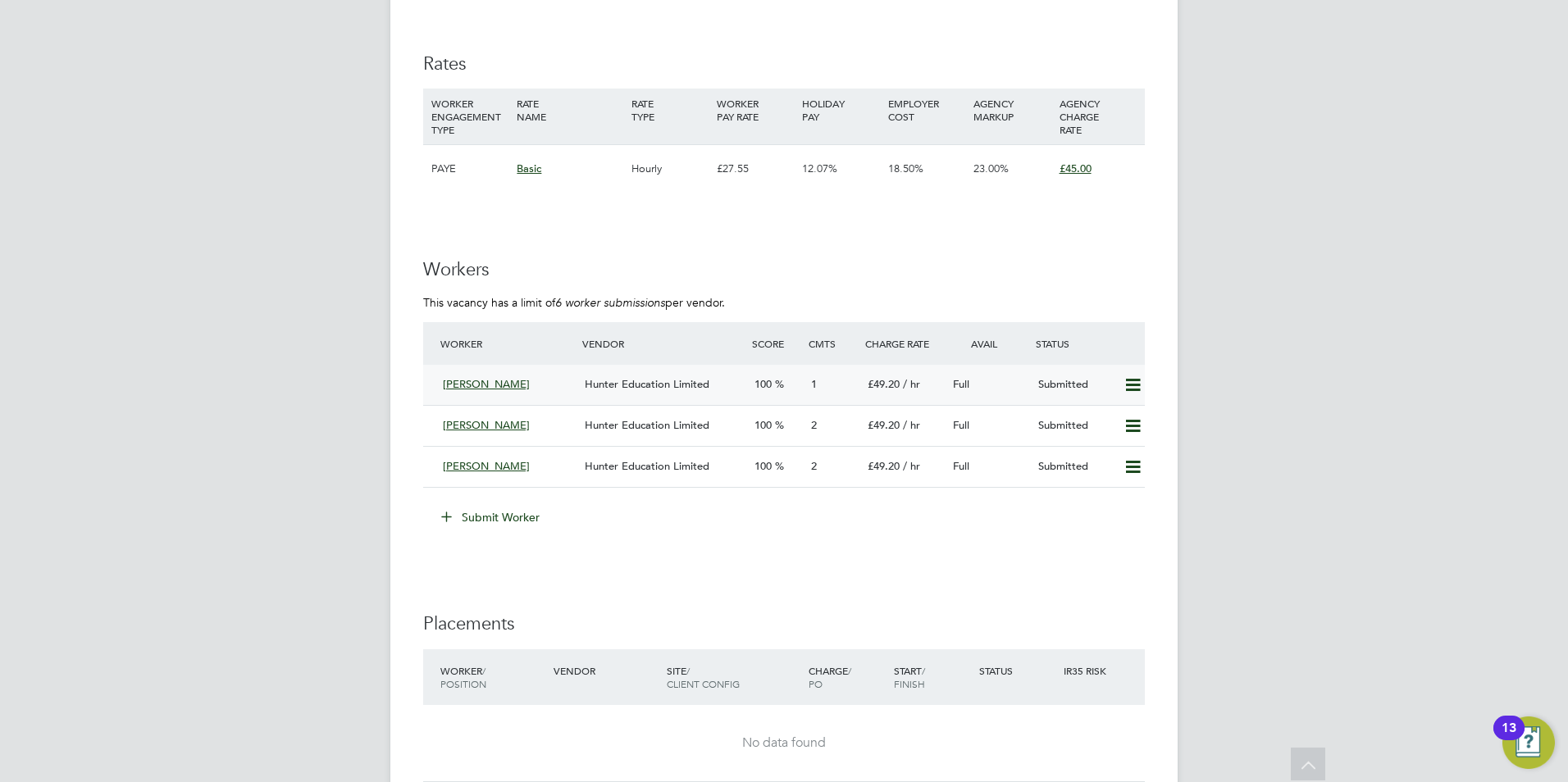
click at [635, 399] on div "Emelia Lewis Hunter Education Limited 100 1 £49.20 / hr Full Submitted" at bounding box center [784, 384] width 722 height 40
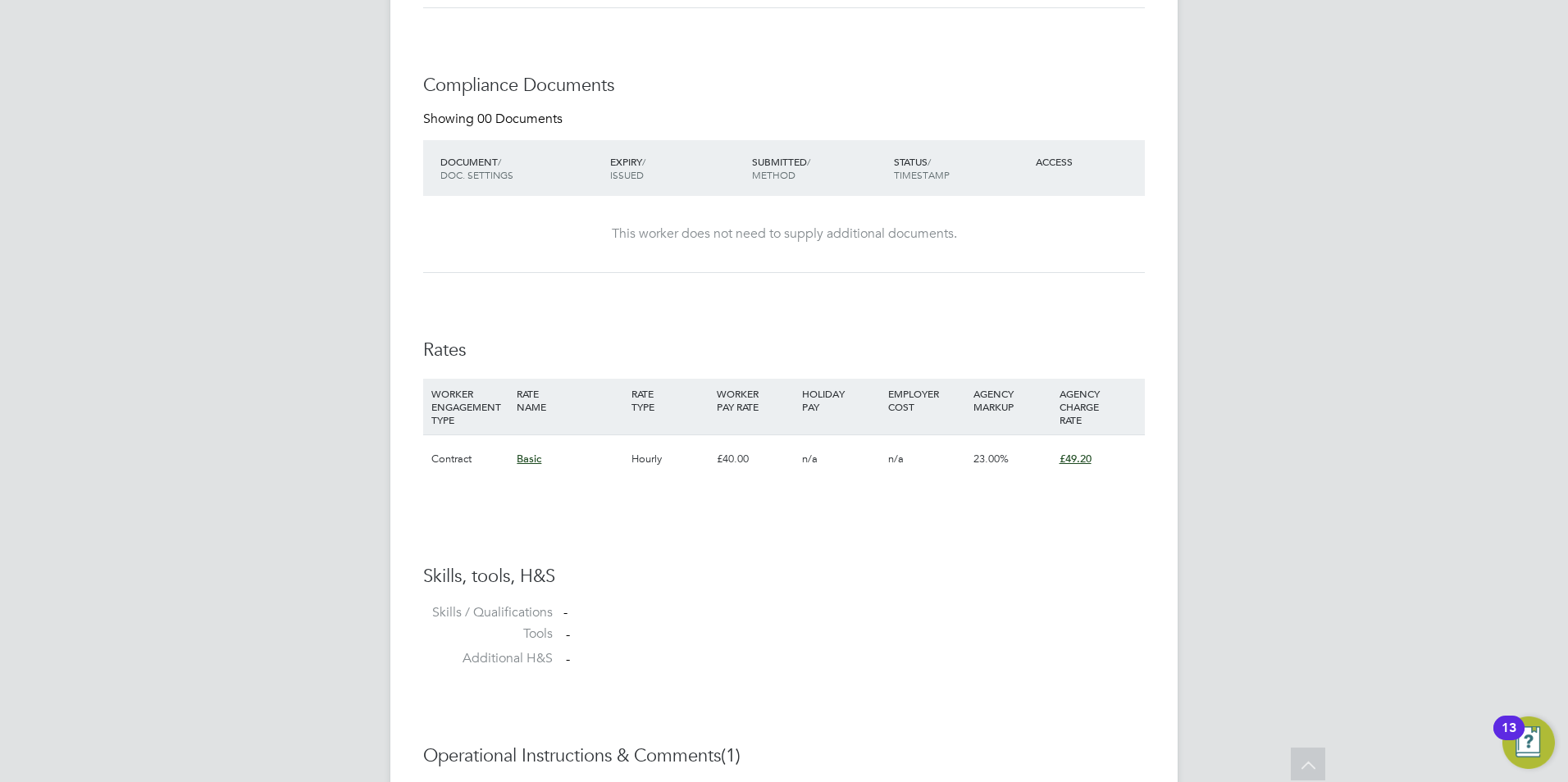
scroll to position [1181, 0]
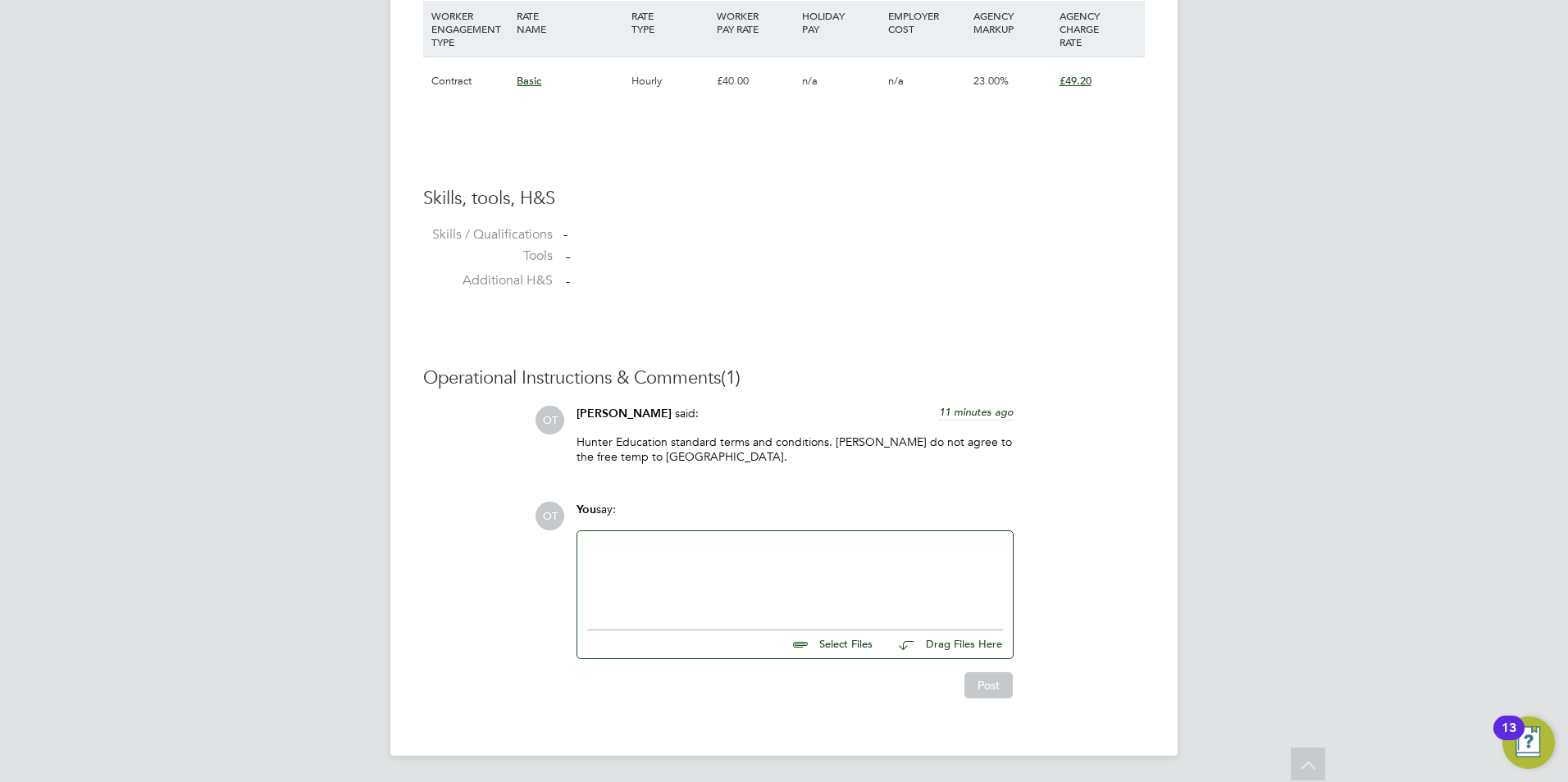
click at [834, 639] on input "file" at bounding box center [880, 642] width 246 height 23
type input "C:\fakepath\Emelia CV.docx"
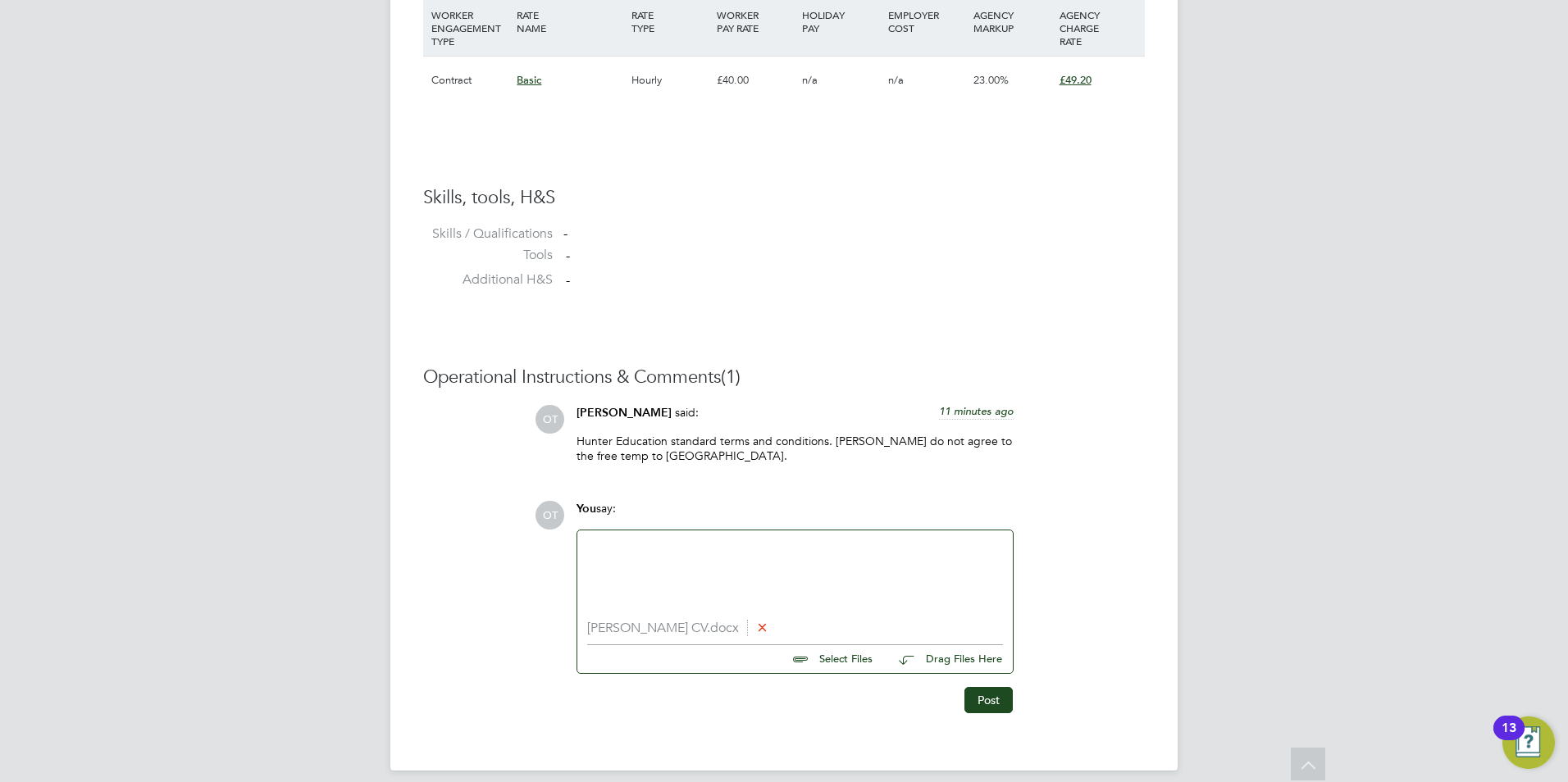
click at [772, 561] on div at bounding box center [795, 575] width 416 height 70
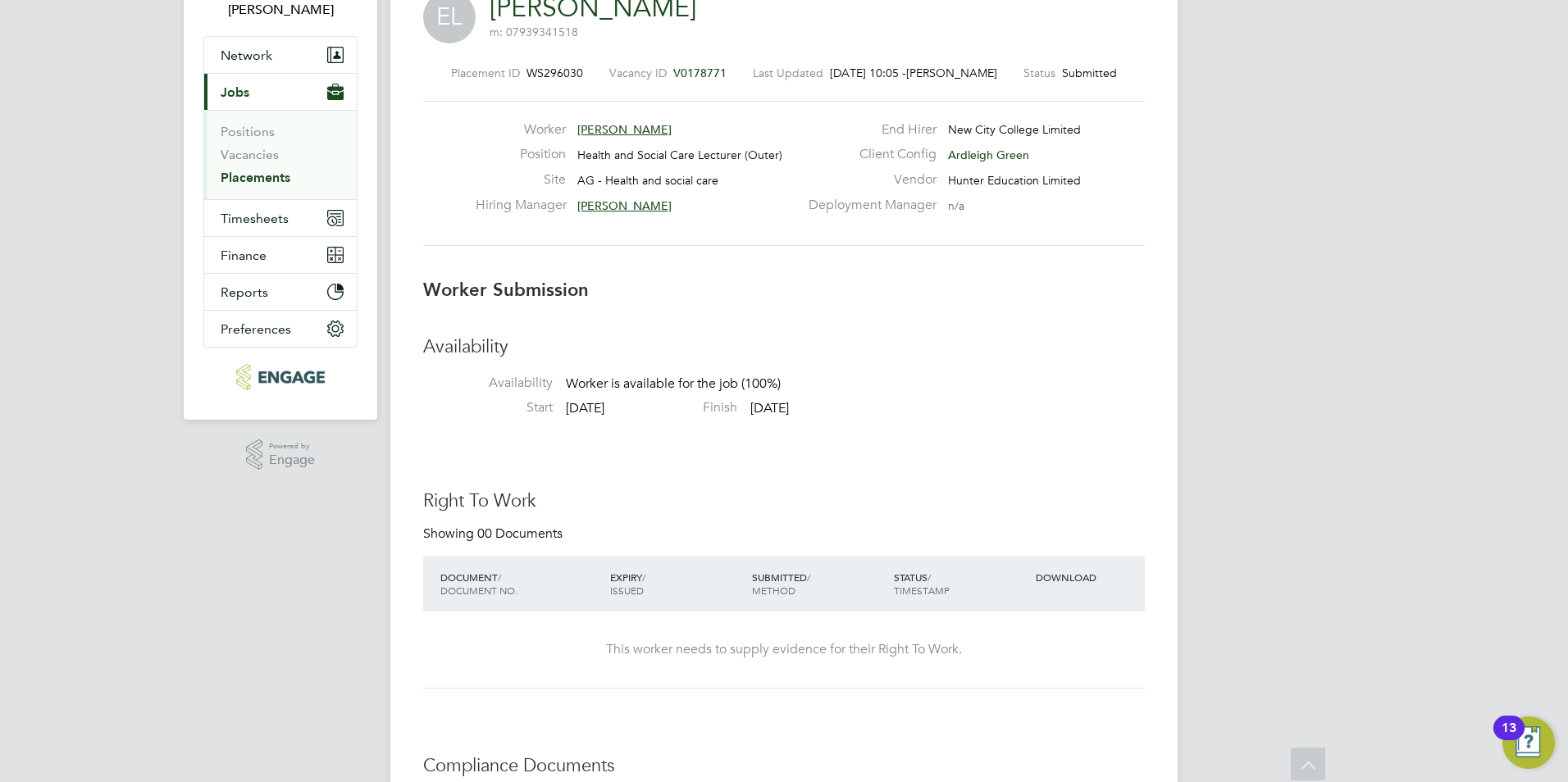
scroll to position [0, 0]
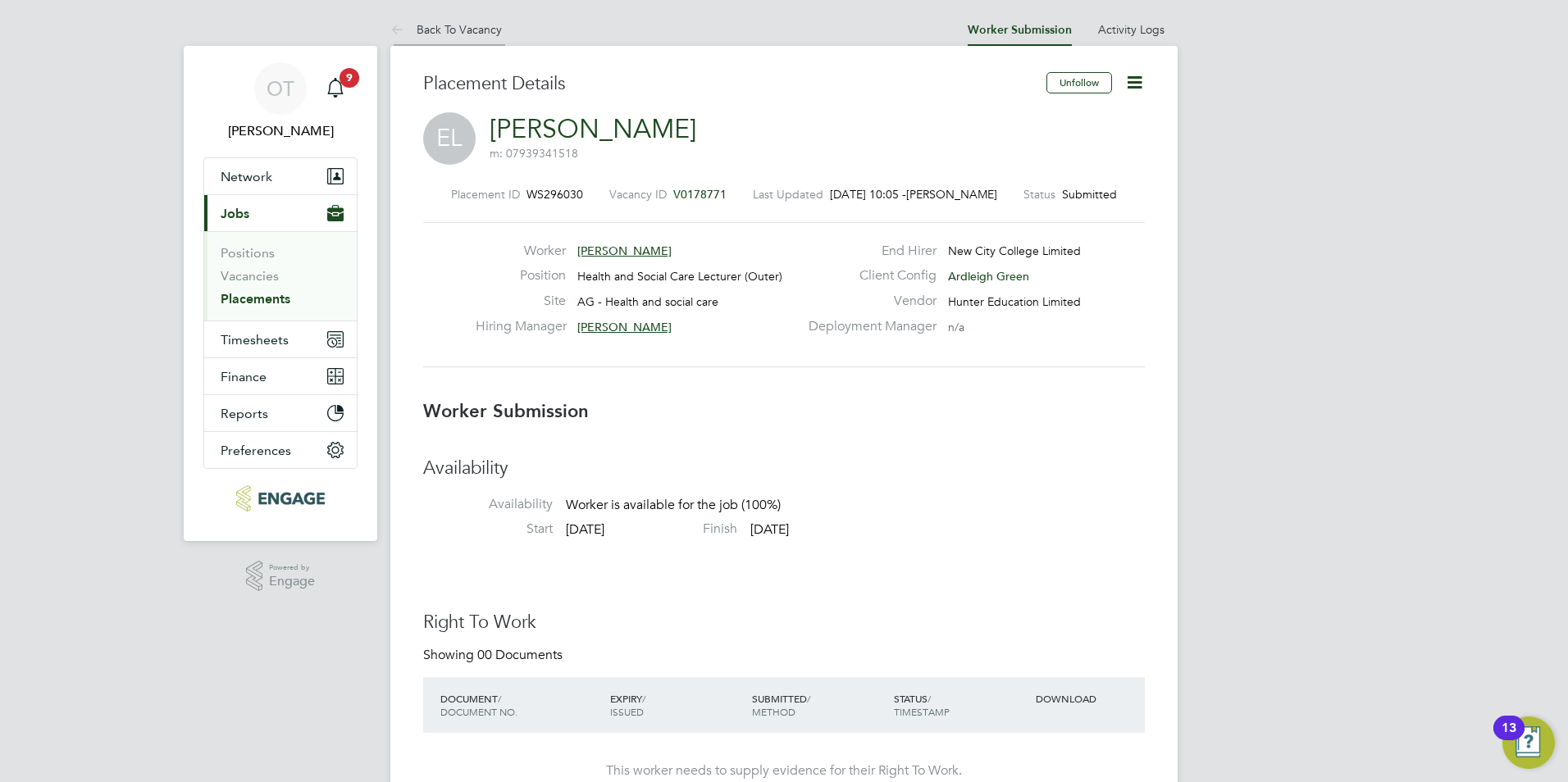
click at [464, 37] on li "Back To Vacancy" at bounding box center [446, 29] width 111 height 33
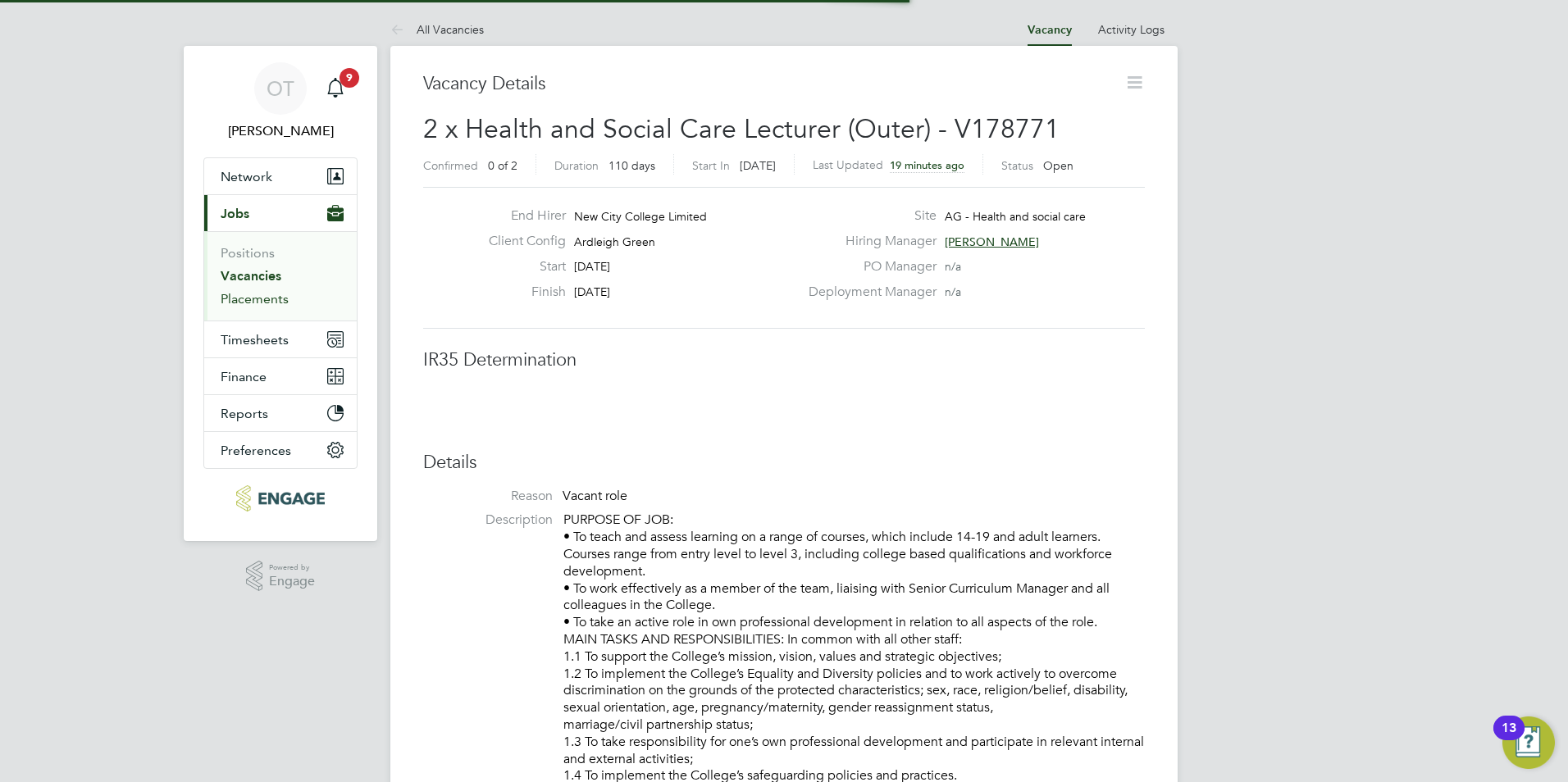
scroll to position [48, 115]
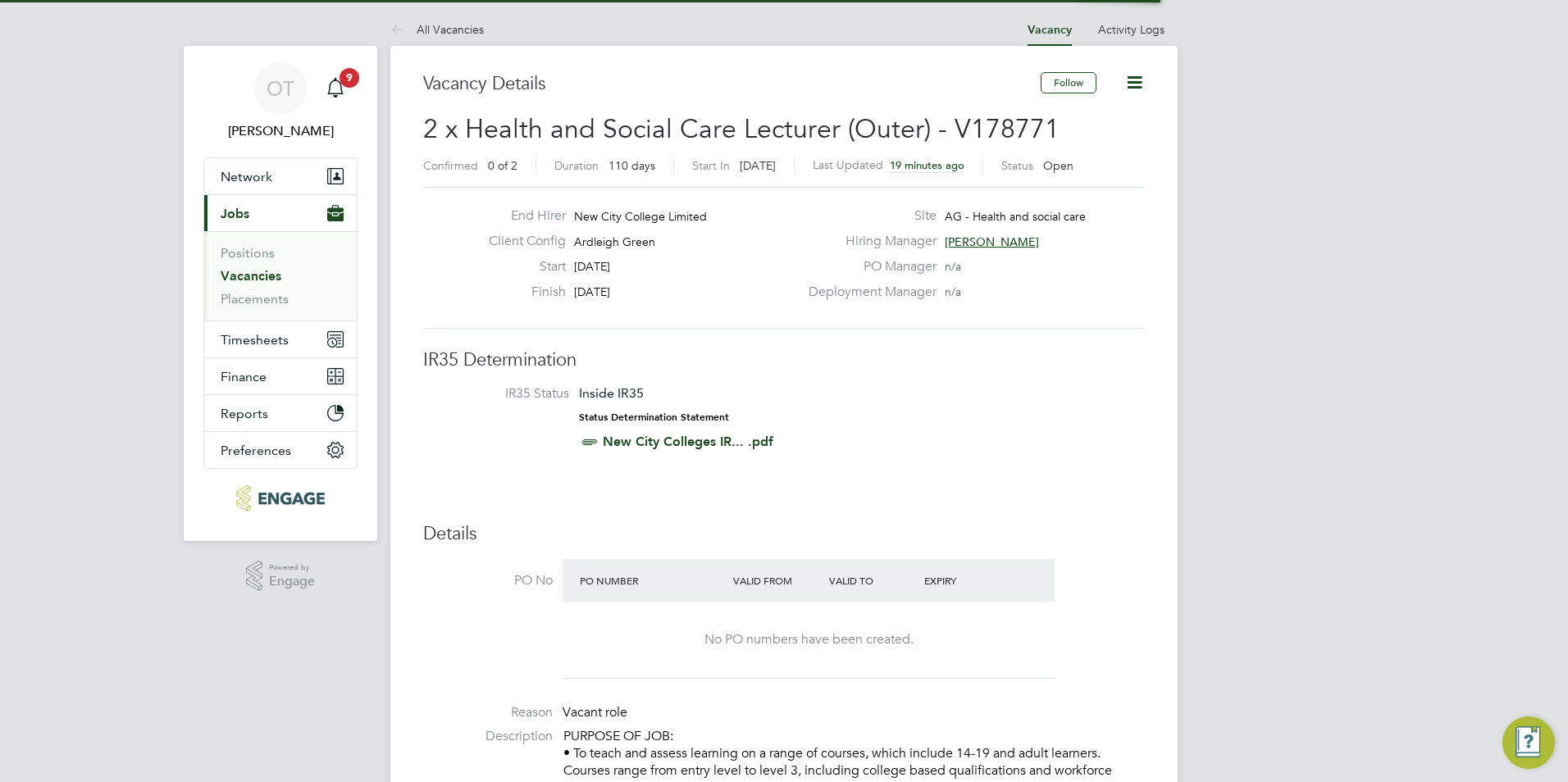
click at [252, 275] on link "Vacancies" at bounding box center [251, 276] width 61 height 16
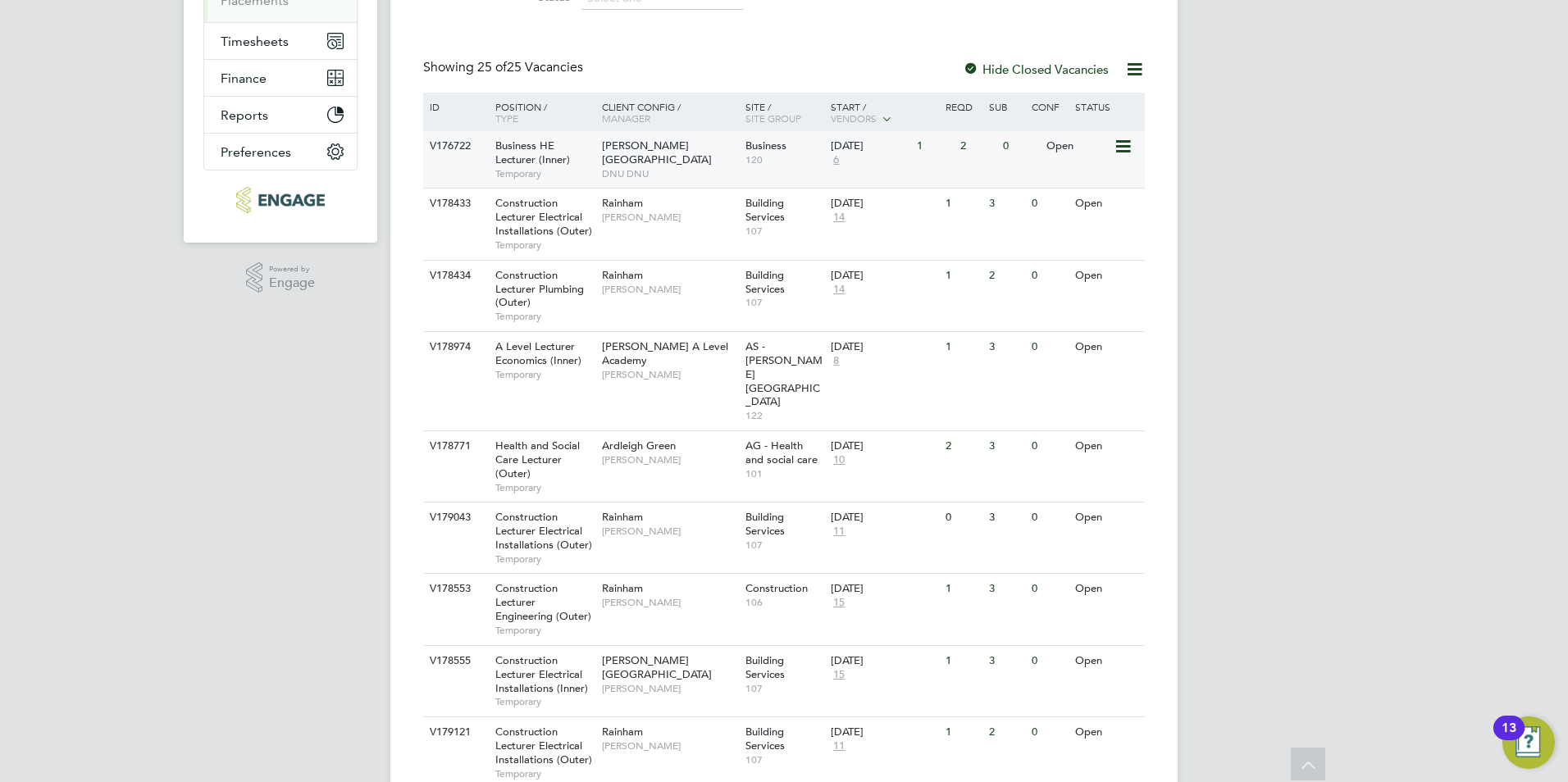
scroll to position [328, 0]
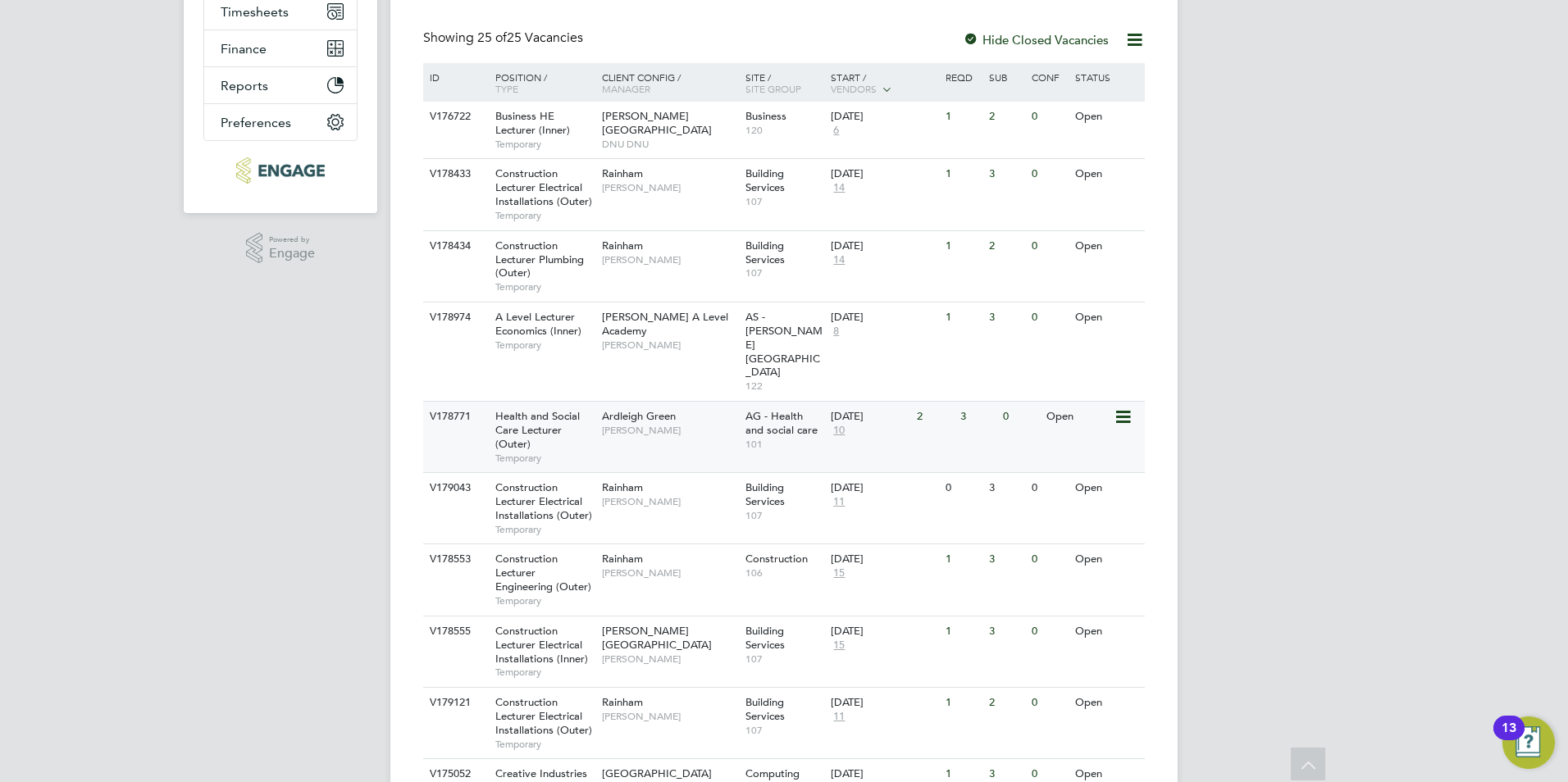
click at [645, 423] on span "[PERSON_NAME]" at bounding box center [669, 430] width 135 height 13
click at [843, 423] on span "10" at bounding box center [839, 431] width 16 height 14
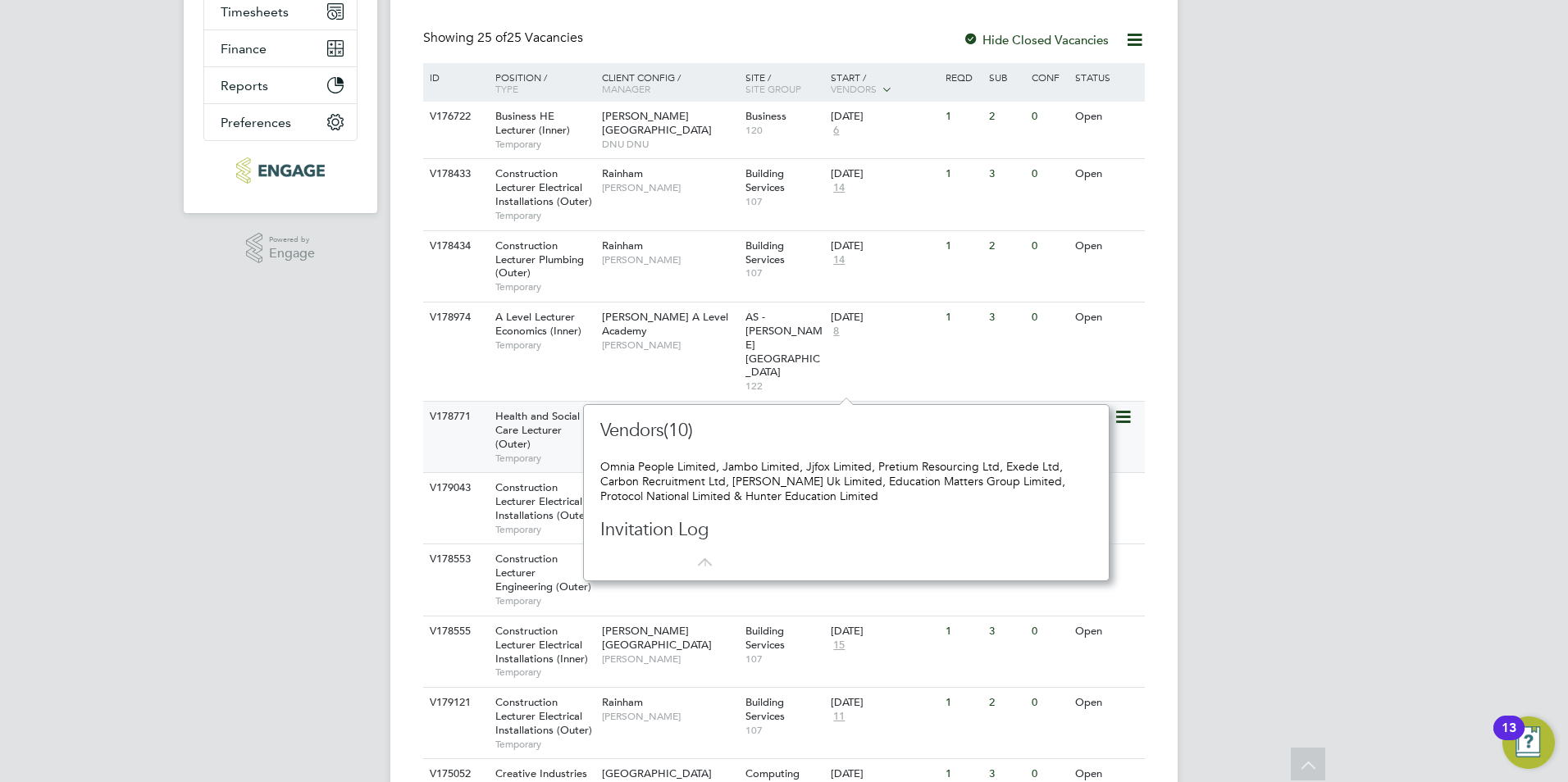
click at [609, 423] on span "[PERSON_NAME]" at bounding box center [669, 430] width 135 height 13
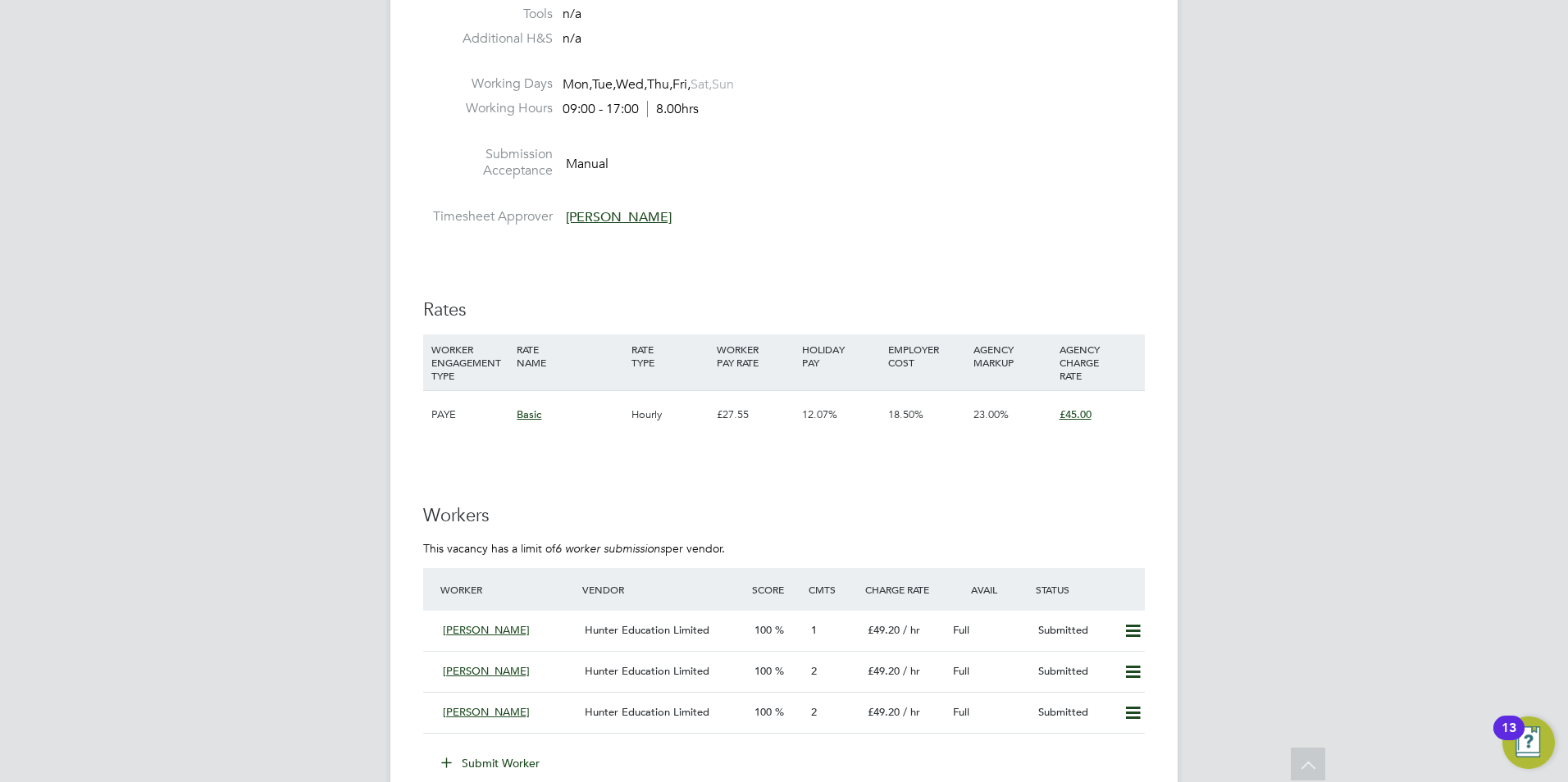
scroll to position [2460, 0]
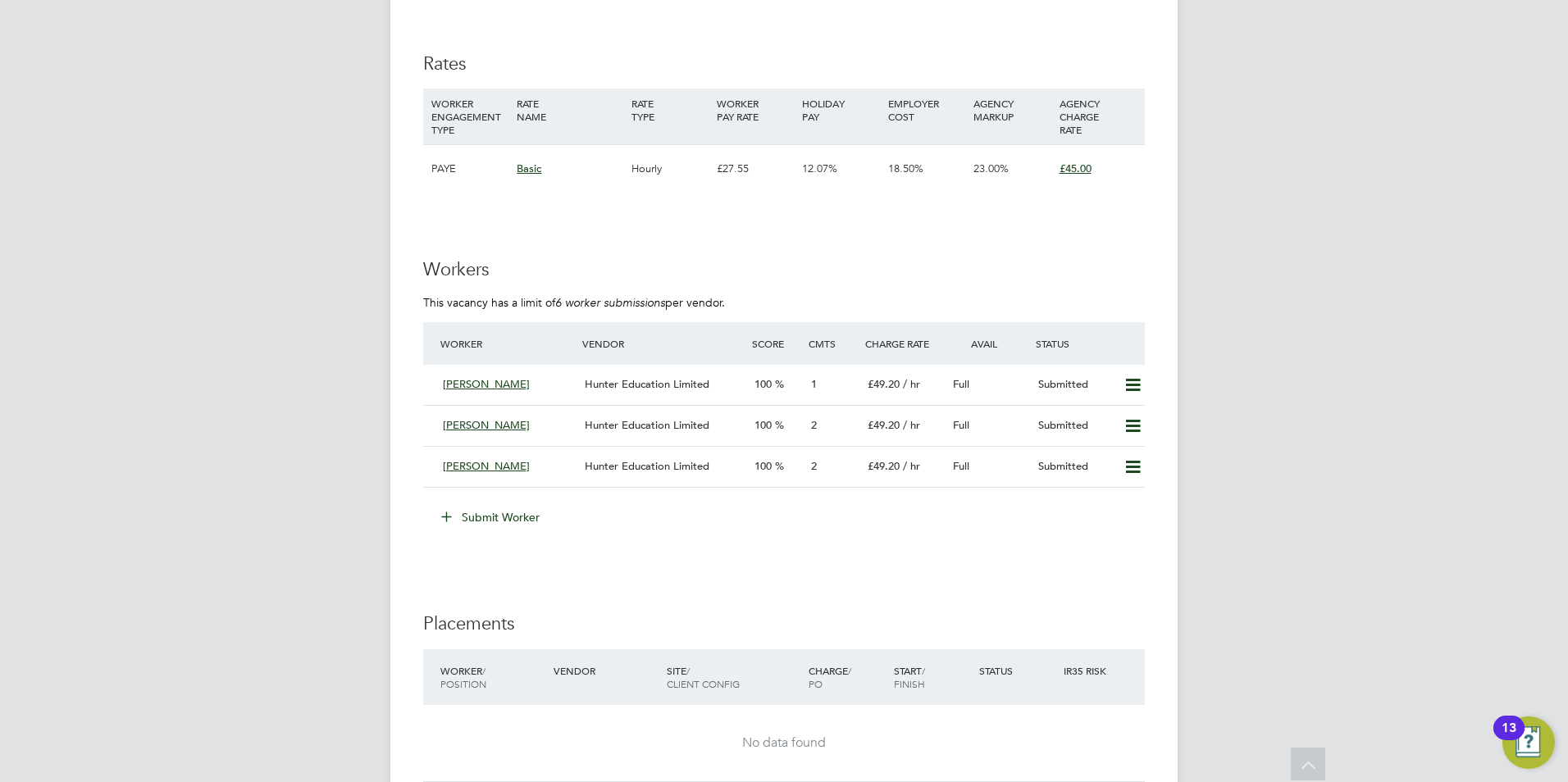
click at [475, 518] on button "Submit Worker" at bounding box center [491, 517] width 123 height 26
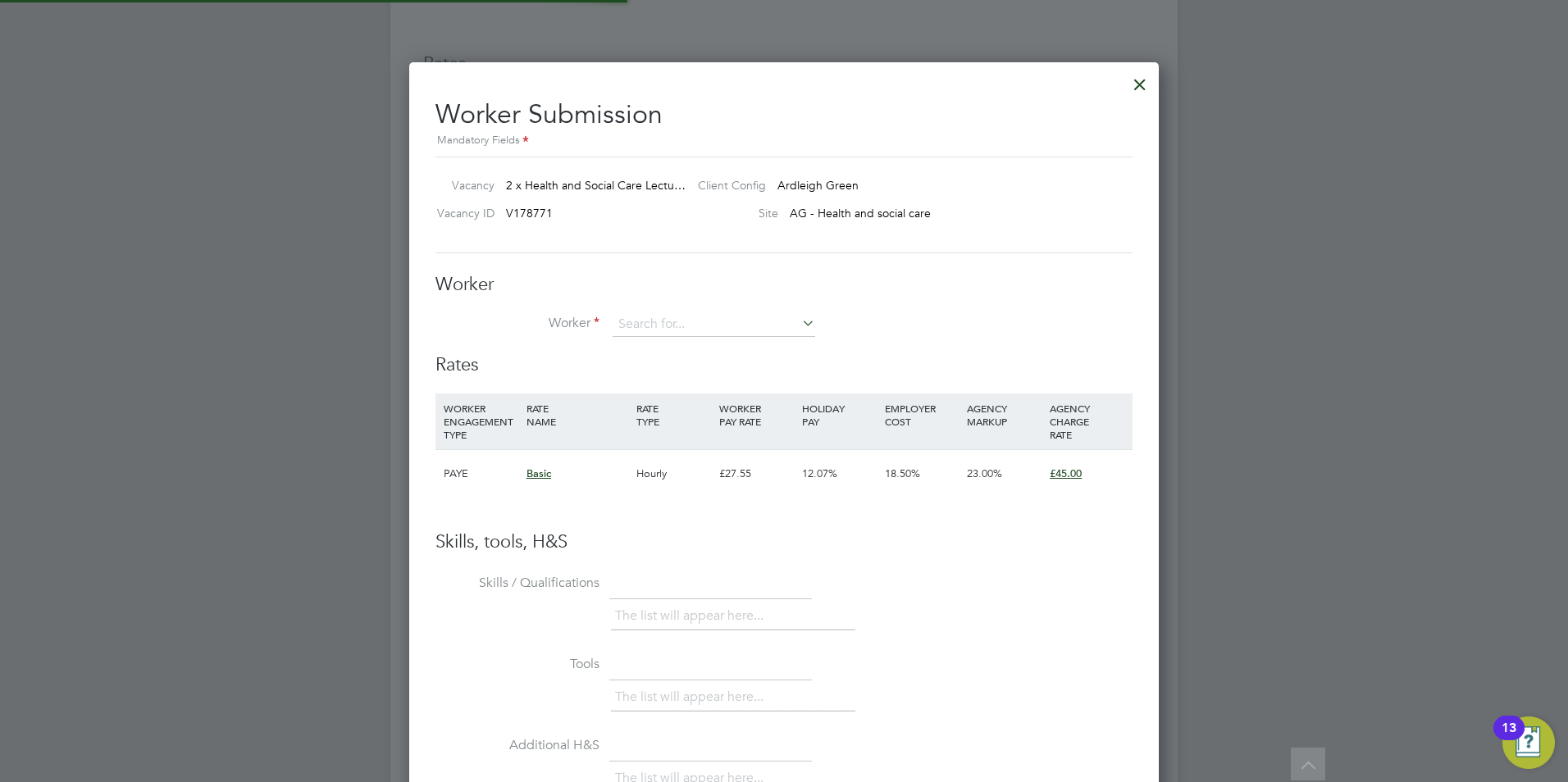
scroll to position [48, 111]
click at [674, 309] on div "Worker Worker Worker Engagement Type" at bounding box center [783, 313] width 697 height 81
click at [681, 318] on input at bounding box center [714, 325] width 203 height 25
type input "a"
click at [652, 322] on input at bounding box center [714, 325] width 203 height 25
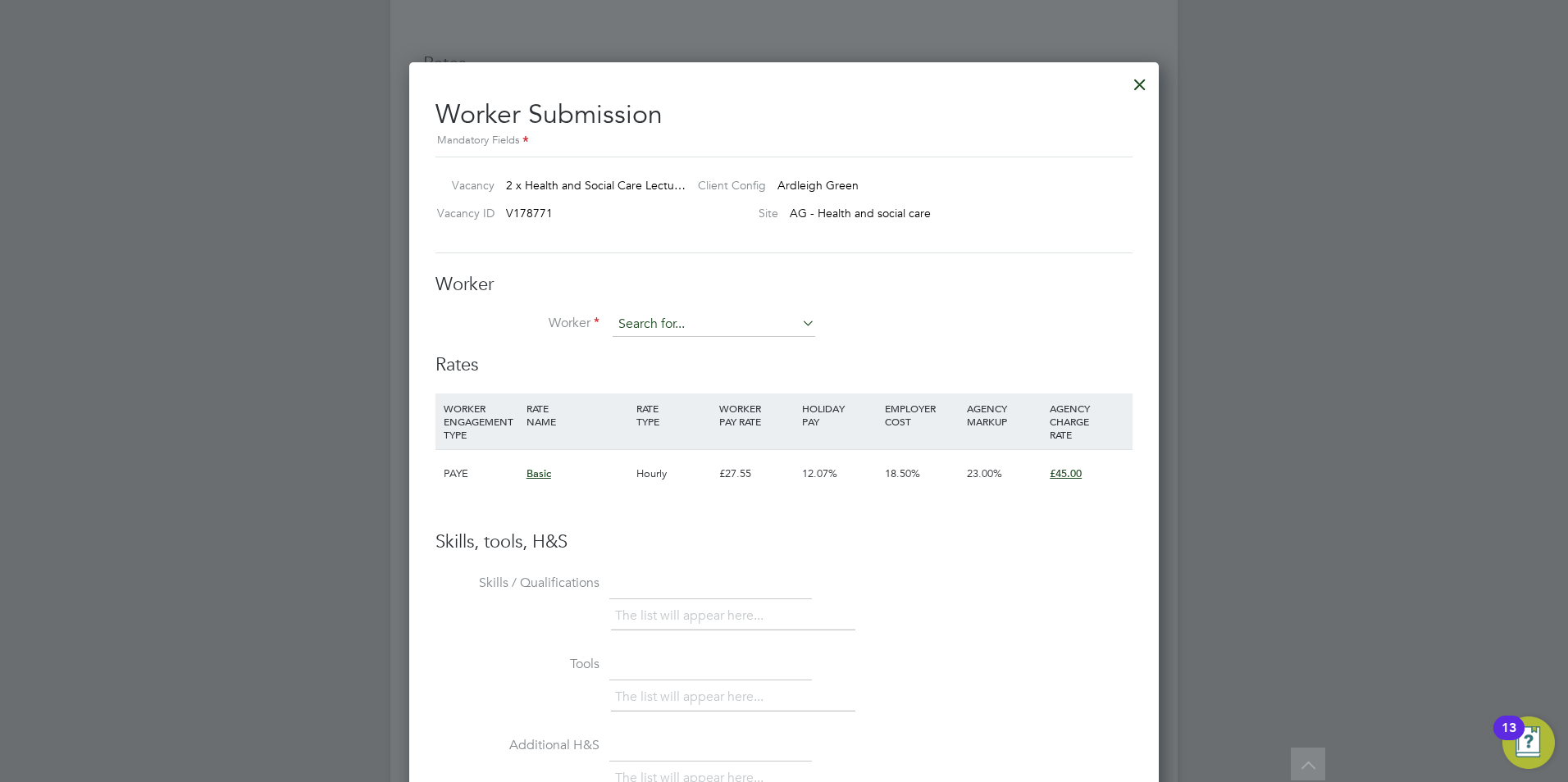
paste input "[EMAIL_ADDRESS][PERSON_NAME][DOMAIN_NAME]"
type input "[PERSON_NAME]"
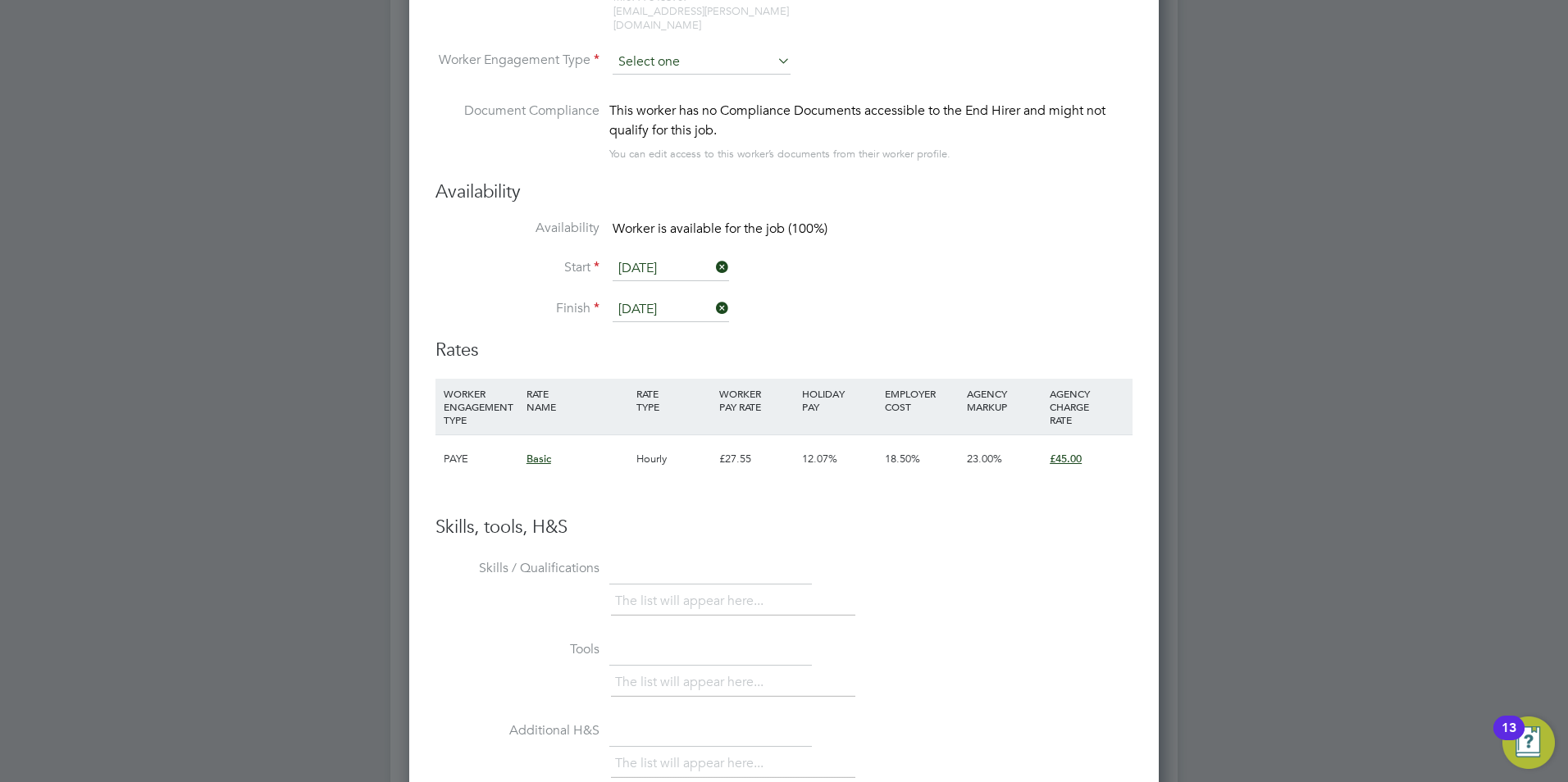
click at [701, 50] on input at bounding box center [701, 62] width 178 height 25
click at [692, 68] on li "Contract" at bounding box center [701, 70] width 180 height 21
type input "Contract"
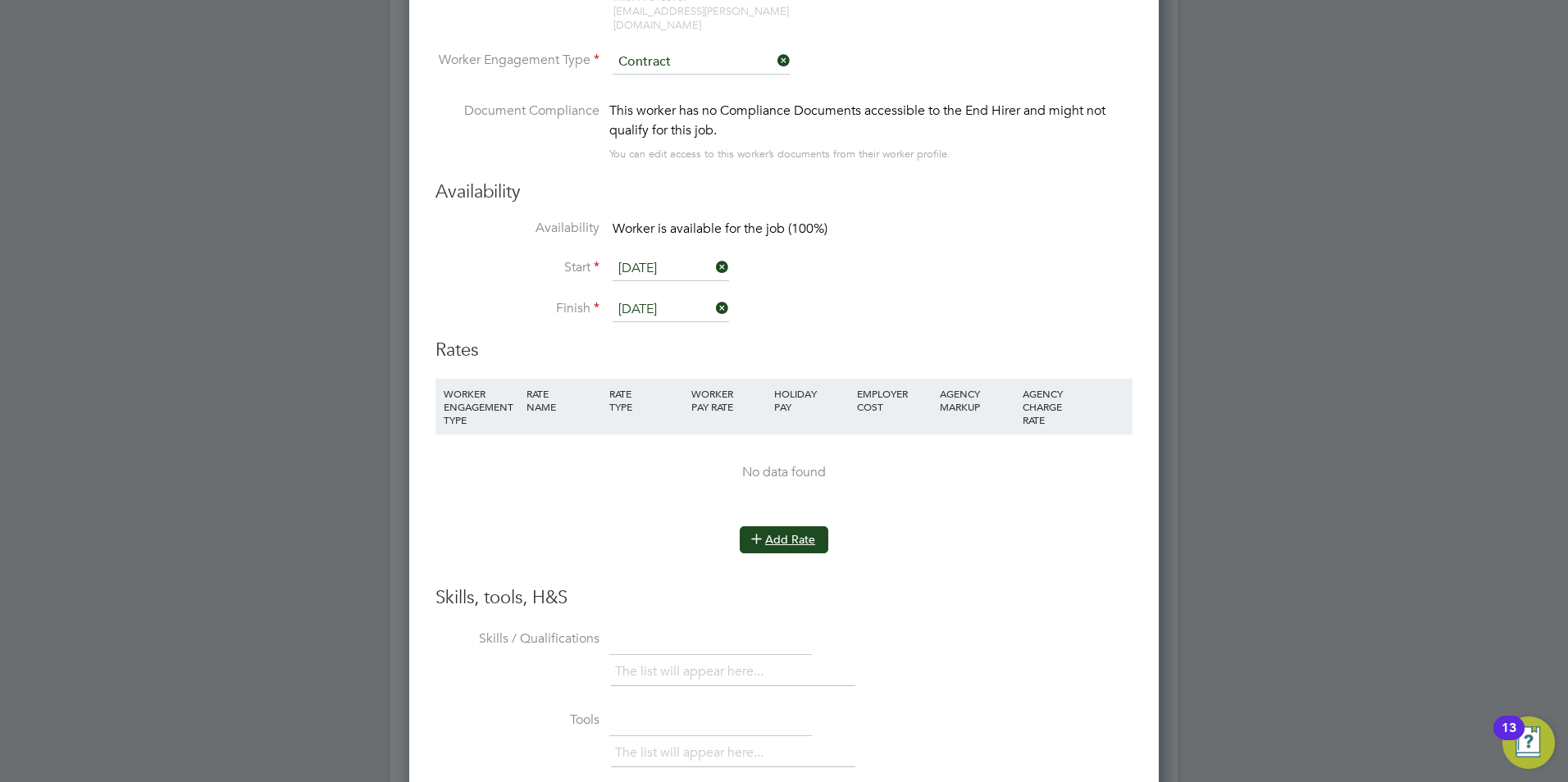
click at [775, 533] on button "Add Rate" at bounding box center [784, 539] width 89 height 26
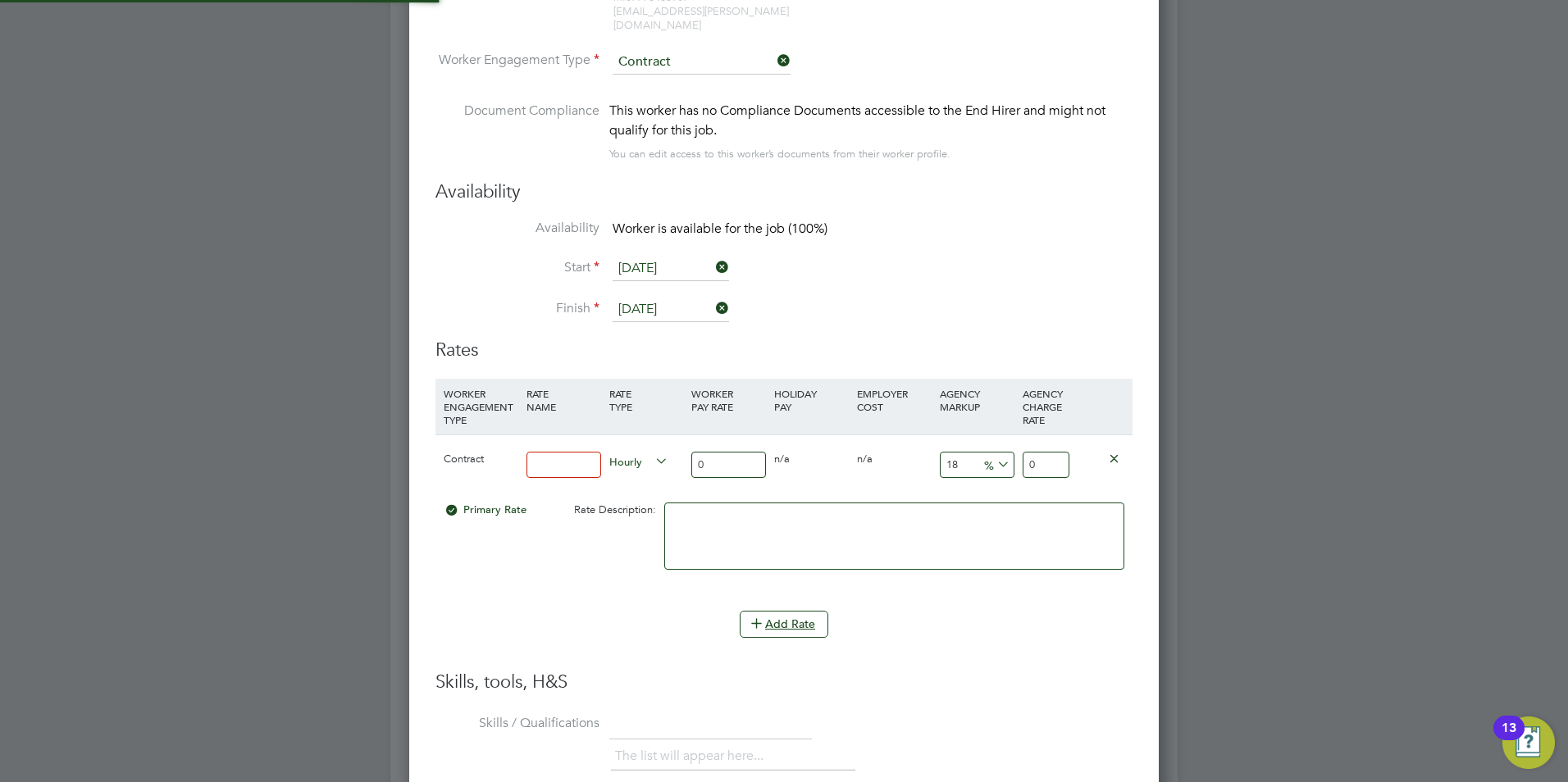
click at [537, 452] on input at bounding box center [564, 465] width 75 height 27
type input "Basic"
drag, startPoint x: 715, startPoint y: 455, endPoint x: 620, endPoint y: 444, distance: 95.6
click at [620, 444] on div "Contract Basic Hourly 0 0 n/a 0 n/a 18 0 % 0" at bounding box center [783, 464] width 697 height 60
type input "4"
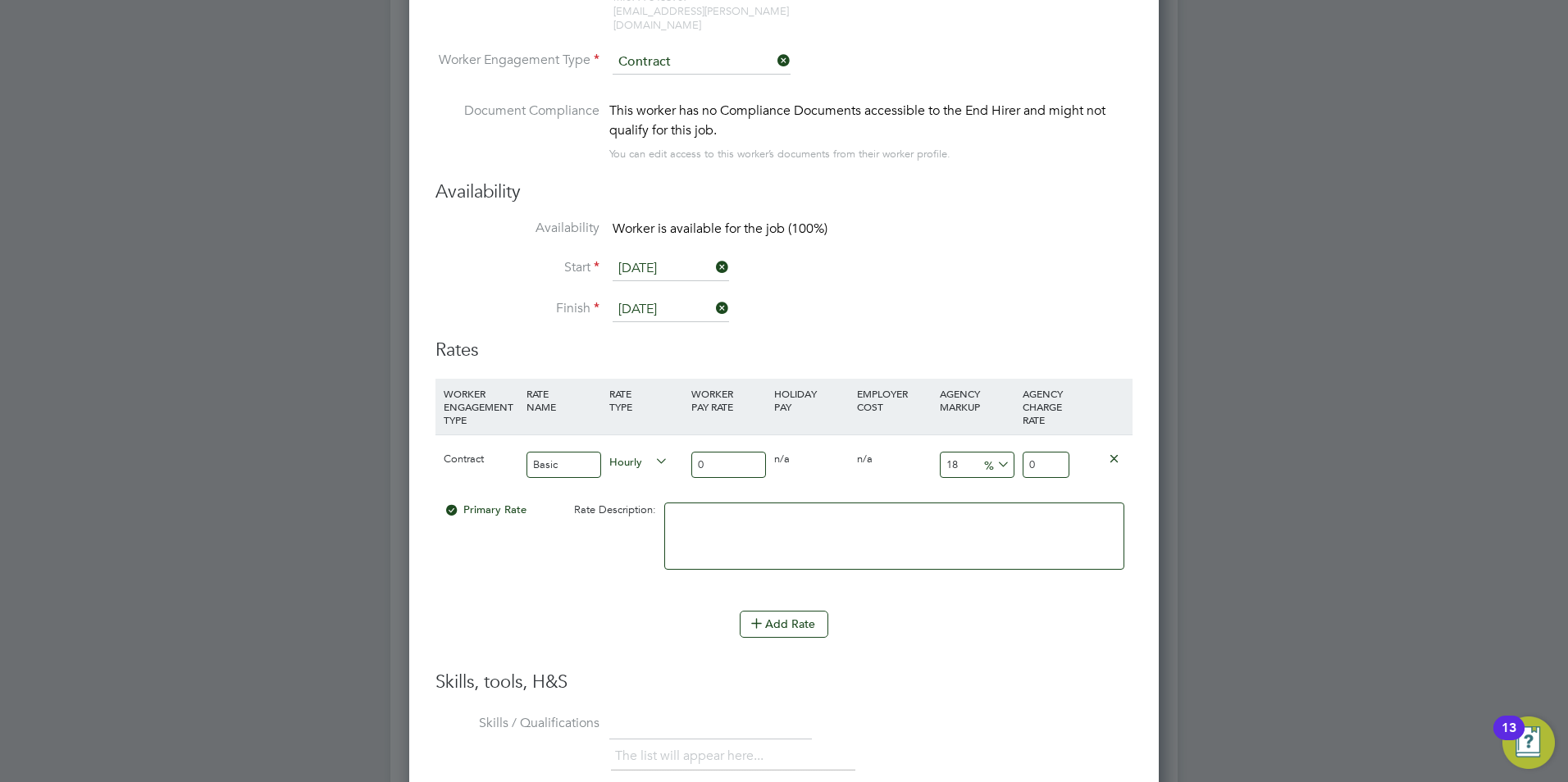
type input "4.72"
type input "40"
type input "47.2"
type input "40"
drag, startPoint x: 961, startPoint y: 448, endPoint x: 877, endPoint y: 447, distance: 84.0
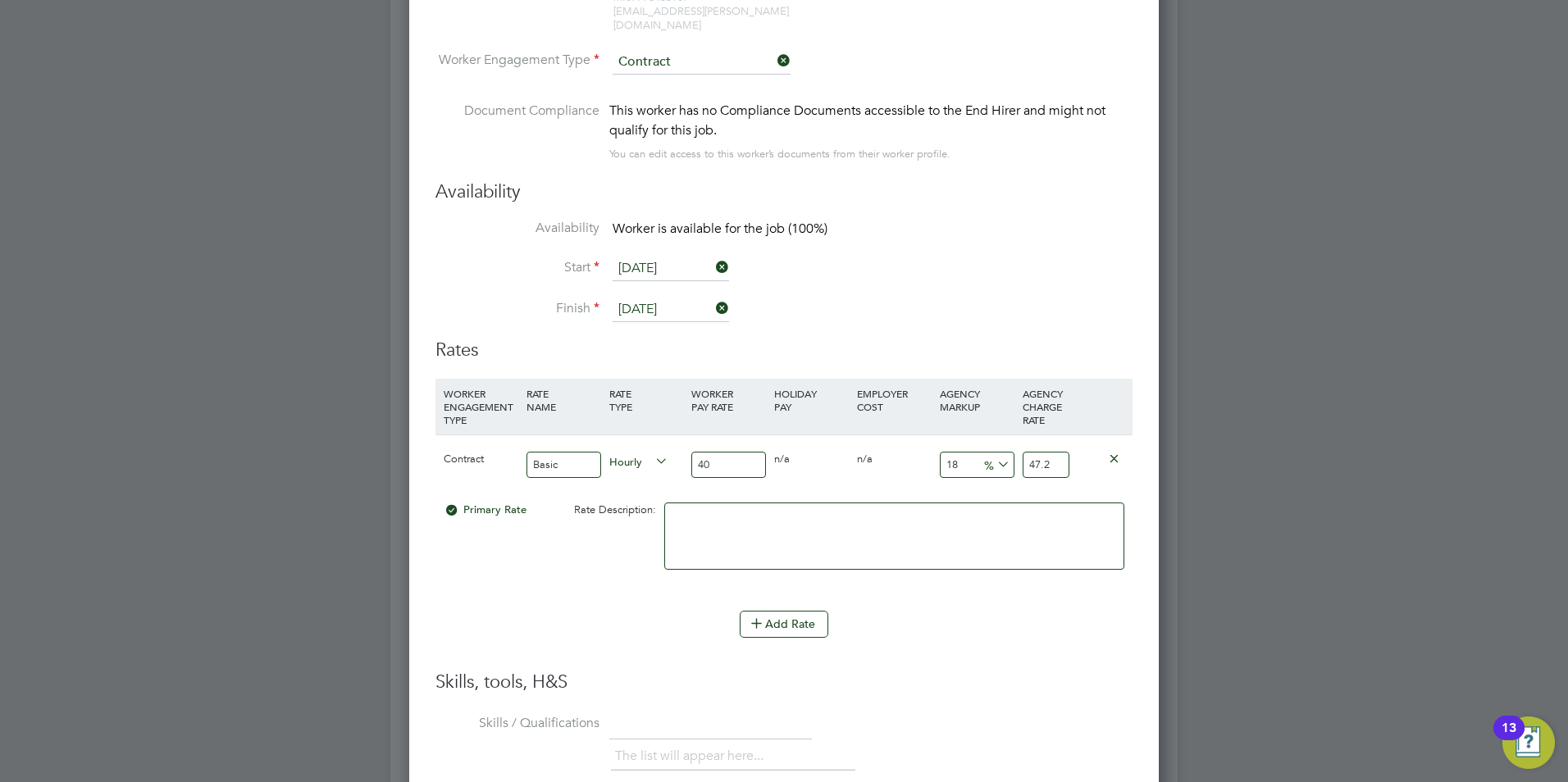
click at [877, 447] on div "Contract Basic Hourly 40 0 n/a 0 n/a 18 7.2 % 47.2" at bounding box center [783, 464] width 697 height 60
type input "2"
type input "40.8"
type input "23"
type input "49.2"
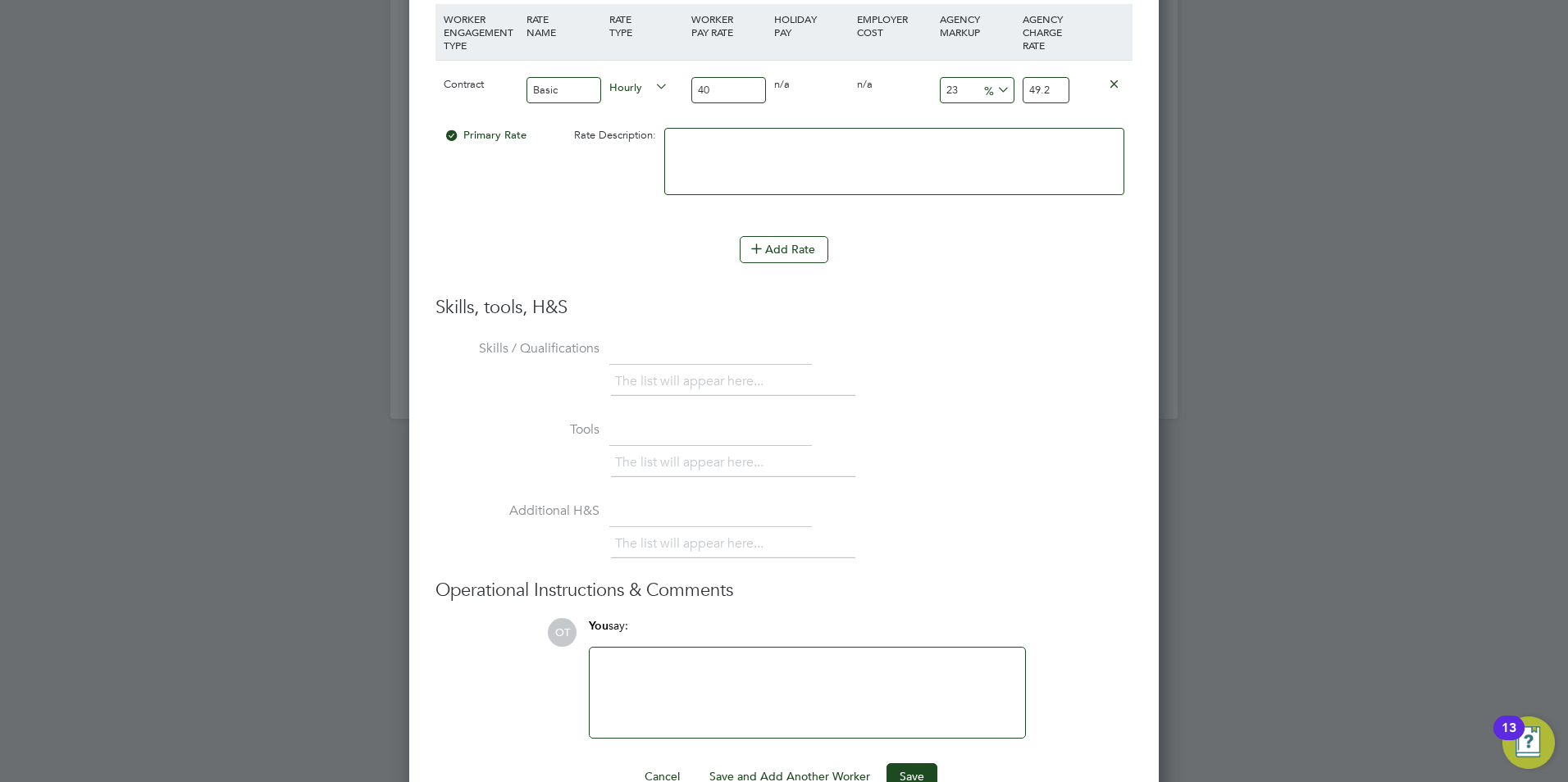
type input "23"
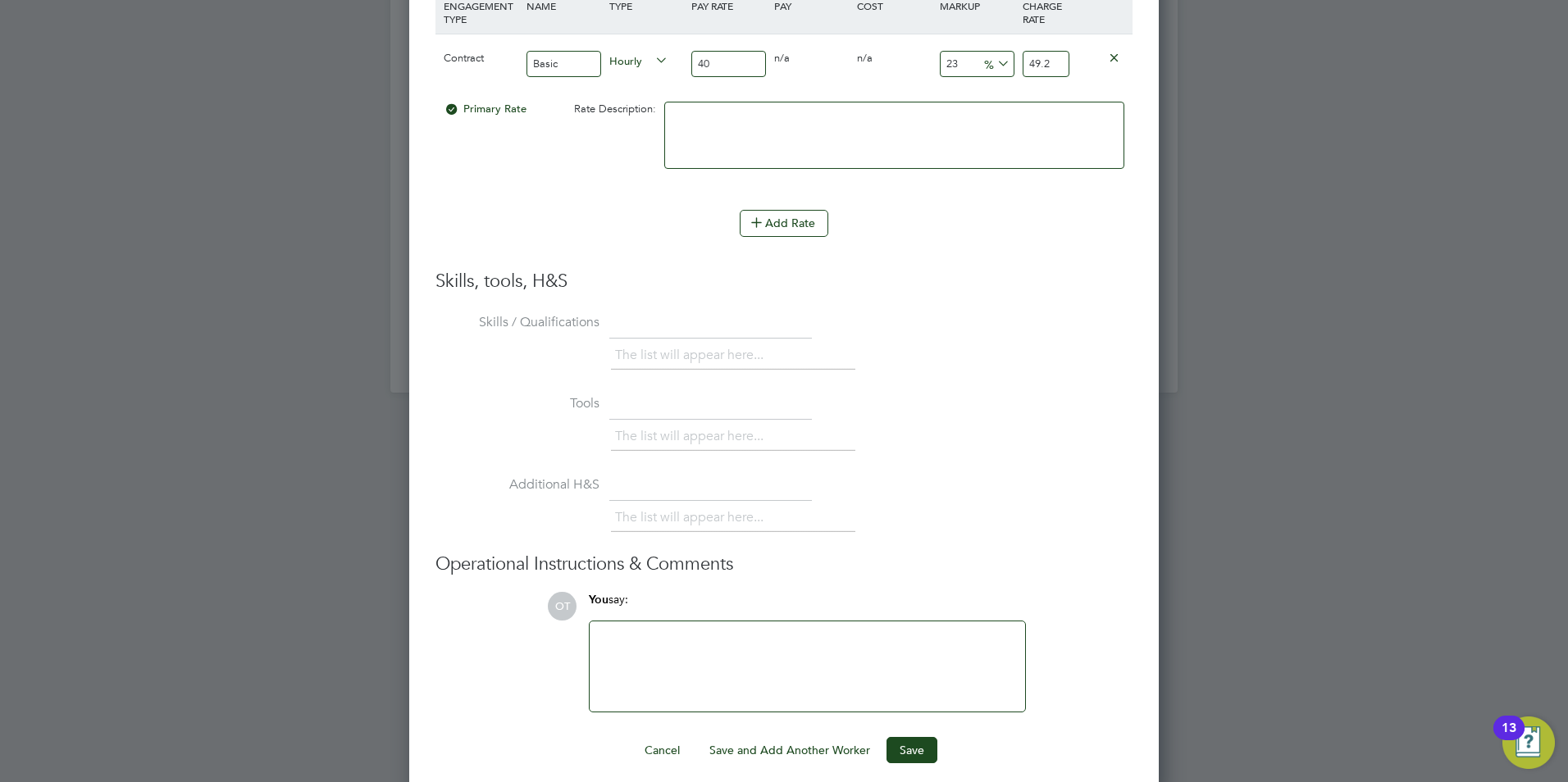
click at [768, 683] on div at bounding box center [807, 666] width 416 height 70
click at [902, 739] on button "Save" at bounding box center [911, 749] width 51 height 26
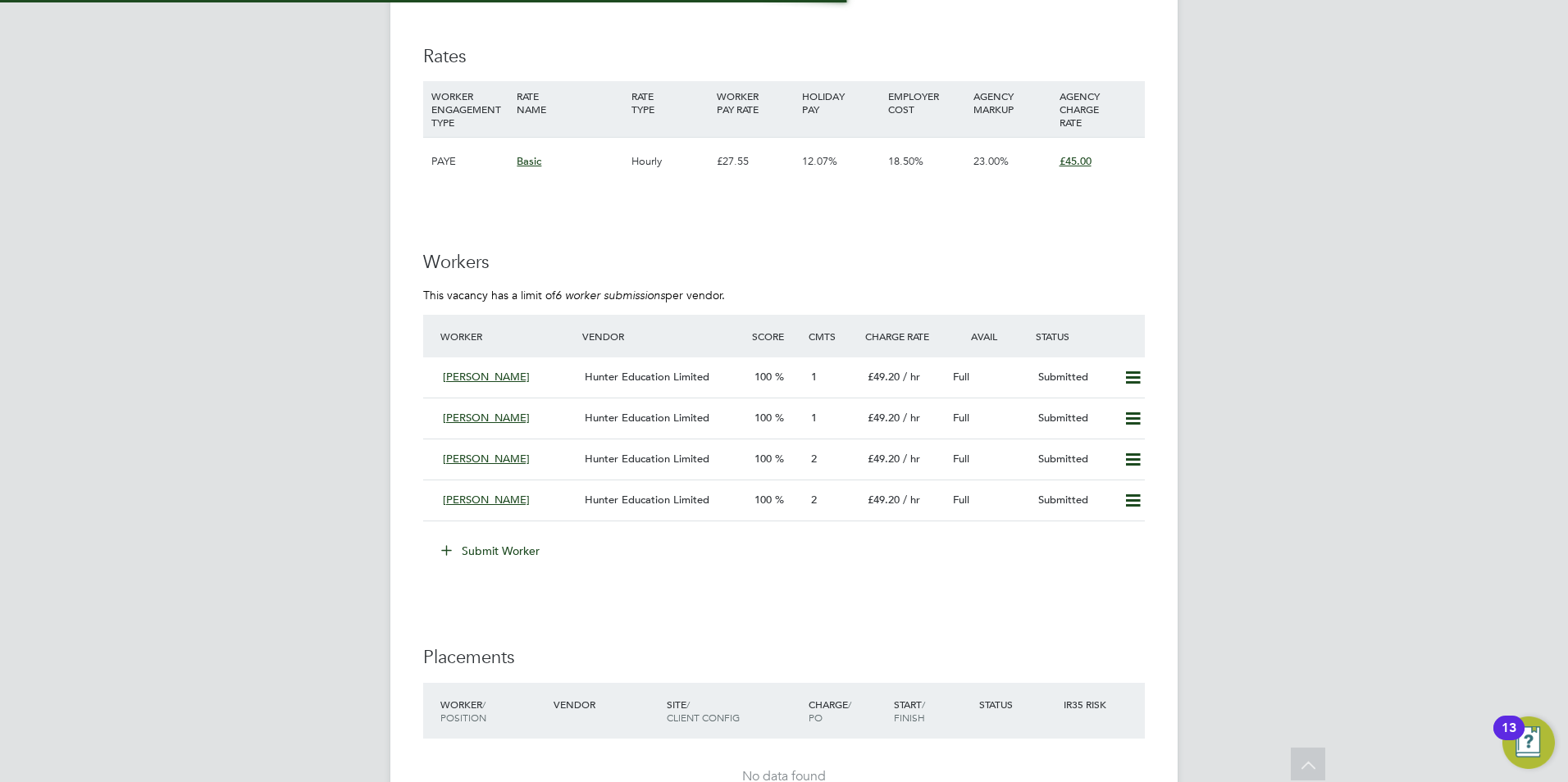
scroll to position [2460, 0]
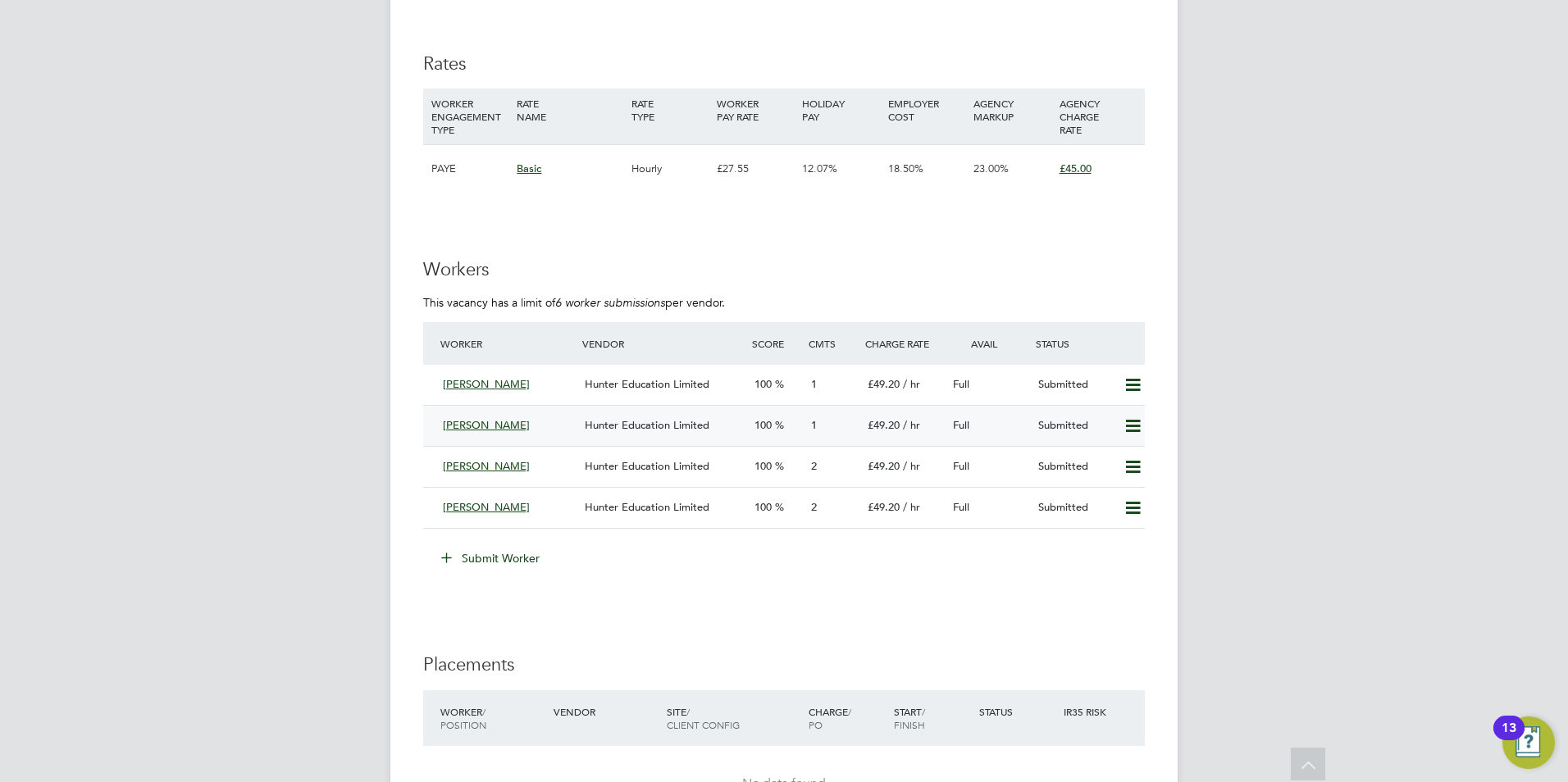
click at [668, 416] on div "Hunter Education Limited" at bounding box center [663, 426] width 170 height 27
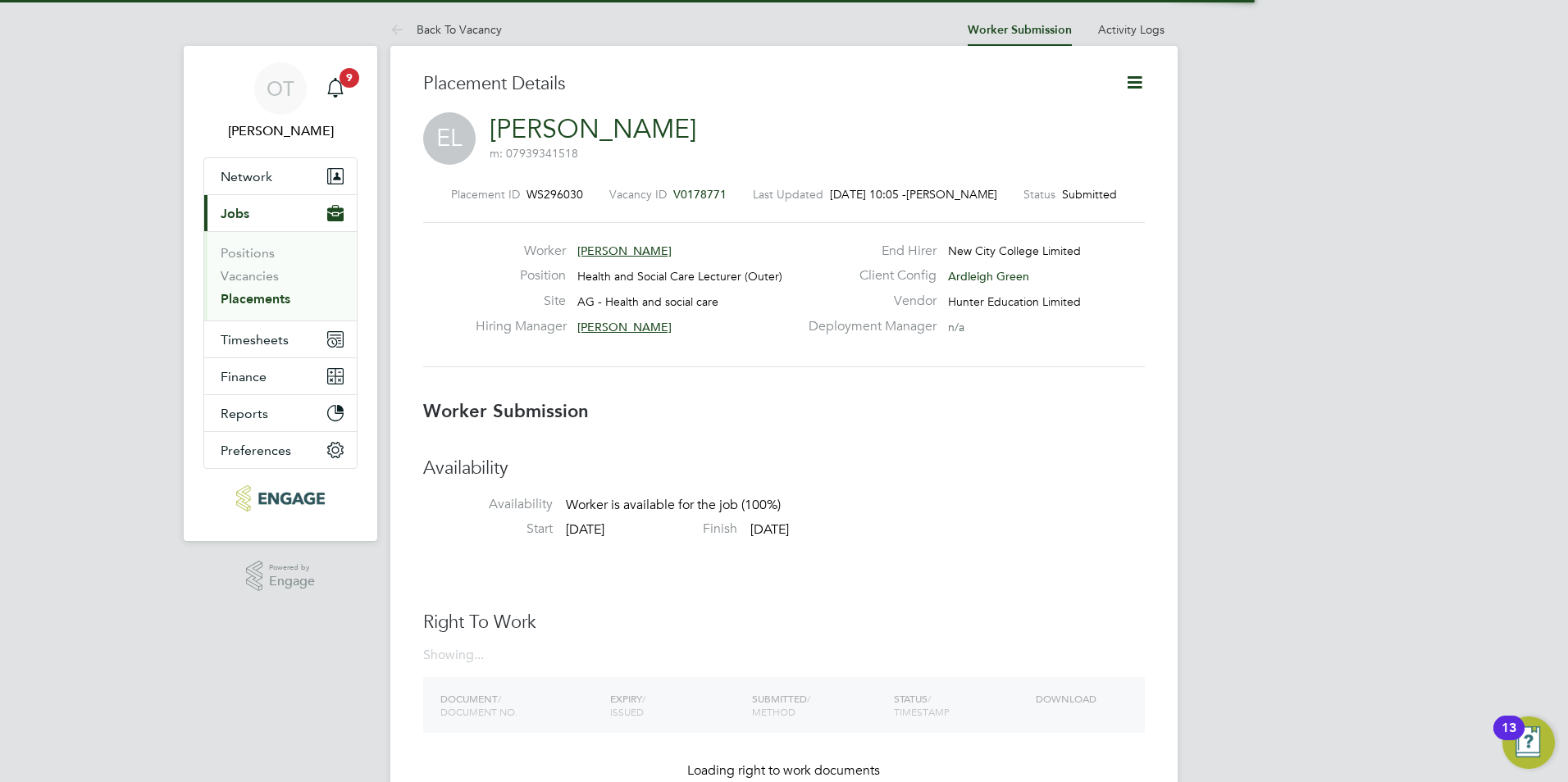
scroll to position [16, 131]
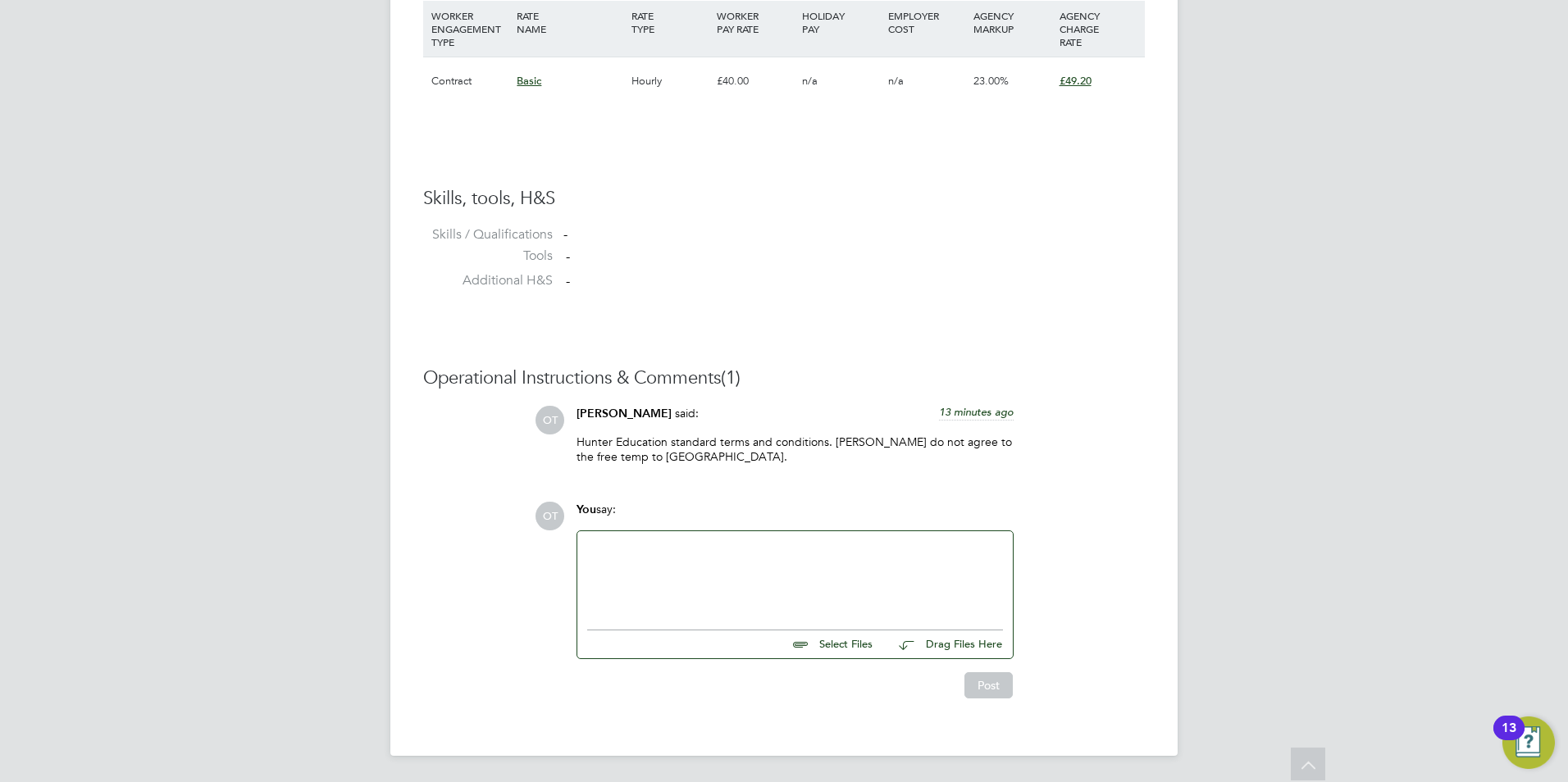
click at [853, 647] on input "file" at bounding box center [880, 642] width 246 height 23
type input "C:\fakepath\Emelia CV.docx"
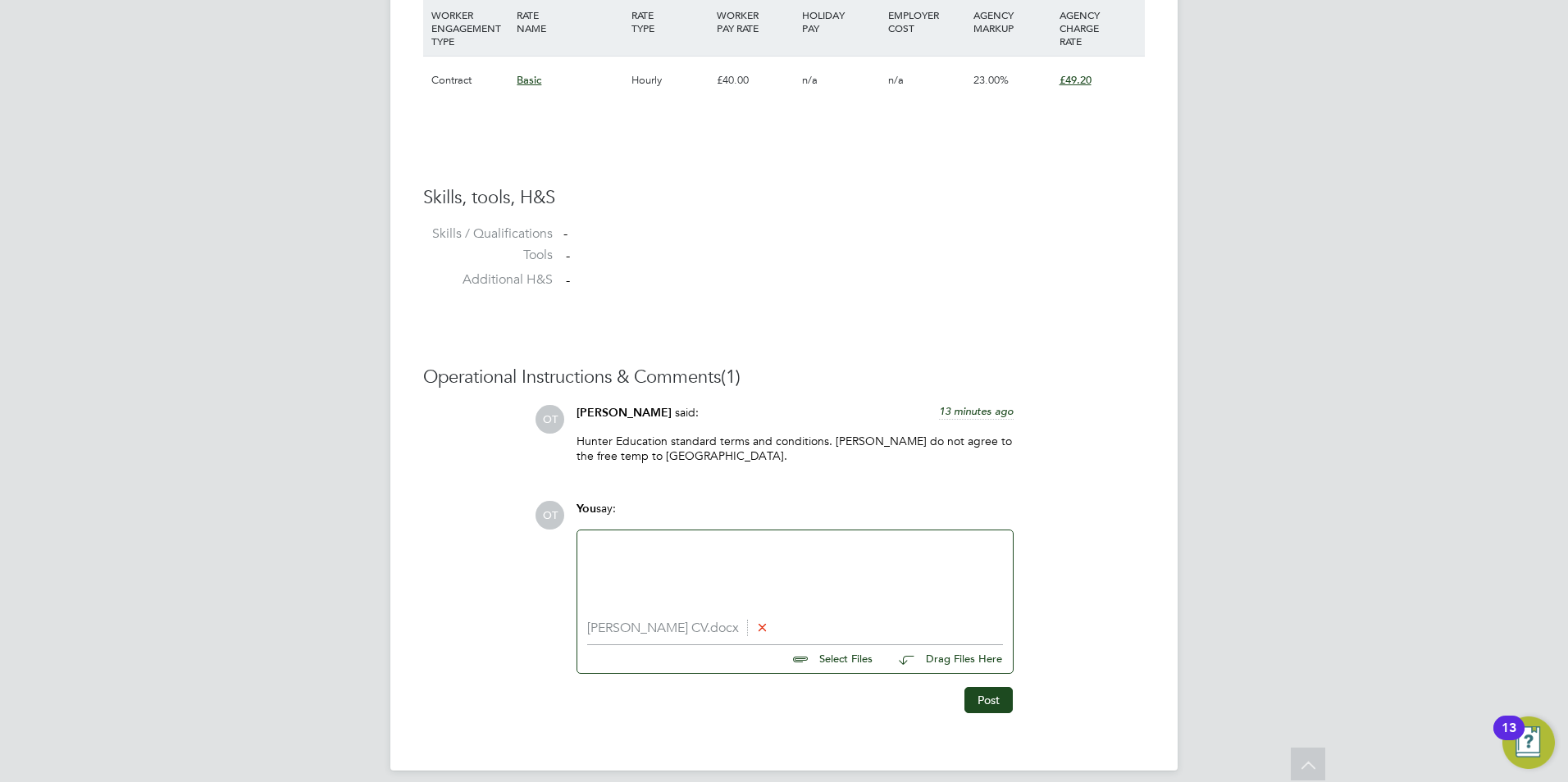
click at [691, 579] on div at bounding box center [795, 575] width 416 height 70
paste div
click at [822, 555] on div "Postgraduate Certificate in Education (PGCE)" at bounding box center [795, 575] width 416 height 70
click at [864, 542] on div "Postgraduate Certificate in Education (PGCE)" at bounding box center [795, 575] width 416 height 70
click at [857, 555] on div "Postgraduate Certificate in Education (PGCE)." at bounding box center [795, 575] width 416 height 70
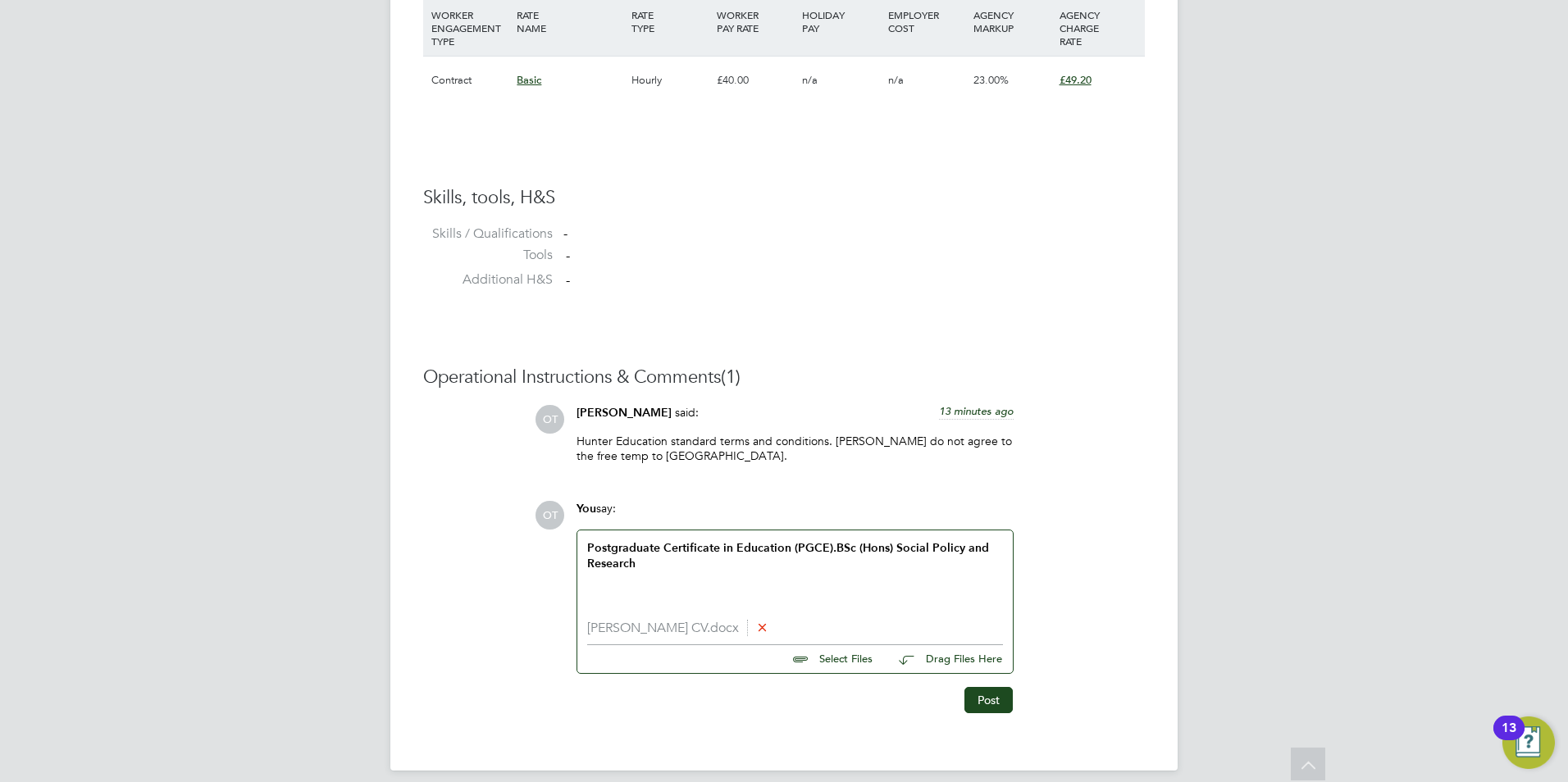
click at [893, 569] on div "Postgraduate Certificate in Education (PGCE). BSc (Hons) Social Policy and Rese…" at bounding box center [795, 575] width 416 height 70
click at [998, 560] on div "Postgraduate Certificate in Education (PGCE). BSc (Hons) Social Policy and Rese…" at bounding box center [795, 575] width 416 height 70
click at [990, 702] on button "Post" at bounding box center [989, 699] width 48 height 26
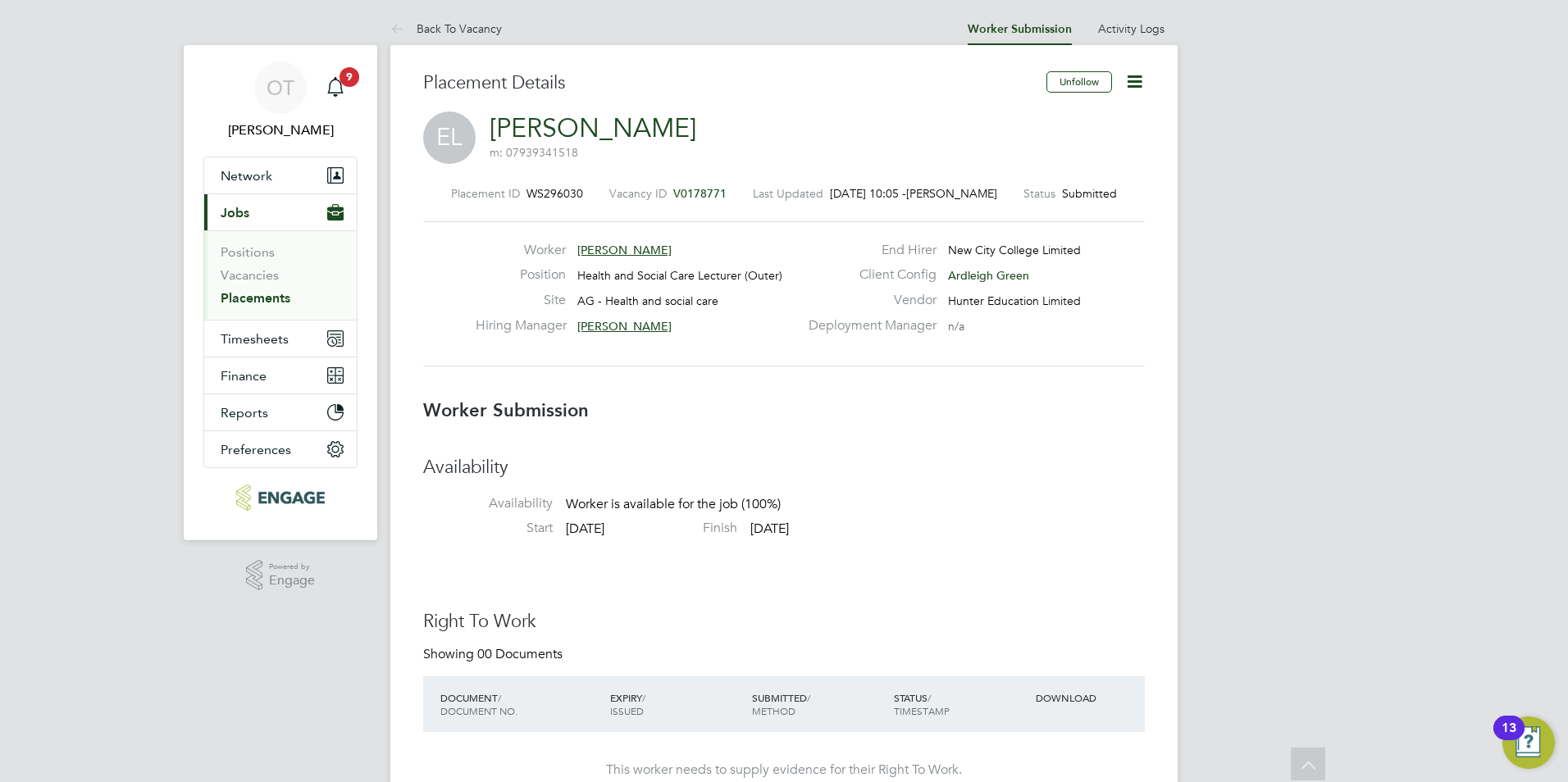
scroll to position [0, 0]
click at [479, 30] on link "Back To Vacancy" at bounding box center [446, 29] width 111 height 15
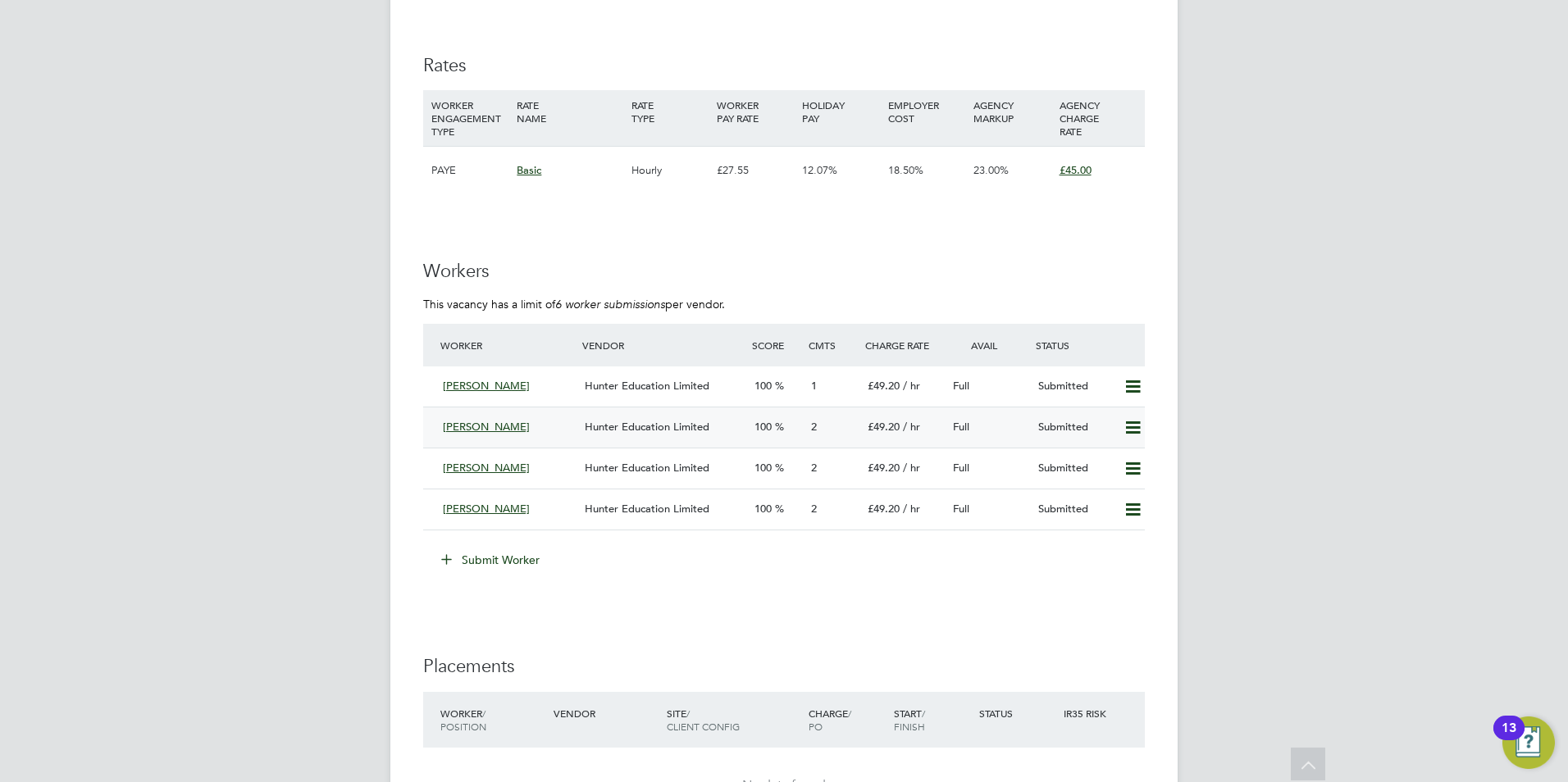
scroll to position [2460, 0]
click at [692, 380] on span "Hunter Education Limited" at bounding box center [647, 384] width 125 height 14
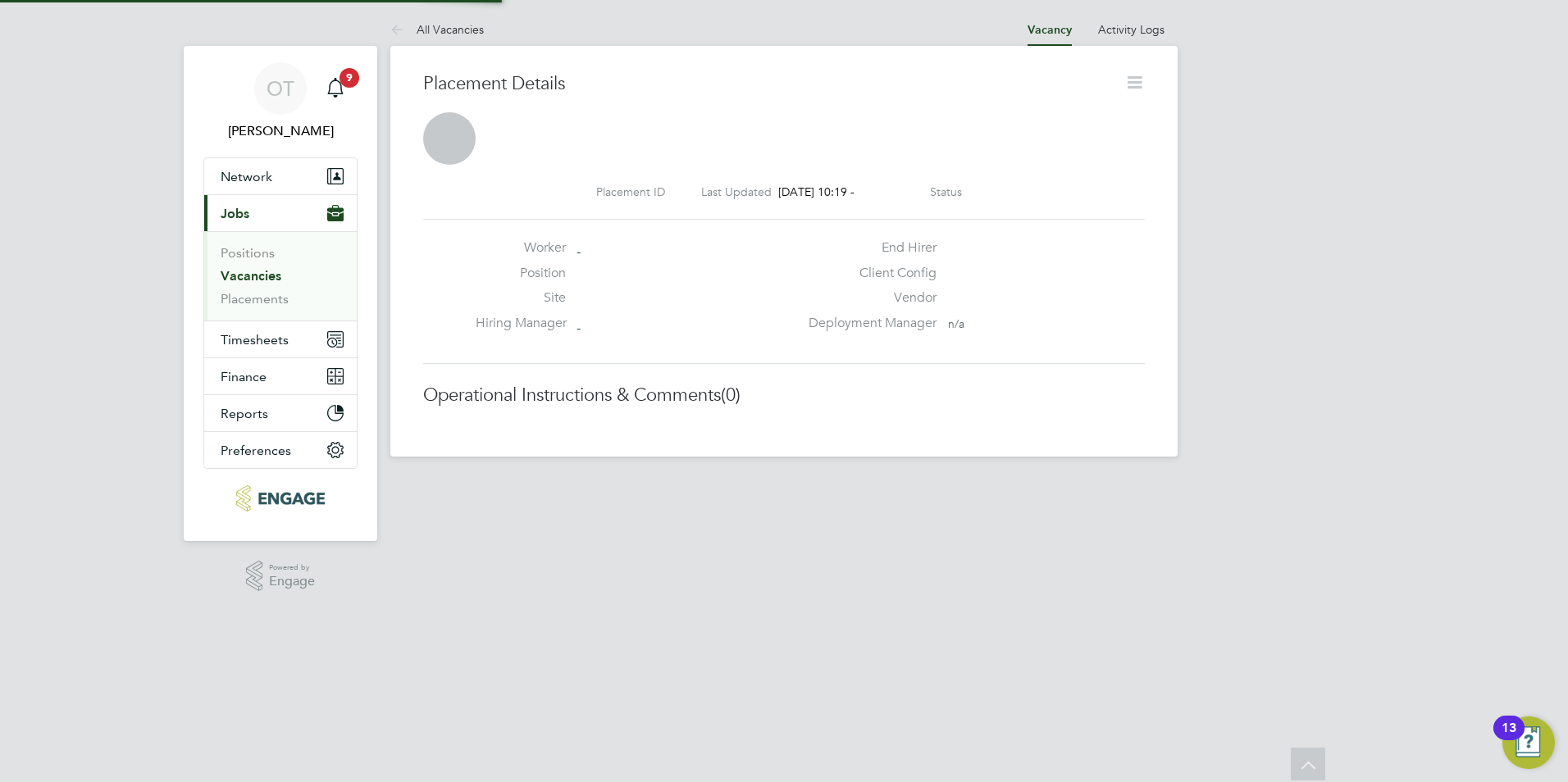
scroll to position [16, 78]
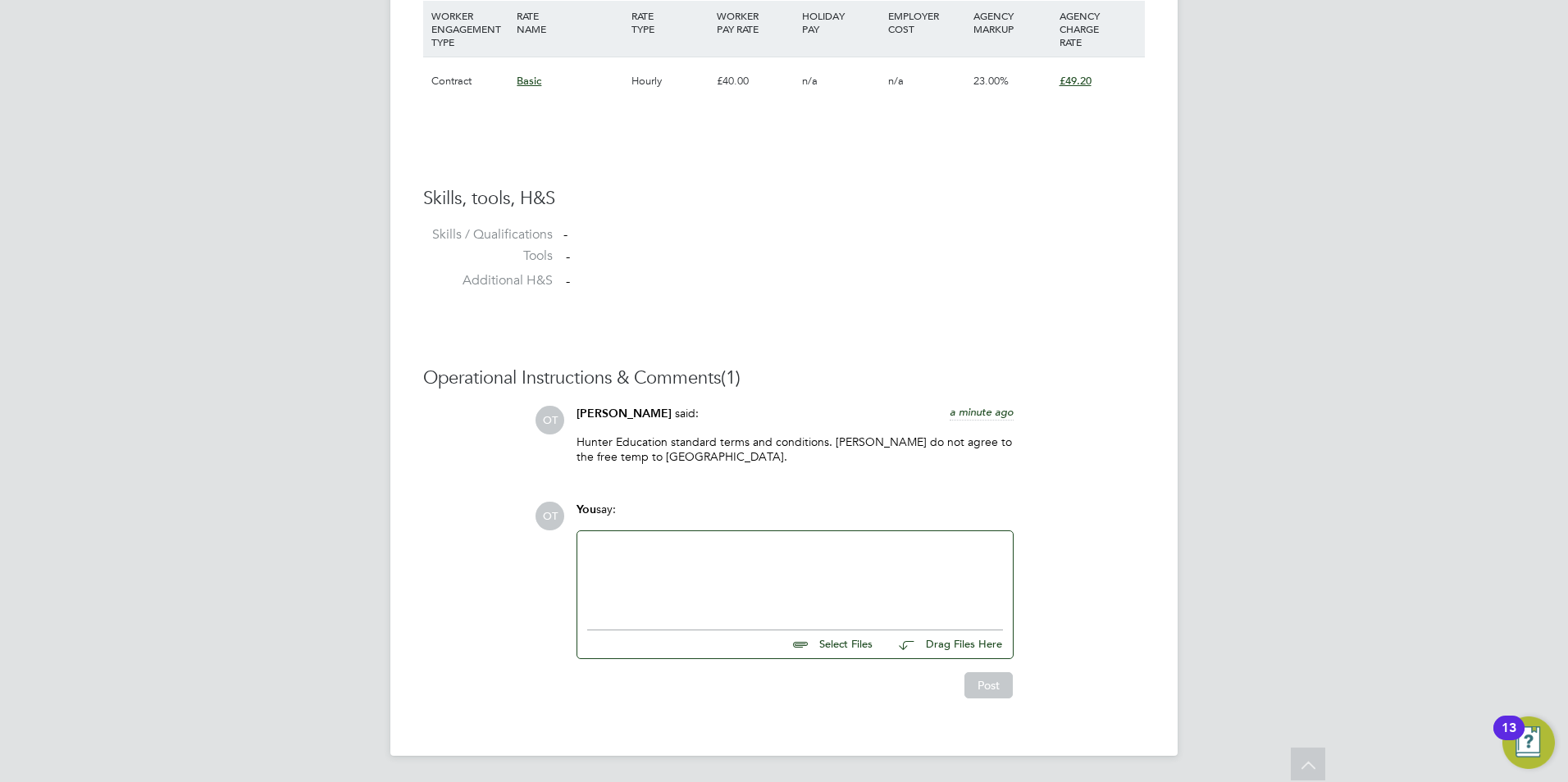
click at [858, 634] on input "file" at bounding box center [880, 642] width 246 height 23
type input "C:\fakepath\Anthonia CV.docx"
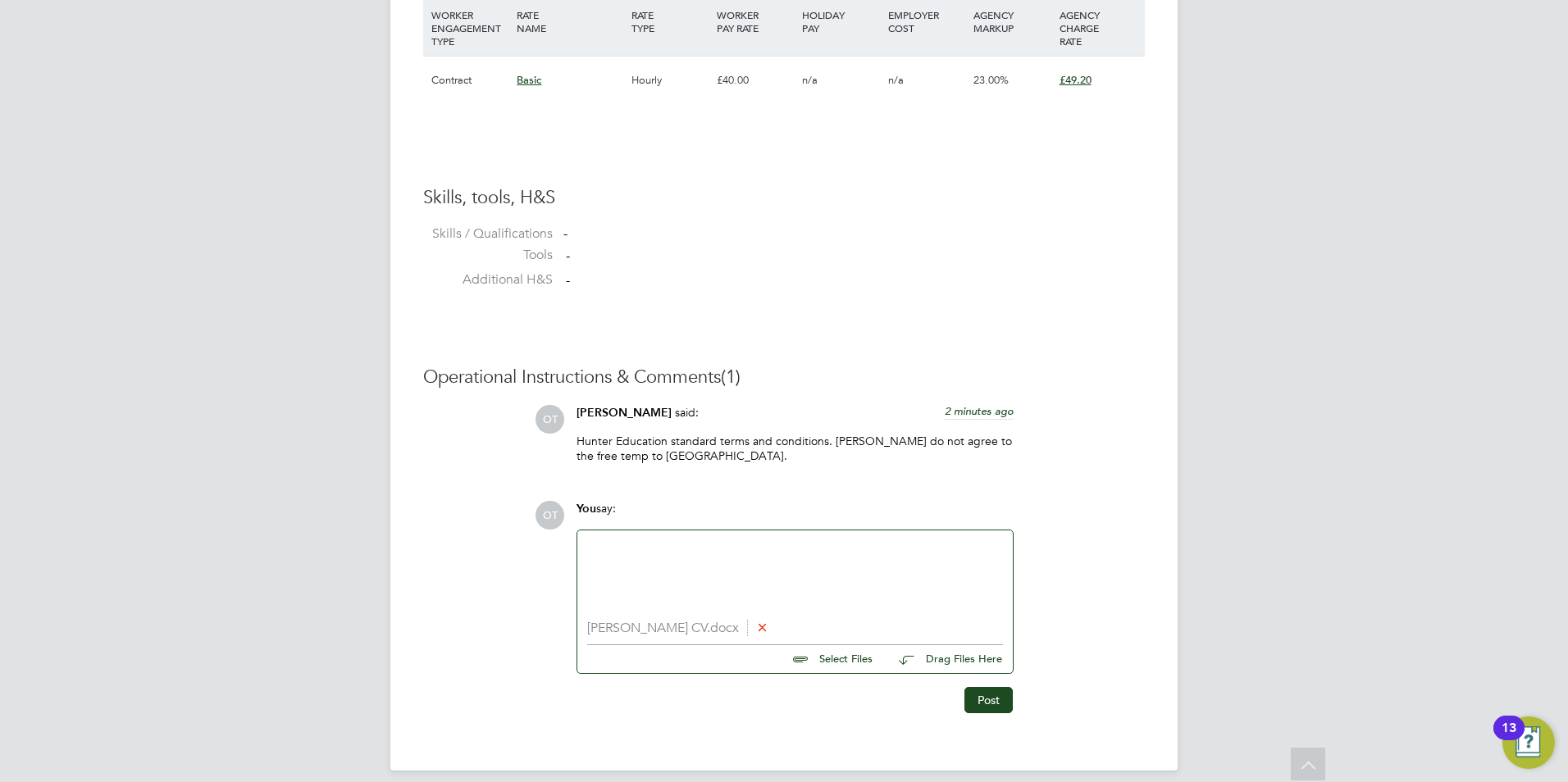
click at [801, 601] on div at bounding box center [795, 575] width 416 height 70
paste div
click at [946, 546] on div "BTEC Levels 1-3 Health & Social Care and Biology GCSE to A-Level" at bounding box center [795, 575] width 416 height 70
click at [942, 582] on div "BTEC Levels 1-3 Health & Social Care and Biology GCSE to A-Level. Bachelor of S…" at bounding box center [795, 575] width 416 height 70
click at [927, 568] on div "BTEC Levels 1-3 Health & Social Care and Biology GCSE to A-Level. Bachelor of S…" at bounding box center [795, 575] width 416 height 70
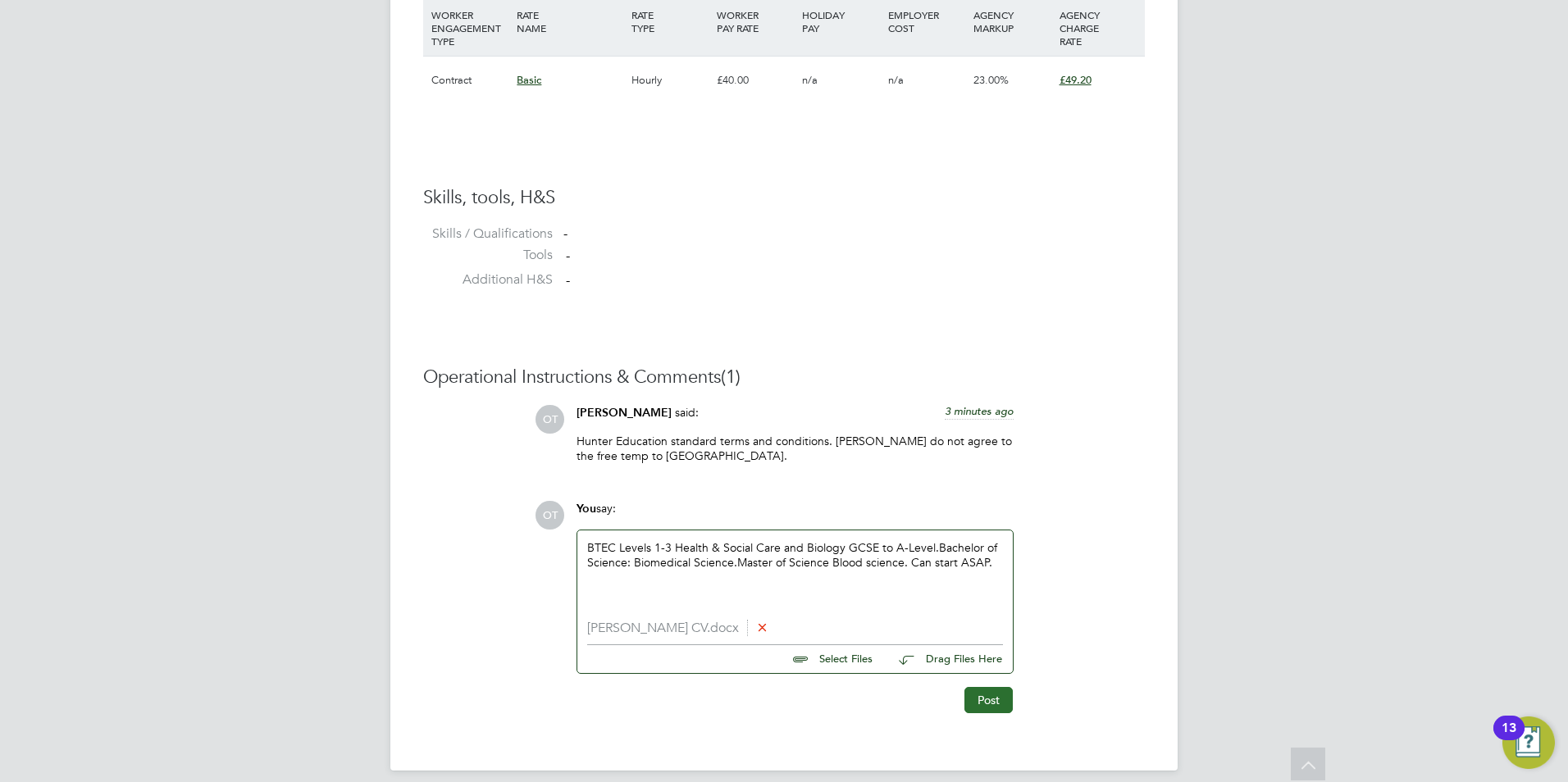
click at [993, 702] on button "Post" at bounding box center [989, 699] width 48 height 26
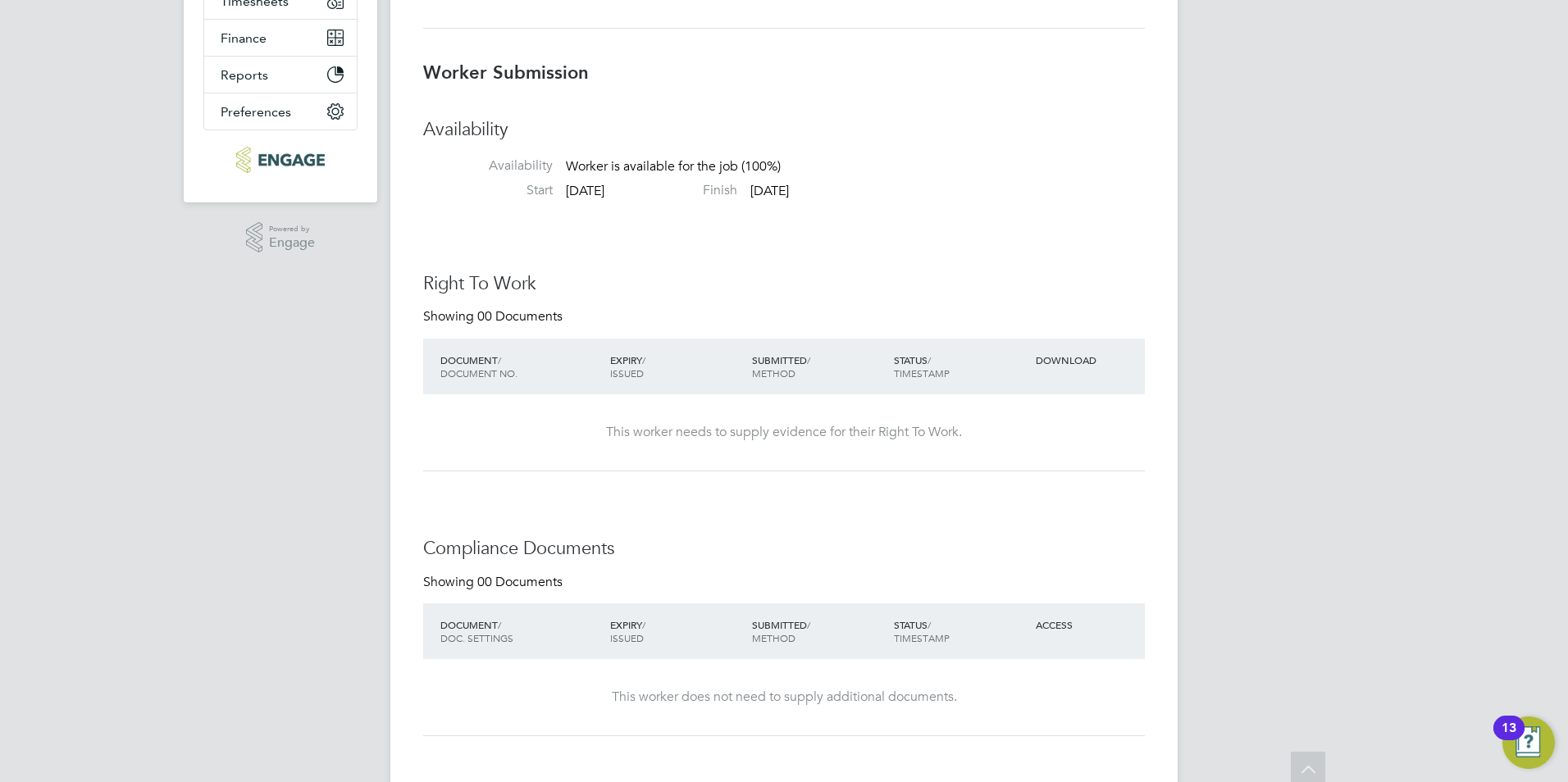
scroll to position [0, 0]
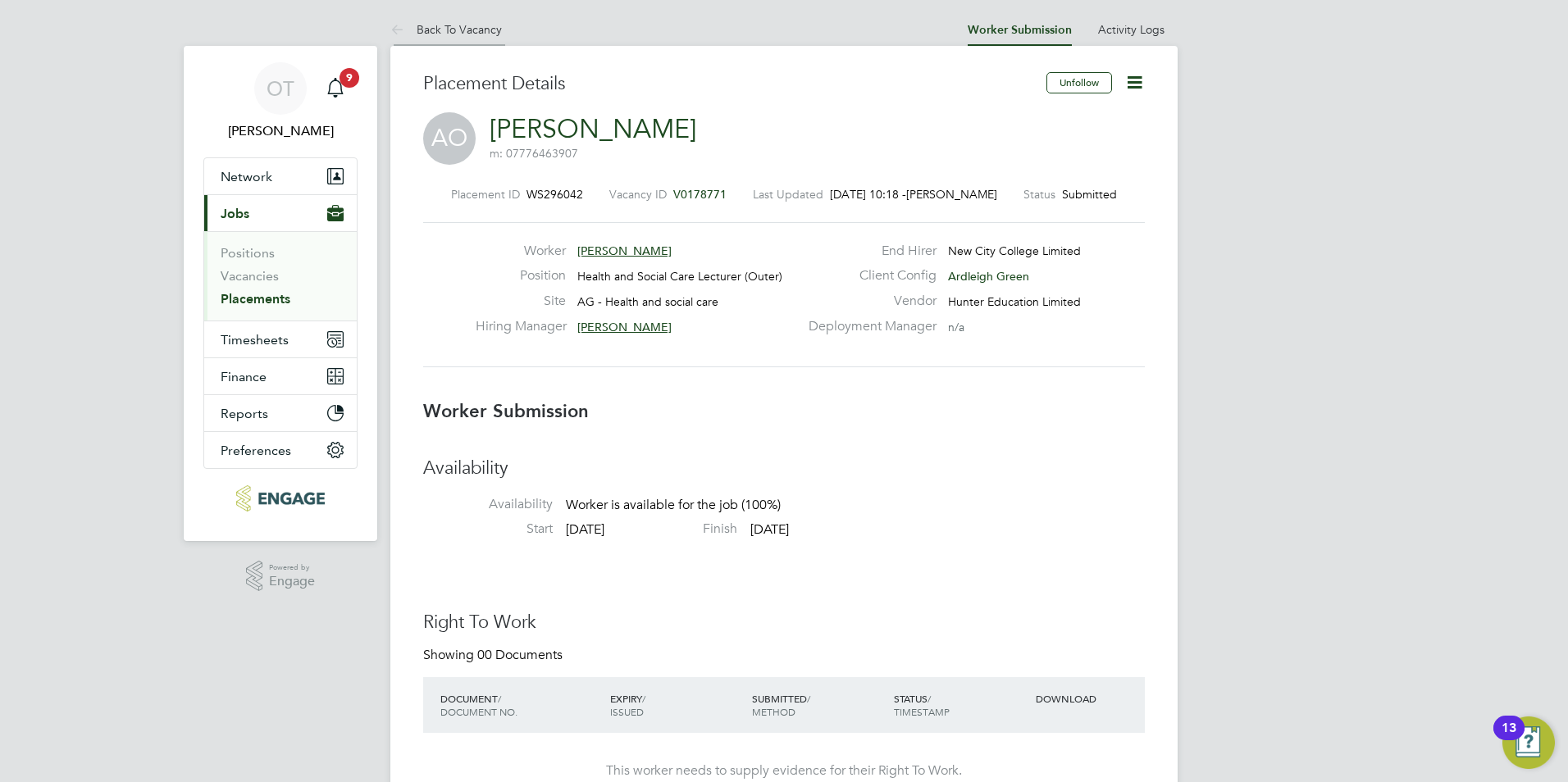
click at [478, 36] on li "Back To Vacancy" at bounding box center [446, 29] width 111 height 33
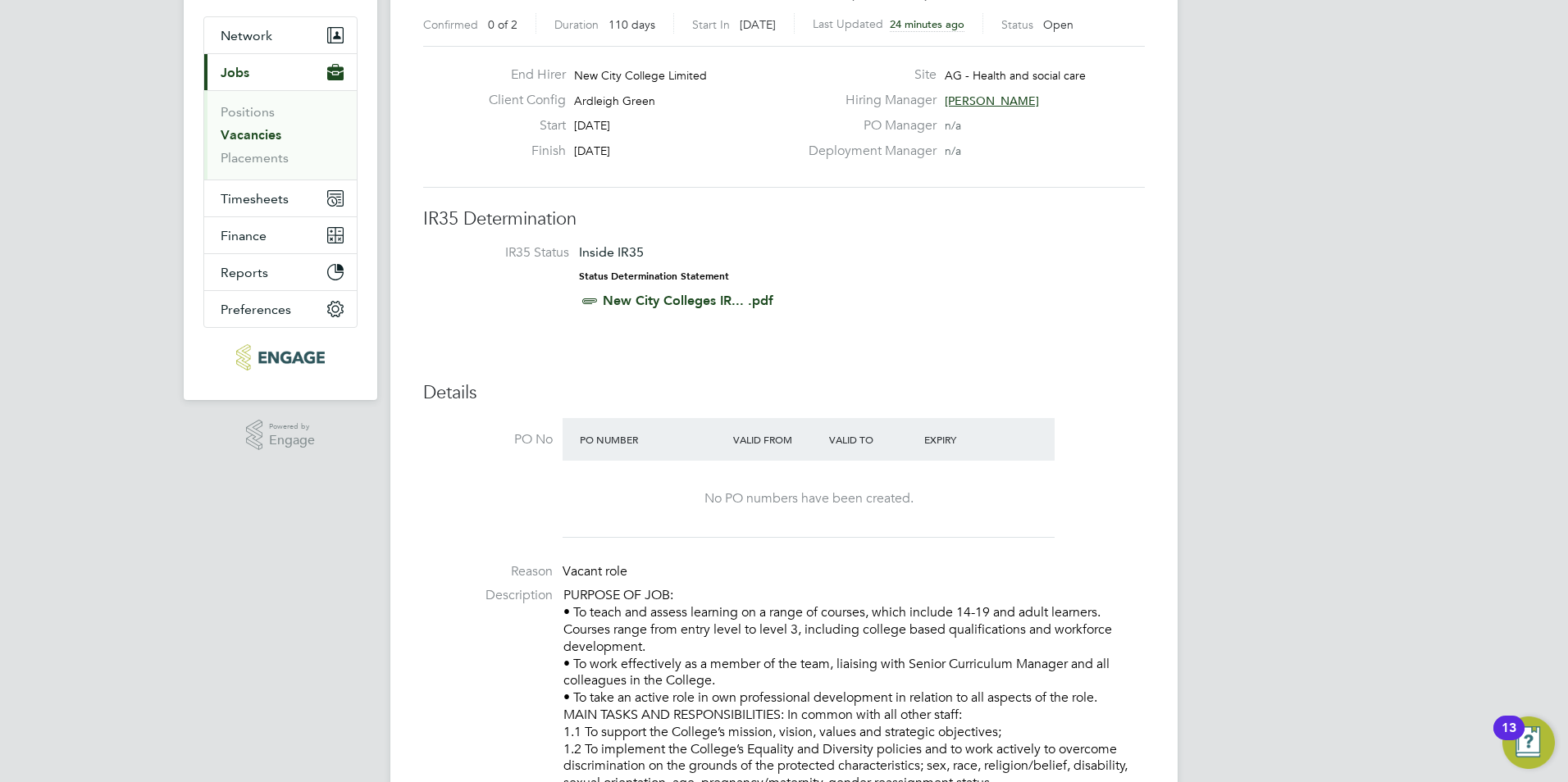
scroll to position [410, 0]
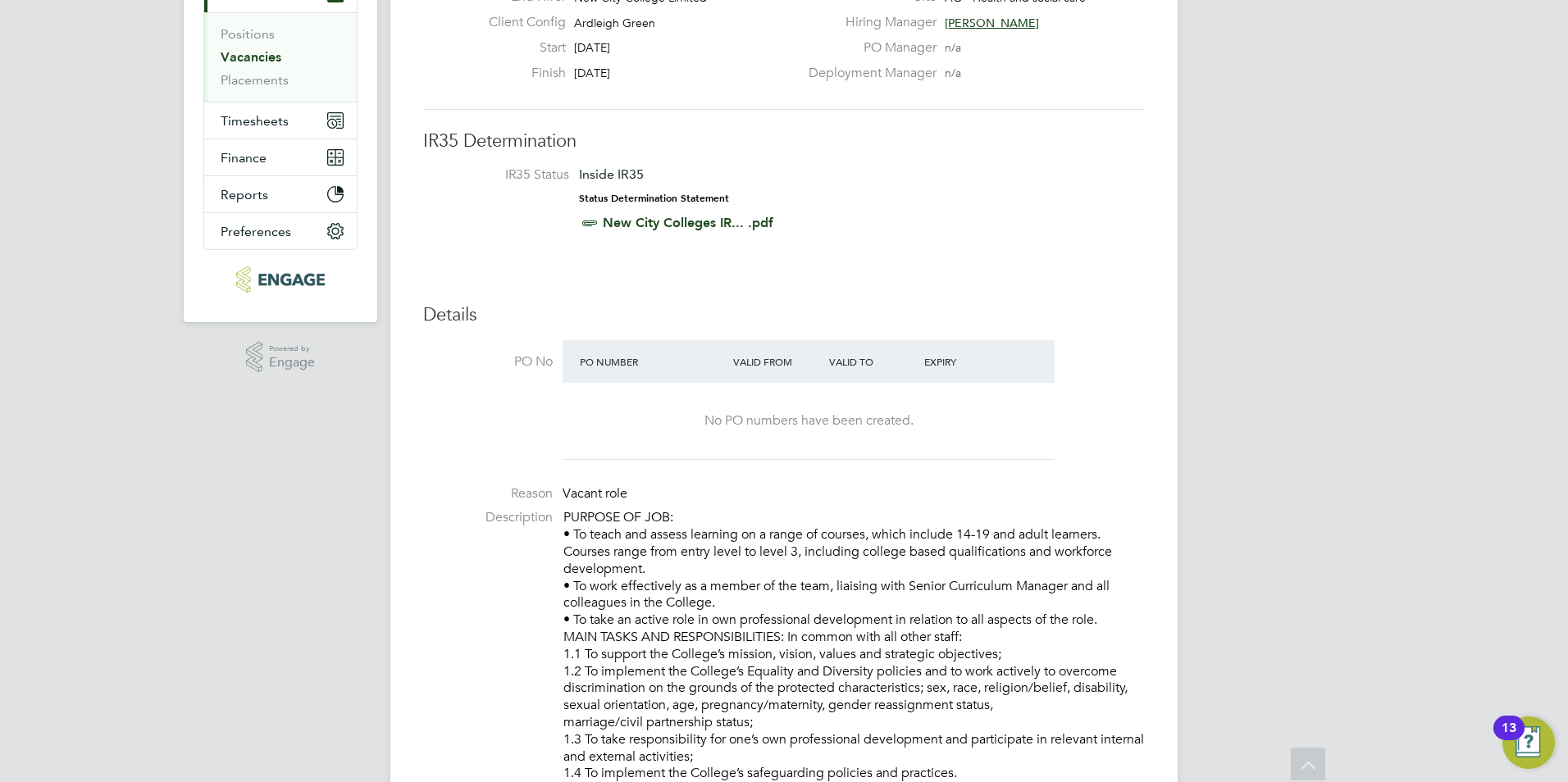
scroll to position [0, 0]
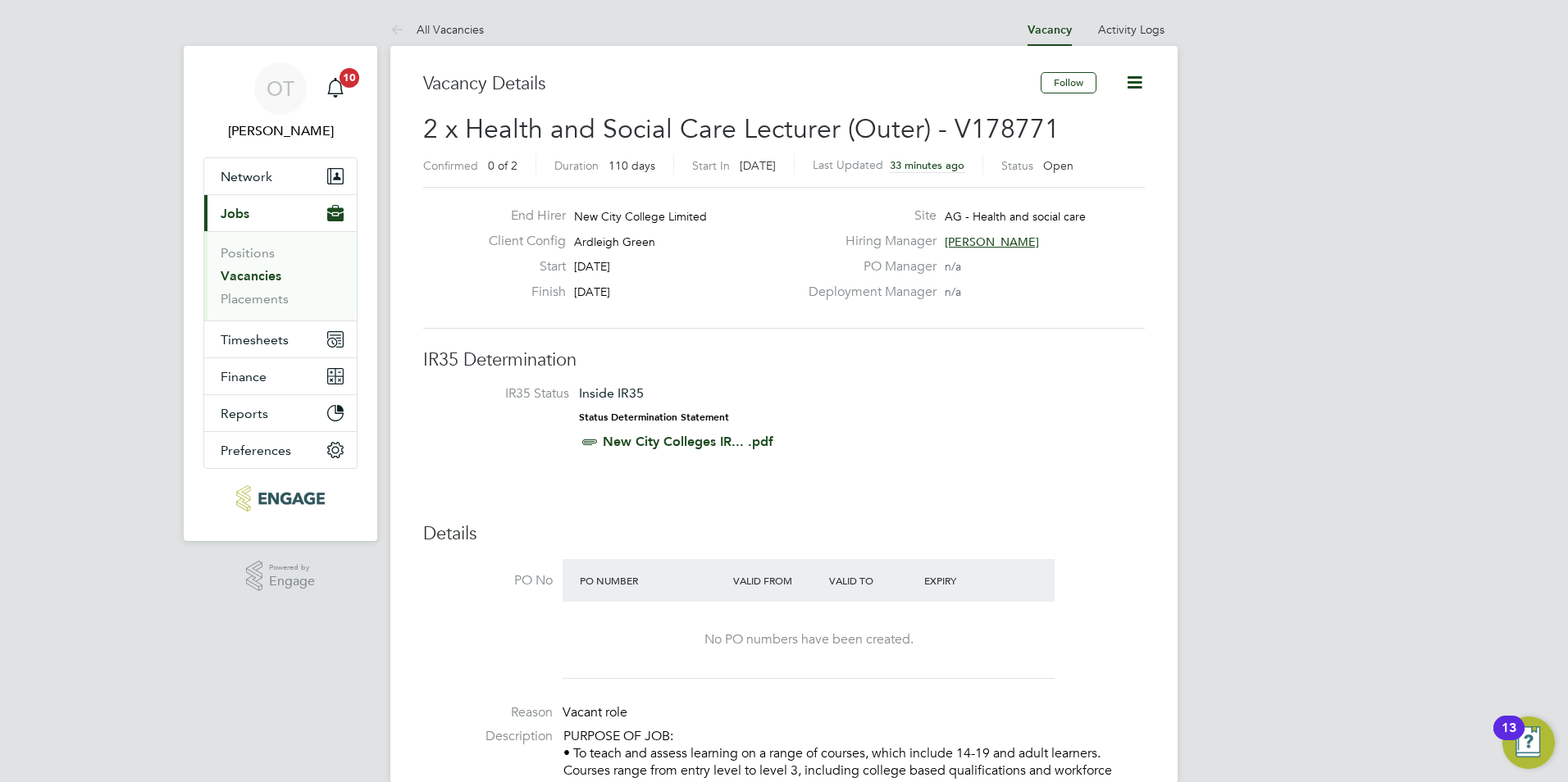
click at [1019, 245] on span "[PERSON_NAME]" at bounding box center [992, 242] width 94 height 15
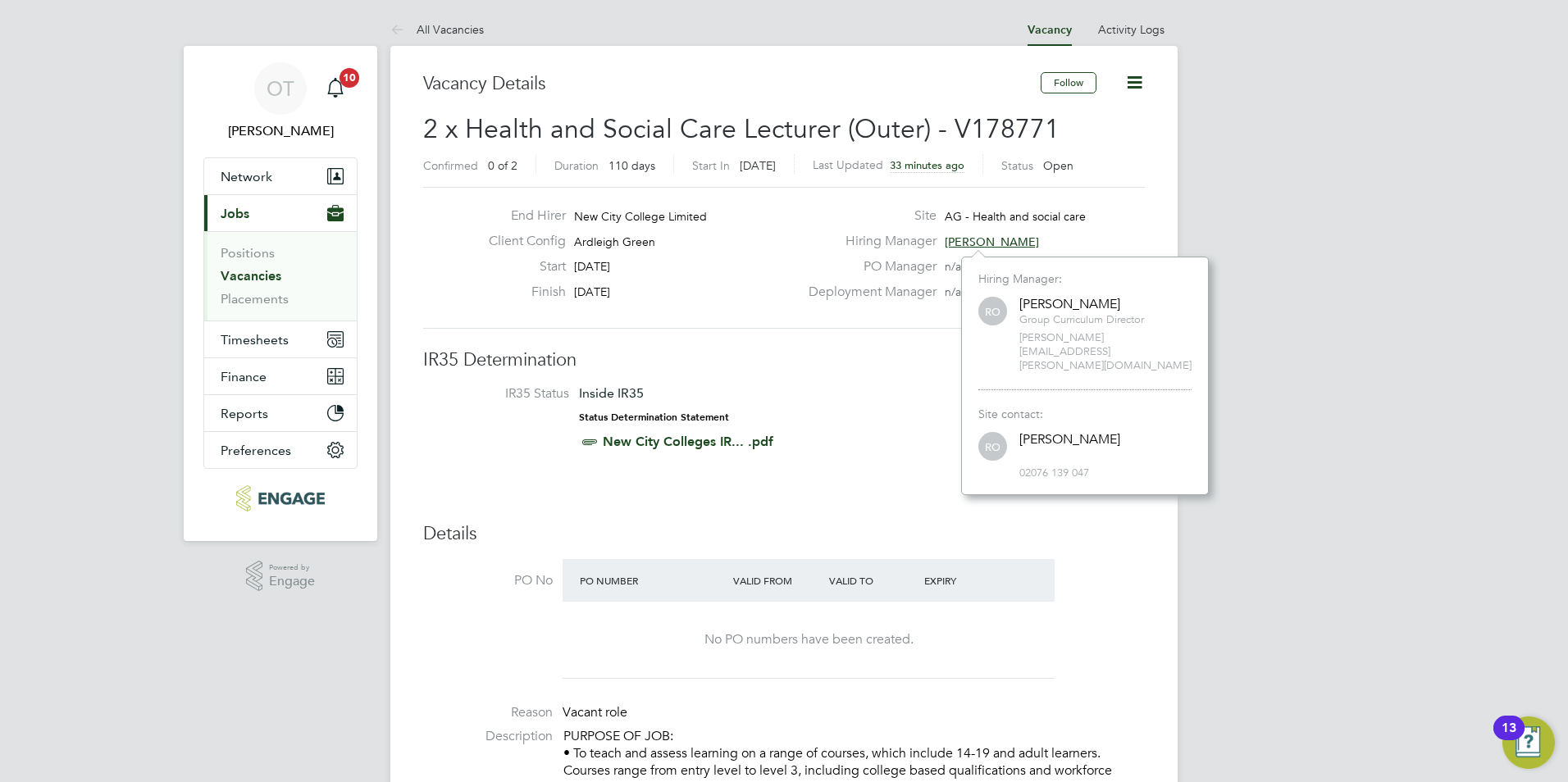
click at [1142, 237] on div "Hiring Manager Roslyn O'Garro" at bounding box center [975, 246] width 352 height 26
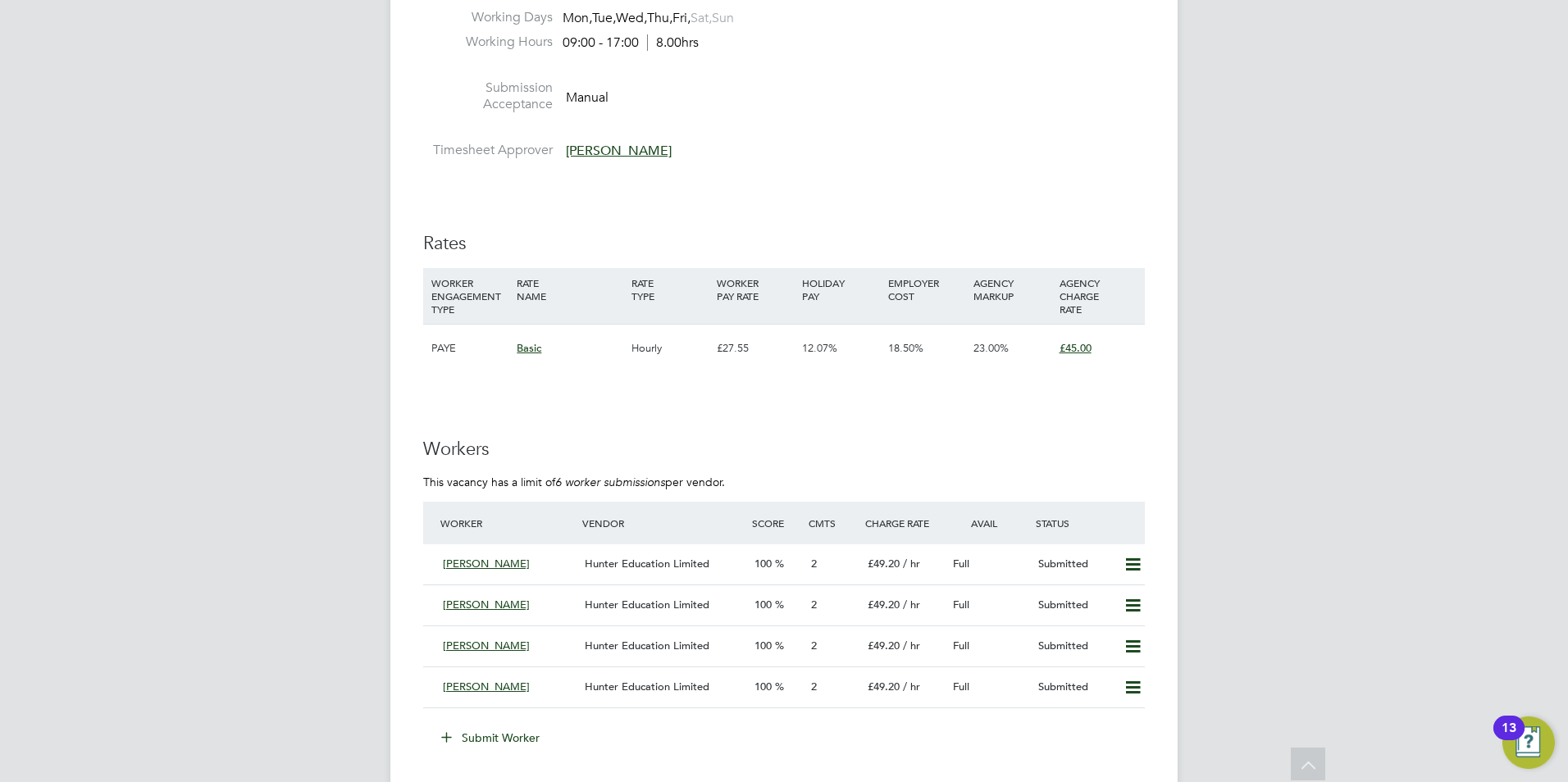
scroll to position [2378, 0]
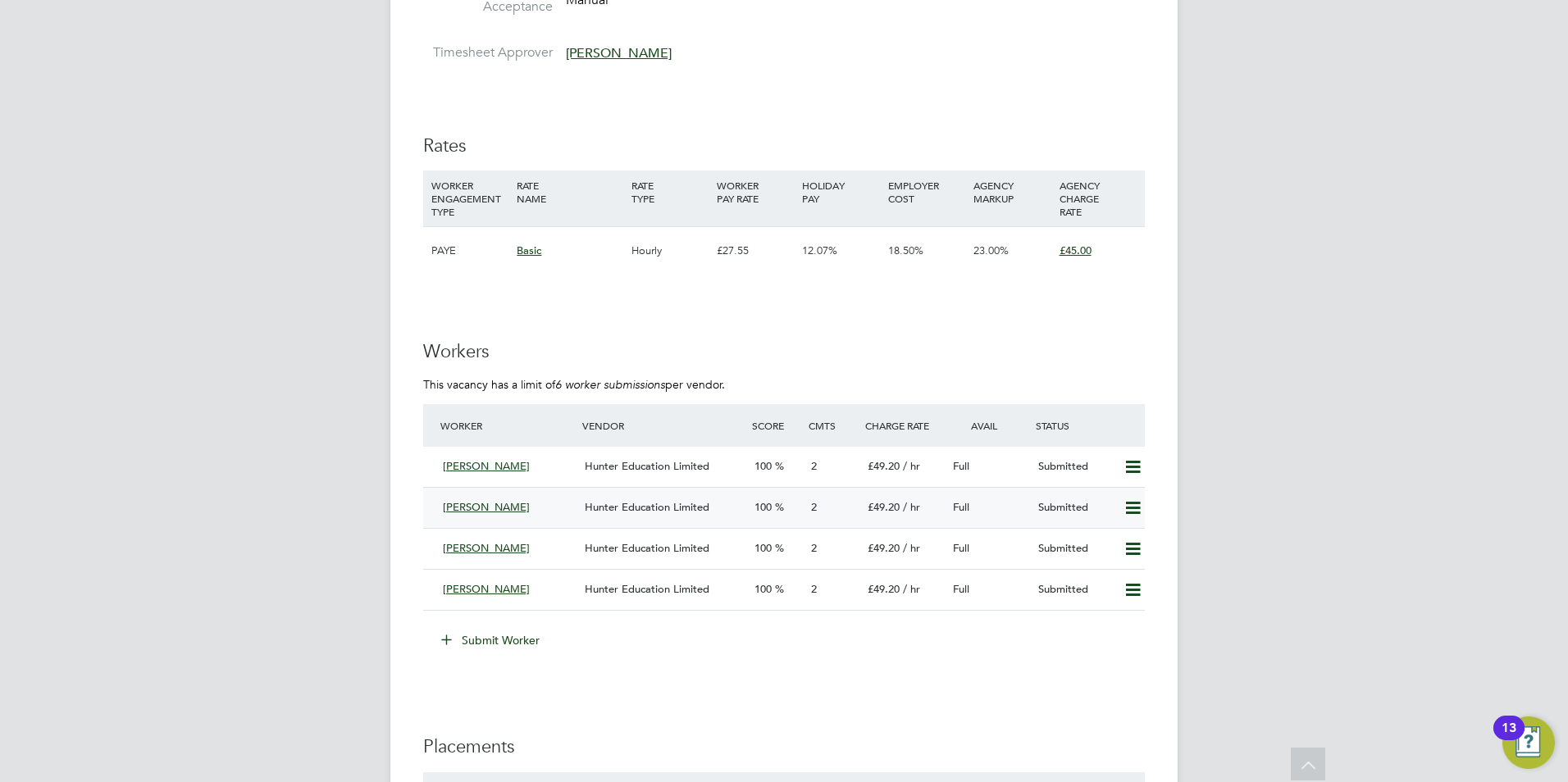
click at [620, 507] on span "Hunter Education Limited" at bounding box center [647, 507] width 125 height 14
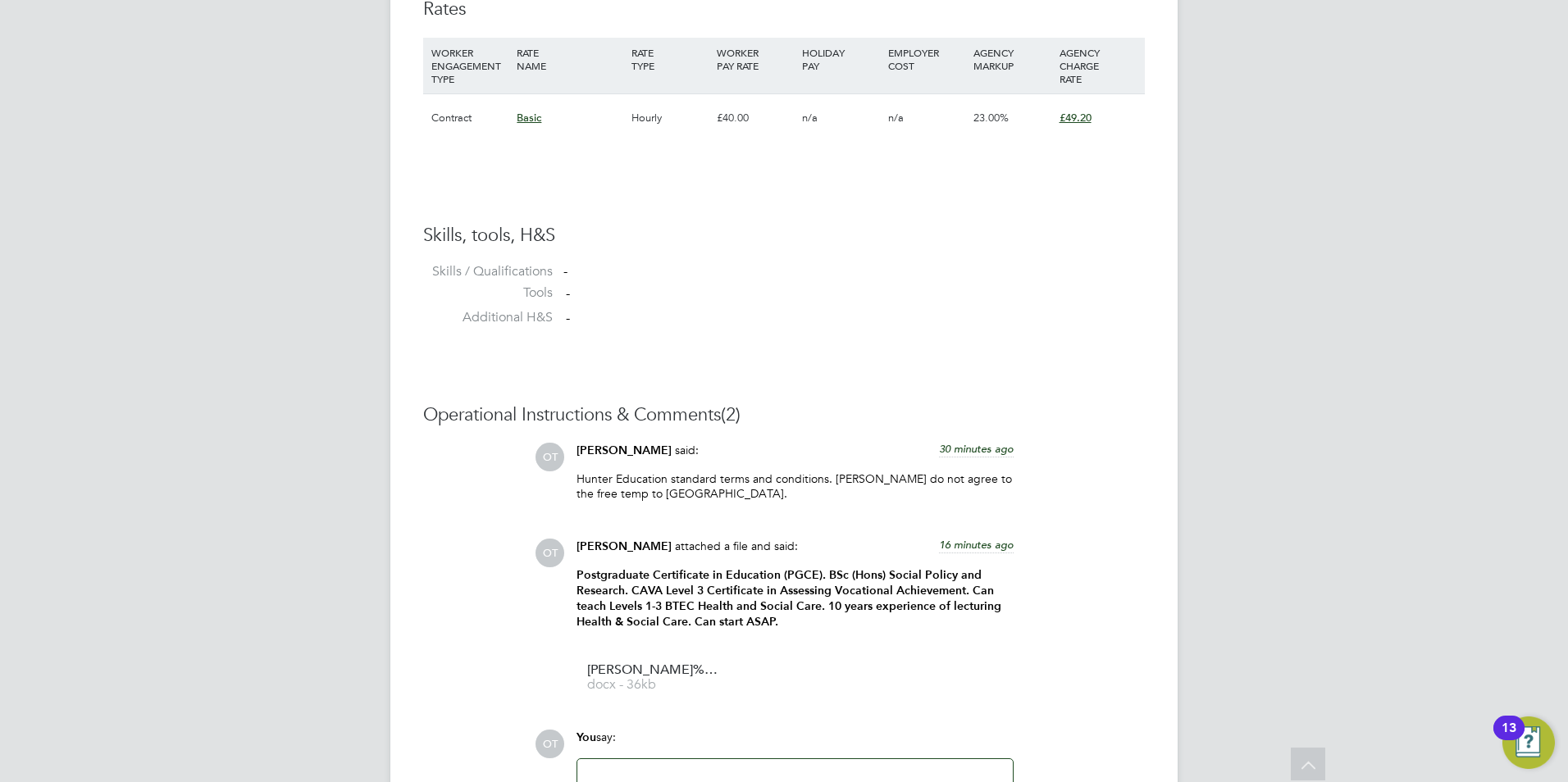
scroll to position [1369, 0]
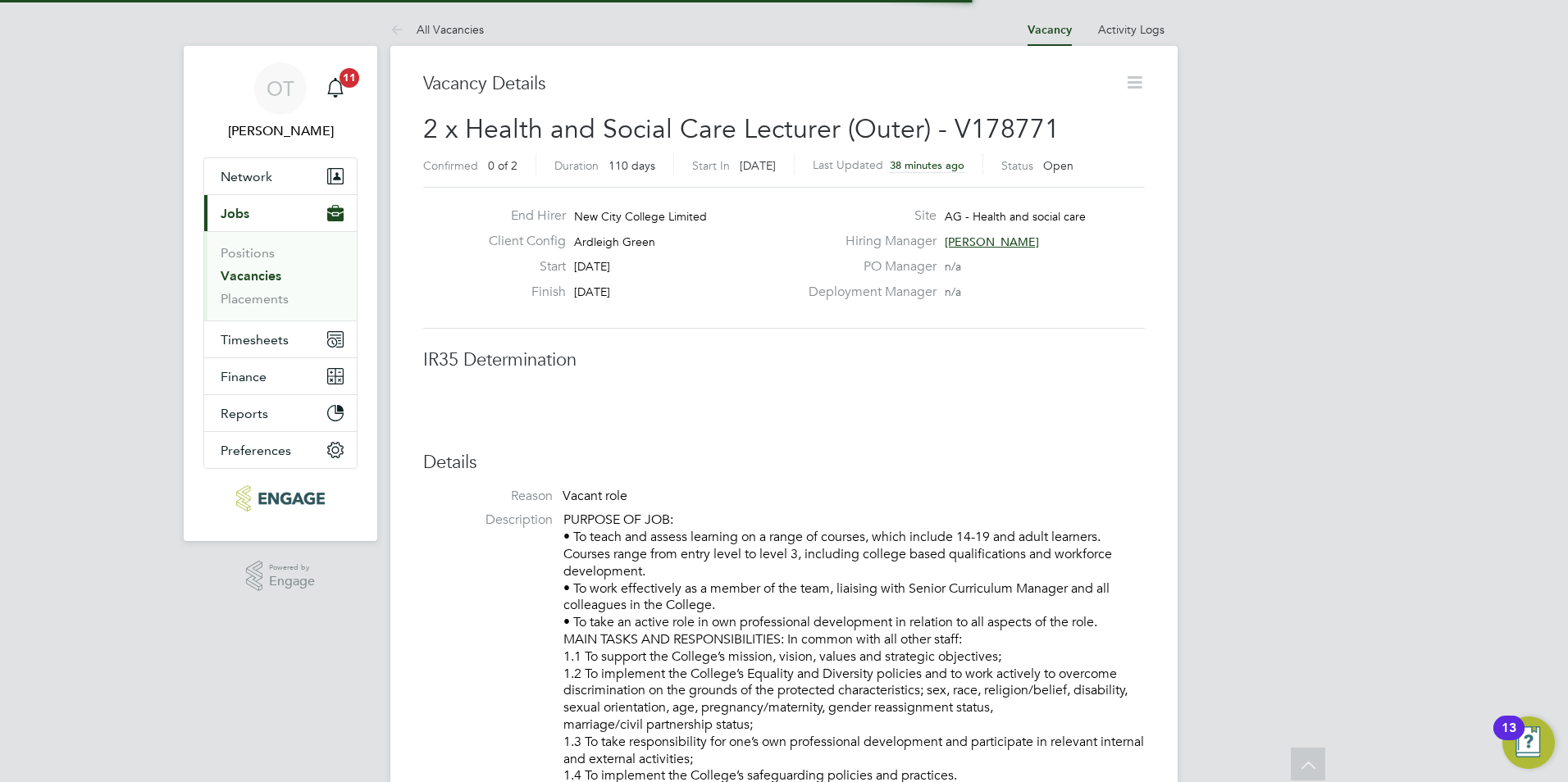
scroll to position [8, 8]
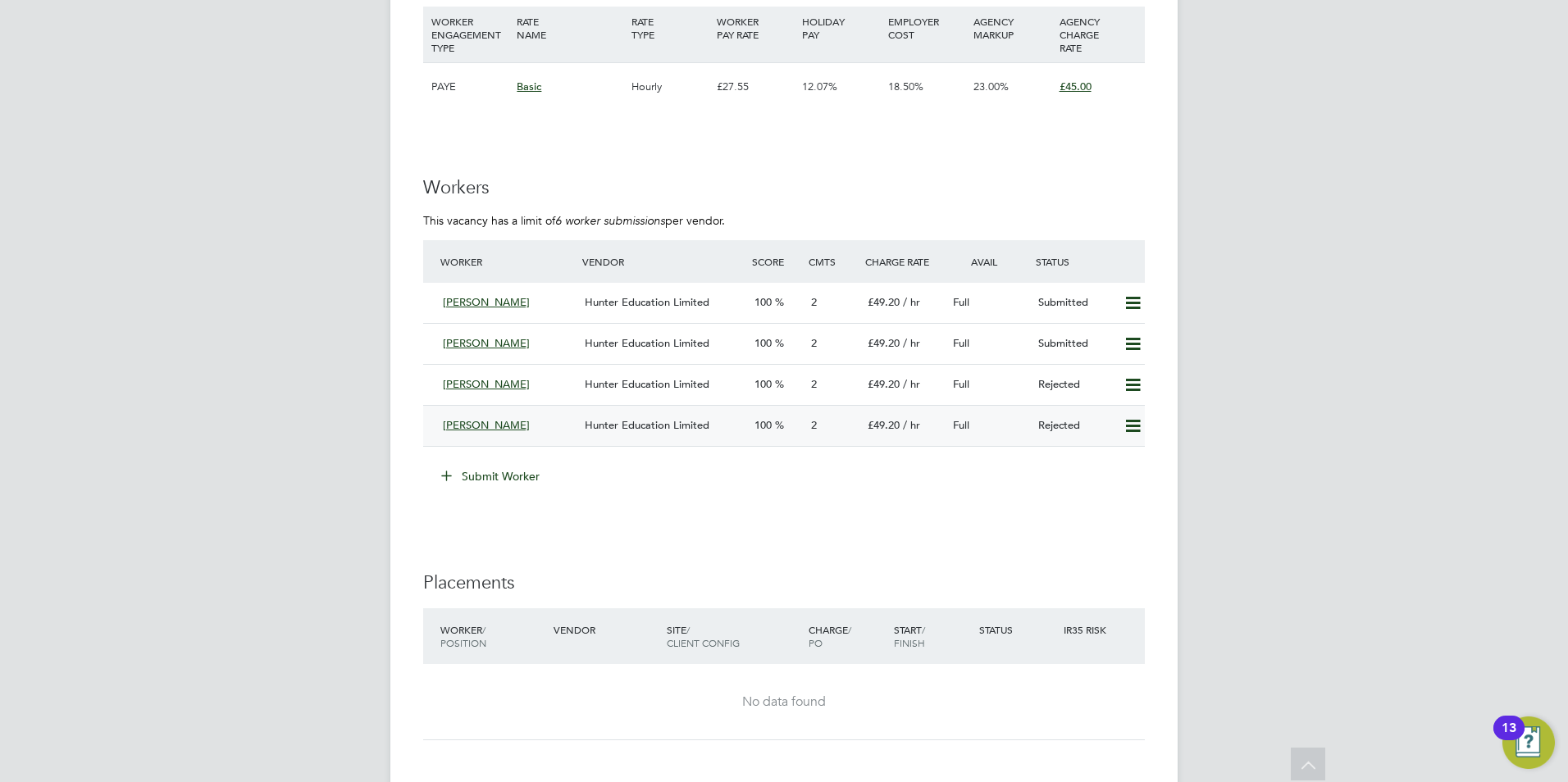
click at [1134, 423] on icon at bounding box center [1133, 426] width 20 height 13
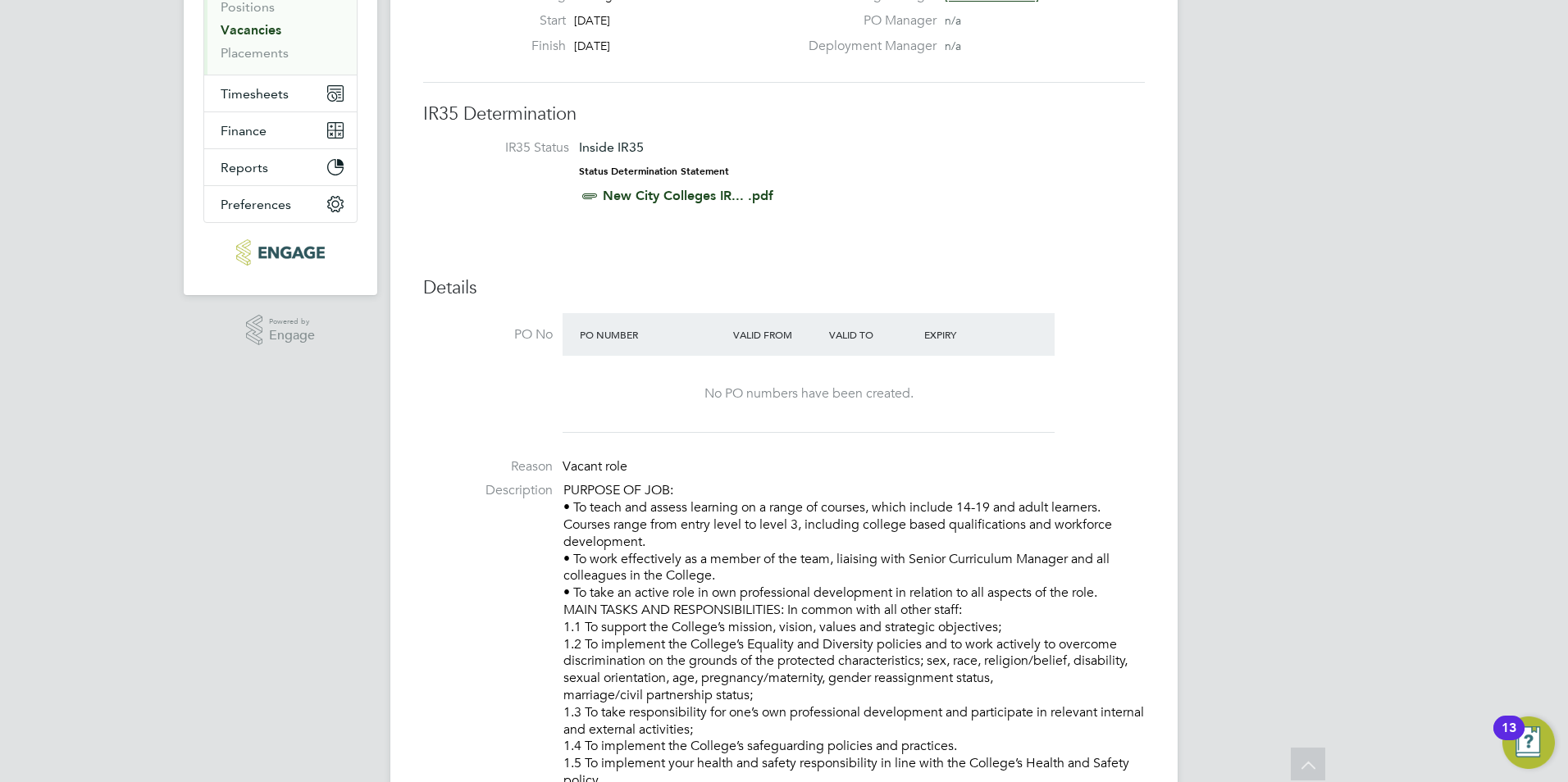
scroll to position [0, 0]
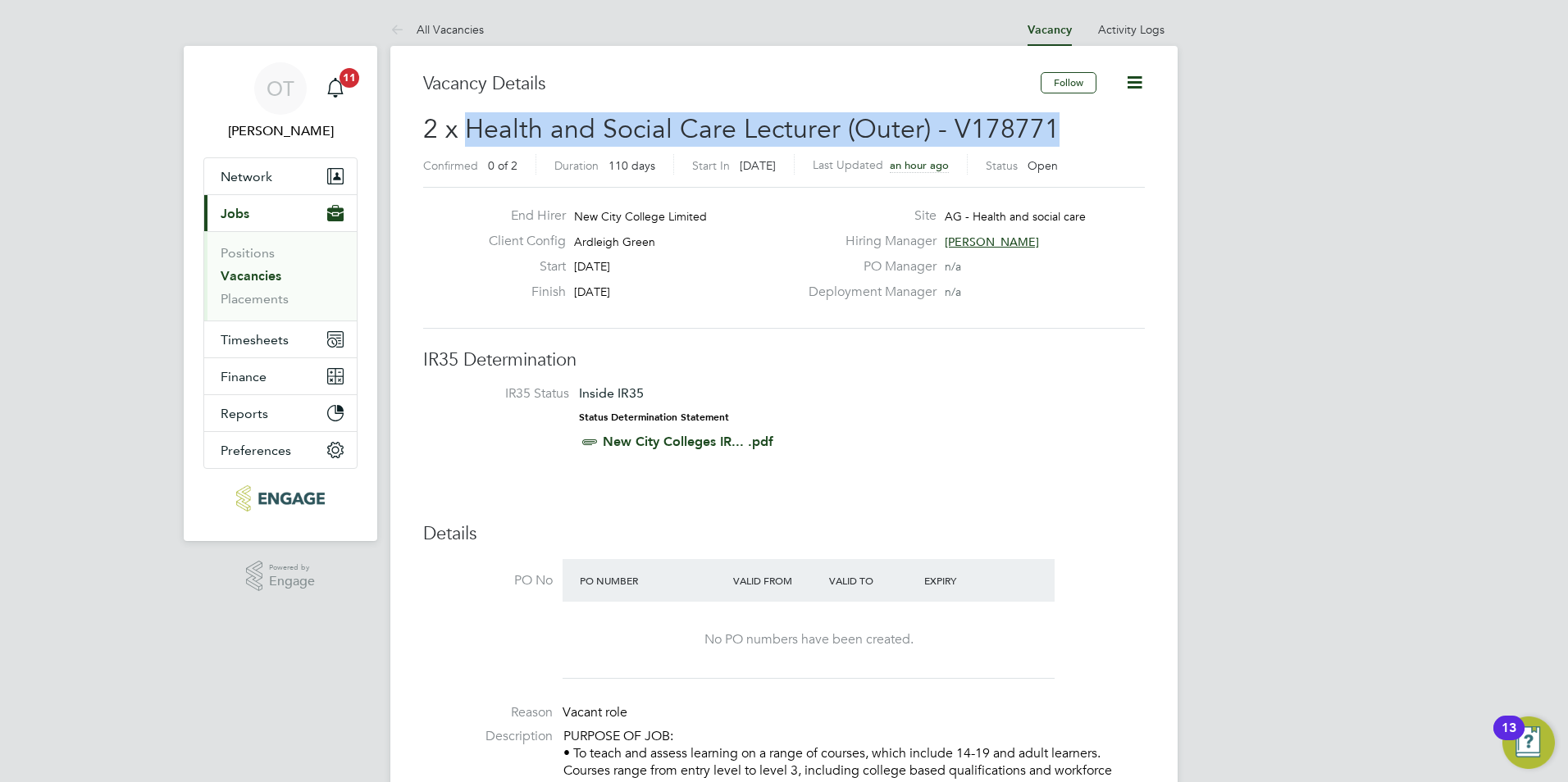
drag, startPoint x: 812, startPoint y: 131, endPoint x: 473, endPoint y: 131, distance: 339.0
click at [473, 131] on h2 "2 x Health and Social Care Lecturer (Outer) - V178771 Confirmed 0 of 2 Duration…" at bounding box center [784, 146] width 722 height 69
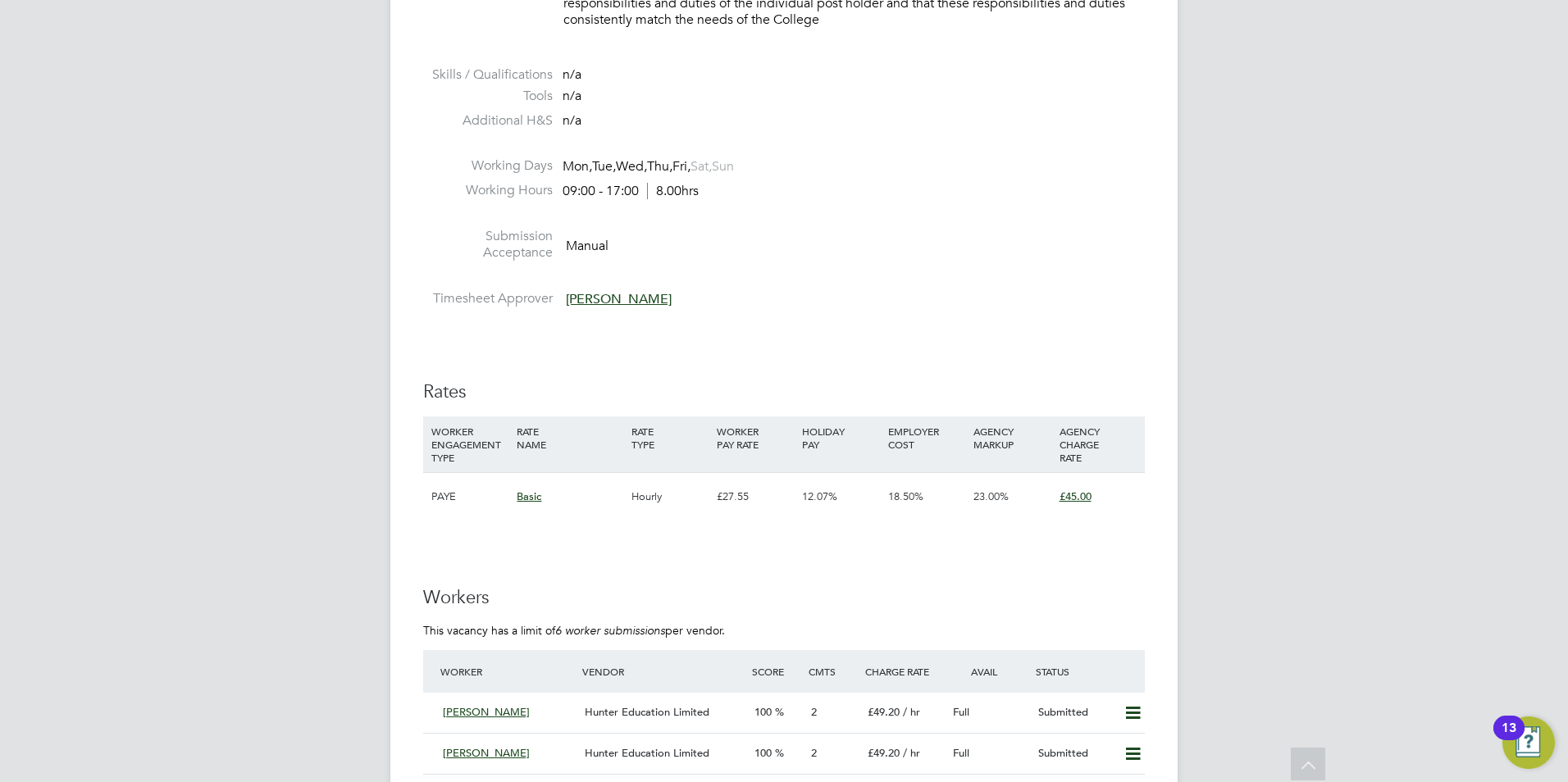
scroll to position [2460, 0]
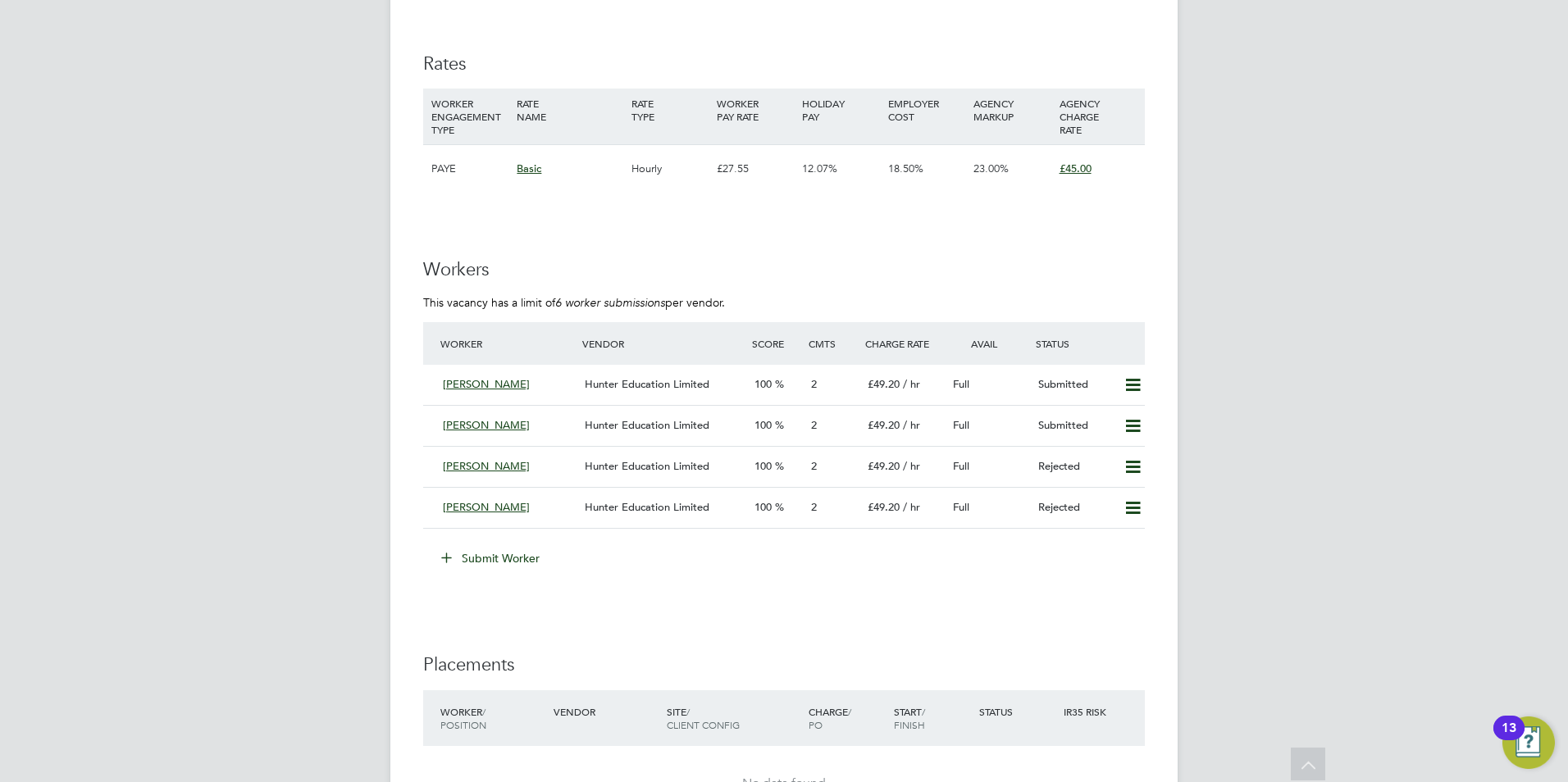
click at [503, 564] on button "Submit Worker" at bounding box center [491, 558] width 123 height 26
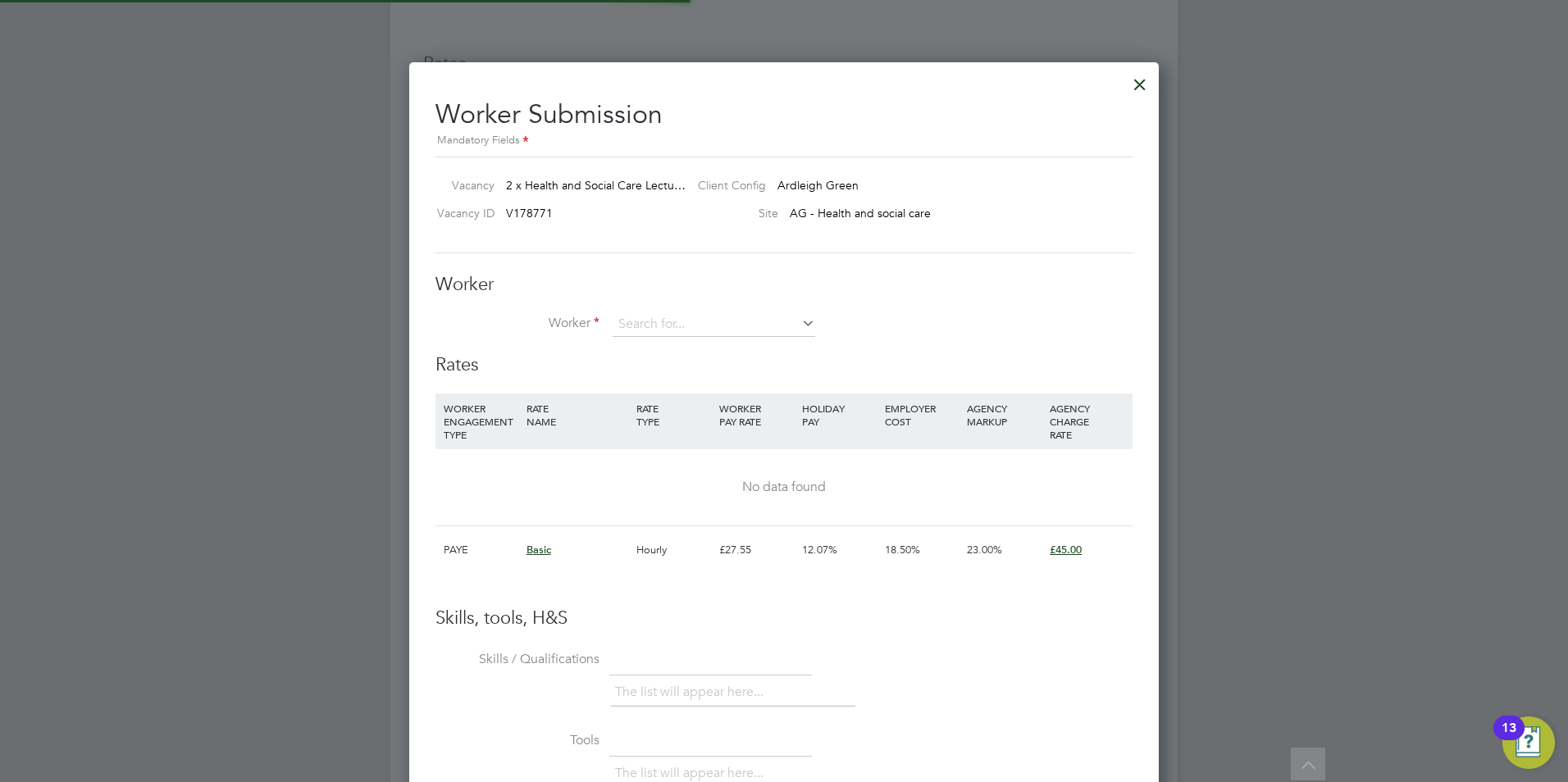
scroll to position [996, 750]
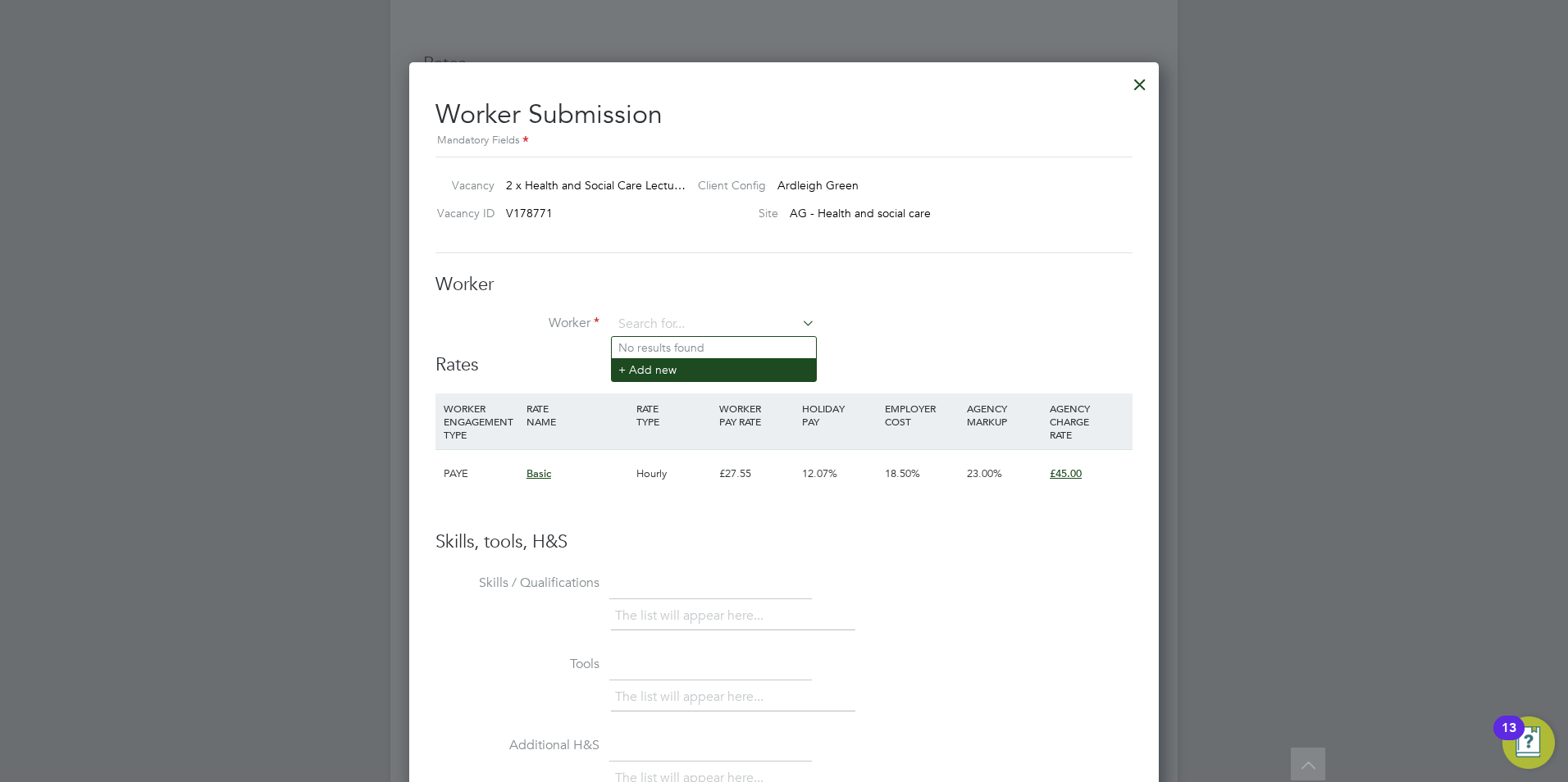
click at [702, 366] on li "+ Add new" at bounding box center [713, 369] width 204 height 22
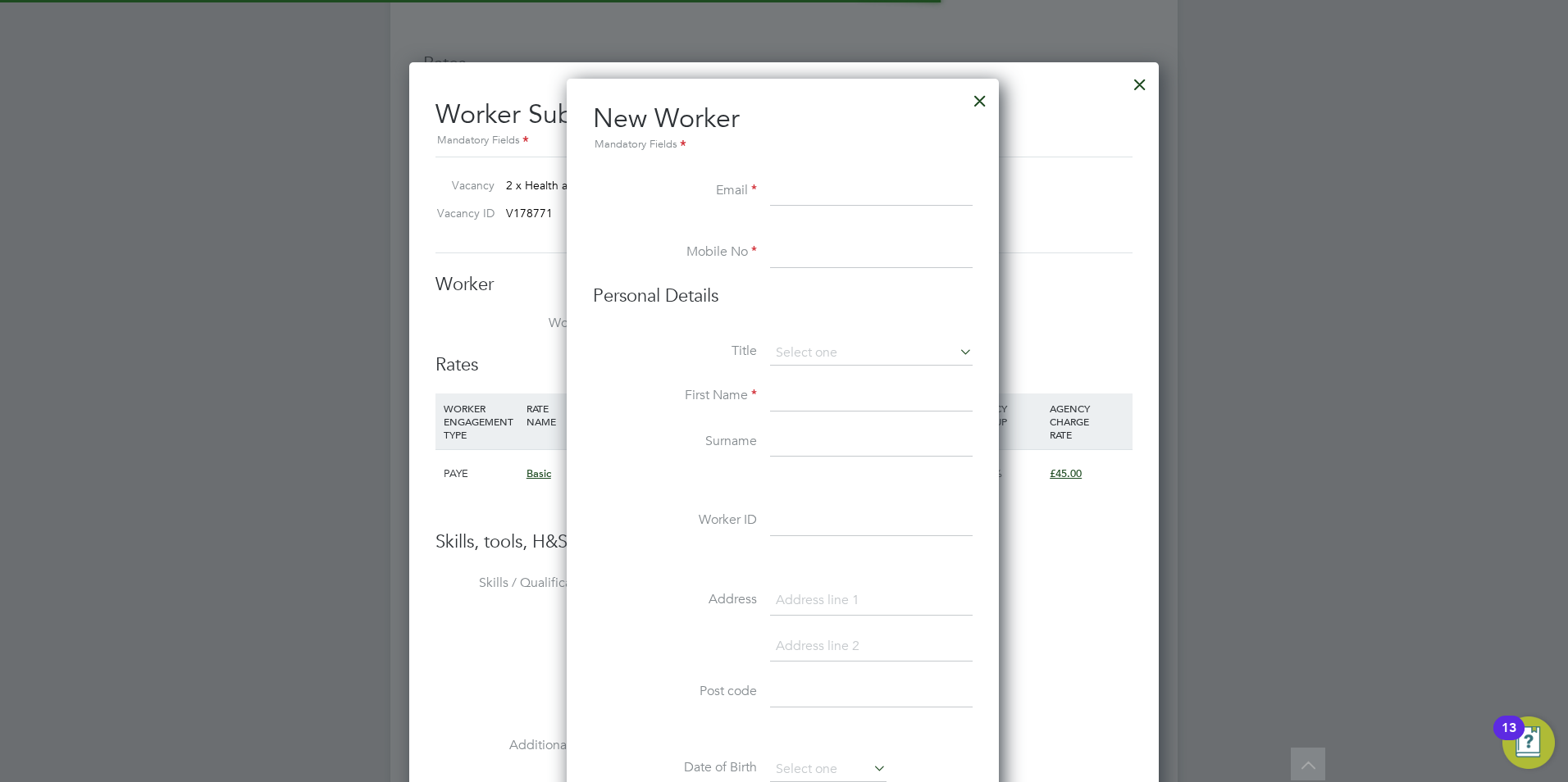
scroll to position [1396, 434]
paste input "roselyndonkor2003@yahoo.com"
click at [805, 196] on input "roselyndonkor2003@yahoo.com" at bounding box center [871, 191] width 203 height 29
paste input "roselyndonkor2003@yahoo.com"
click at [853, 249] on input at bounding box center [871, 253] width 203 height 29
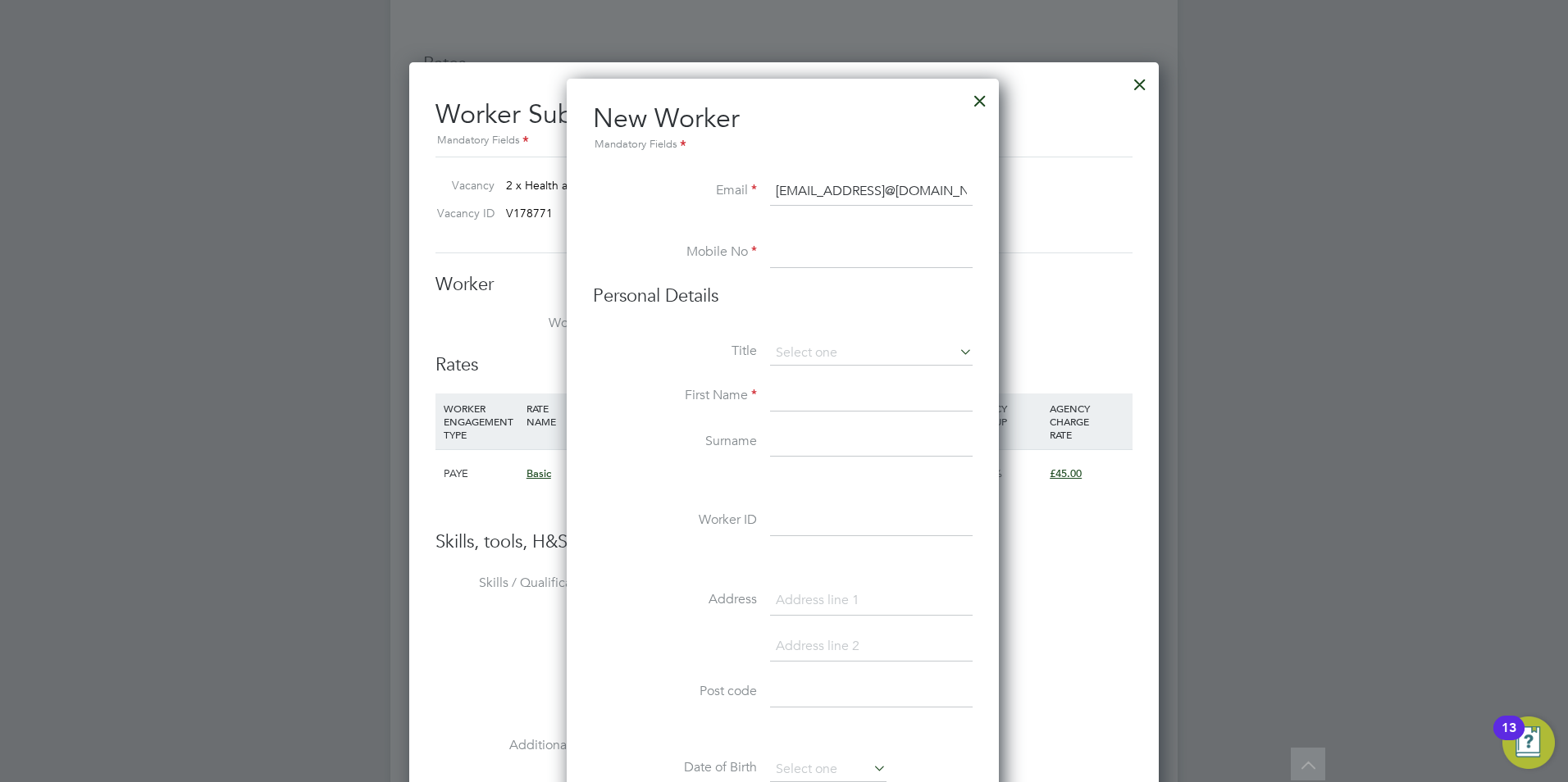
scroll to position [0, 184]
drag, startPoint x: 880, startPoint y: 187, endPoint x: 1128, endPoint y: 193, distance: 248.1
click at [863, 221] on li "Email roselroselyndonkor2003@yahoo.comyndonkor2003@yahoo.com" at bounding box center [782, 200] width 380 height 46
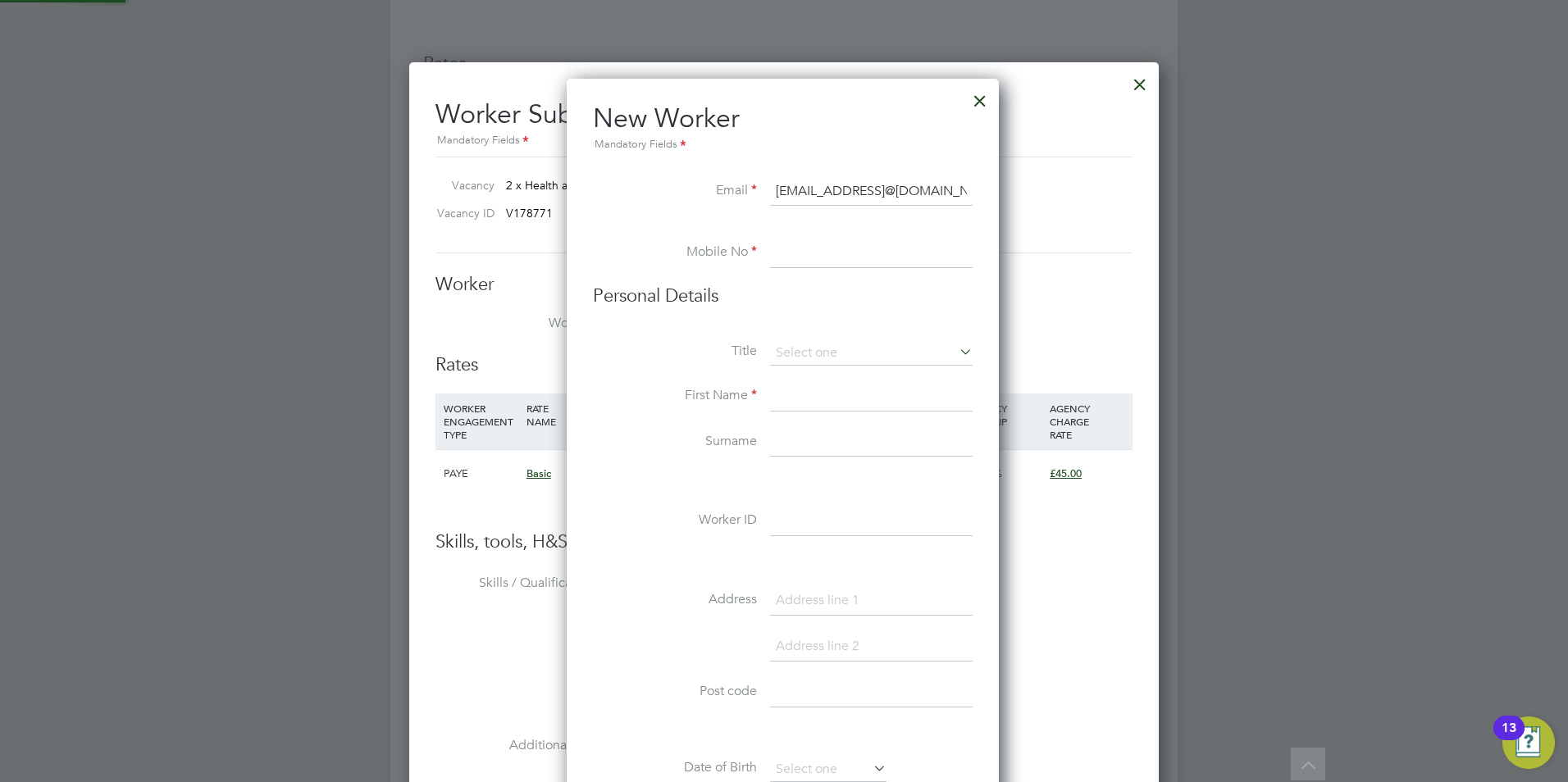
click at [864, 253] on input at bounding box center [871, 253] width 203 height 29
drag, startPoint x: 804, startPoint y: 190, endPoint x: 758, endPoint y: 193, distance: 46.1
click at [762, 193] on li "Email roselroselyndonkor2003@yahoo.comyndonkor2003@yahoo.com" at bounding box center [782, 200] width 380 height 46
type input "roselyndonkor2003@yahoo.comyndonkor2003@yahoo.com"
click at [789, 253] on input at bounding box center [871, 253] width 203 height 29
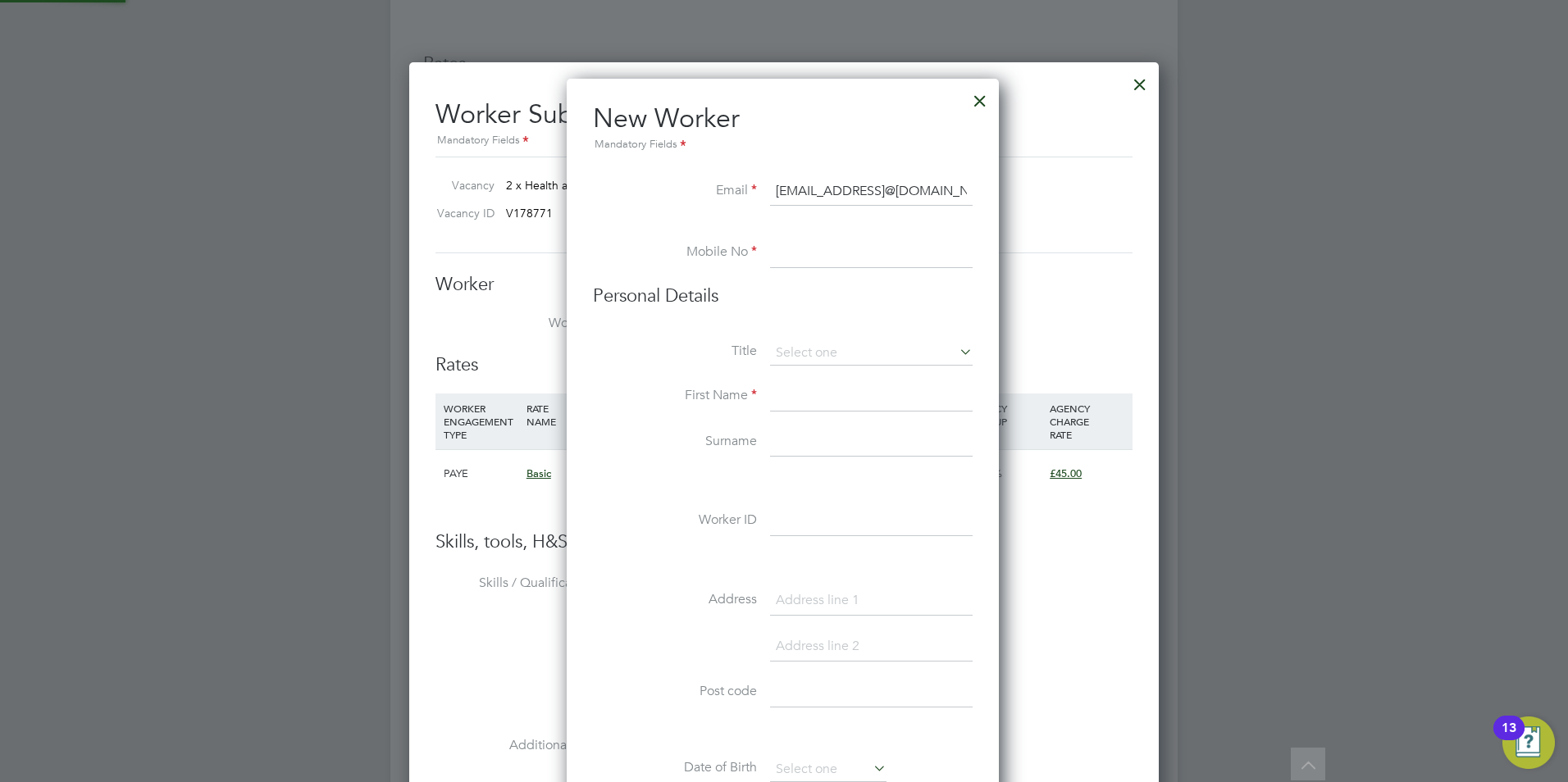
paste input "02085589022"
click at [820, 255] on input "02085589022" at bounding box center [871, 253] width 203 height 29
paste input "02085589022"
type input "0208550208558902289022"
drag, startPoint x: 932, startPoint y: 247, endPoint x: 679, endPoint y: 255, distance: 253.1
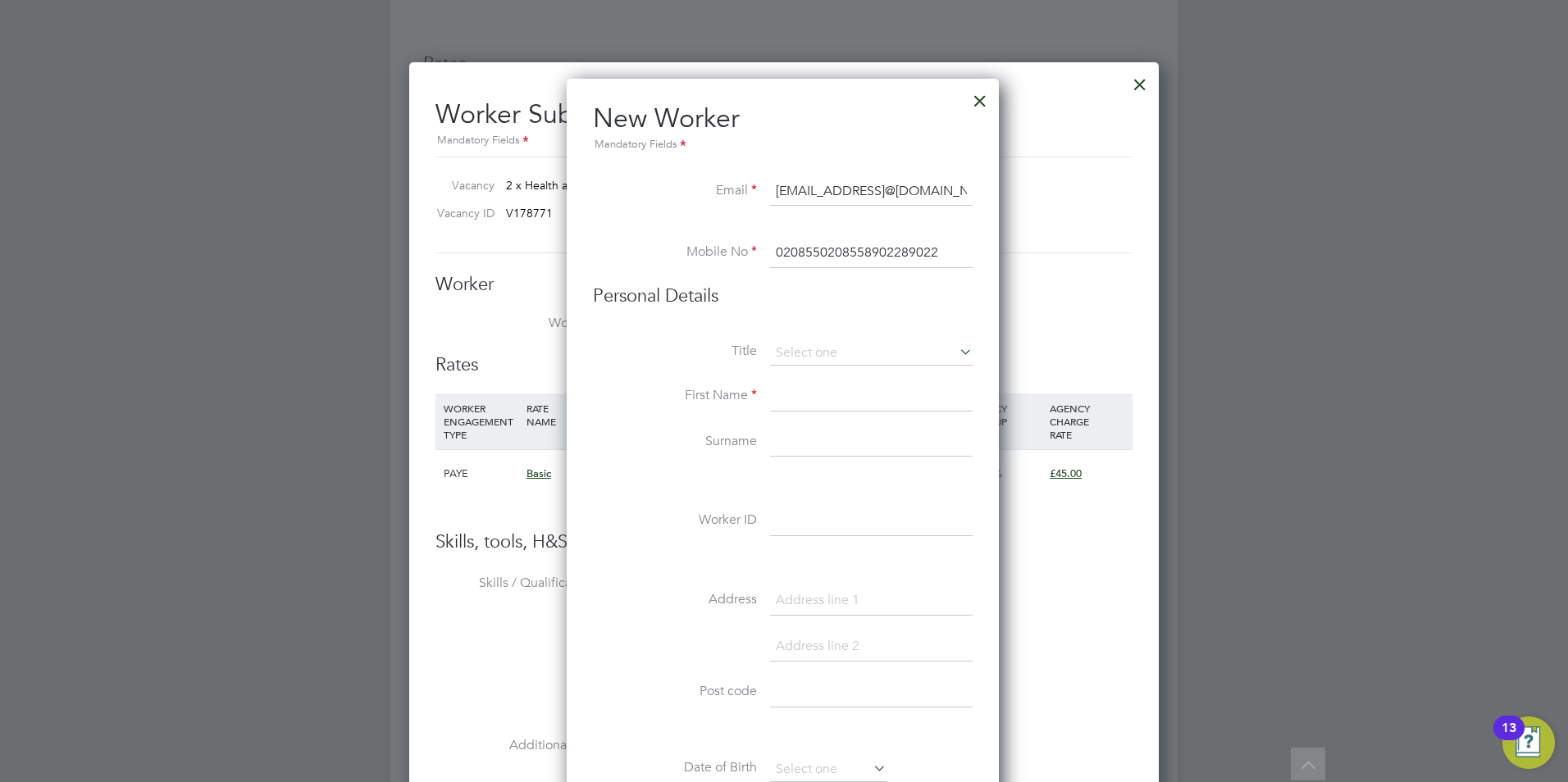
click at [679, 255] on li "Mobile No 0208550208558902289022" at bounding box center [782, 262] width 380 height 46
paste input "02085589022"
drag, startPoint x: 864, startPoint y: 257, endPoint x: 728, endPoint y: 243, distance: 136.7
click at [728, 243] on li "Mobile No 02085589022" at bounding box center [782, 262] width 380 height 46
paste input "7957636024"
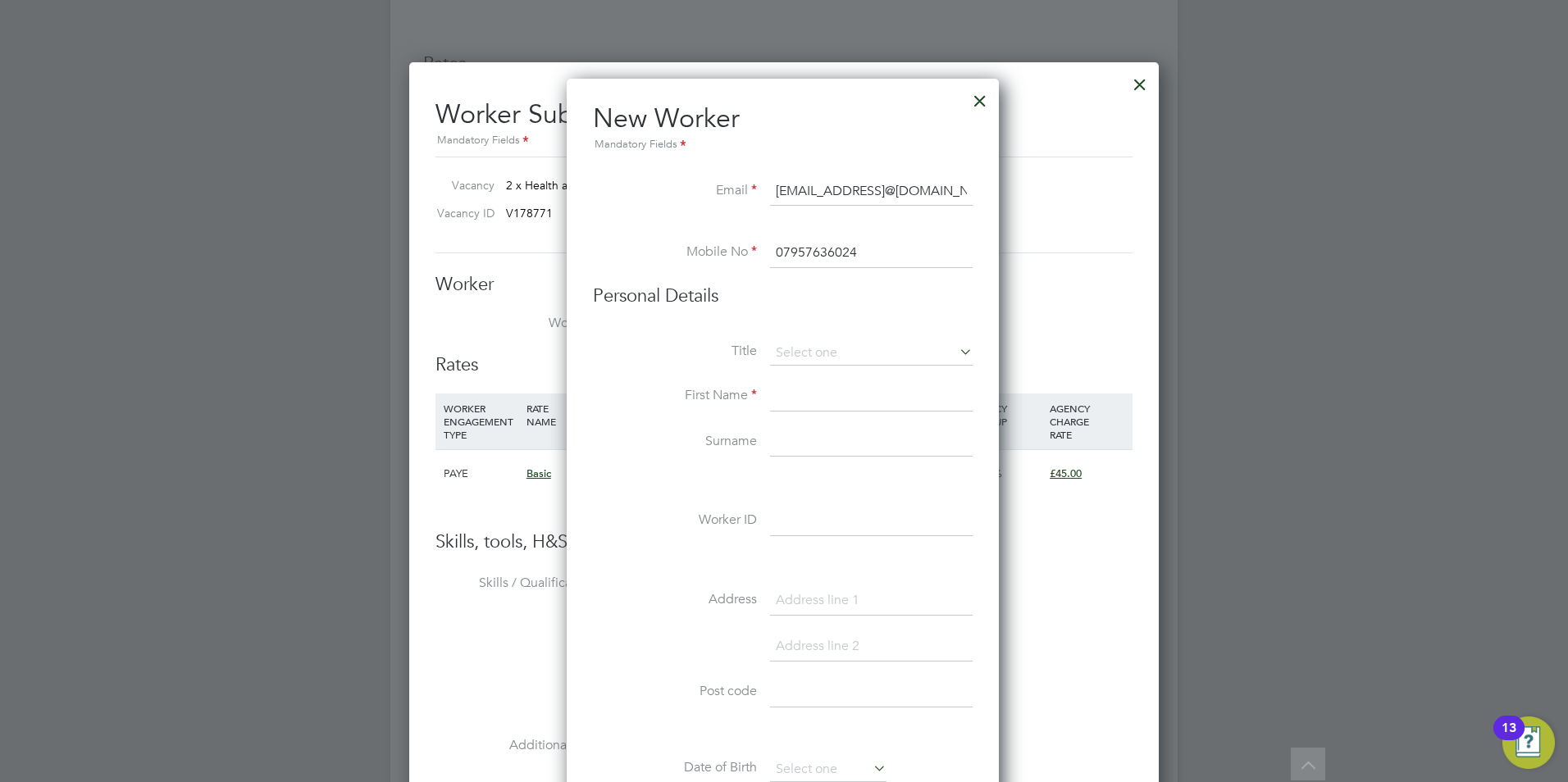
type input "07957636024"
click at [828, 198] on input "roselyndonkor2003@yahoo.comyndonkor2003@yahoo.com" at bounding box center [871, 191] width 203 height 29
paste input
type input "r"
paste input "roselyndonkor2003@yahoo.com"
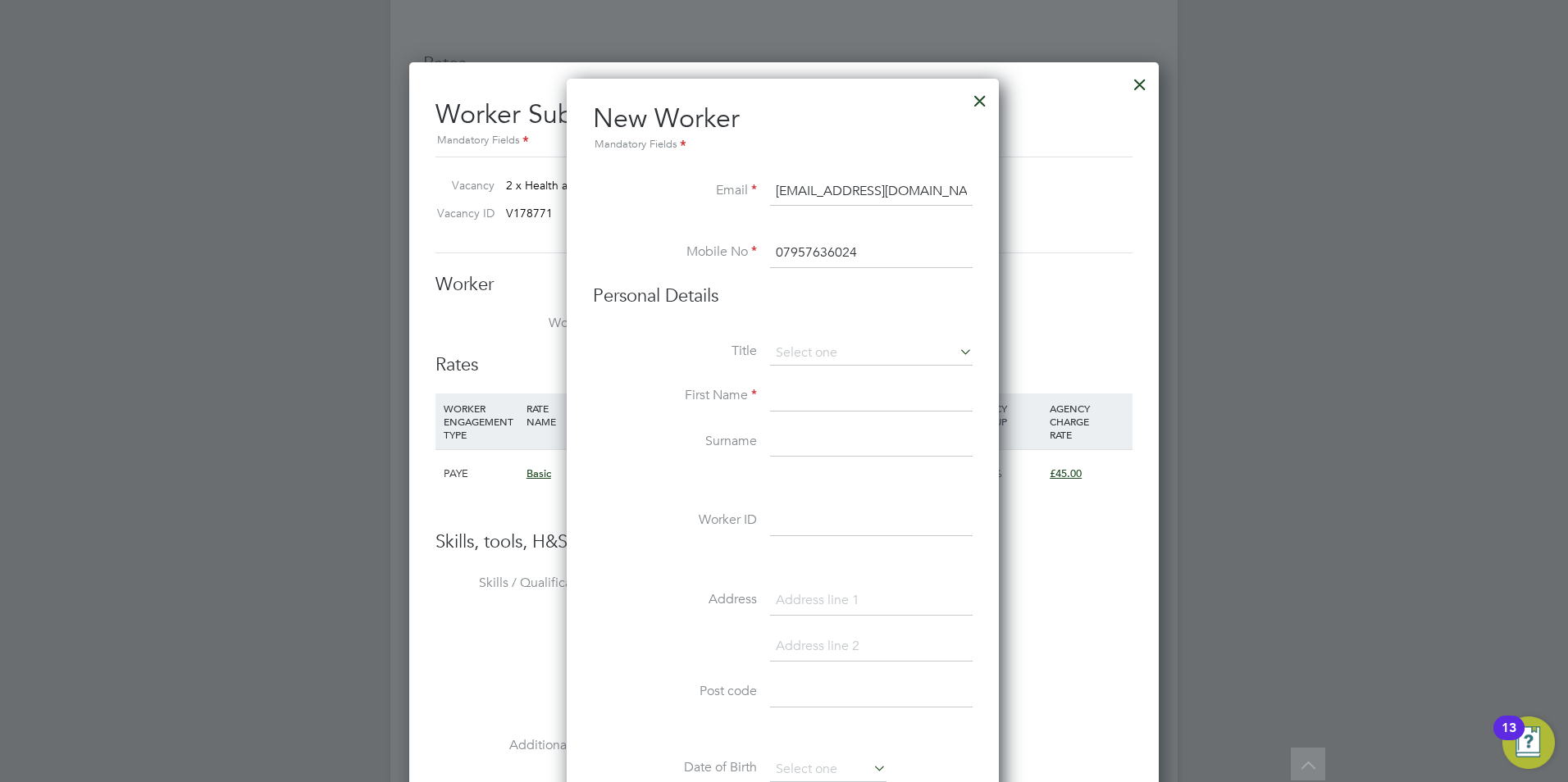
type input "roselyndonkor2003@yahoo.com"
click at [789, 389] on input at bounding box center [871, 396] width 203 height 29
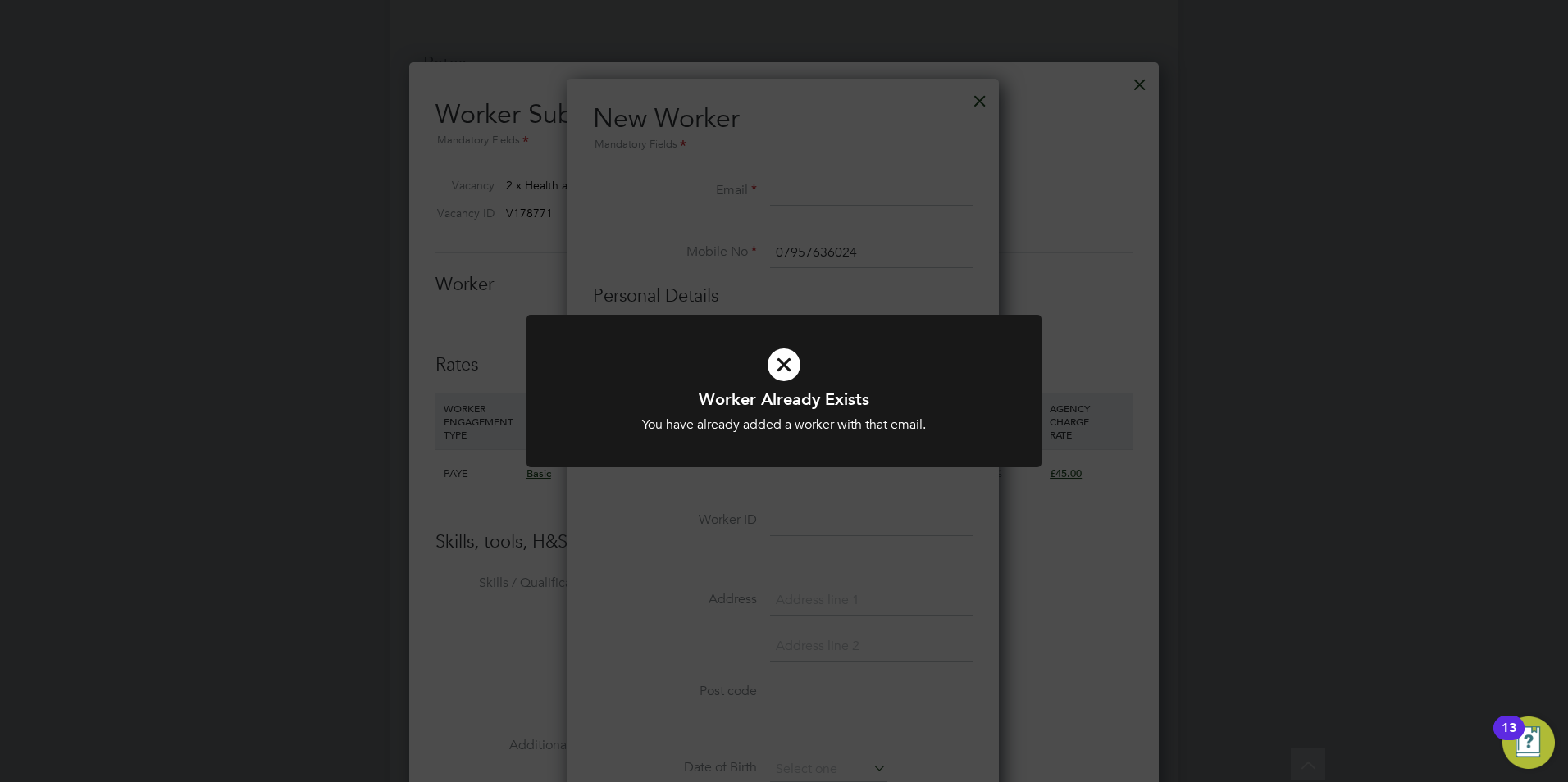
type input "R"
click at [868, 351] on icon at bounding box center [783, 365] width 426 height 64
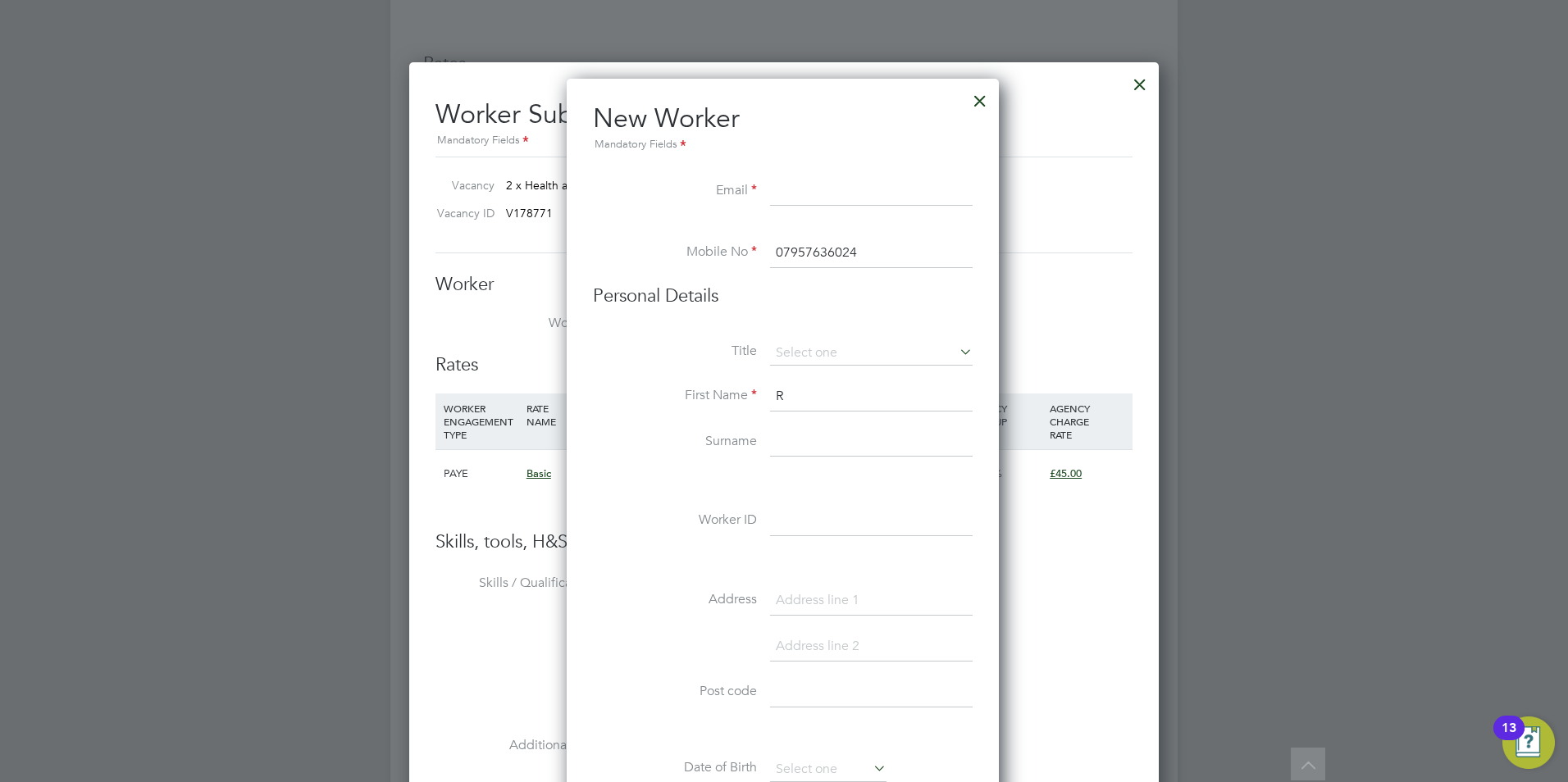
click at [982, 101] on div at bounding box center [980, 96] width 29 height 29
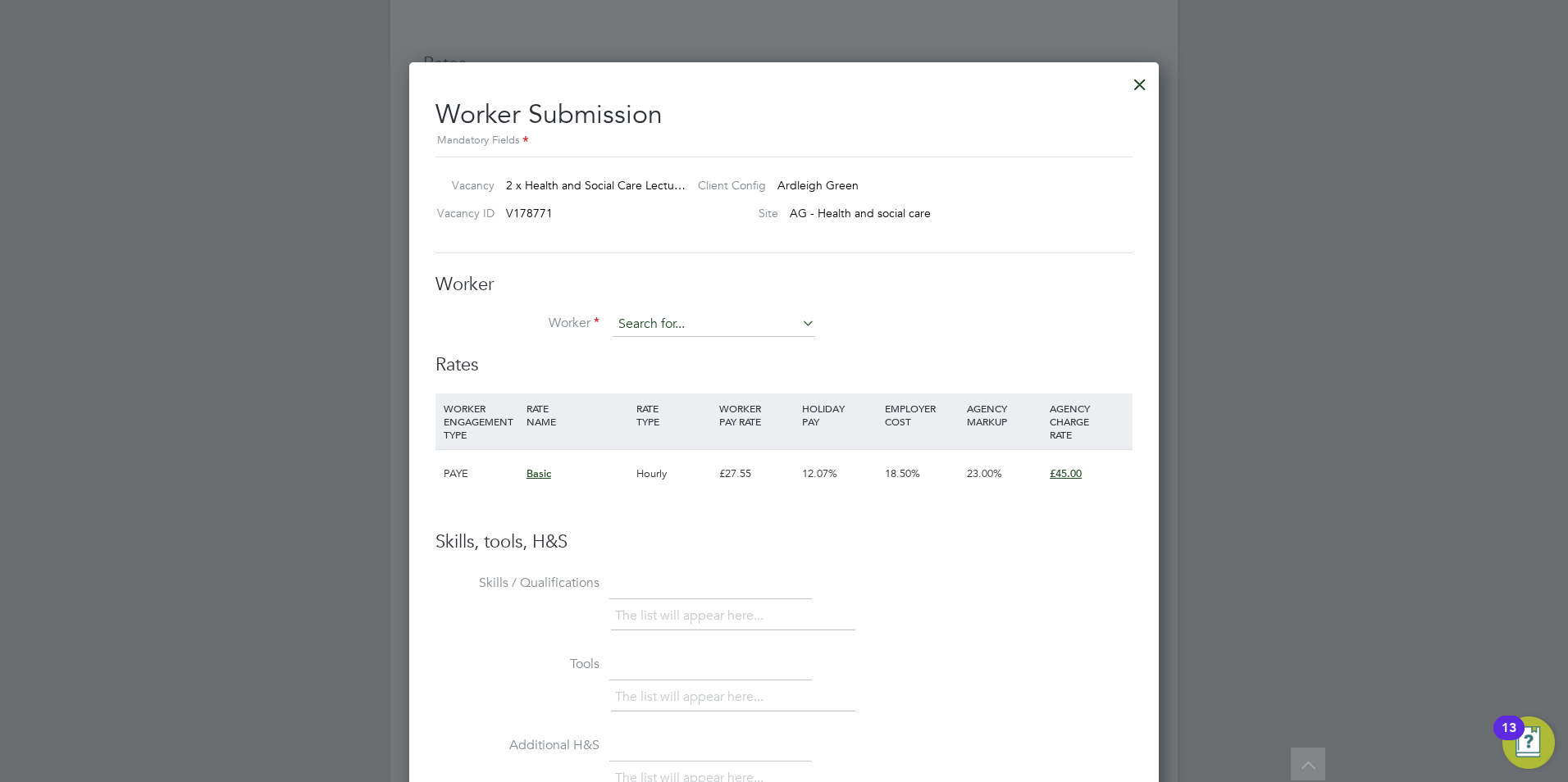
click at [745, 328] on input at bounding box center [714, 325] width 203 height 25
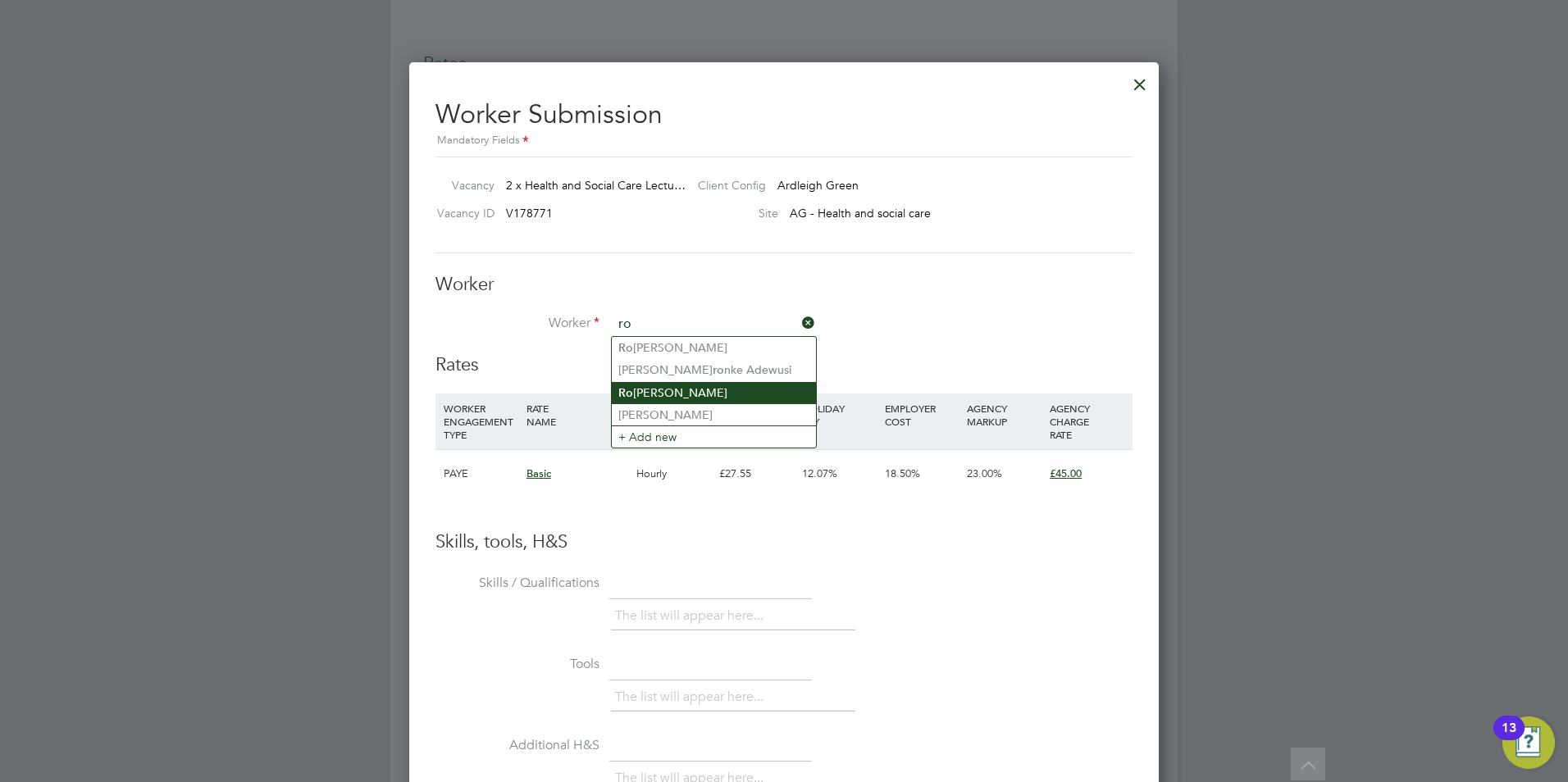
click at [731, 391] on li "Ro selyn Donkor" at bounding box center [713, 392] width 204 height 22
type input "[PERSON_NAME]"
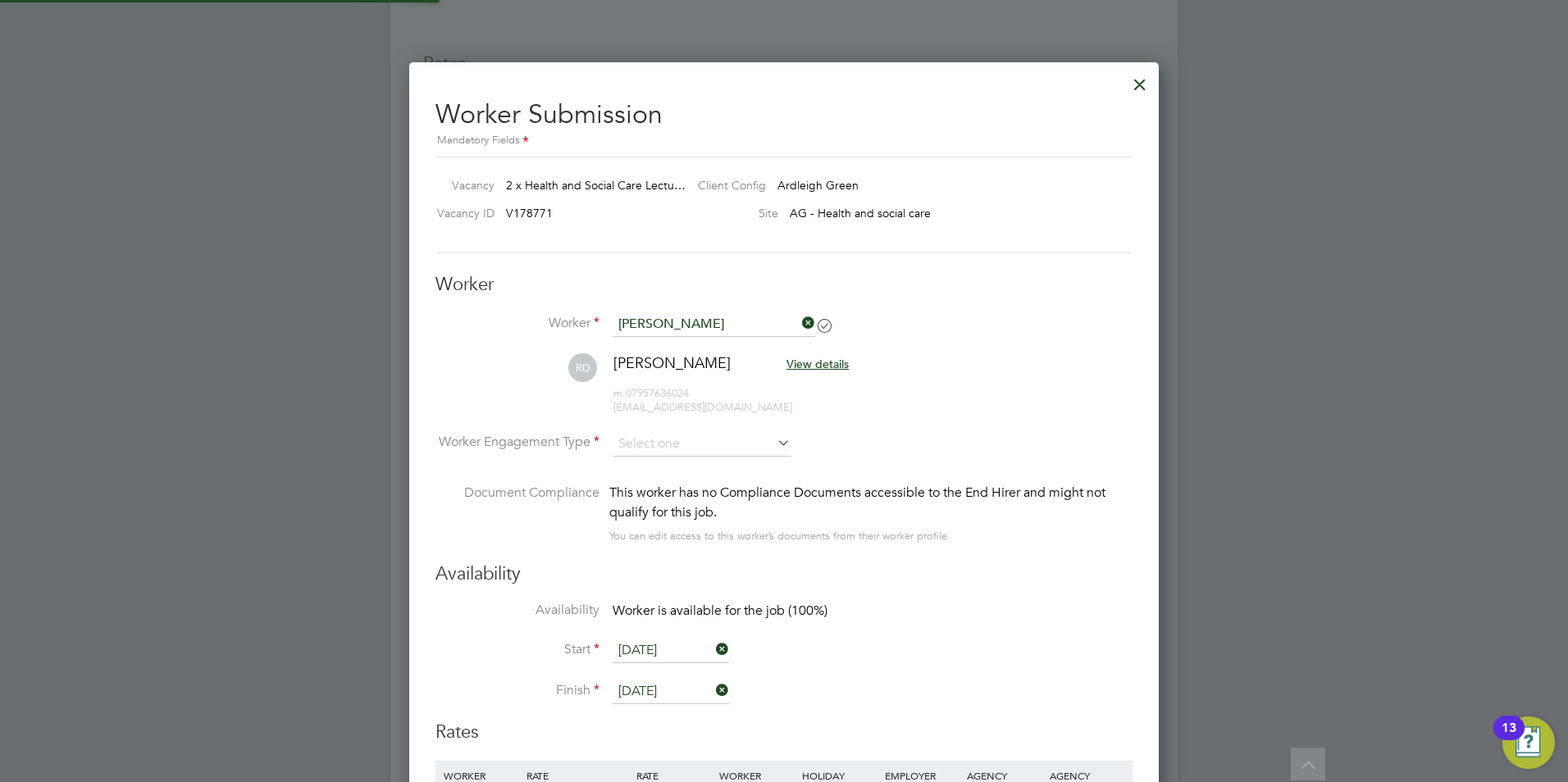
scroll to position [1363, 750]
click at [707, 438] on input at bounding box center [701, 445] width 178 height 25
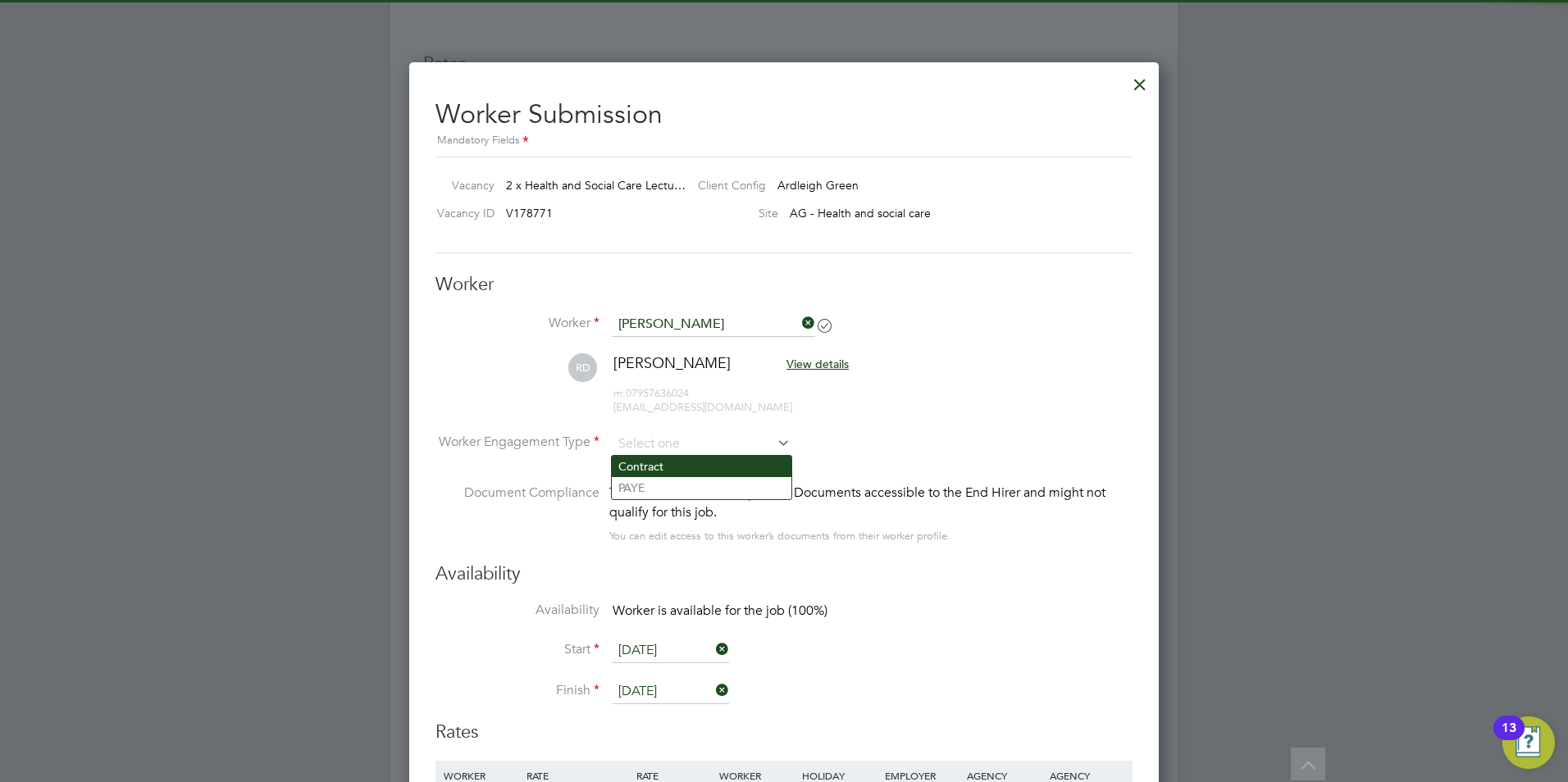
click at [696, 473] on li "Contract" at bounding box center [701, 466] width 180 height 21
type input "Contract"
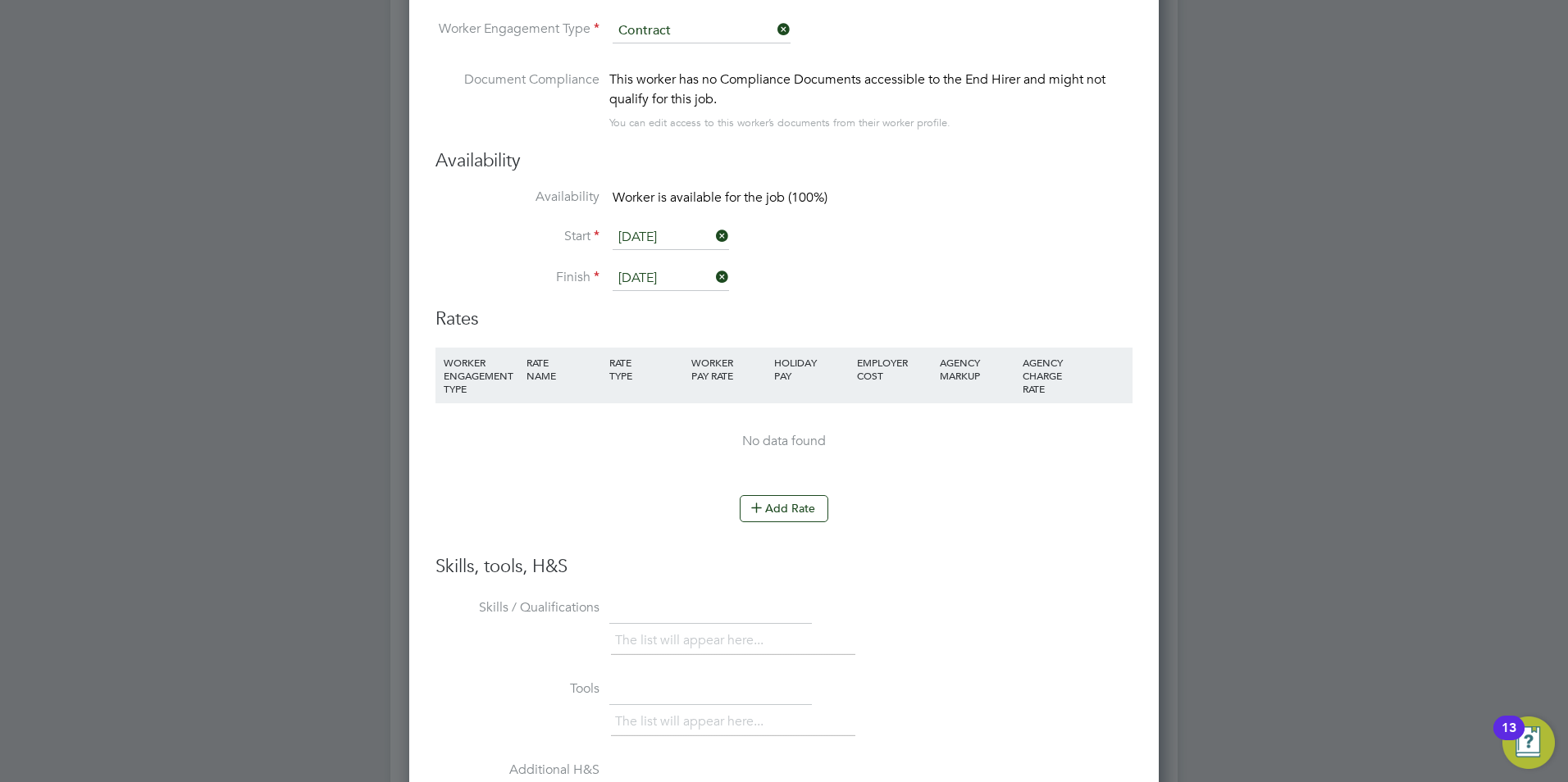
scroll to position [2952, 0]
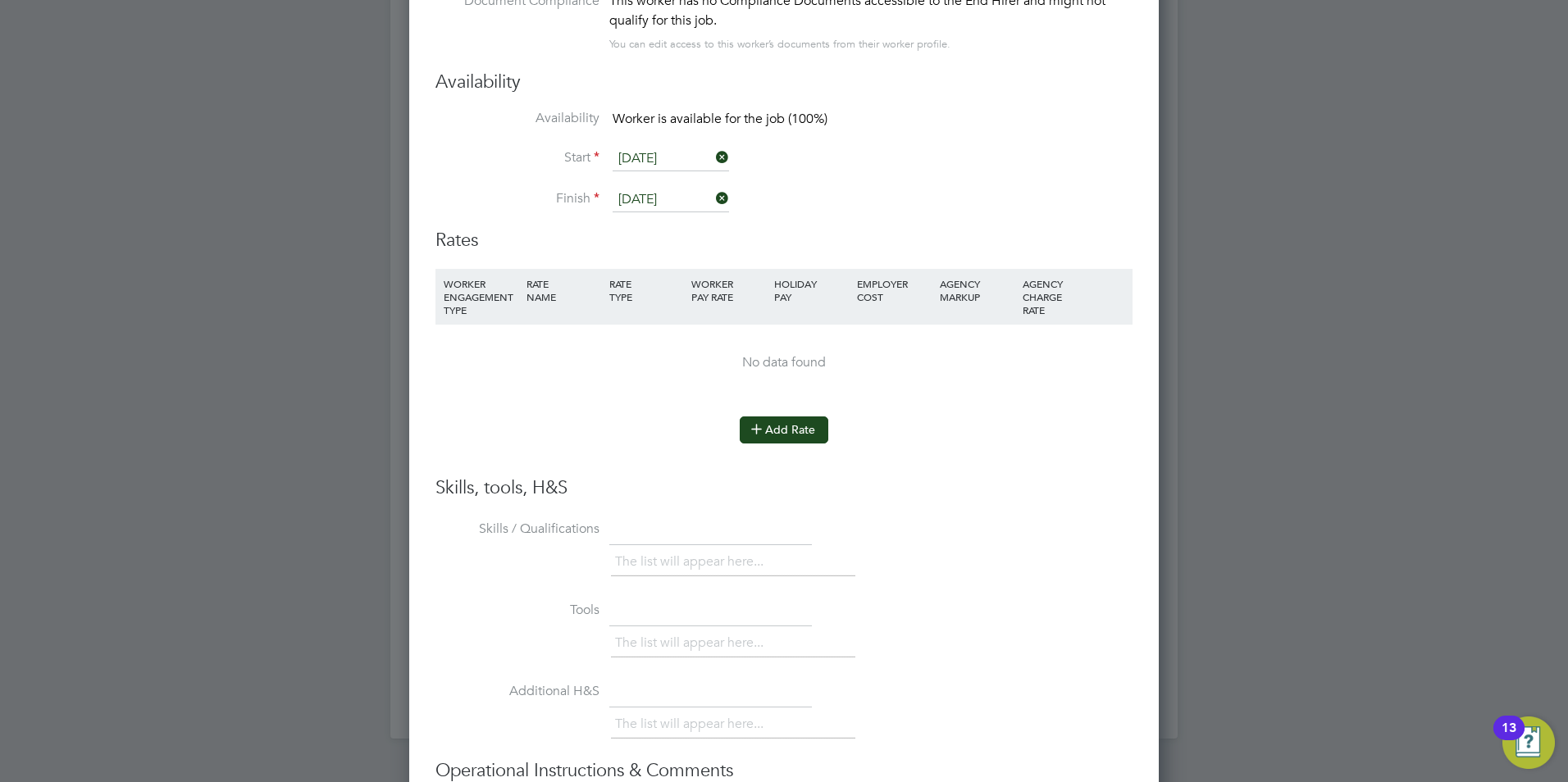
click at [796, 432] on button "Add Rate" at bounding box center [784, 429] width 89 height 26
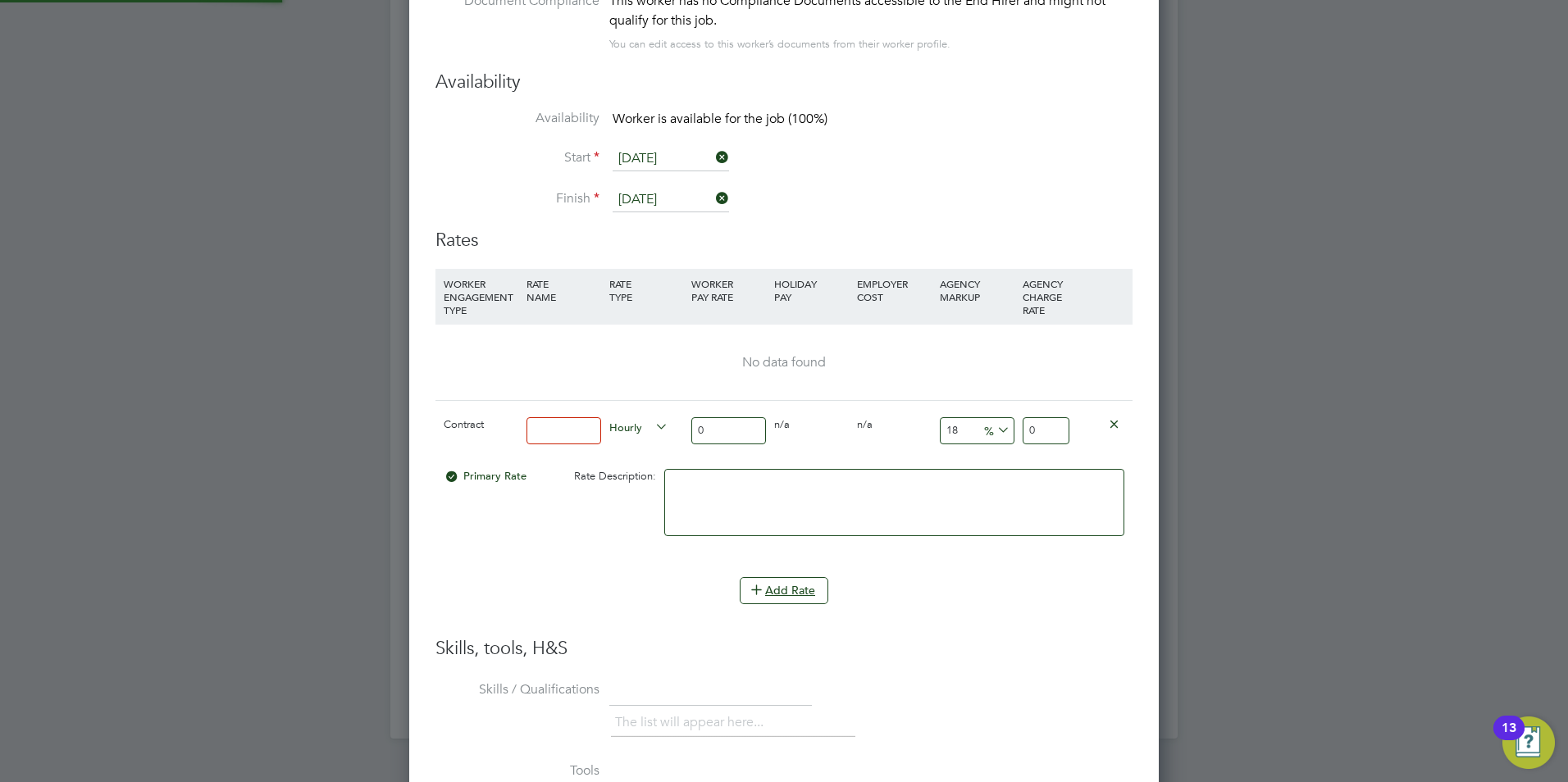
scroll to position [1518, 750]
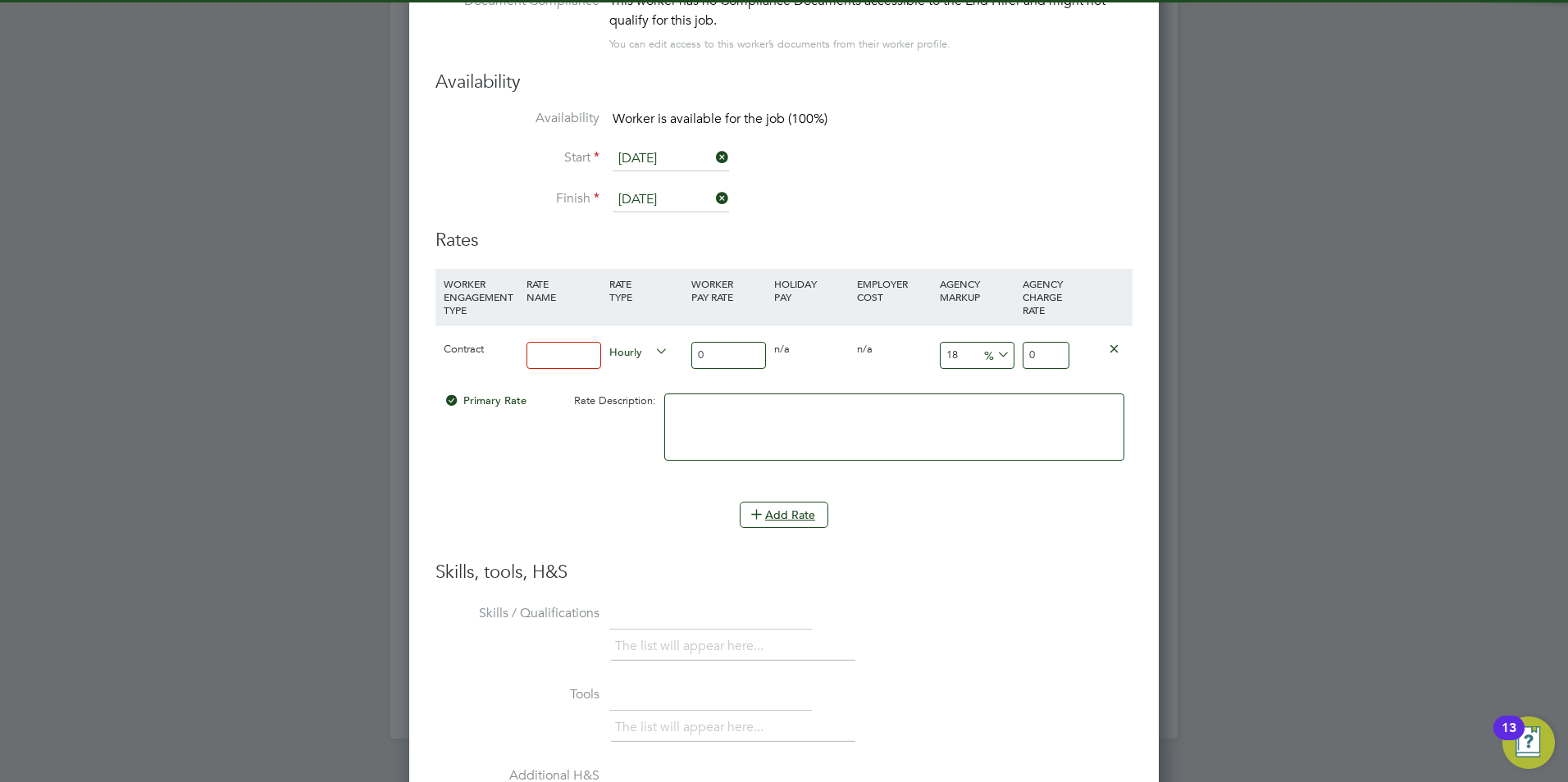
click at [547, 361] on input at bounding box center [564, 355] width 75 height 27
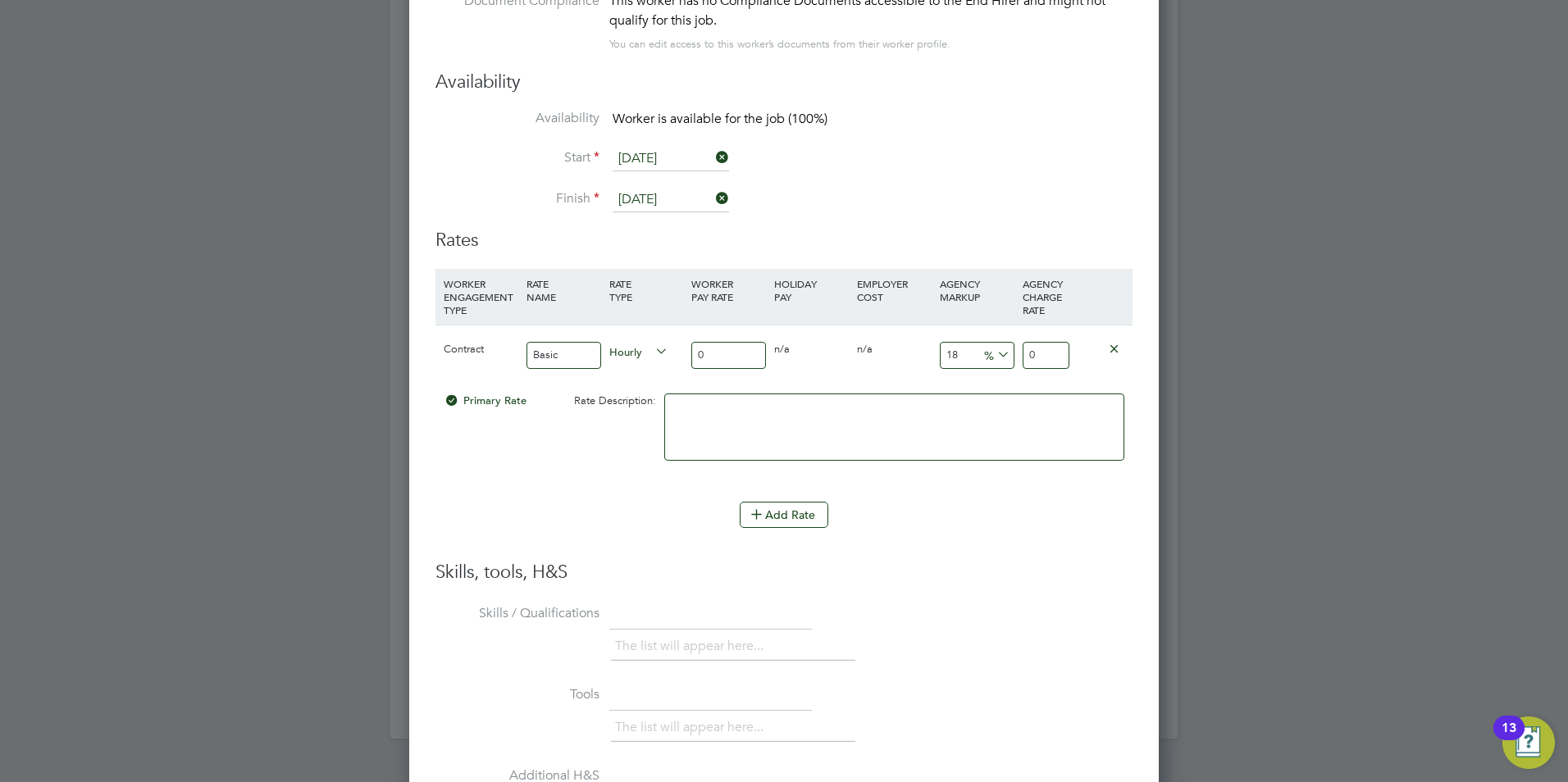
type input "Basic"
drag, startPoint x: 729, startPoint y: 356, endPoint x: 496, endPoint y: 347, distance: 233.2
click at [496, 347] on div "Contract Basic Hourly 0 0 n/a 0 n/a 18 0 % 0" at bounding box center [783, 355] width 697 height 60
type input "4"
type input "4.72"
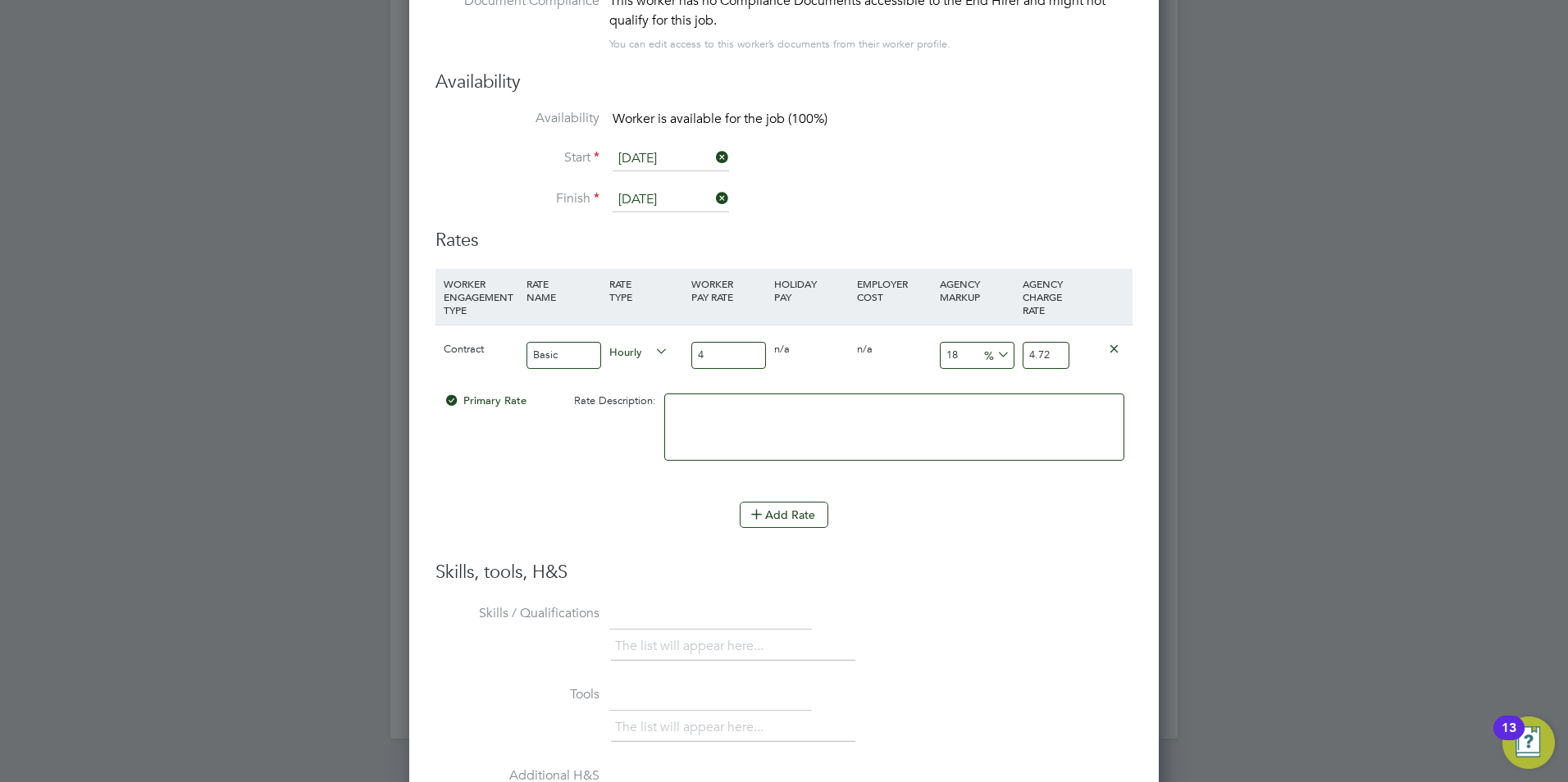
type input "40"
type input "47.2"
type input "40"
drag, startPoint x: 969, startPoint y: 351, endPoint x: 895, endPoint y: 360, distance: 74.5
click at [895, 360] on div "Contract Basic Hourly 40 0 n/a 0 n/a 18 7.2 % 47.2" at bounding box center [783, 355] width 697 height 60
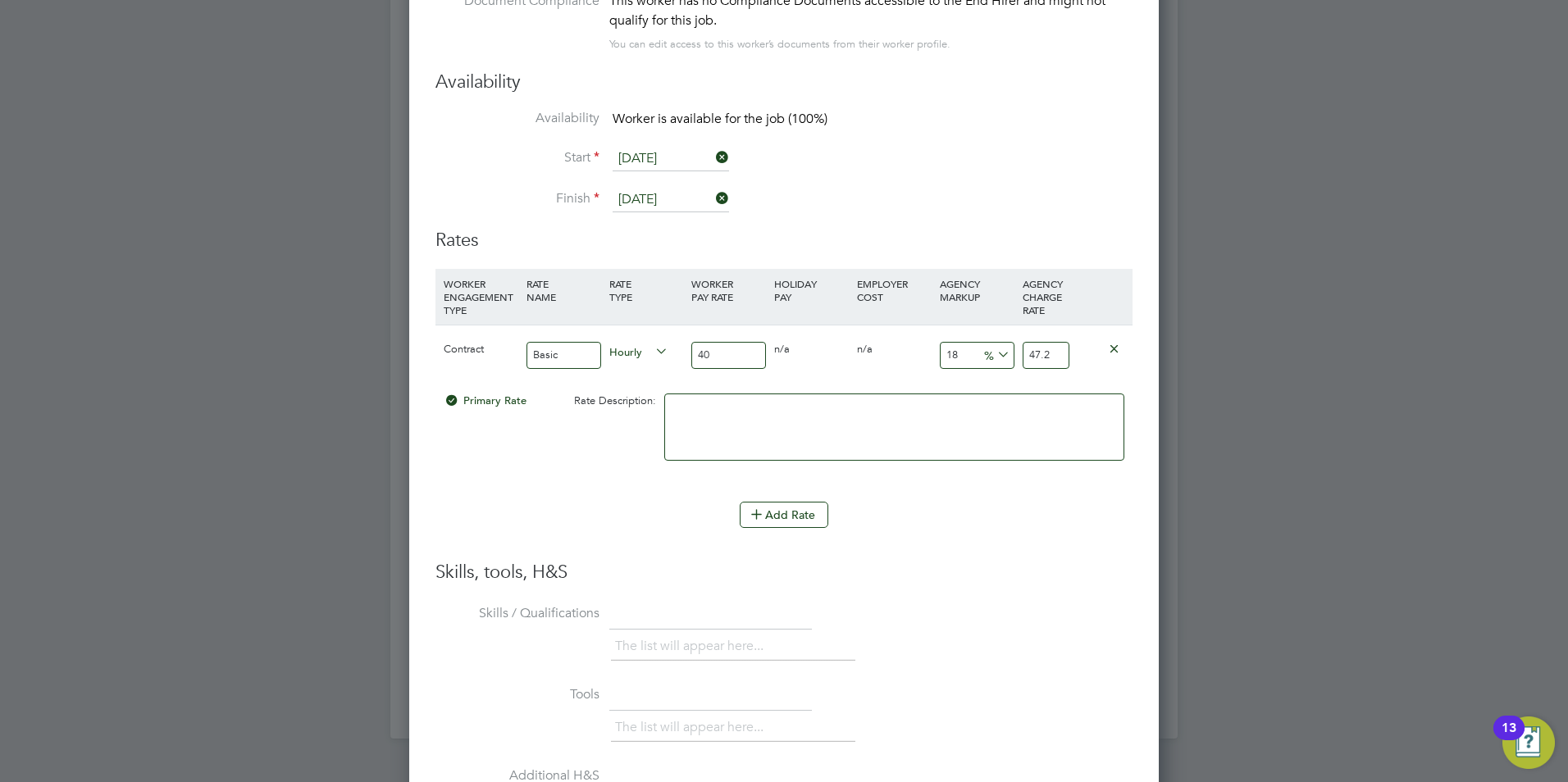
type input "2"
type input "40.8"
type input "23"
type input "49.2"
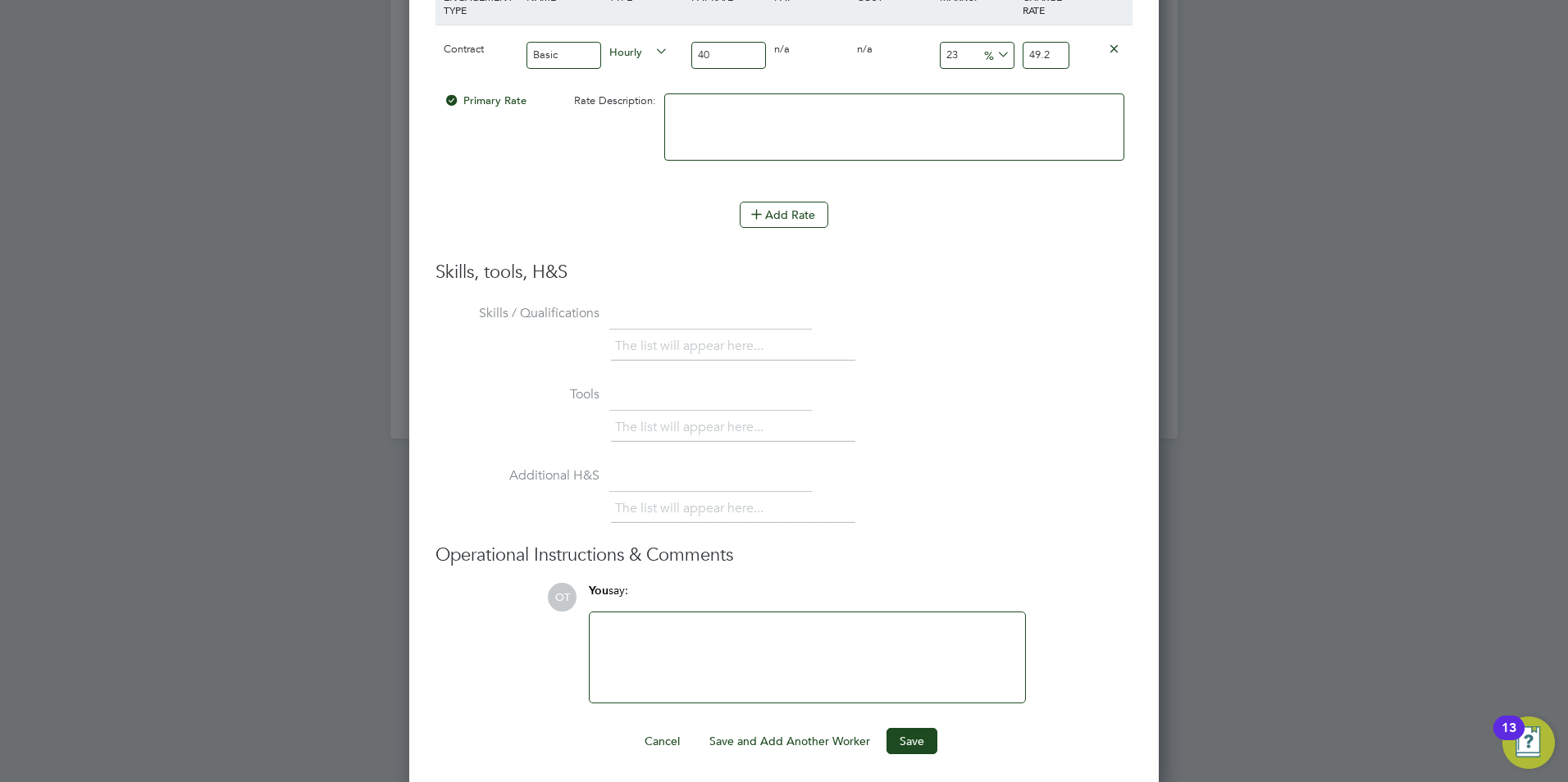
scroll to position [3256, 0]
type input "23"
click at [904, 736] on button "Save" at bounding box center [911, 736] width 51 height 26
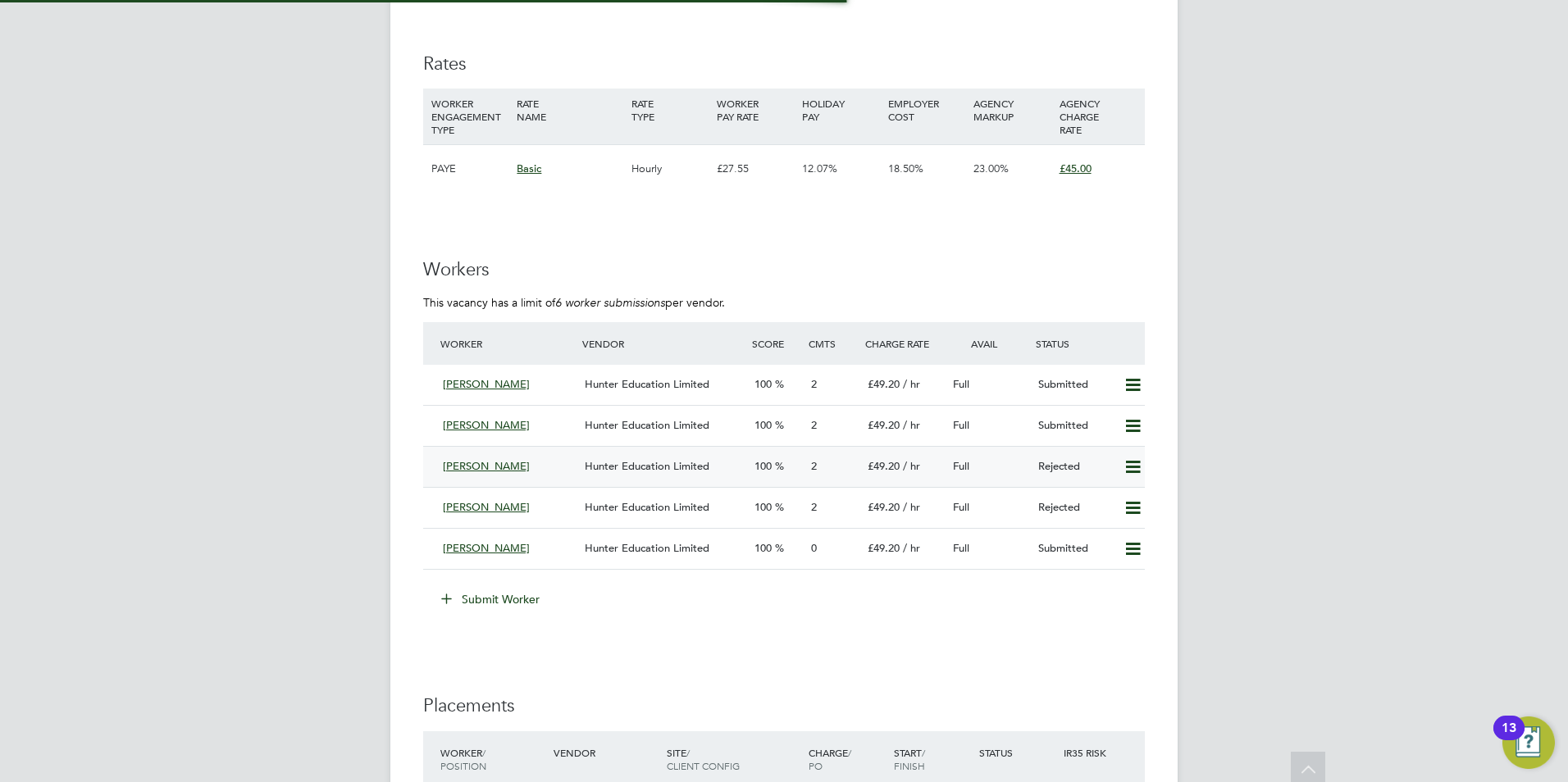
scroll to position [28, 172]
click at [638, 558] on div "Hunter Education Limited" at bounding box center [663, 549] width 170 height 27
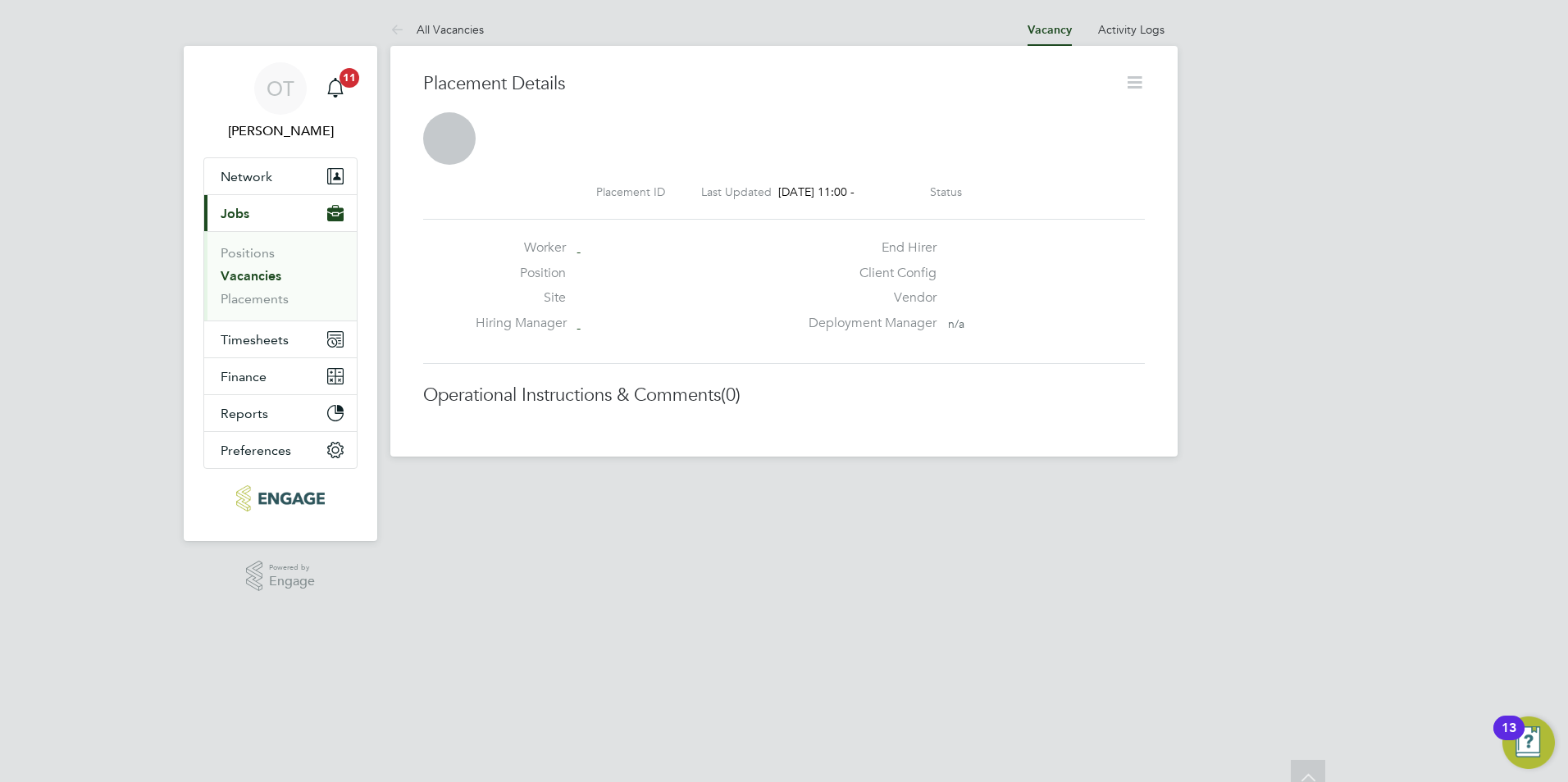
scroll to position [8, 8]
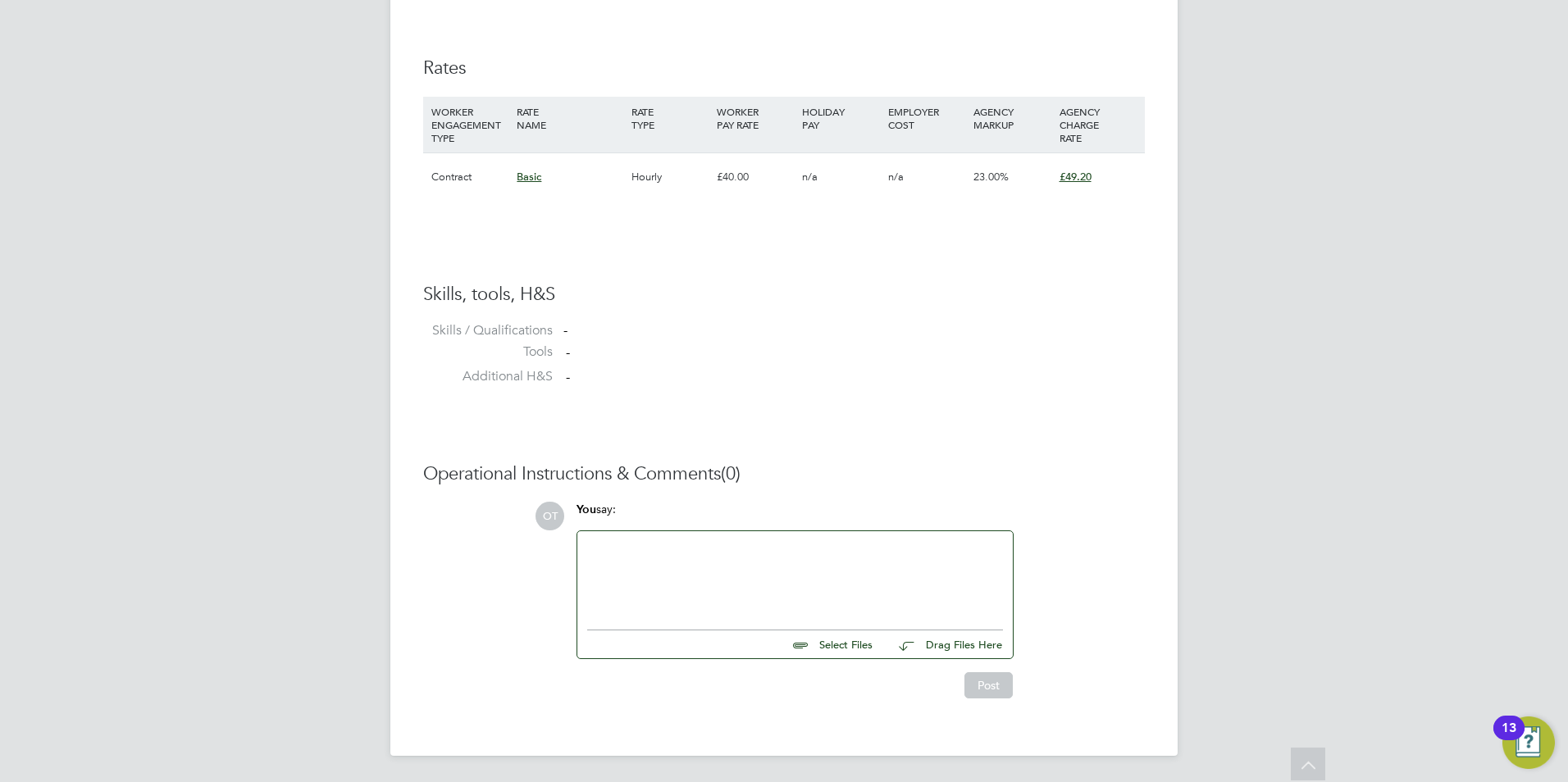
click at [725, 532] on div at bounding box center [795, 576] width 435 height 90
click at [686, 551] on div at bounding box center [795, 576] width 416 height 70
click at [990, 692] on button "Post" at bounding box center [989, 685] width 48 height 26
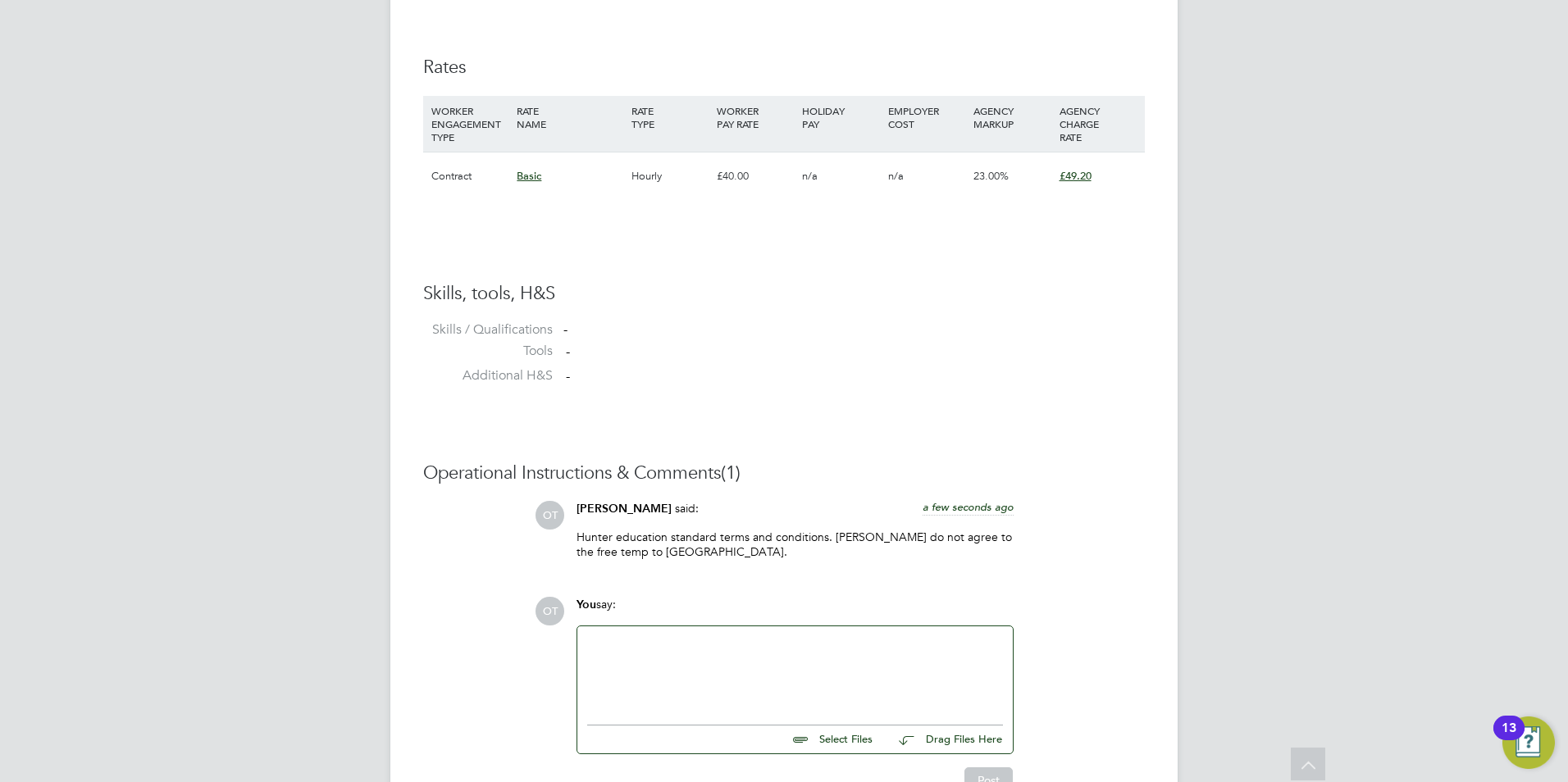
click at [828, 744] on input "file" at bounding box center [880, 738] width 246 height 23
type input "C:\fakepath\Roselyn's CV.docx"
click at [621, 689] on div at bounding box center [795, 671] width 416 height 70
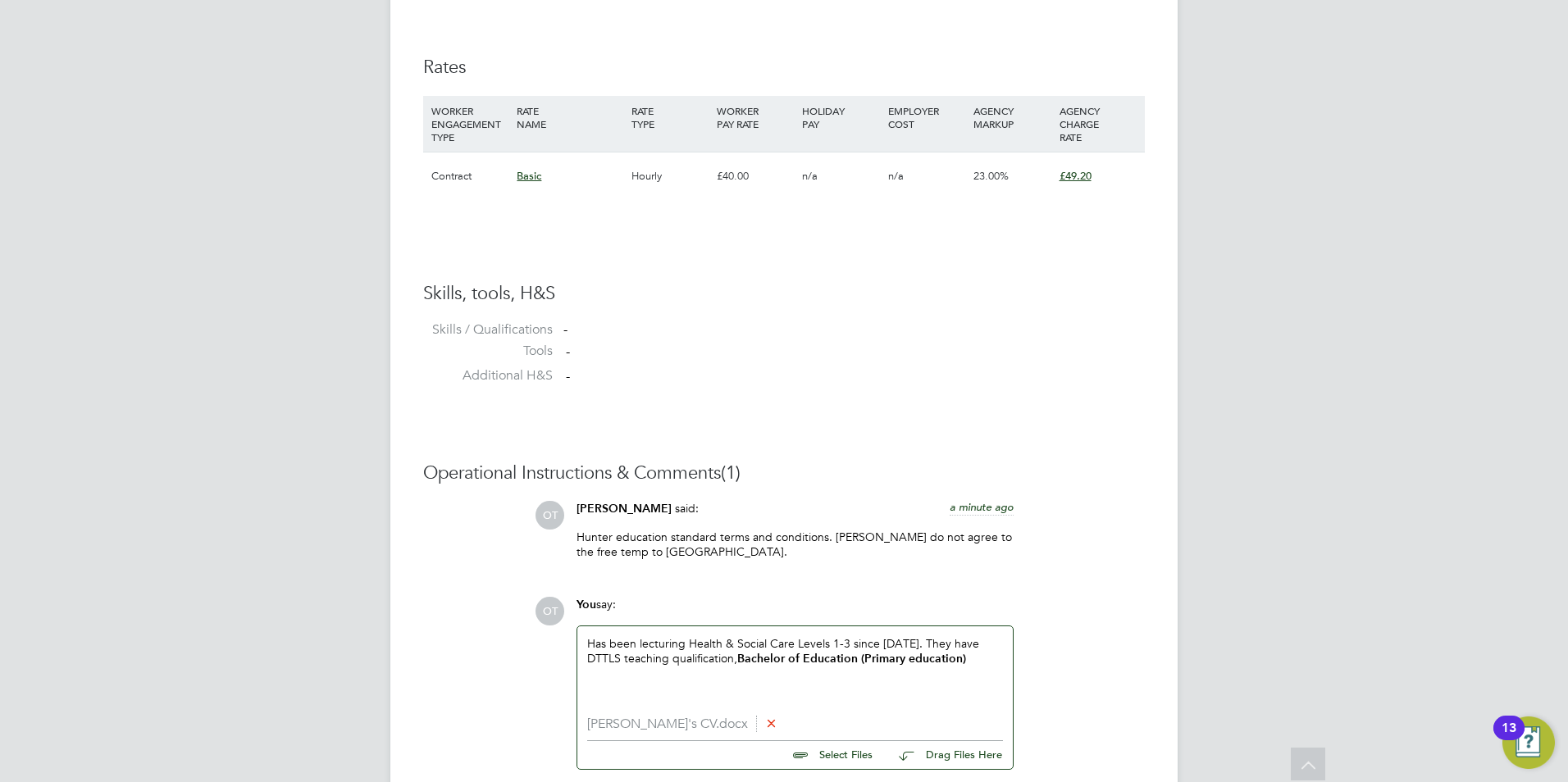
click at [911, 664] on strong "Bachelor of Education (Primary education)" at bounding box center [851, 659] width 229 height 14
drag, startPoint x: 845, startPoint y: 662, endPoint x: 823, endPoint y: 660, distance: 22.1
click at [823, 660] on div "Has been lecturing Health & Social Care Levels 1-3 since 2017. They have DTTLS …" at bounding box center [795, 671] width 416 height 70
click at [833, 673] on div "Has been lecturing Health & Social Care Levels 1-3 since 2017. They have DTTLS …" at bounding box center [795, 671] width 416 height 70
click at [840, 689] on div "Has been lecturing Health & Social Care Levels 1-3 since 2017. They have DTTLS …" at bounding box center [795, 671] width 416 height 70
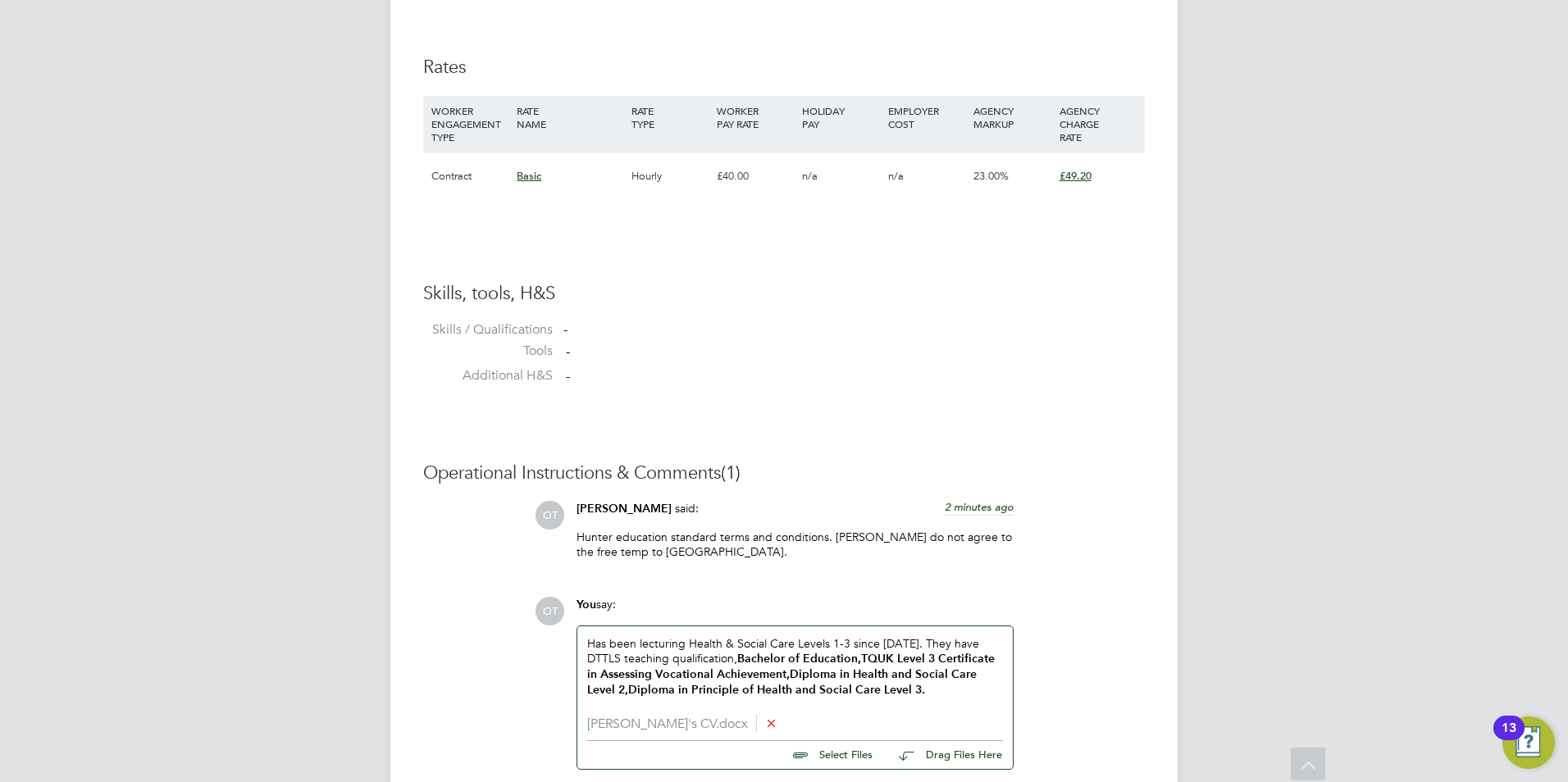
click at [897, 690] on div "Has been lecturing Health & Social Care Levels 1-3 since 2017. They have DTTLS …" at bounding box center [795, 671] width 416 height 70
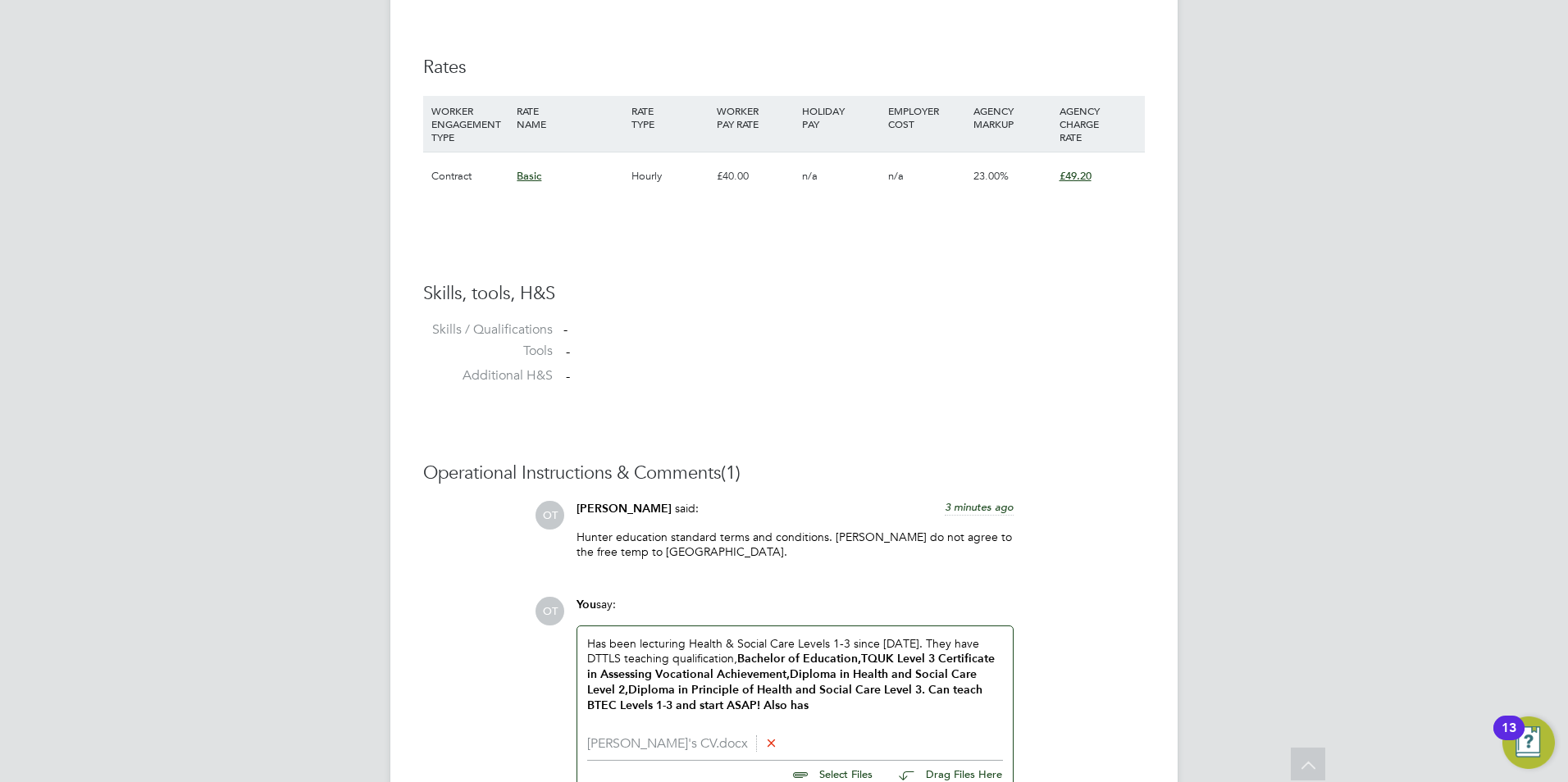
click at [797, 706] on div "Has been lecturing Health & Social Care Levels 1-3 since 2017. They have DTTLS …" at bounding box center [795, 675] width 416 height 78
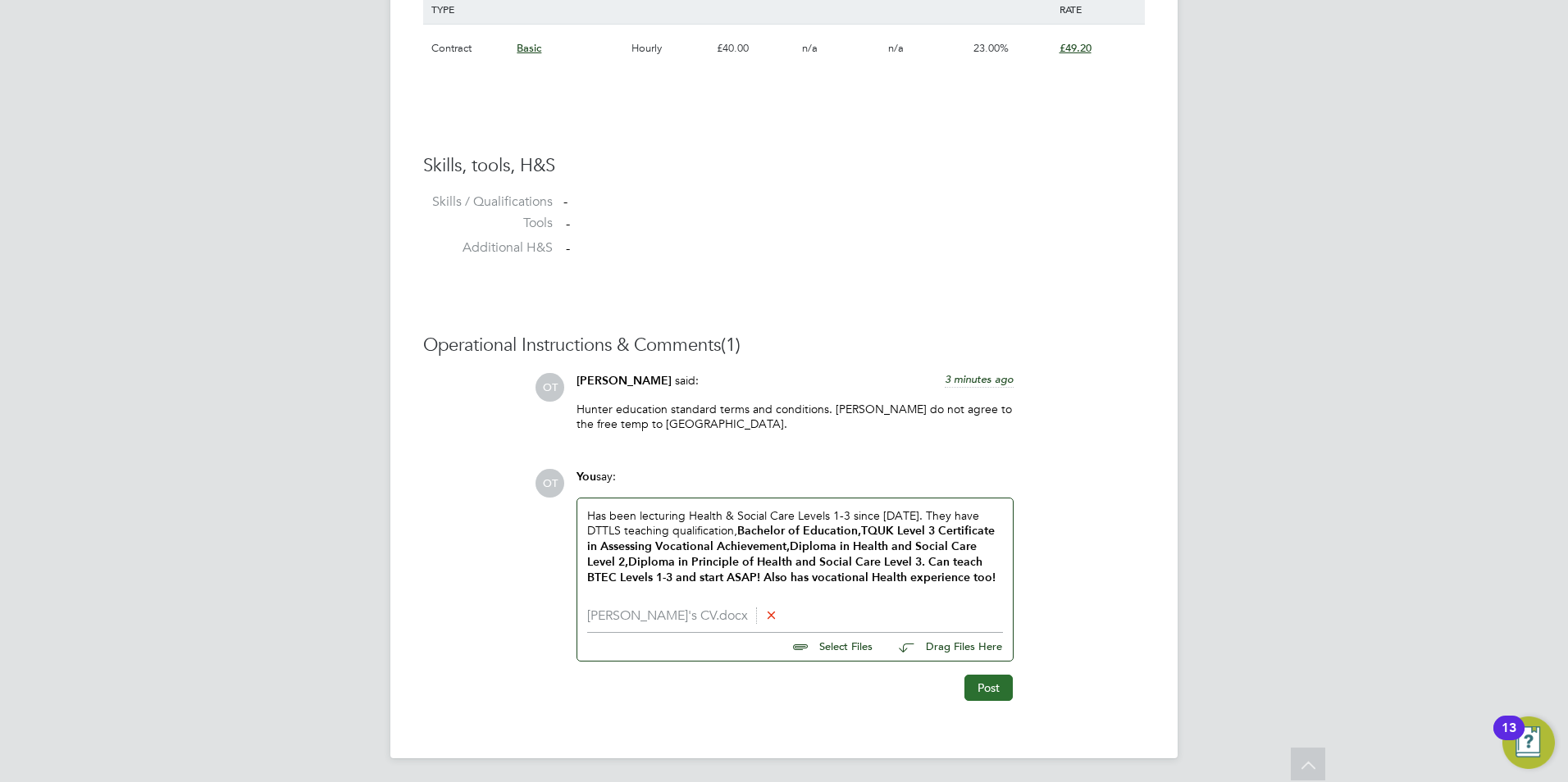
click at [971, 684] on button "Post" at bounding box center [989, 687] width 48 height 26
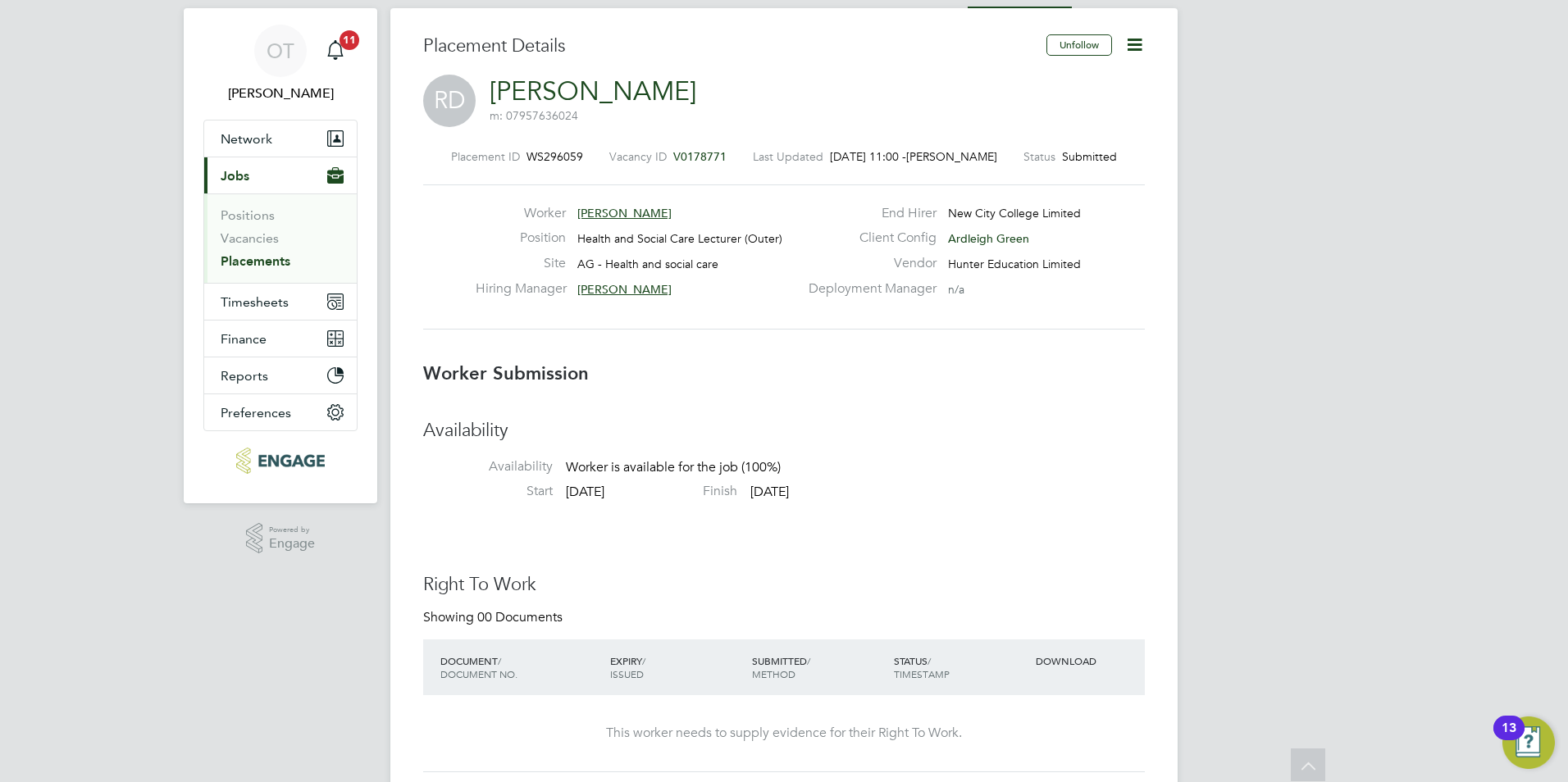
scroll to position [0, 0]
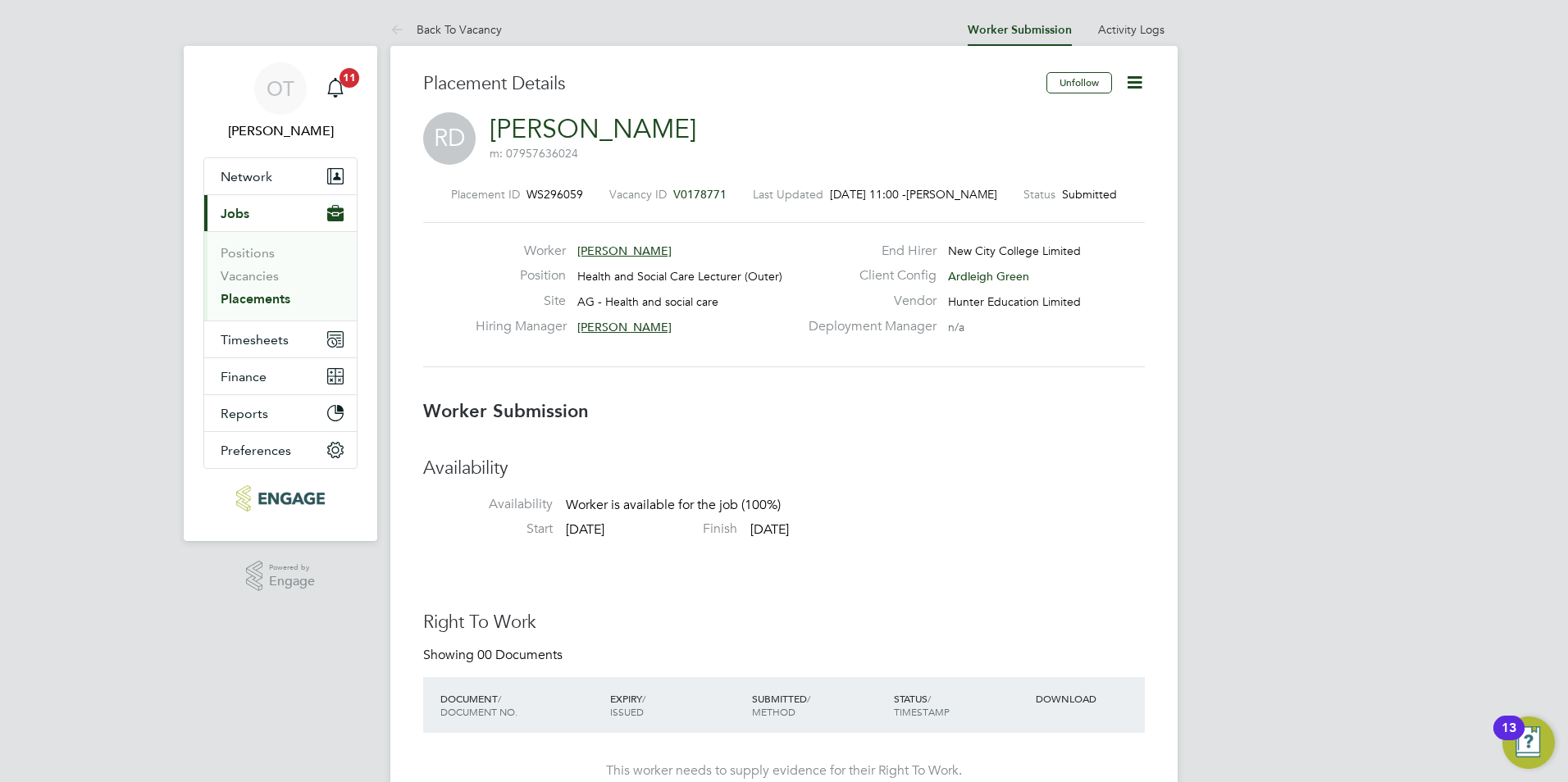
click at [440, 25] on link "Back To Vacancy" at bounding box center [446, 29] width 111 height 15
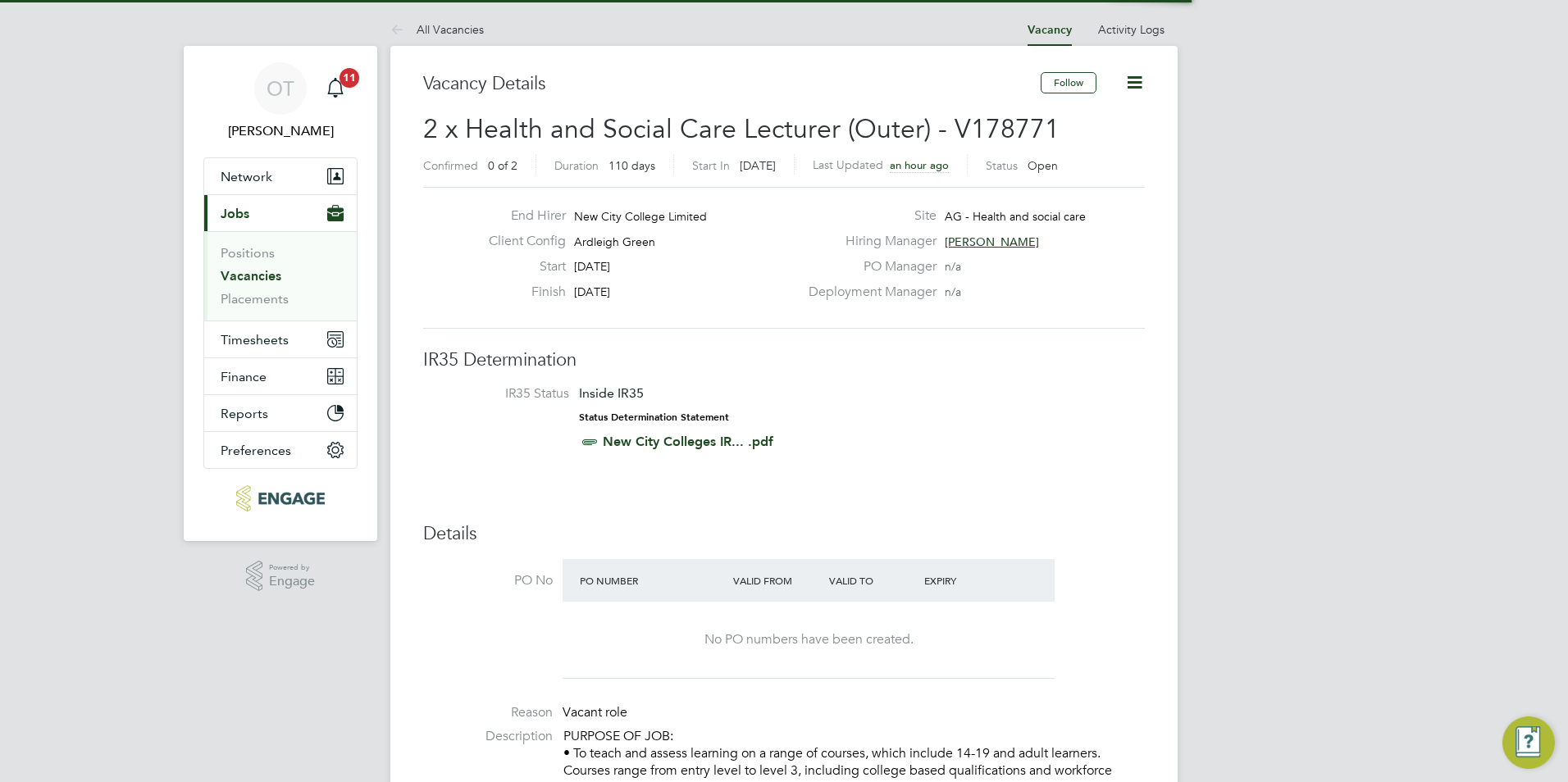
scroll to position [28, 142]
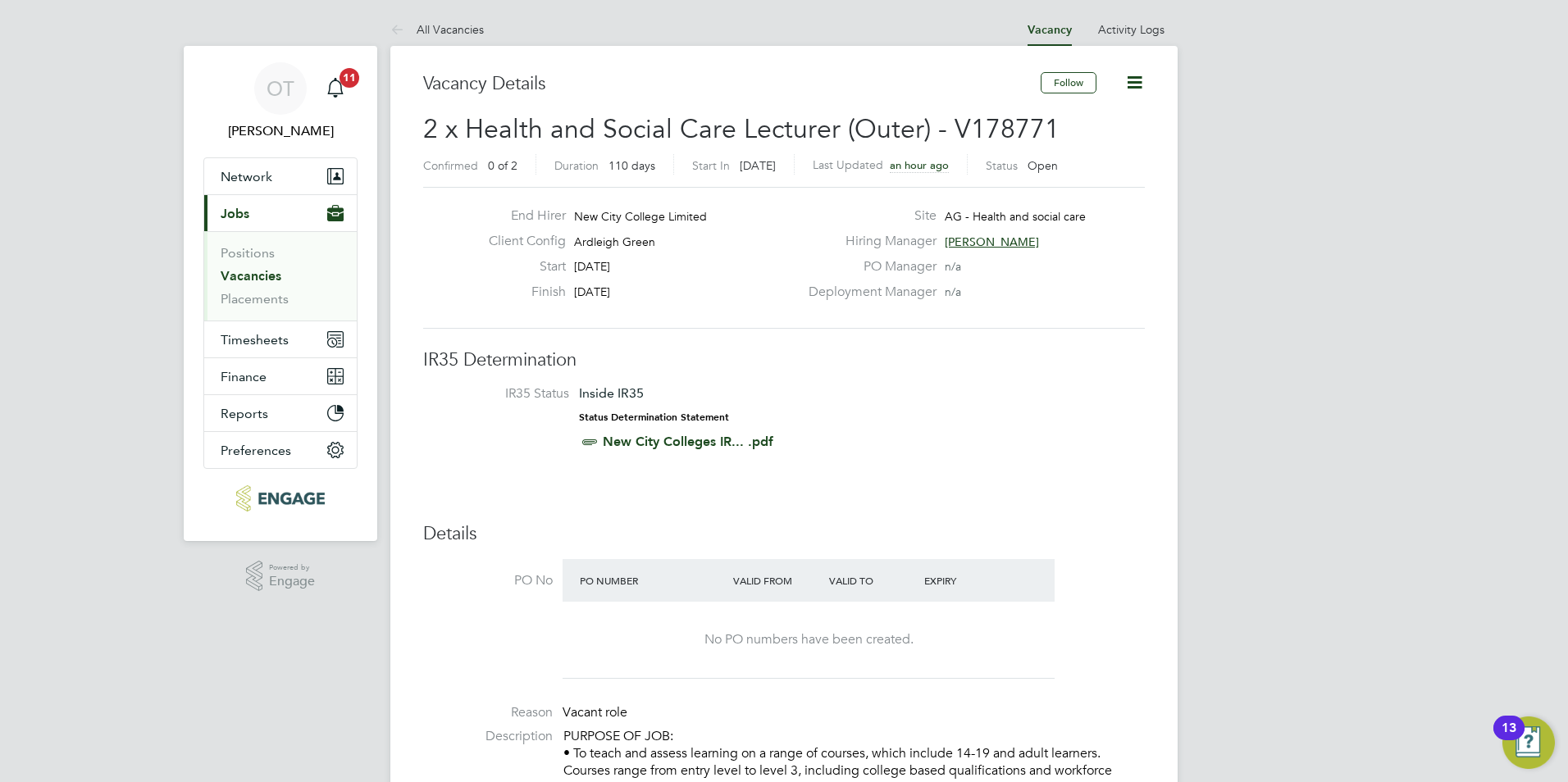
click at [271, 277] on link "Vacancies" at bounding box center [251, 276] width 61 height 16
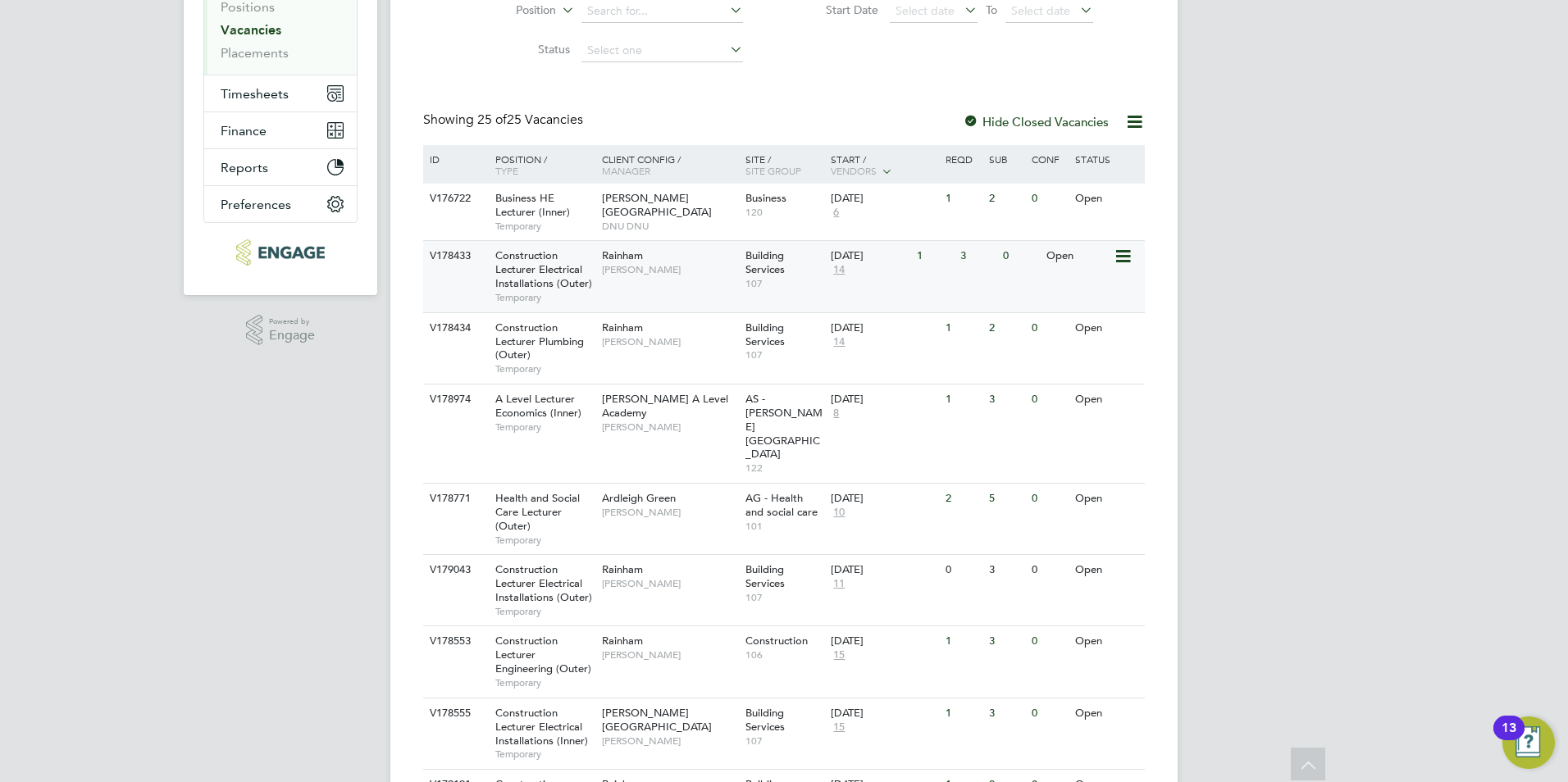
scroll to position [328, 0]
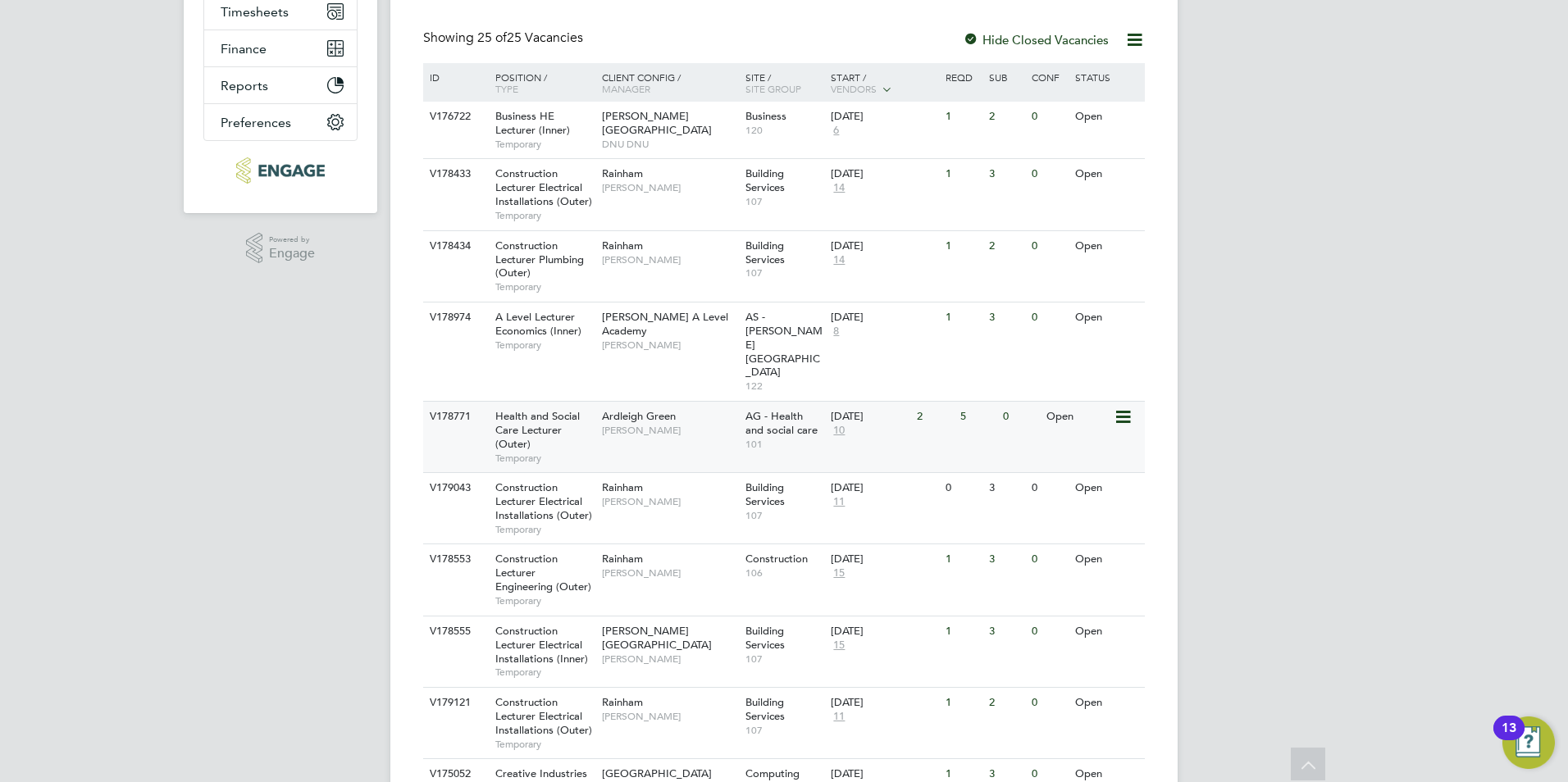
click at [671, 423] on span "[PERSON_NAME]" at bounding box center [669, 430] width 135 height 13
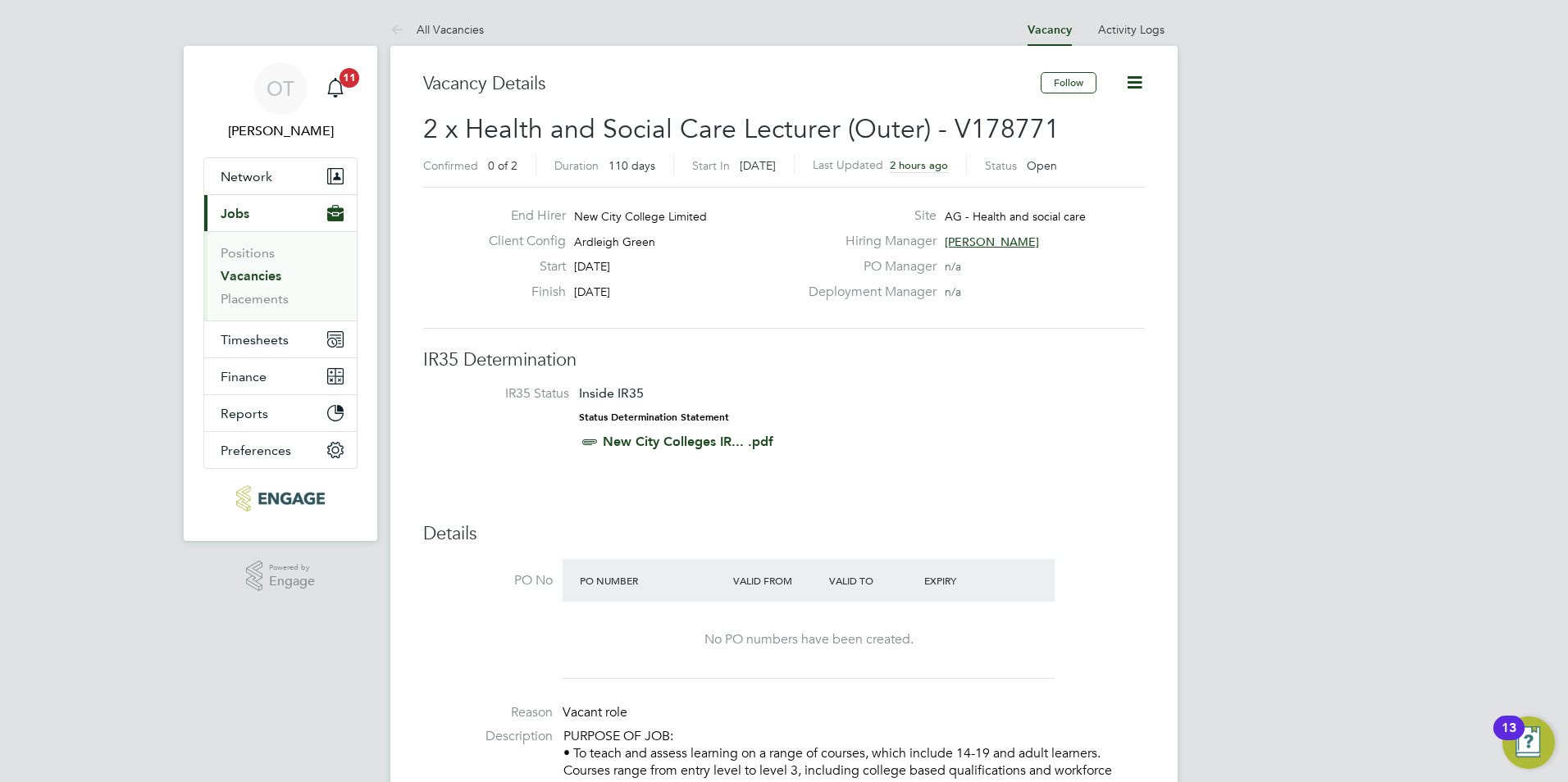
click at [465, 25] on link "All Vacancies" at bounding box center [437, 29] width 93 height 15
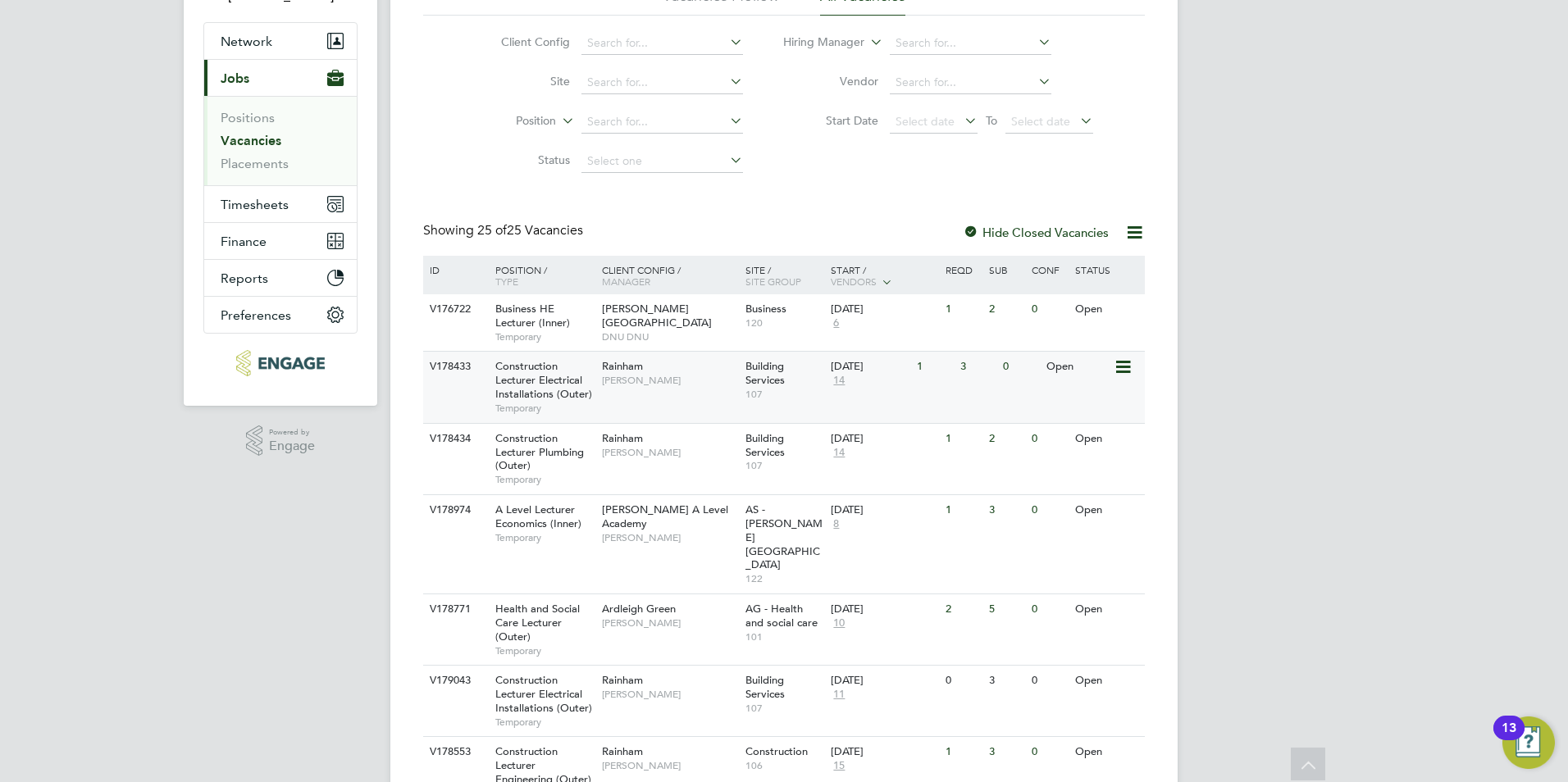
scroll to position [164, 0]
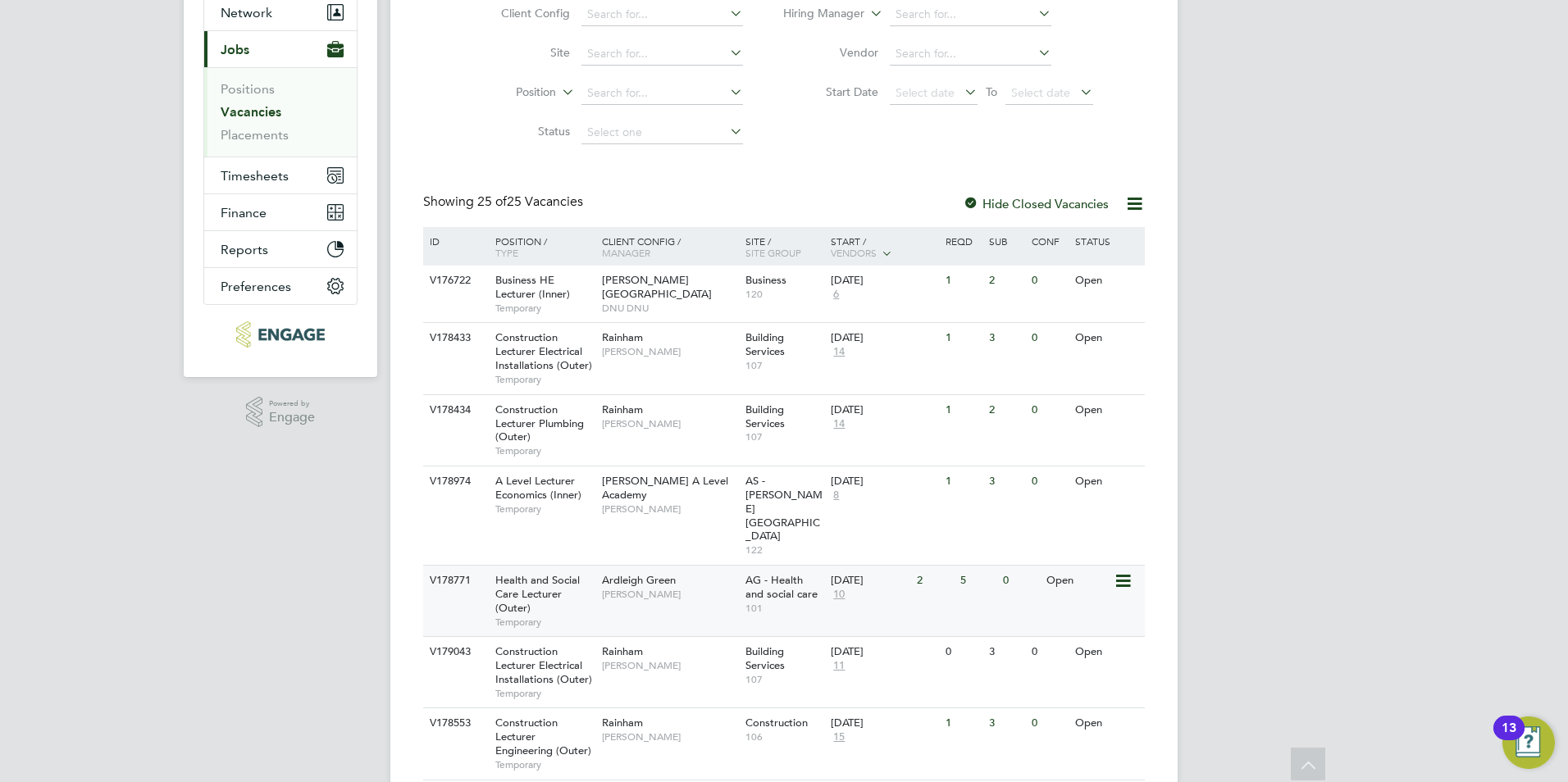
click at [708, 588] on span "[PERSON_NAME]" at bounding box center [669, 594] width 135 height 13
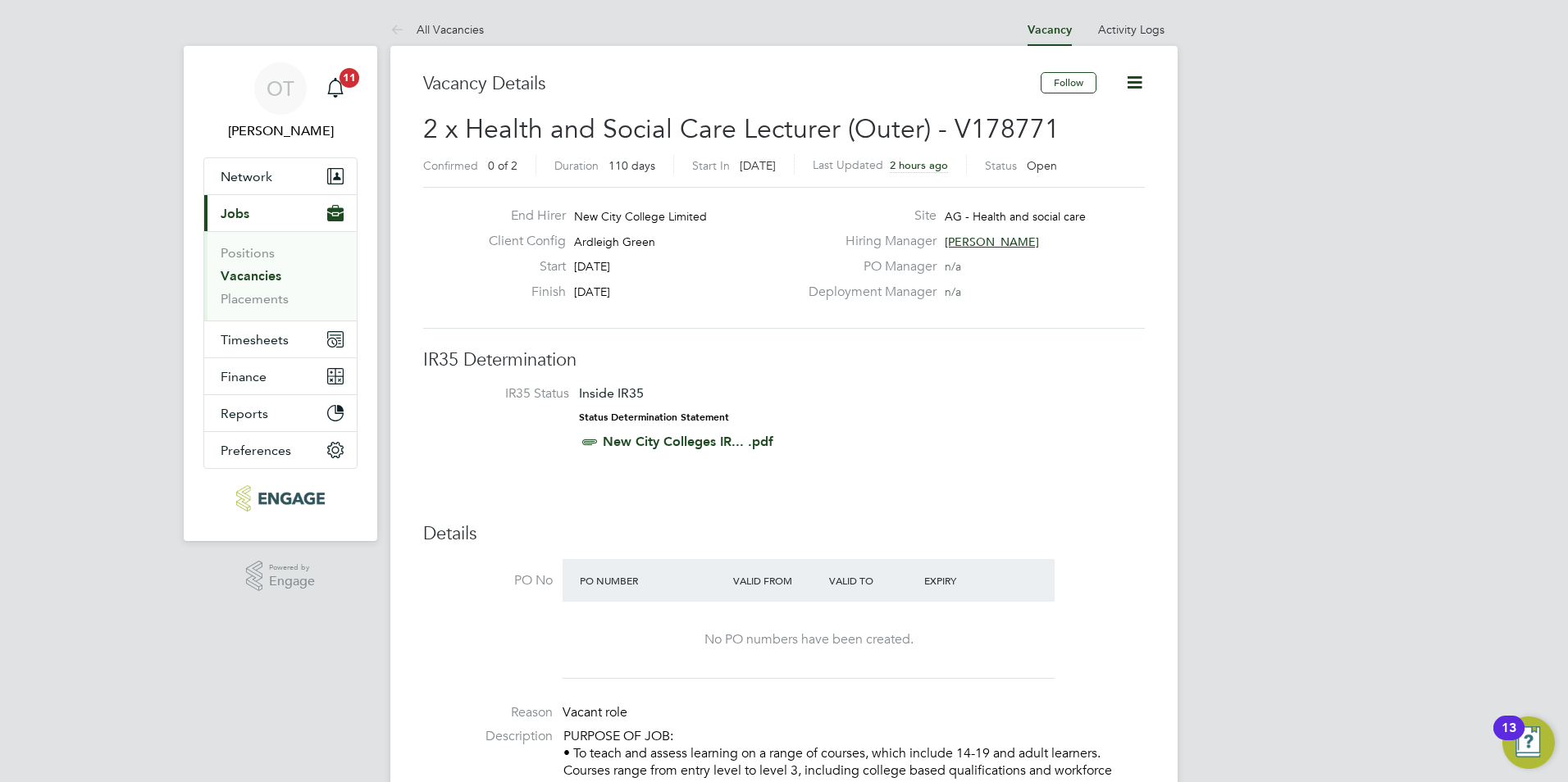
click at [807, 419] on li "IR35 Status Inside IR35 Status Determination Statement New City Colleges IR... …" at bounding box center [784, 421] width 689 height 71
drag, startPoint x: 820, startPoint y: 455, endPoint x: 616, endPoint y: 371, distance: 220.6
drag, startPoint x: 616, startPoint y: 371, endPoint x: 764, endPoint y: 380, distance: 148.3
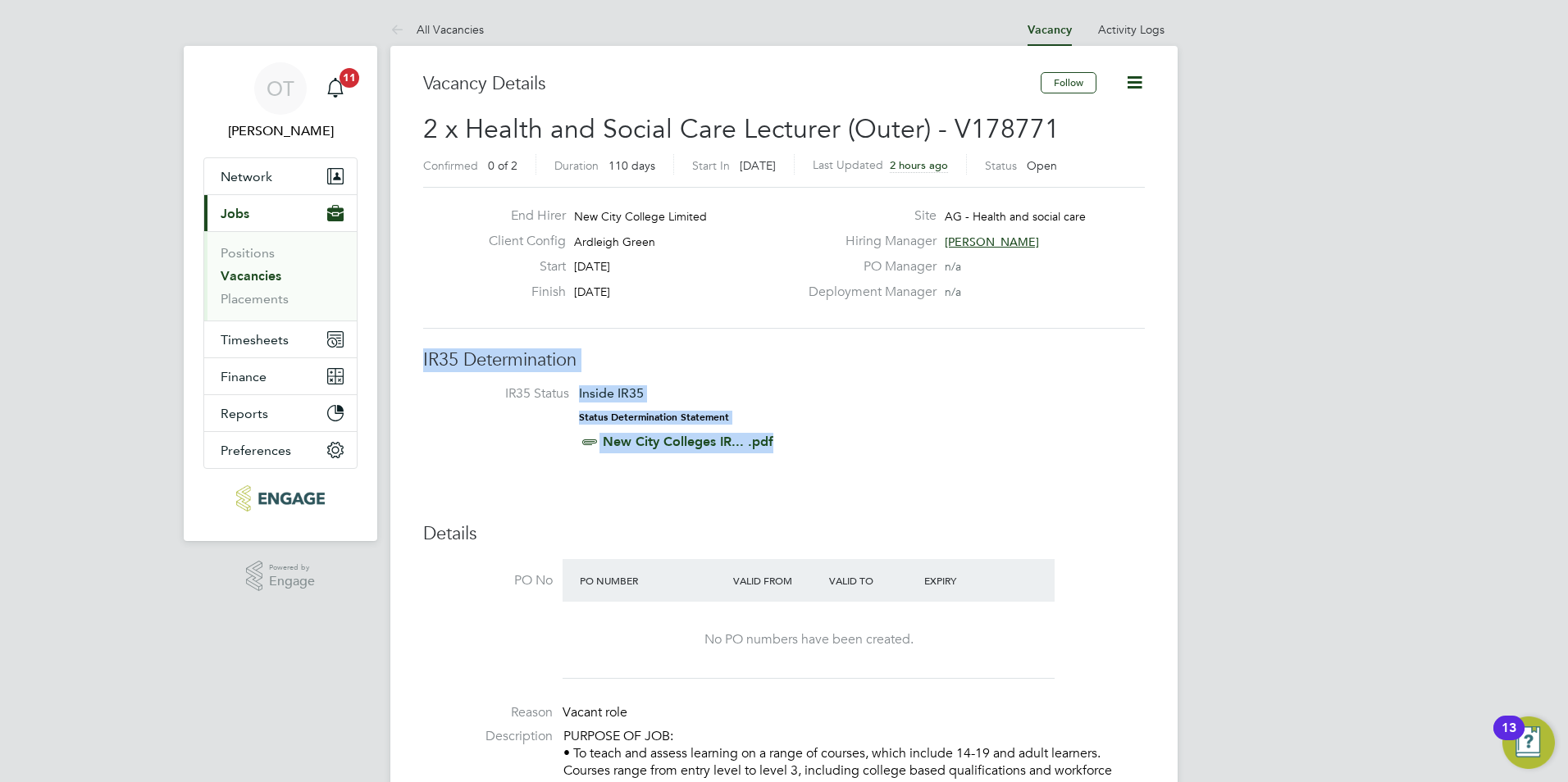
drag, startPoint x: 800, startPoint y: 444, endPoint x: 419, endPoint y: 356, distance: 391.0
drag, startPoint x: 420, startPoint y: 361, endPoint x: 879, endPoint y: 465, distance: 470.6
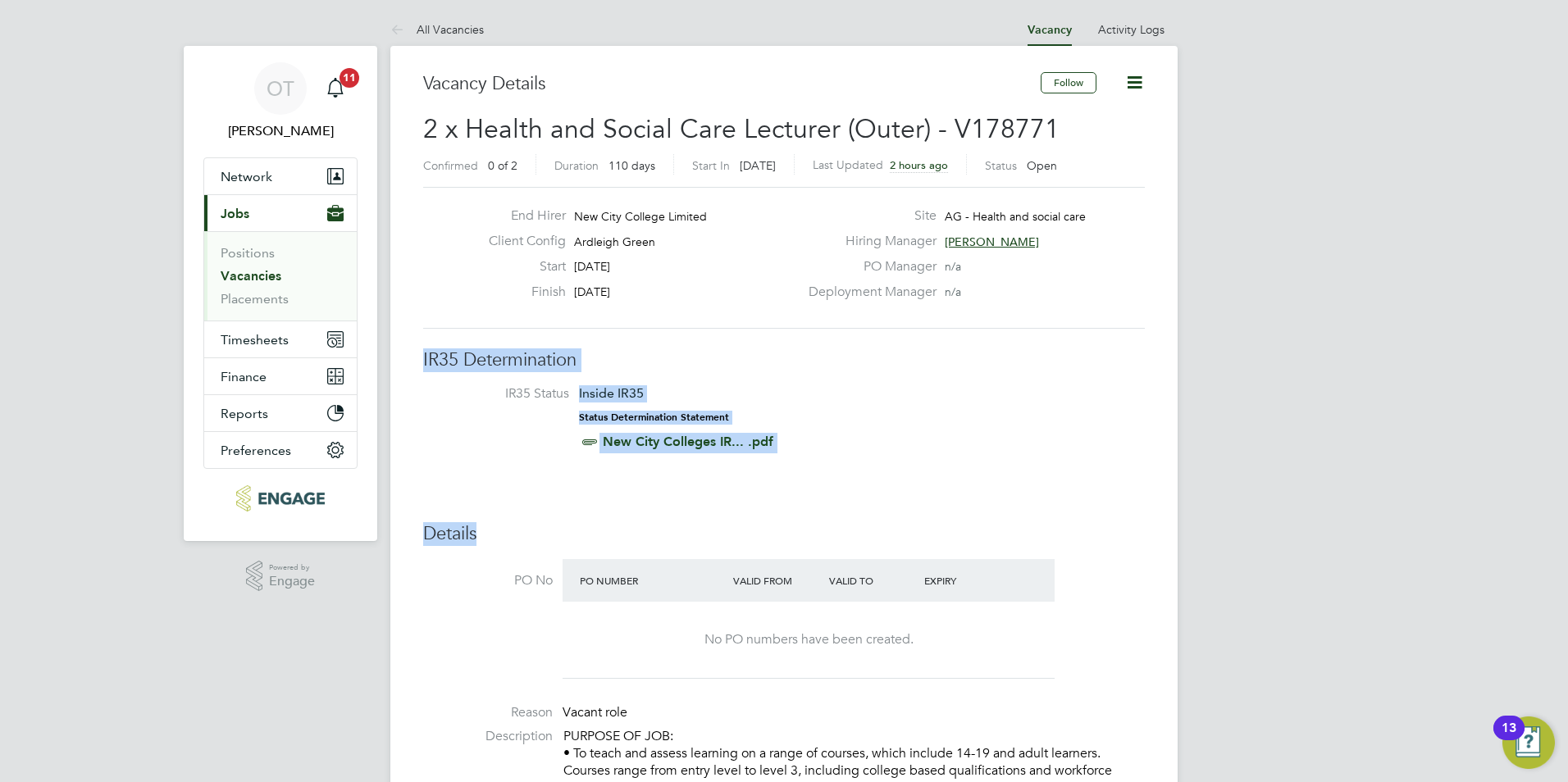
drag, startPoint x: 879, startPoint y: 465, endPoint x: 917, endPoint y: 475, distance: 39.3
drag, startPoint x: 827, startPoint y: 465, endPoint x: 475, endPoint y: 334, distance: 375.6
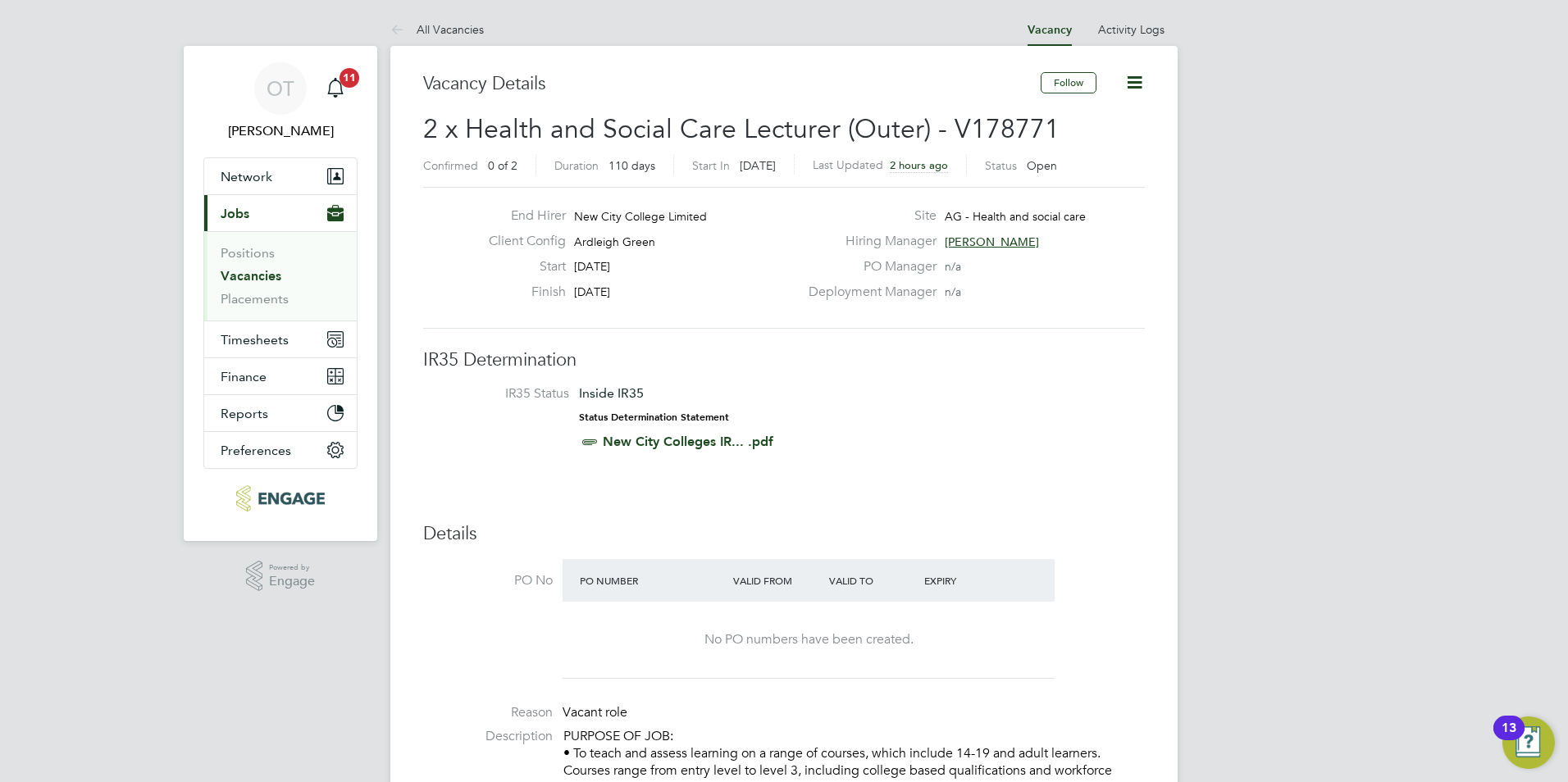
drag, startPoint x: 475, startPoint y: 334, endPoint x: 402, endPoint y: 244, distance: 115.9
drag, startPoint x: 442, startPoint y: 203, endPoint x: 651, endPoint y: 309, distance: 234.3
click at [651, 309] on div "End Hirer New City College Limited Client Config [GEOGRAPHIC_DATA] Start [DATE]…" at bounding box center [784, 257] width 722 height 141
drag, startPoint x: 651, startPoint y: 309, endPoint x: 659, endPoint y: 297, distance: 14.4
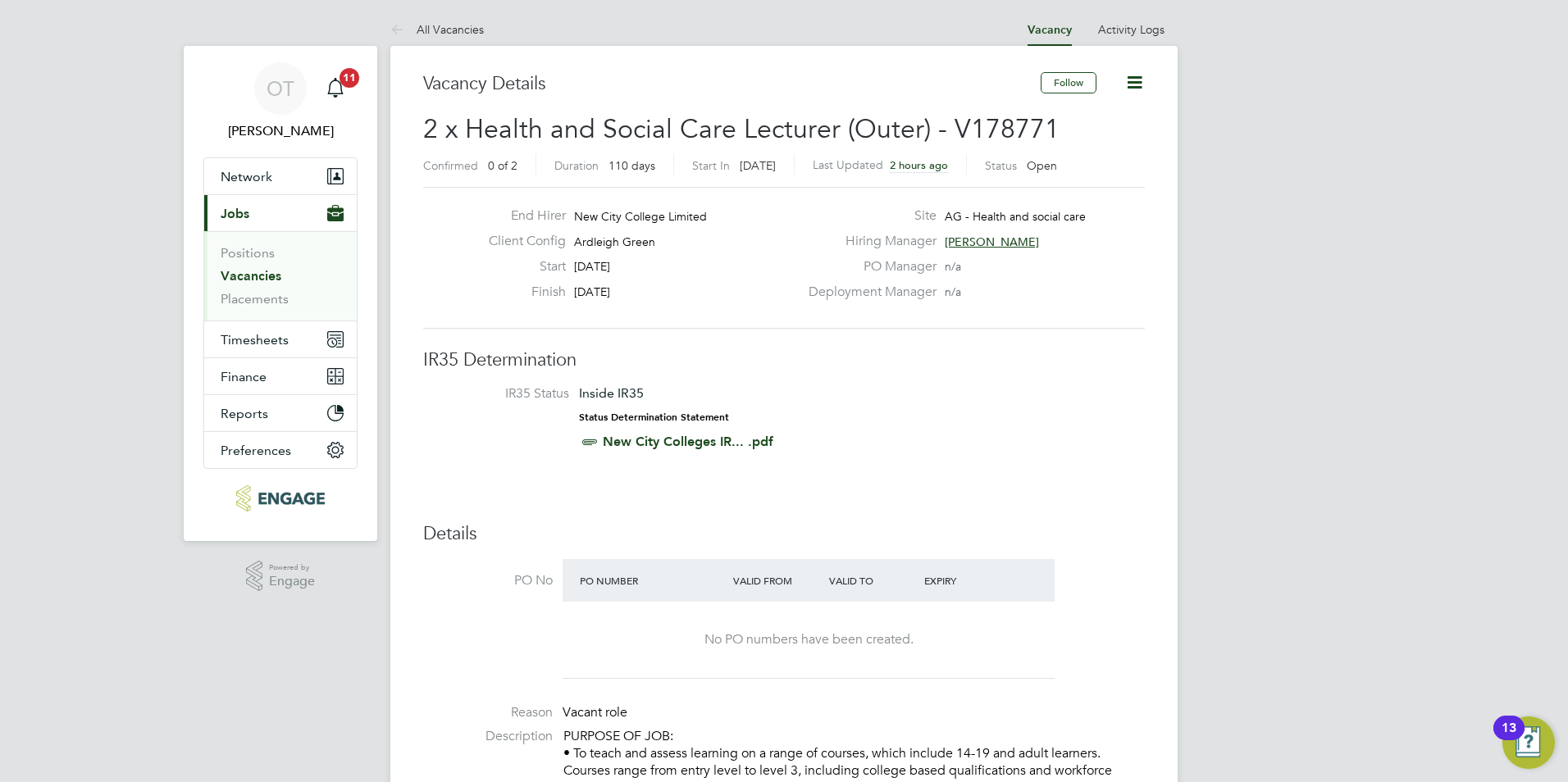
click at [659, 297] on div "Finish [DATE]" at bounding box center [637, 296] width 323 height 26
drag, startPoint x: 651, startPoint y: 300, endPoint x: 527, endPoint y: 205, distance: 156.2
click at [527, 205] on div "End Hirer New City College Limited Client Config [GEOGRAPHIC_DATA] Start [DATE]…" at bounding box center [784, 257] width 722 height 141
drag, startPoint x: 361, startPoint y: 93, endPoint x: 352, endPoint y: 89, distance: 9.8
click at [357, 92] on app-nav-sections-wrapper "OT Olivia Triassi Notifications 11 Applications: Network Team Members Businesse…" at bounding box center [279, 294] width 193 height 496
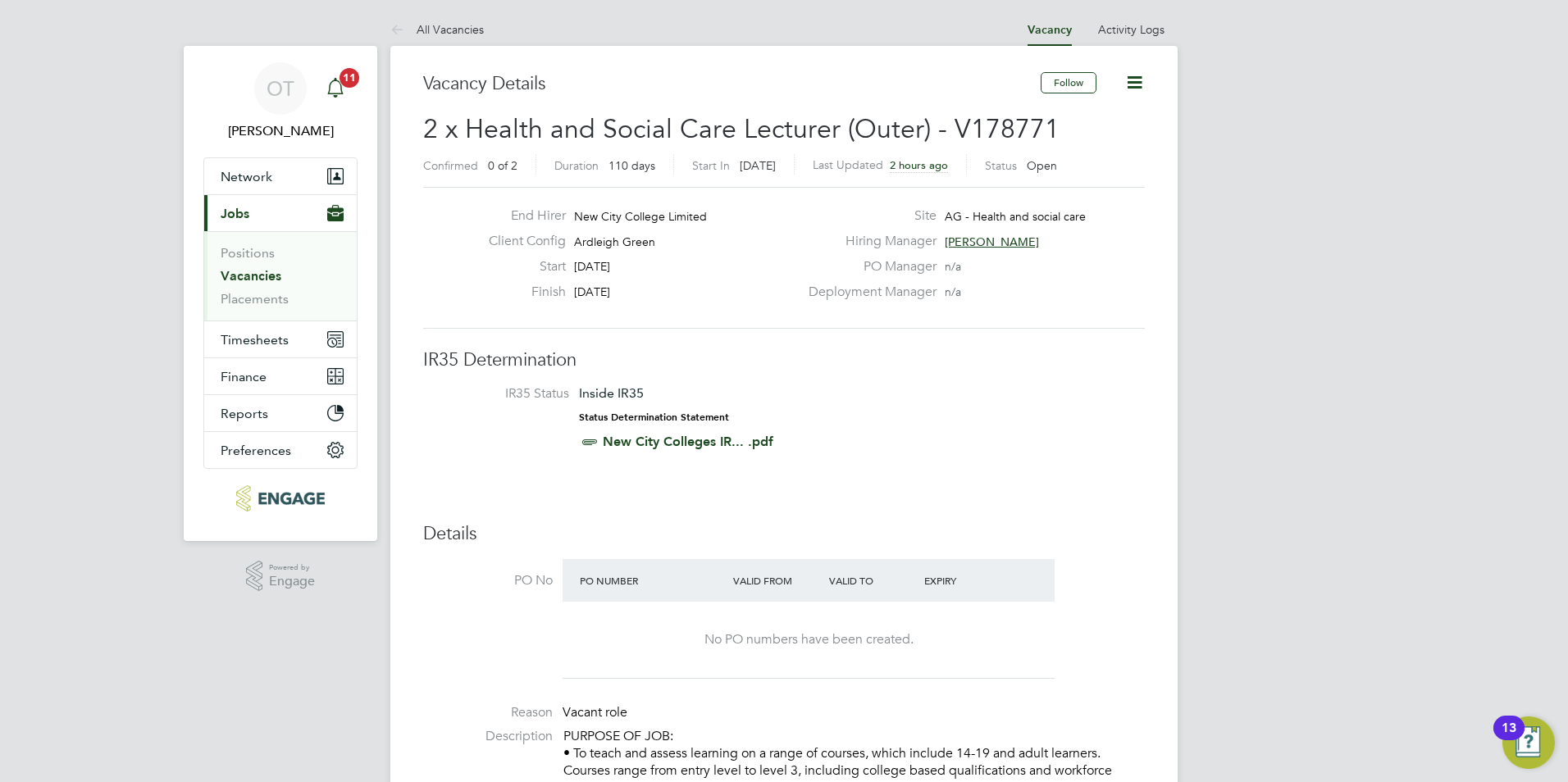
click at [346, 89] on div "Main navigation" at bounding box center [335, 88] width 33 height 33
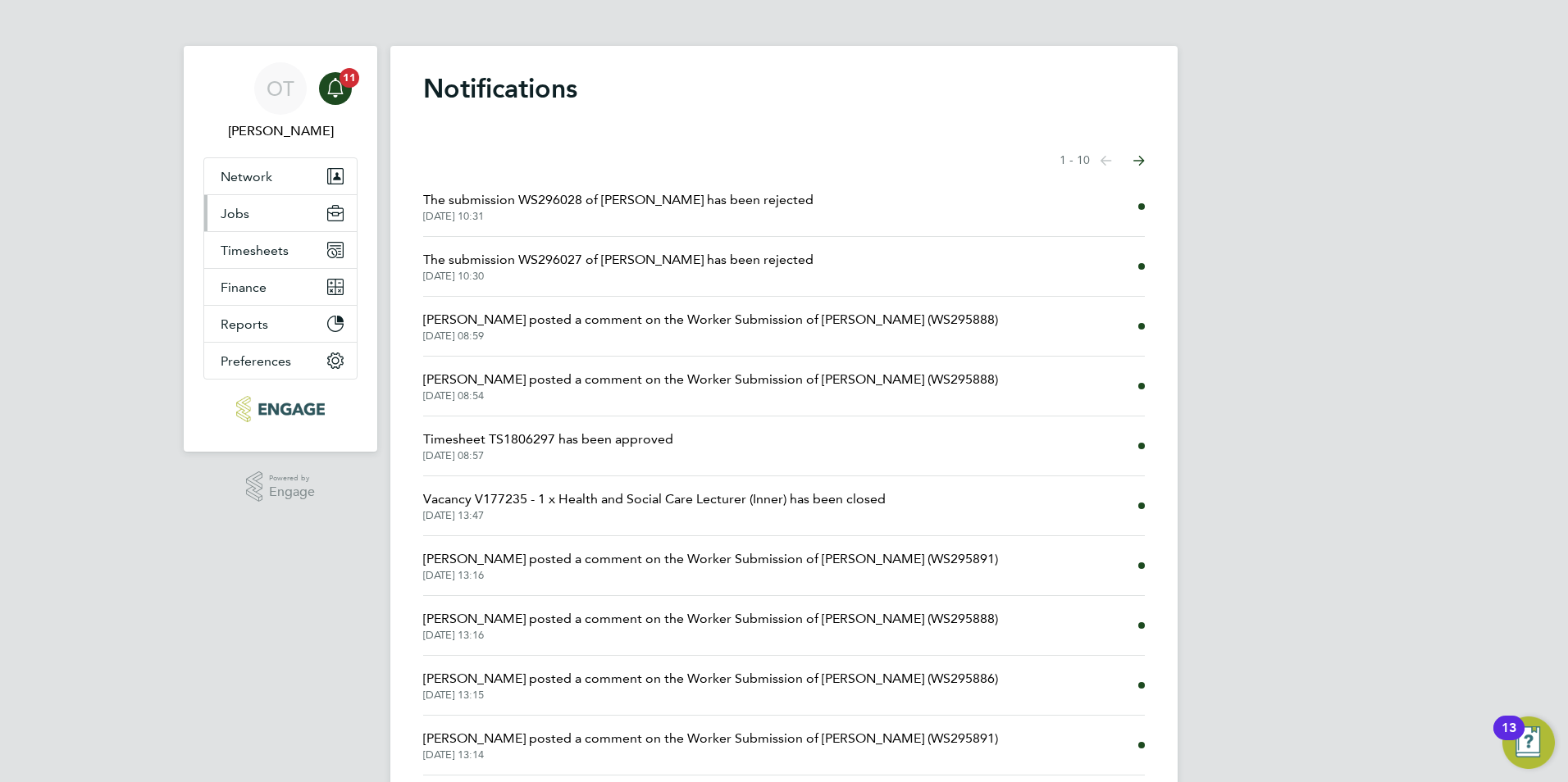
click at [284, 216] on button "Jobs" at bounding box center [279, 213] width 152 height 36
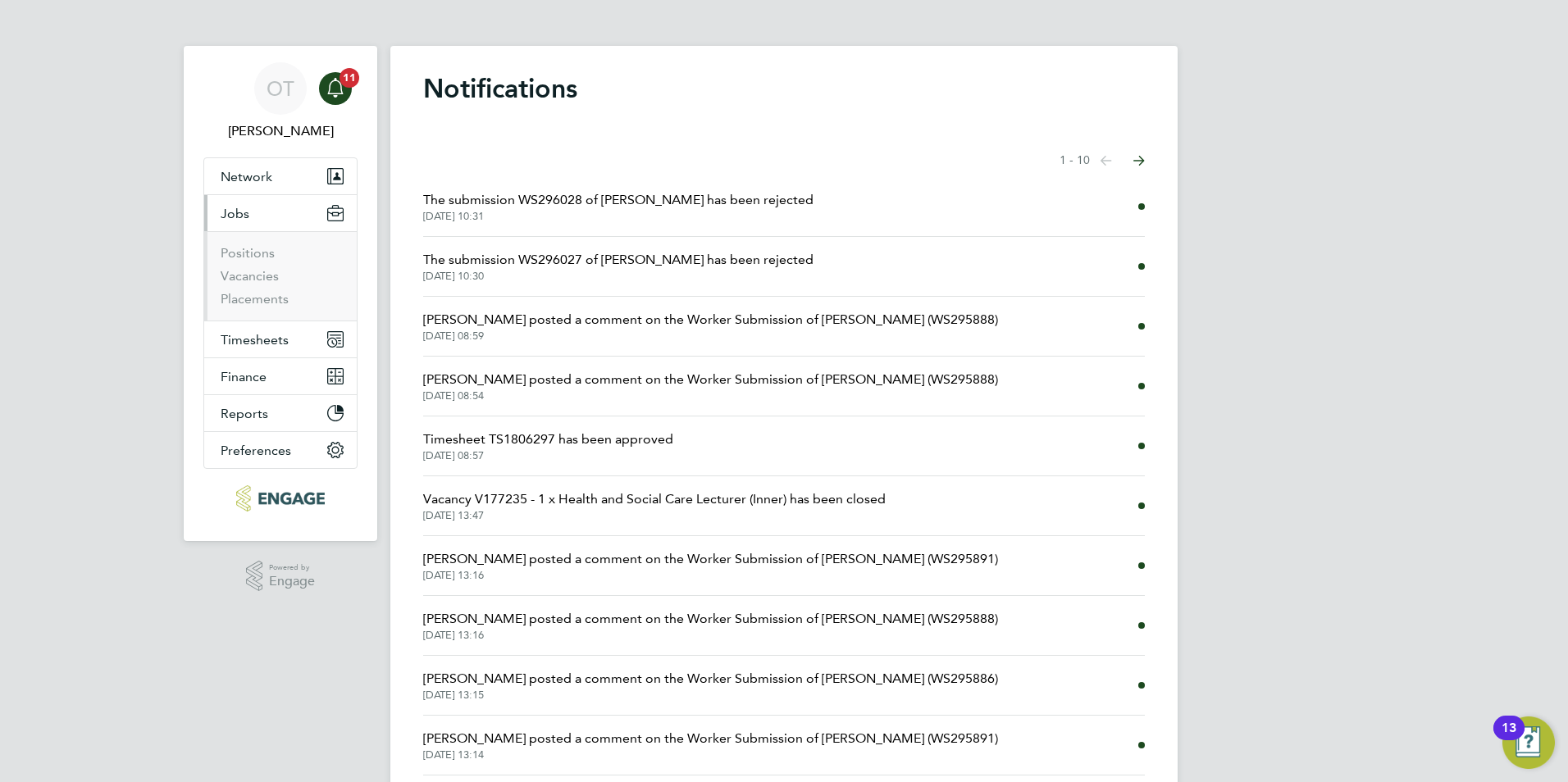
click at [249, 285] on li "Vacancies" at bounding box center [282, 279] width 123 height 23
click at [248, 276] on link "Vacancies" at bounding box center [249, 276] width 58 height 16
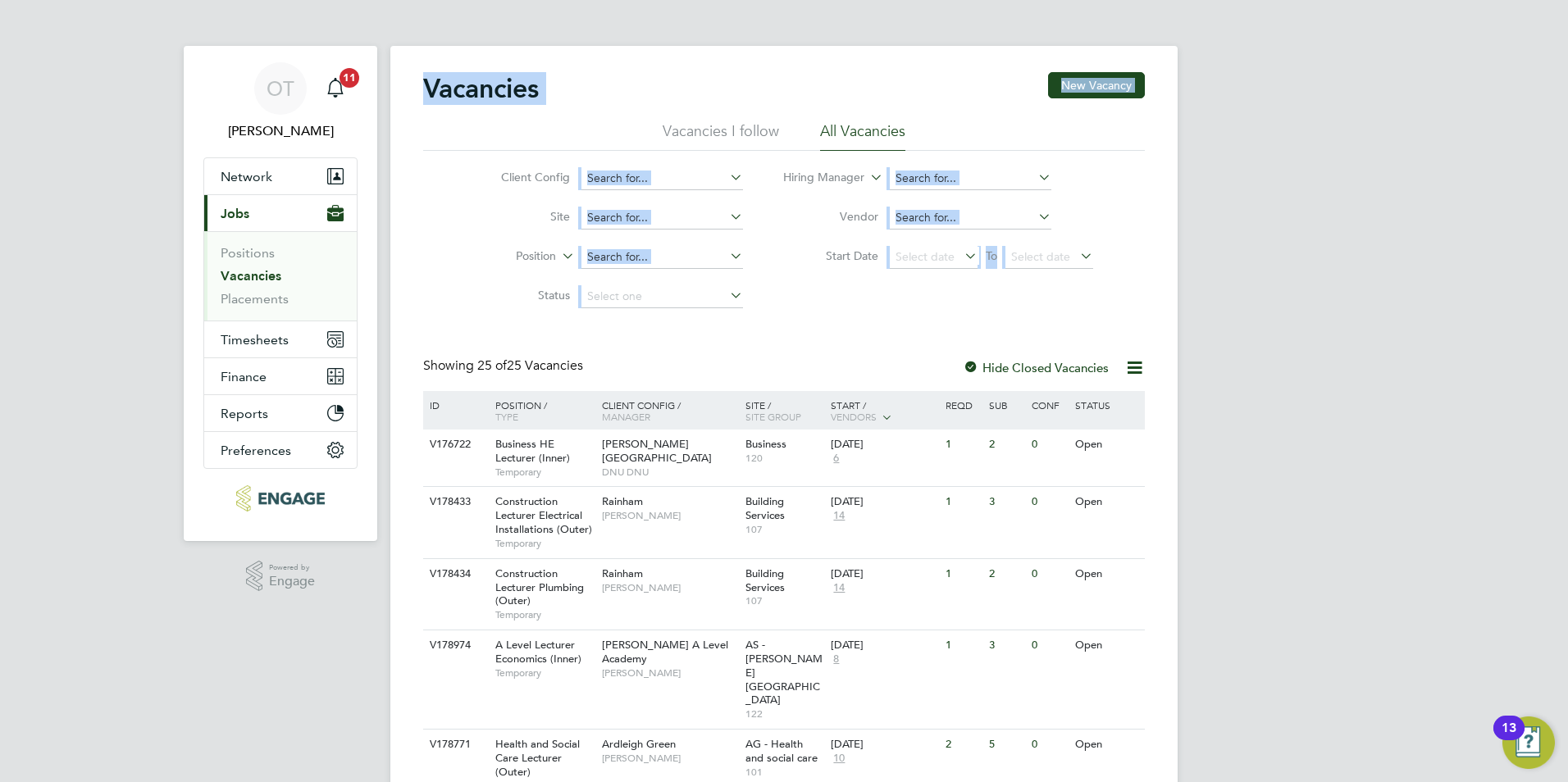
drag, startPoint x: 426, startPoint y: 72, endPoint x: 876, endPoint y: 340, distance: 523.8
drag, startPoint x: 854, startPoint y: 334, endPoint x: 426, endPoint y: 78, distance: 498.7
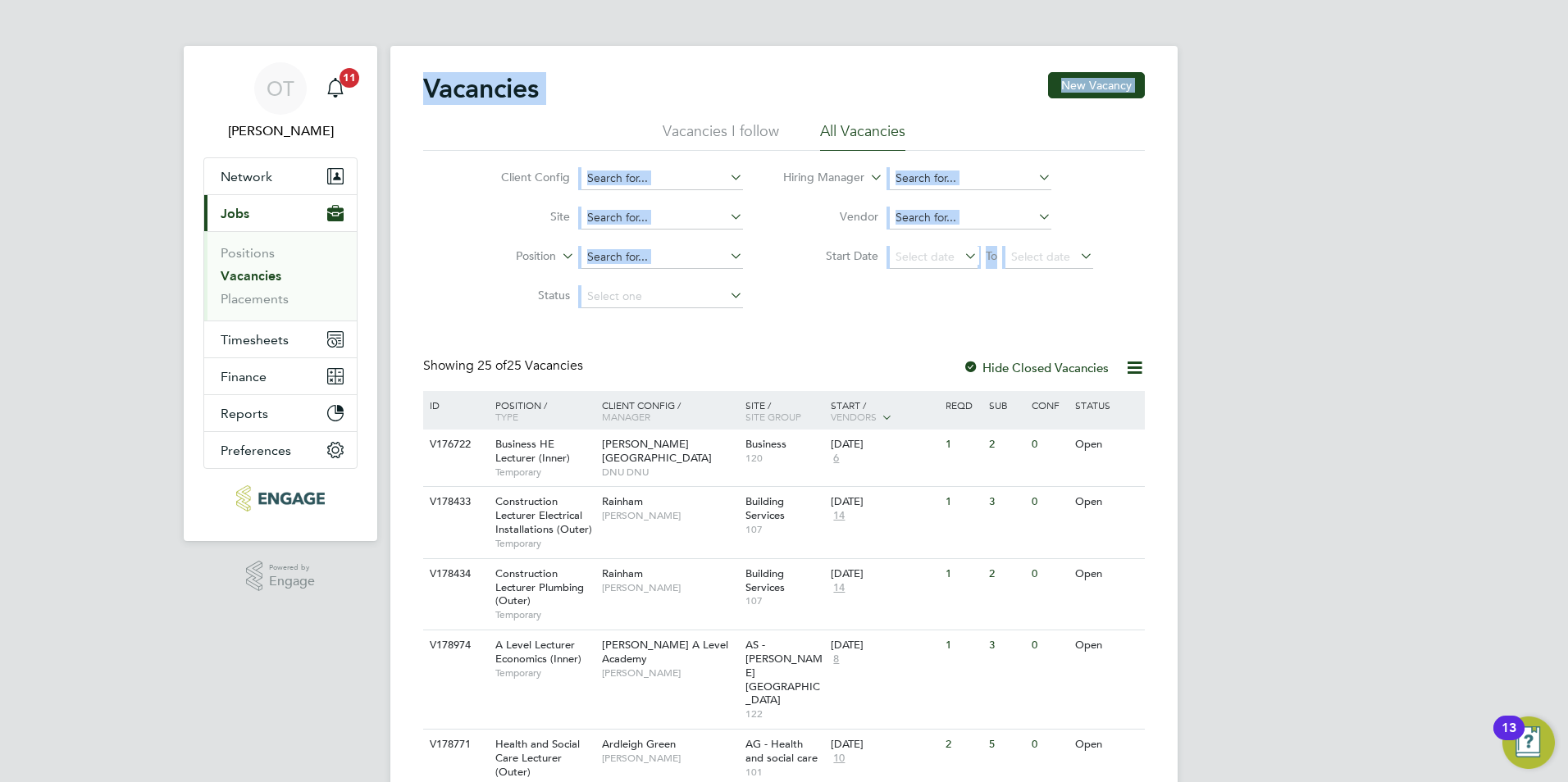
drag, startPoint x: 426, startPoint y: 78, endPoint x: 426, endPoint y: 88, distance: 10.0
click at [426, 88] on h2 "Vacancies" at bounding box center [481, 88] width 116 height 33
drag, startPoint x: 426, startPoint y: 88, endPoint x: 795, endPoint y: 331, distance: 441.8
drag, startPoint x: 795, startPoint y: 331, endPoint x: 1145, endPoint y: 299, distance: 351.5
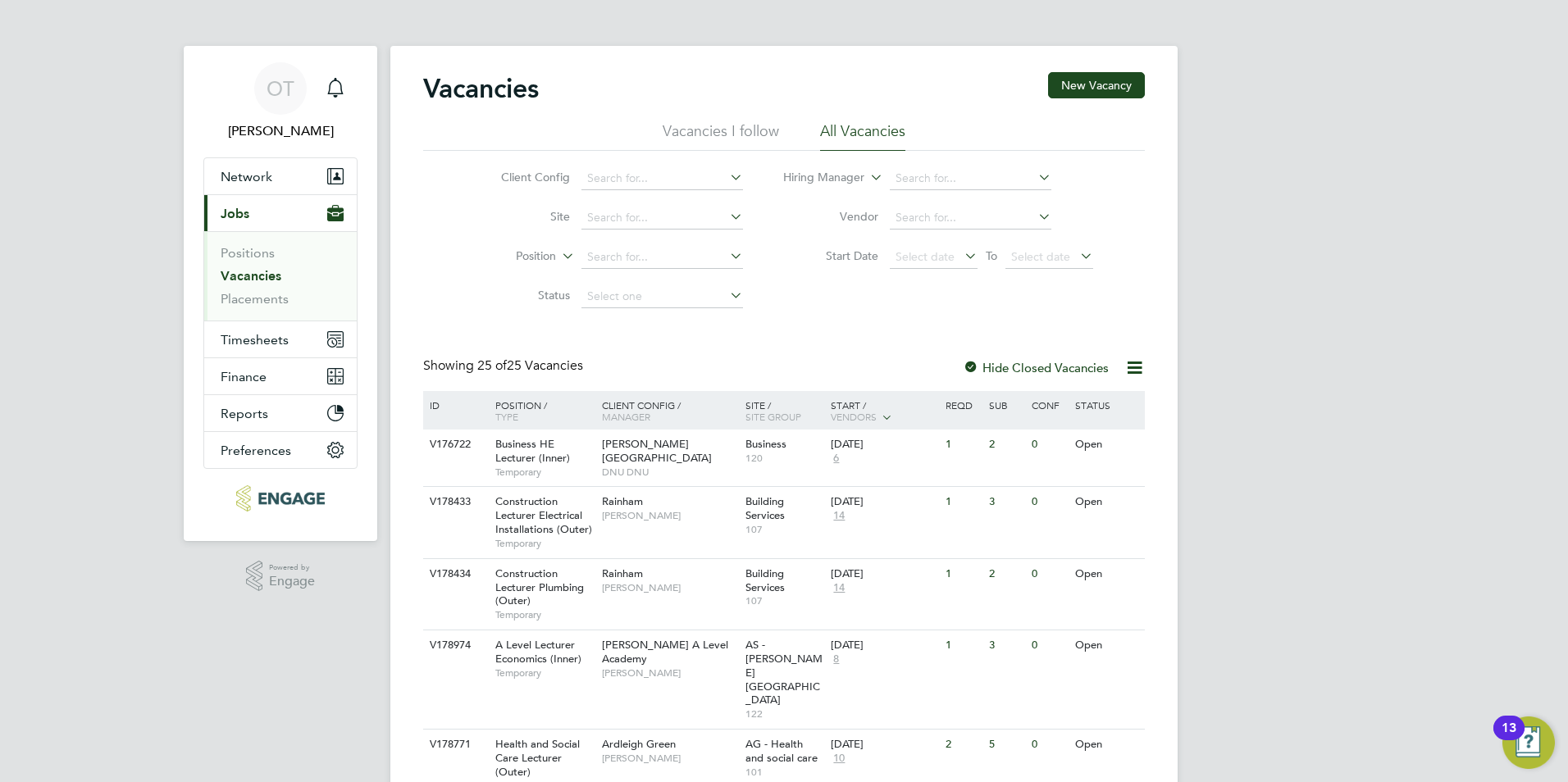
scroll to position [164, 0]
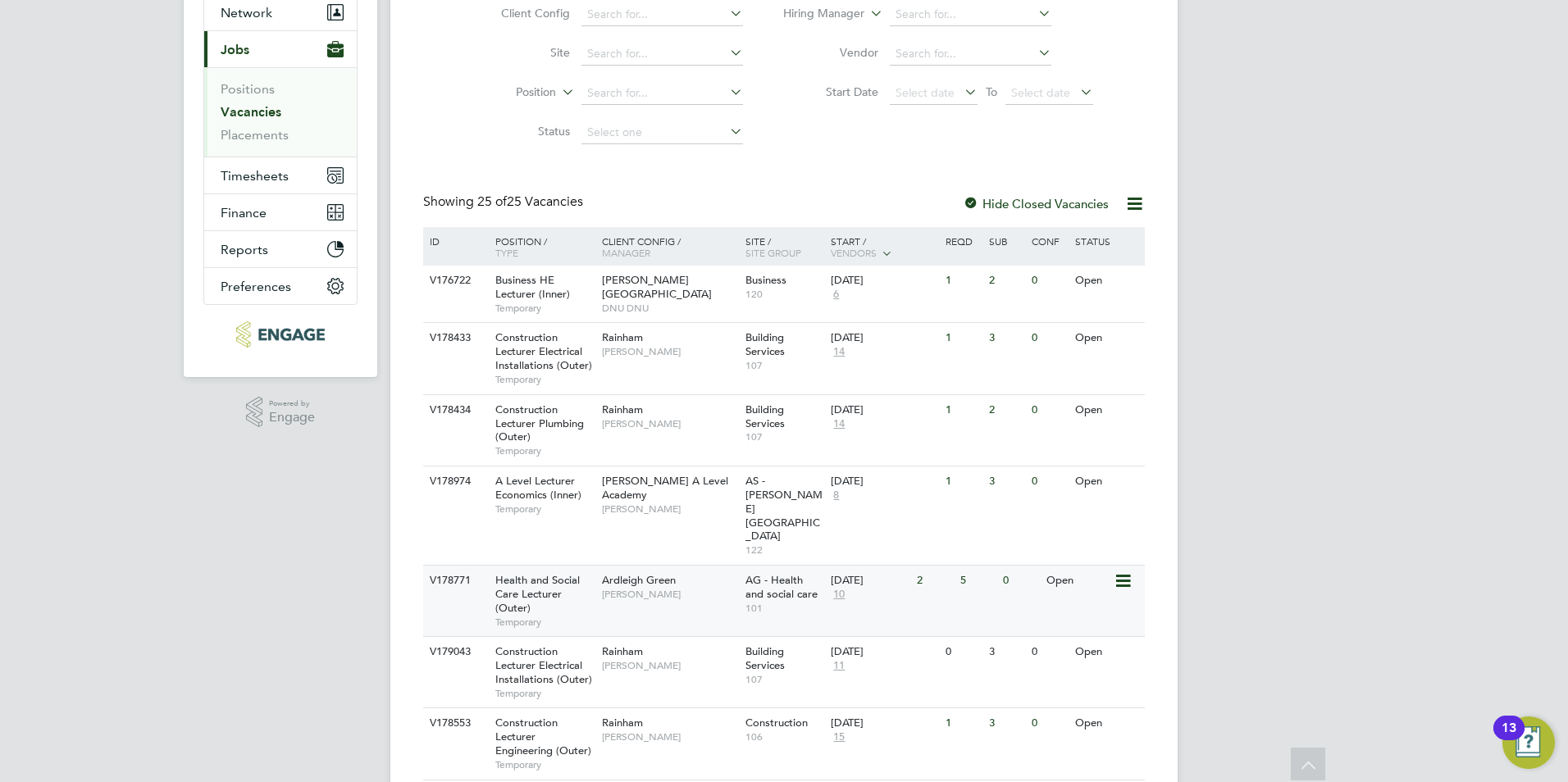
click at [641, 588] on span "[PERSON_NAME]" at bounding box center [669, 594] width 135 height 13
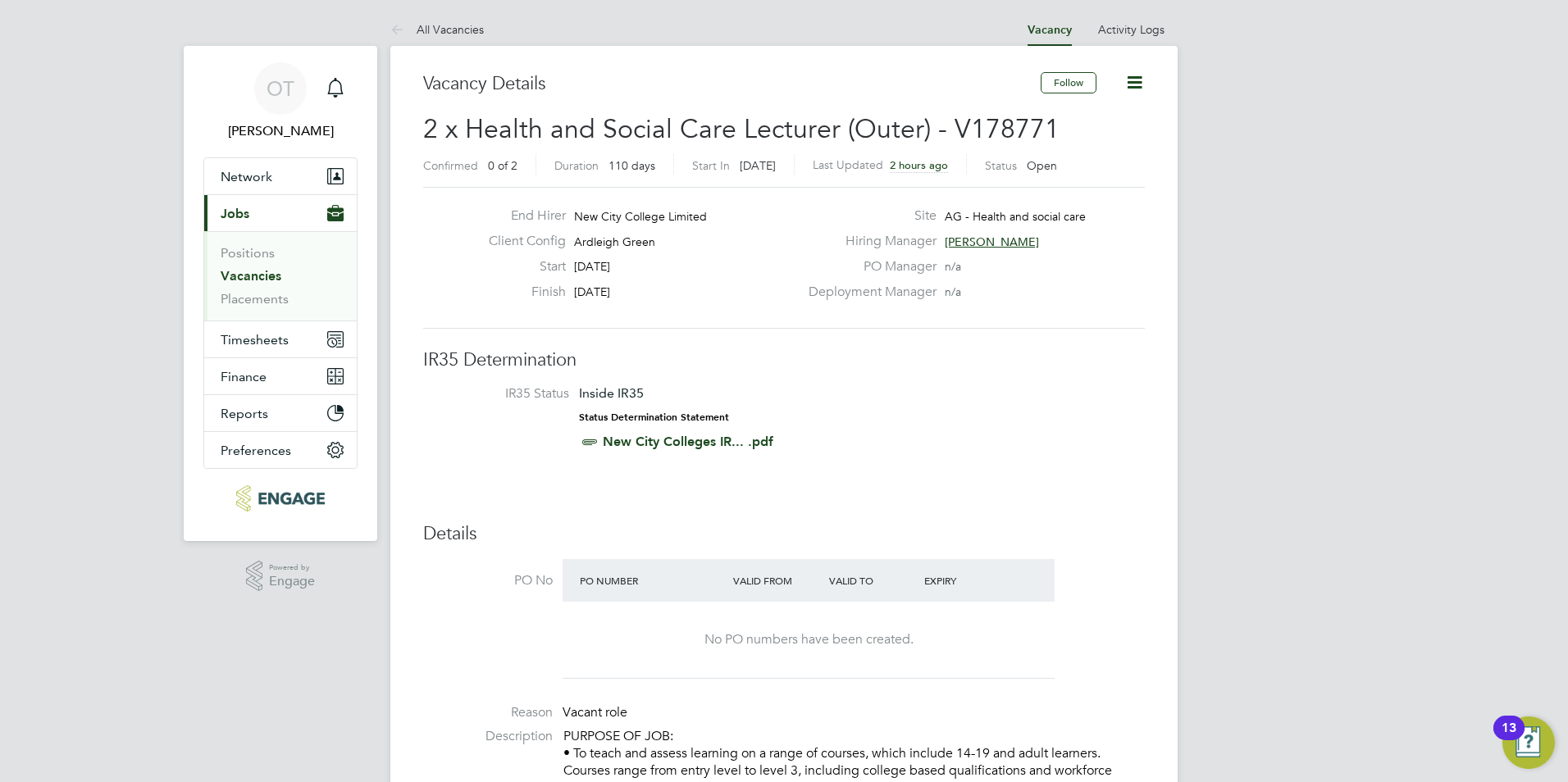
drag, startPoint x: 507, startPoint y: 206, endPoint x: 623, endPoint y: 299, distance: 148.7
click at [623, 299] on div "End Hirer New City College Limited Client Config [GEOGRAPHIC_DATA] Start [DATE]…" at bounding box center [784, 257] width 722 height 141
drag, startPoint x: 623, startPoint y: 299, endPoint x: 755, endPoint y: 292, distance: 132.2
click at [703, 294] on div "Finish [DATE]" at bounding box center [637, 296] width 323 height 26
click at [998, 246] on span "[PERSON_NAME]" at bounding box center [992, 242] width 94 height 15
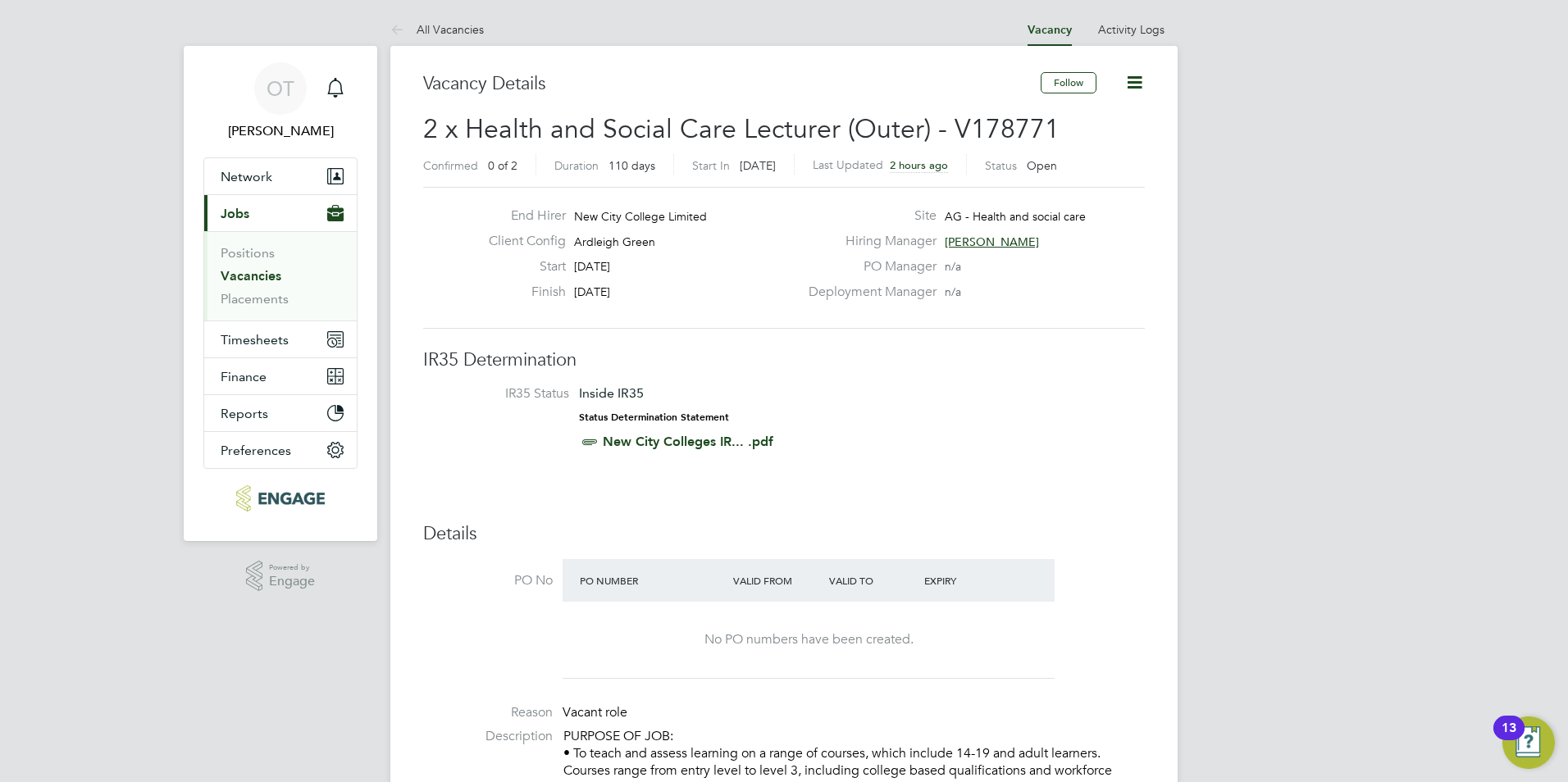
scroll to position [8, 8]
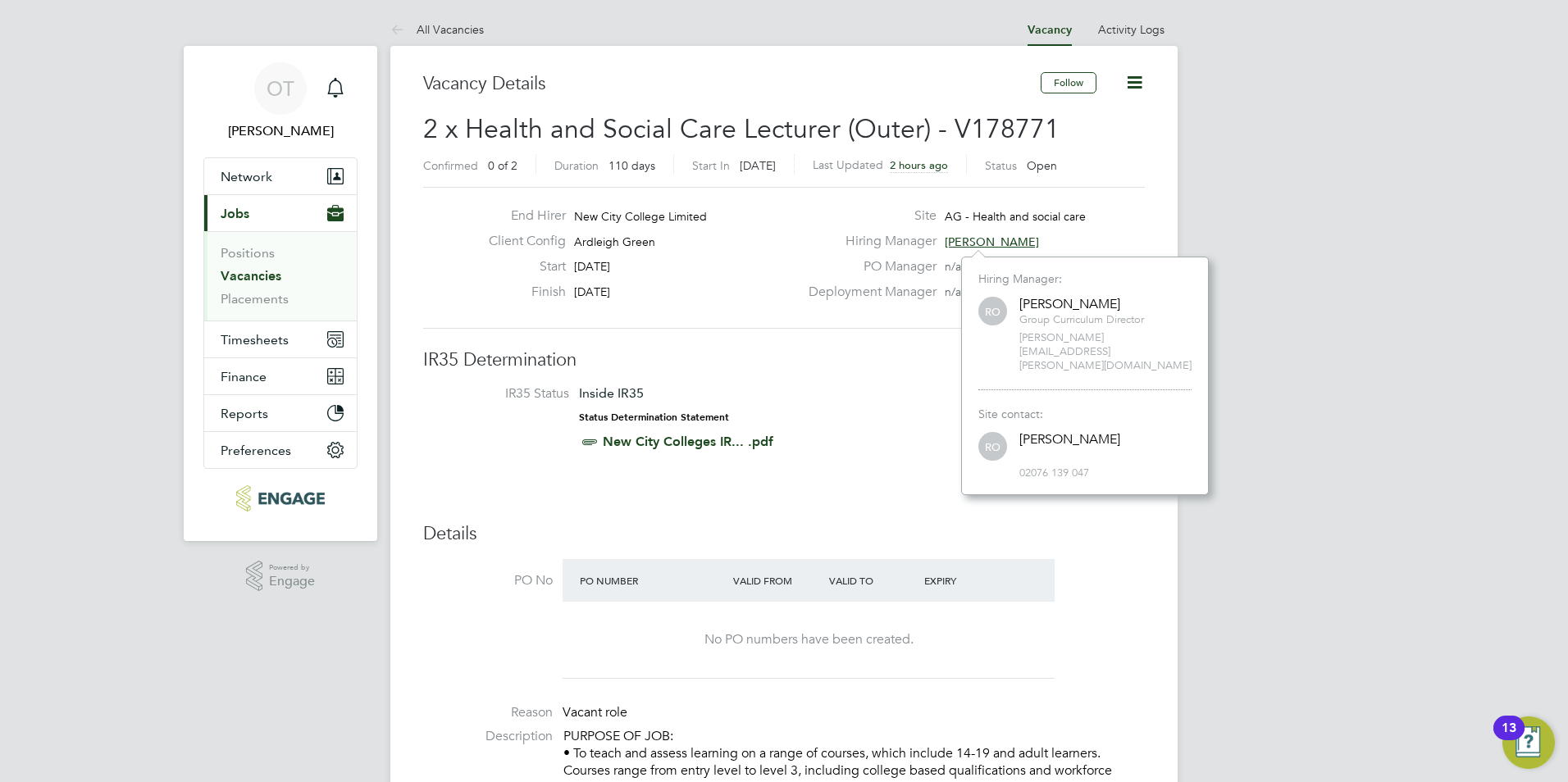
click at [987, 254] on div "Hiring Manager [PERSON_NAME]" at bounding box center [975, 246] width 352 height 26
